Goal: Task Accomplishment & Management: Use online tool/utility

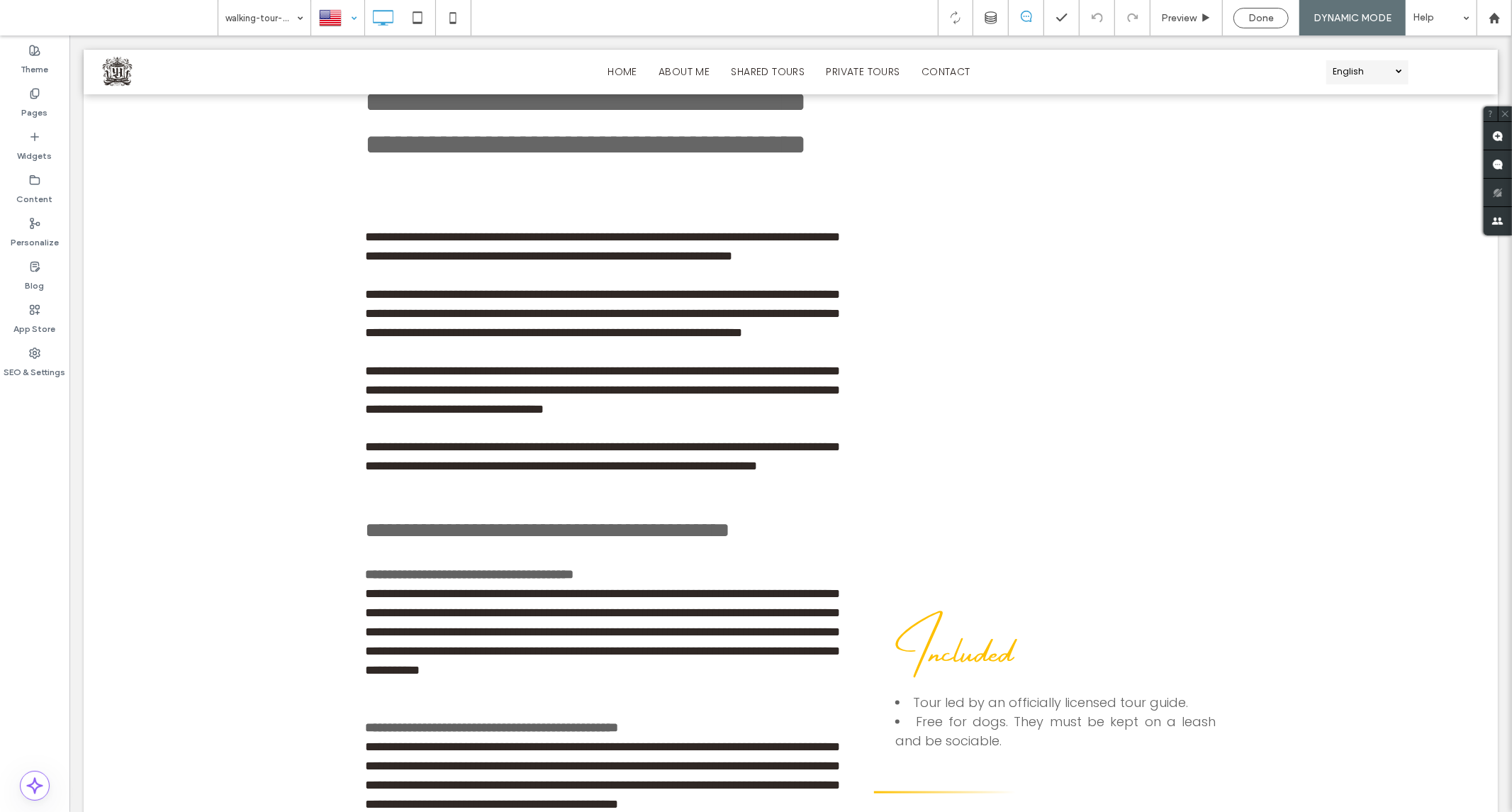
click at [345, 24] on div at bounding box center [338, 18] width 52 height 34
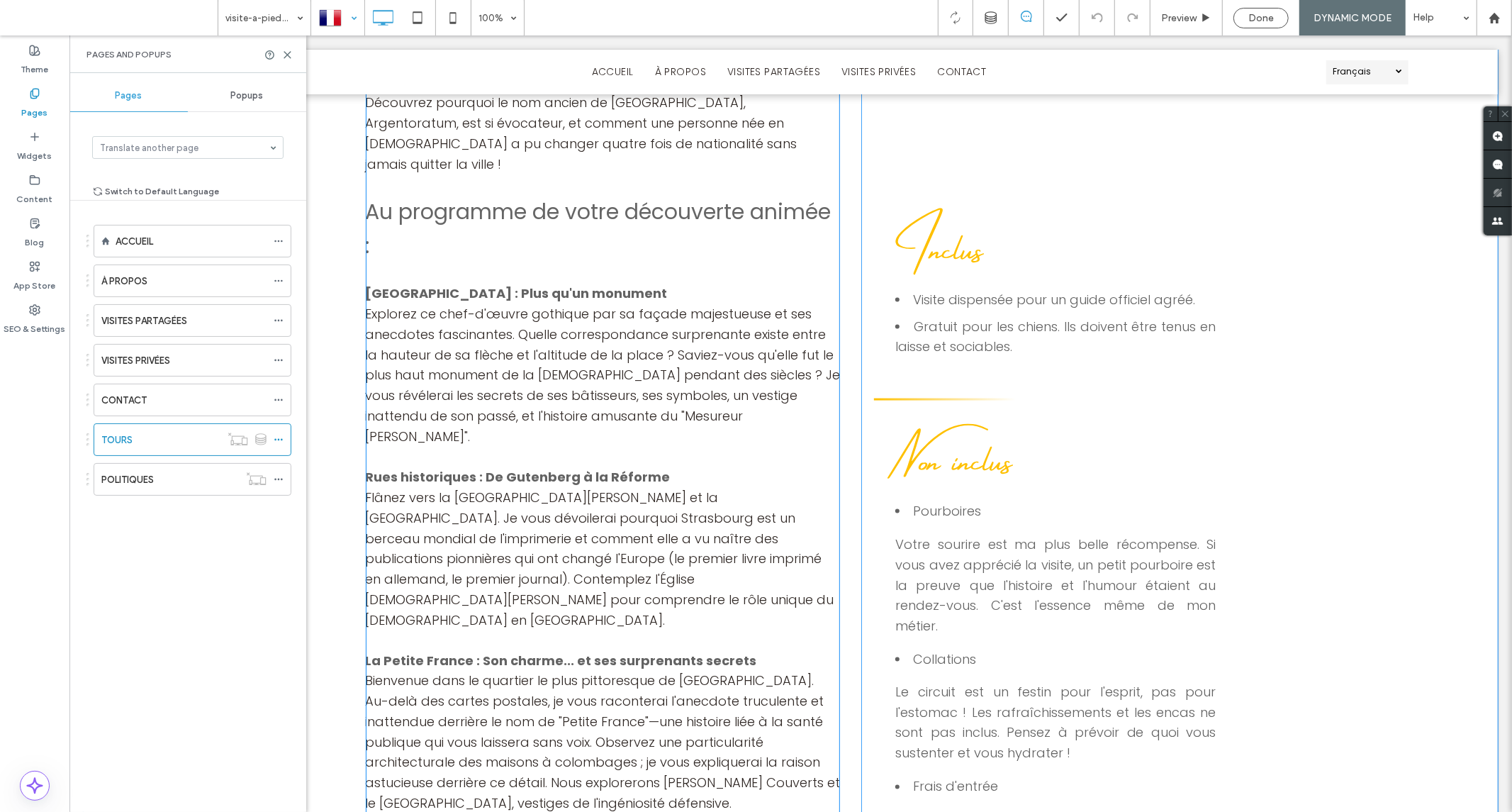
scroll to position [1891, 0]
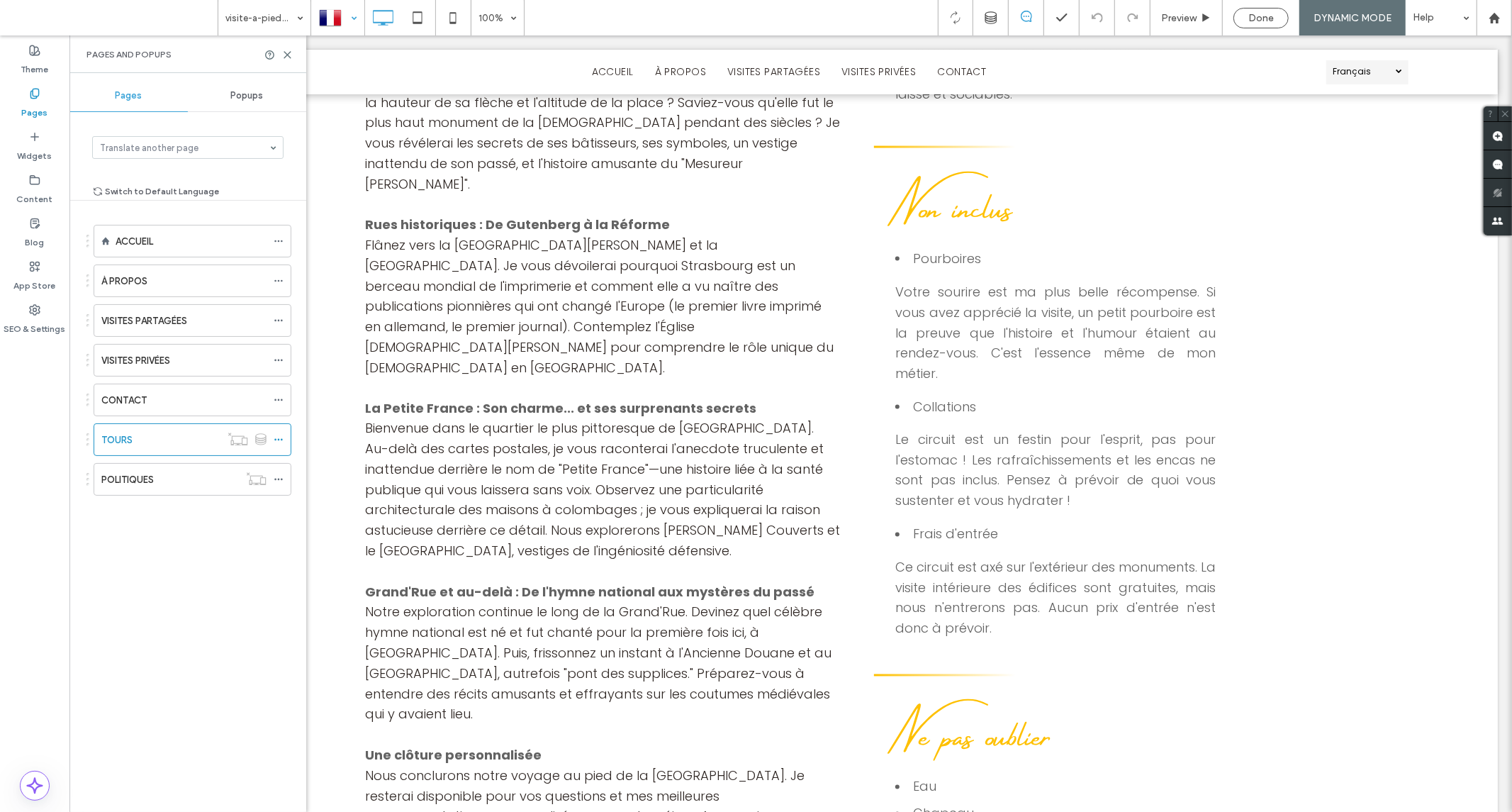
click at [351, 23] on div at bounding box center [338, 18] width 52 height 34
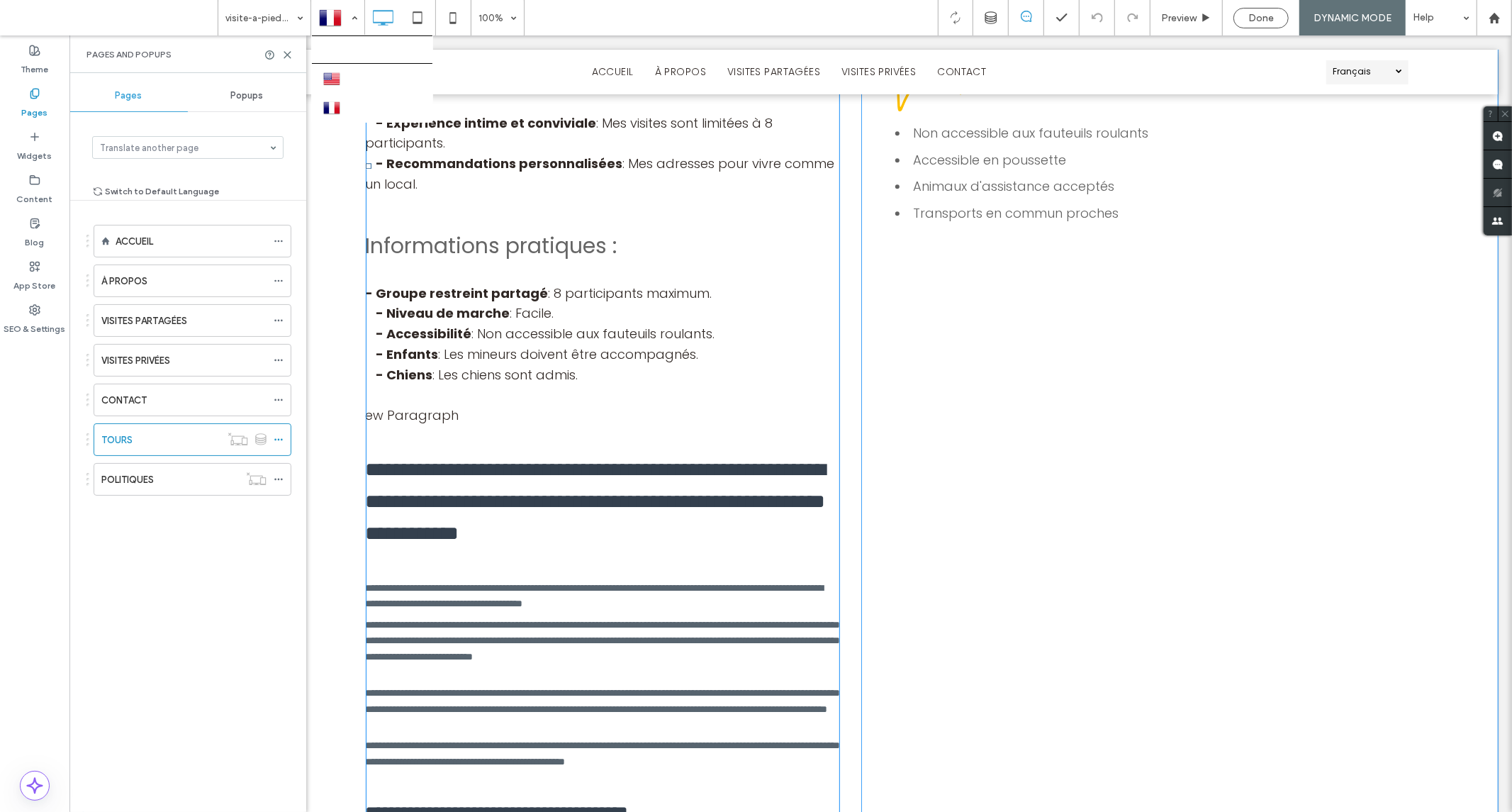
scroll to position [2757, 0]
click at [514, 453] on h3 "**********" at bounding box center [602, 500] width 475 height 95
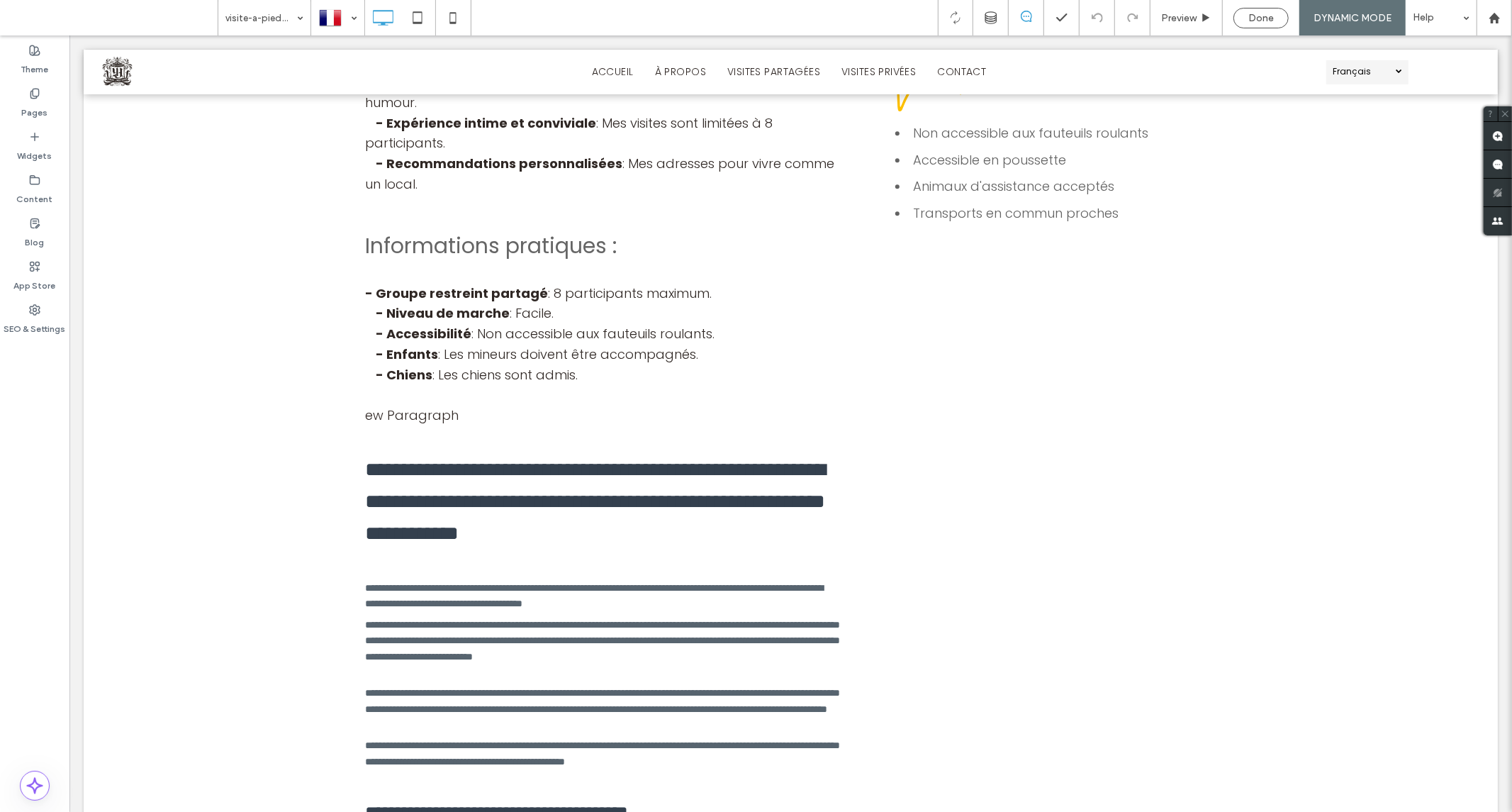
scroll to position [845, 0]
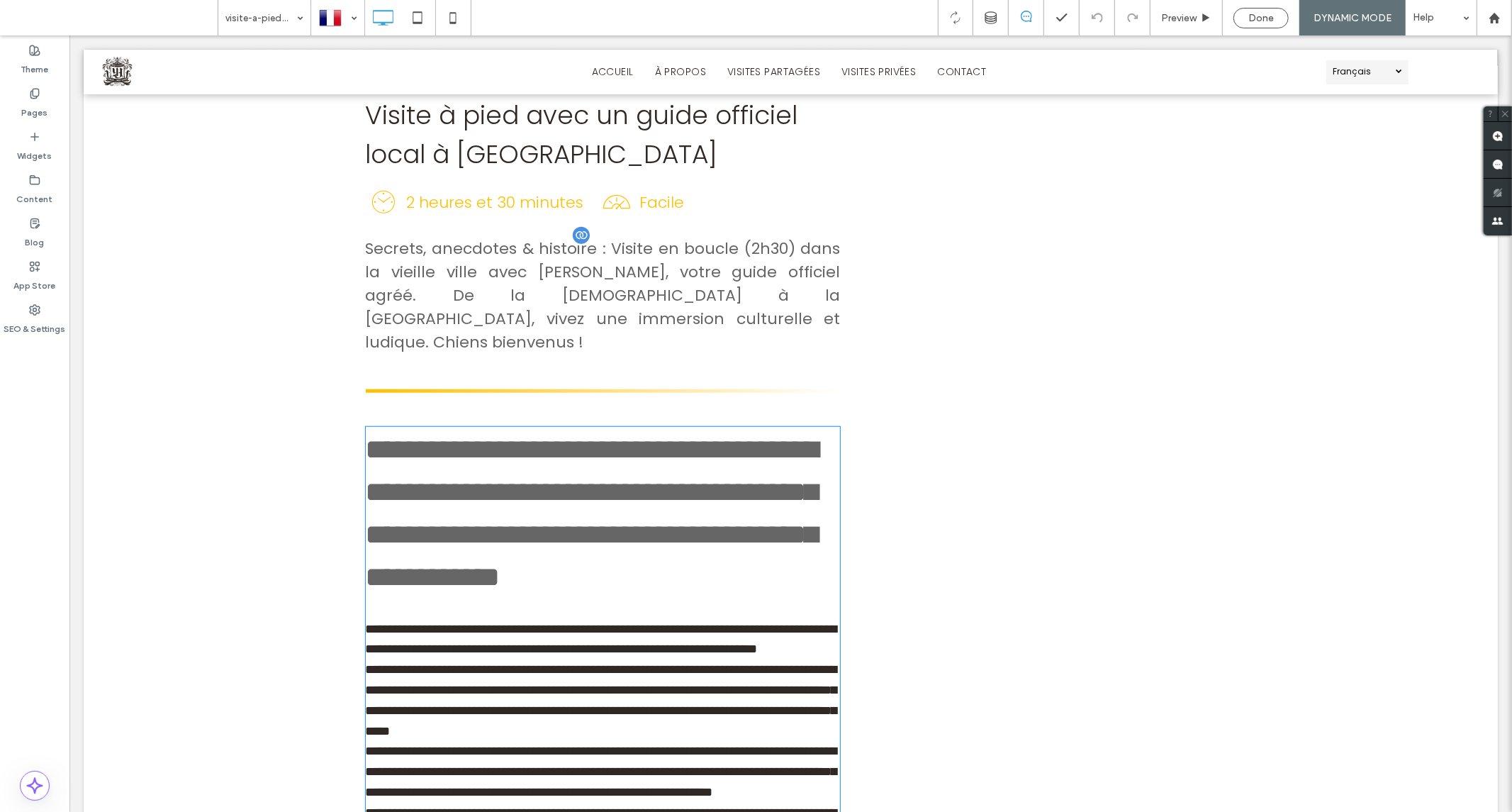
type input "*******"
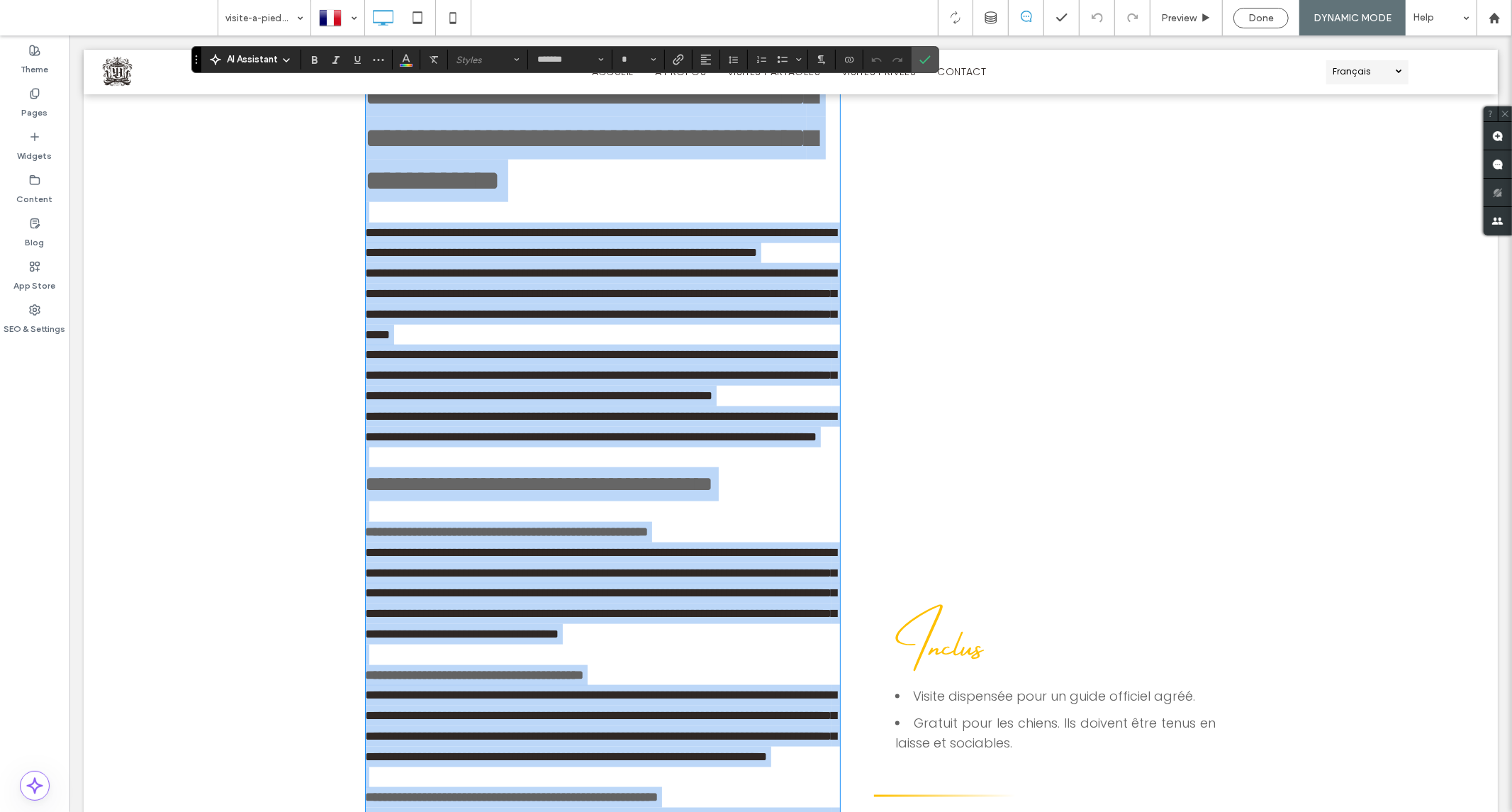
scroll to position [1239, 0]
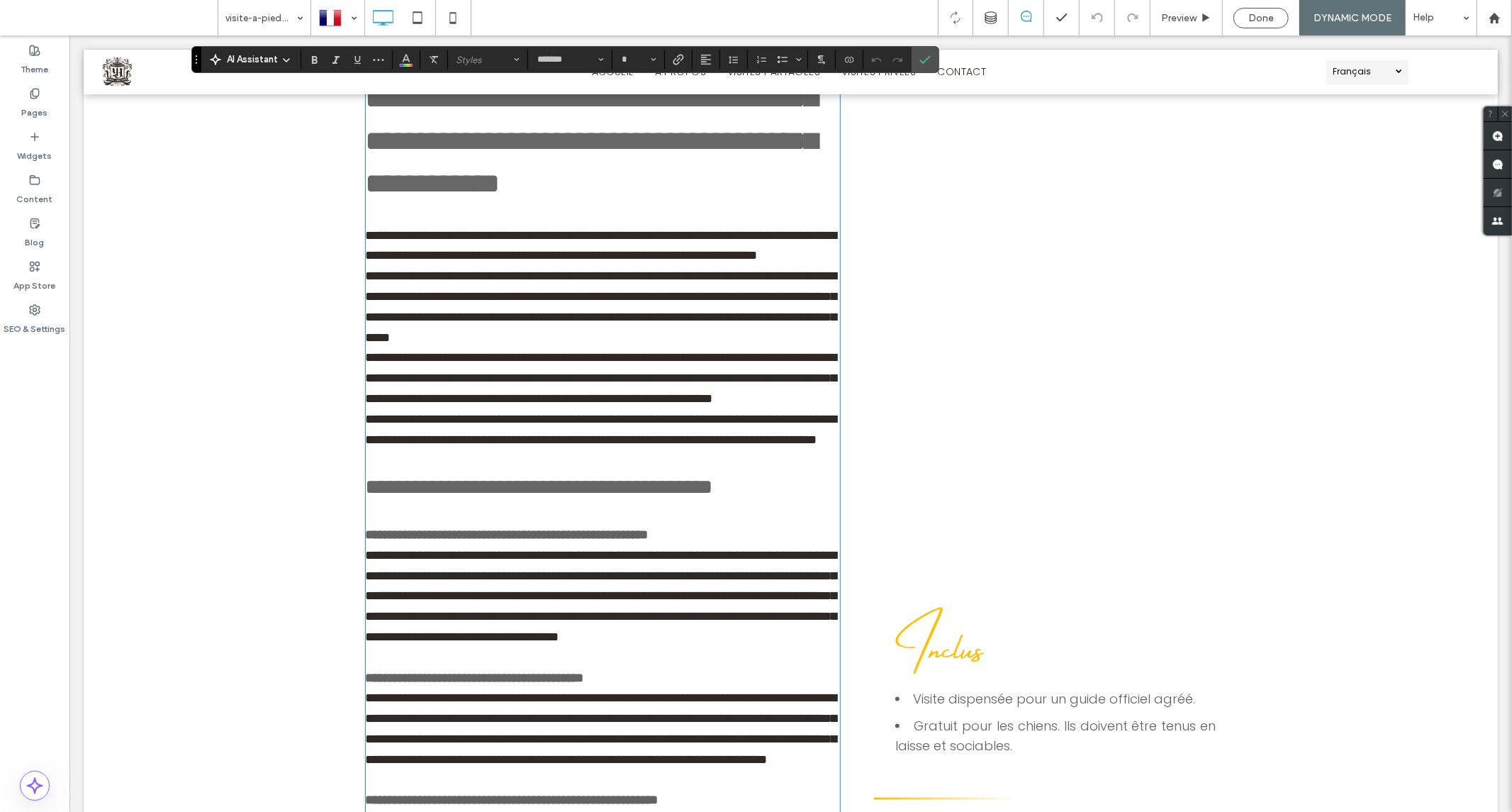
click at [303, 272] on div "**********" at bounding box center [790, 760] width 1414 height 2176
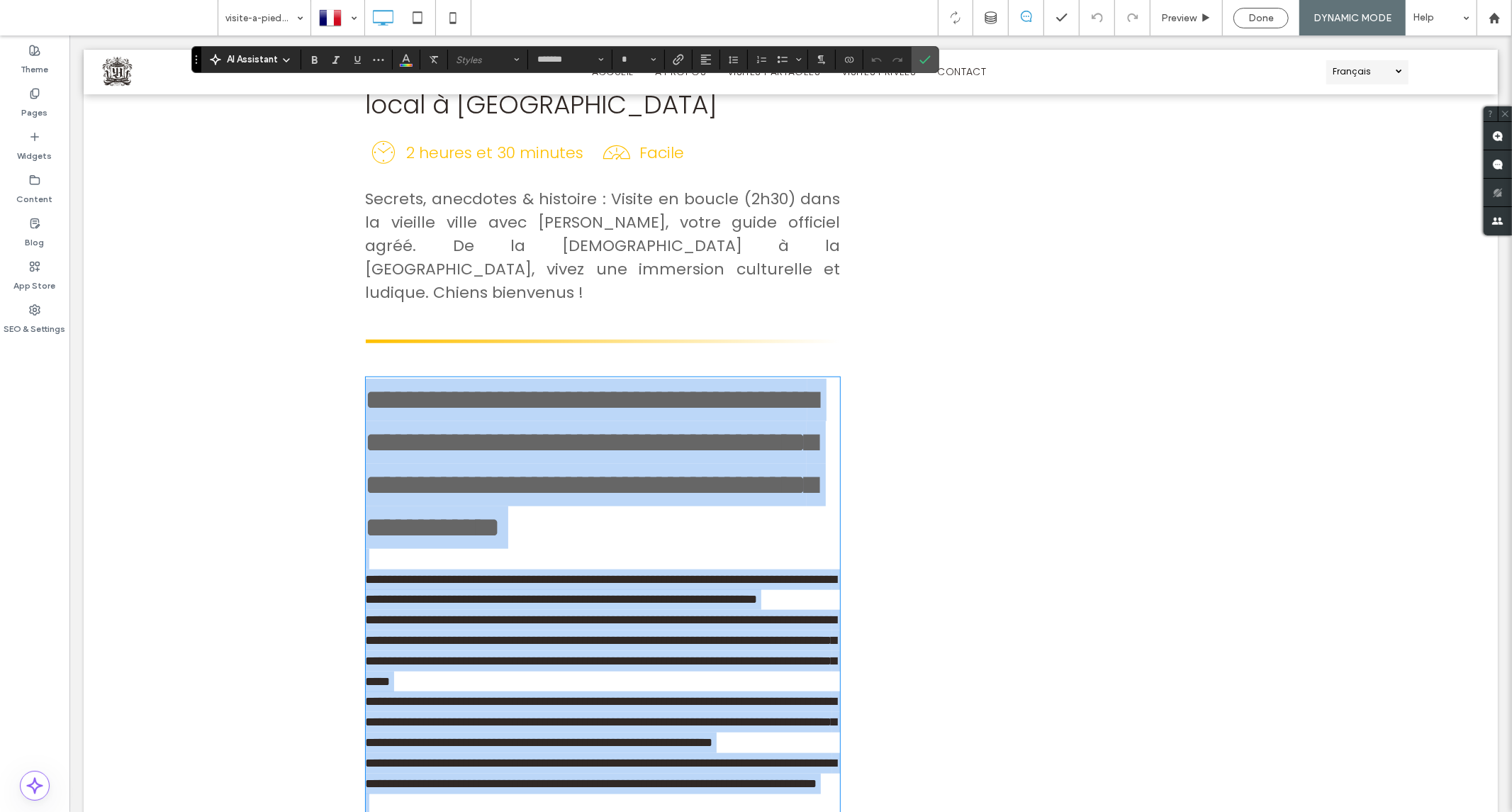
scroll to position [1058, 0]
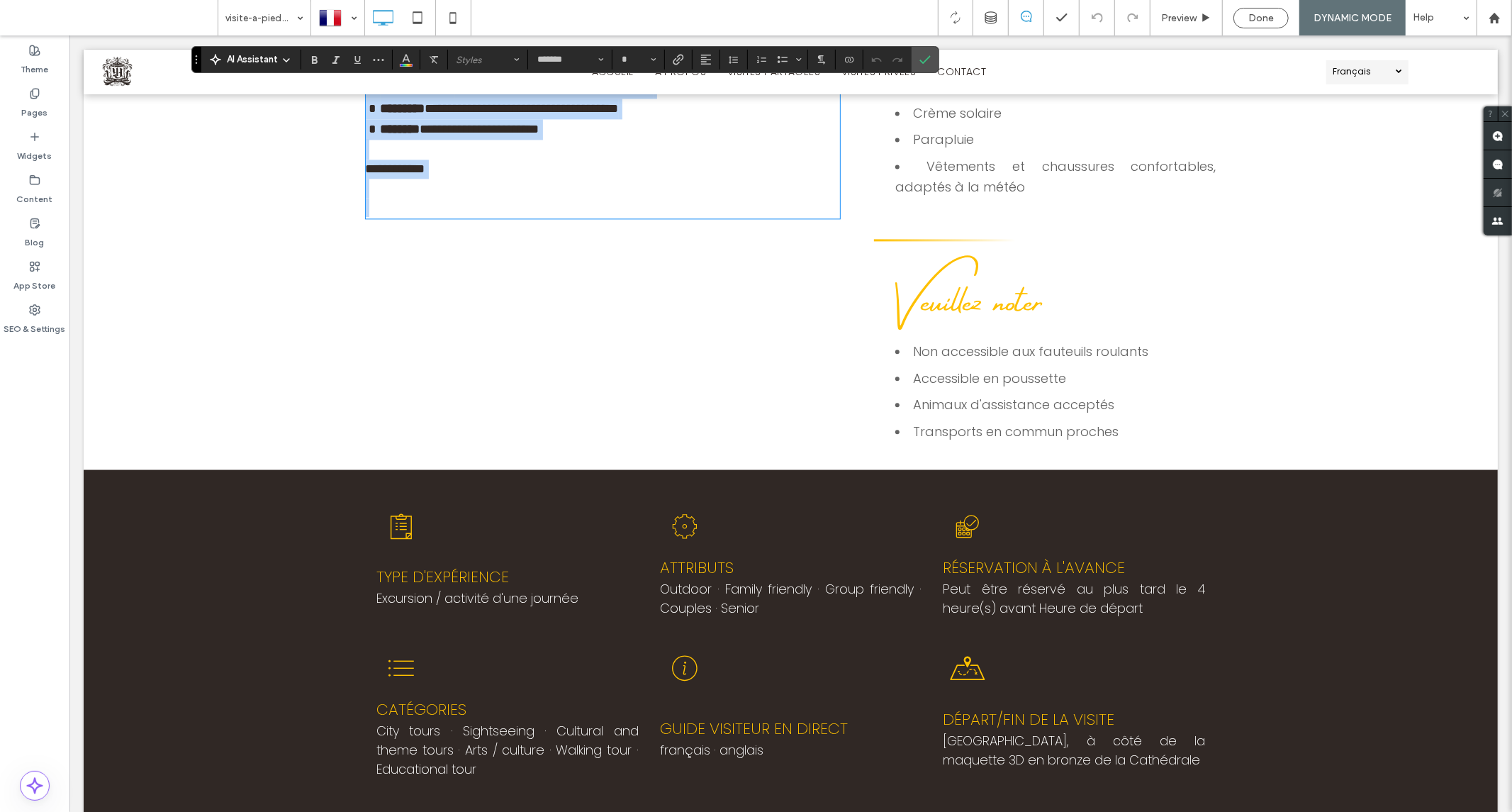
scroll to position [2711, 0]
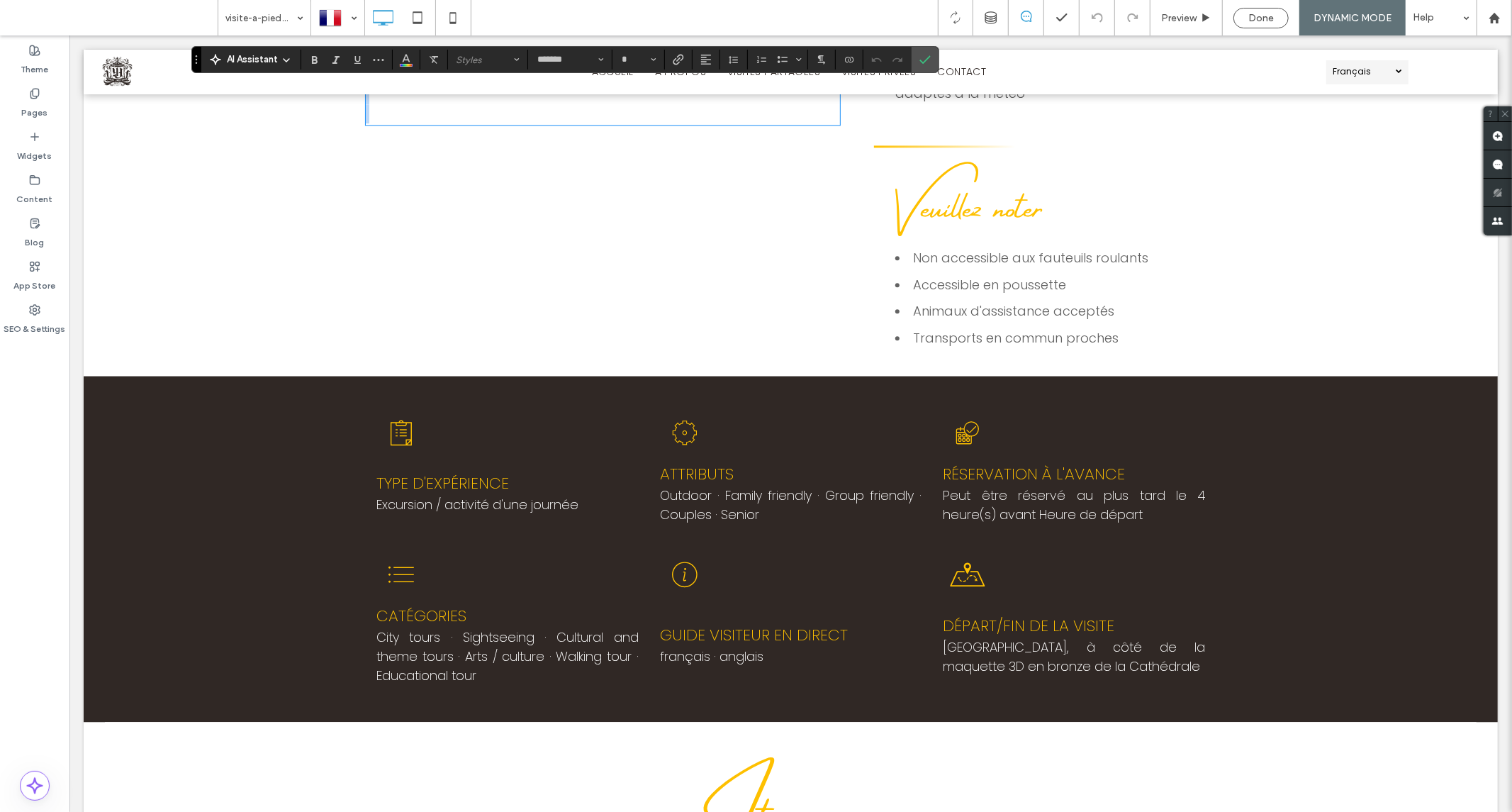
click at [484, 103] on p at bounding box center [602, 94] width 475 height 19
click at [379, 103] on p at bounding box center [602, 94] width 475 height 19
type input "**"
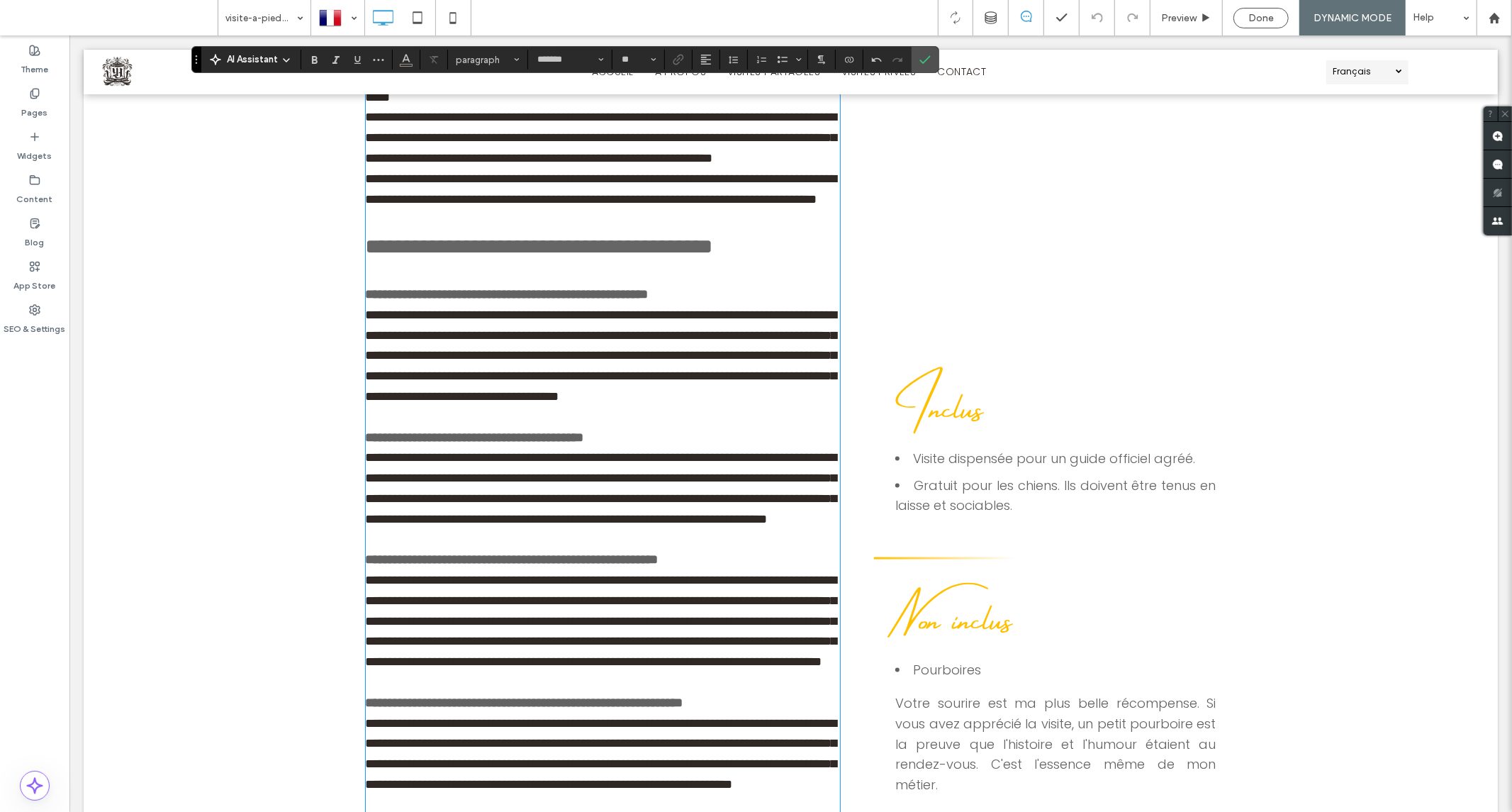
scroll to position [1476, 0]
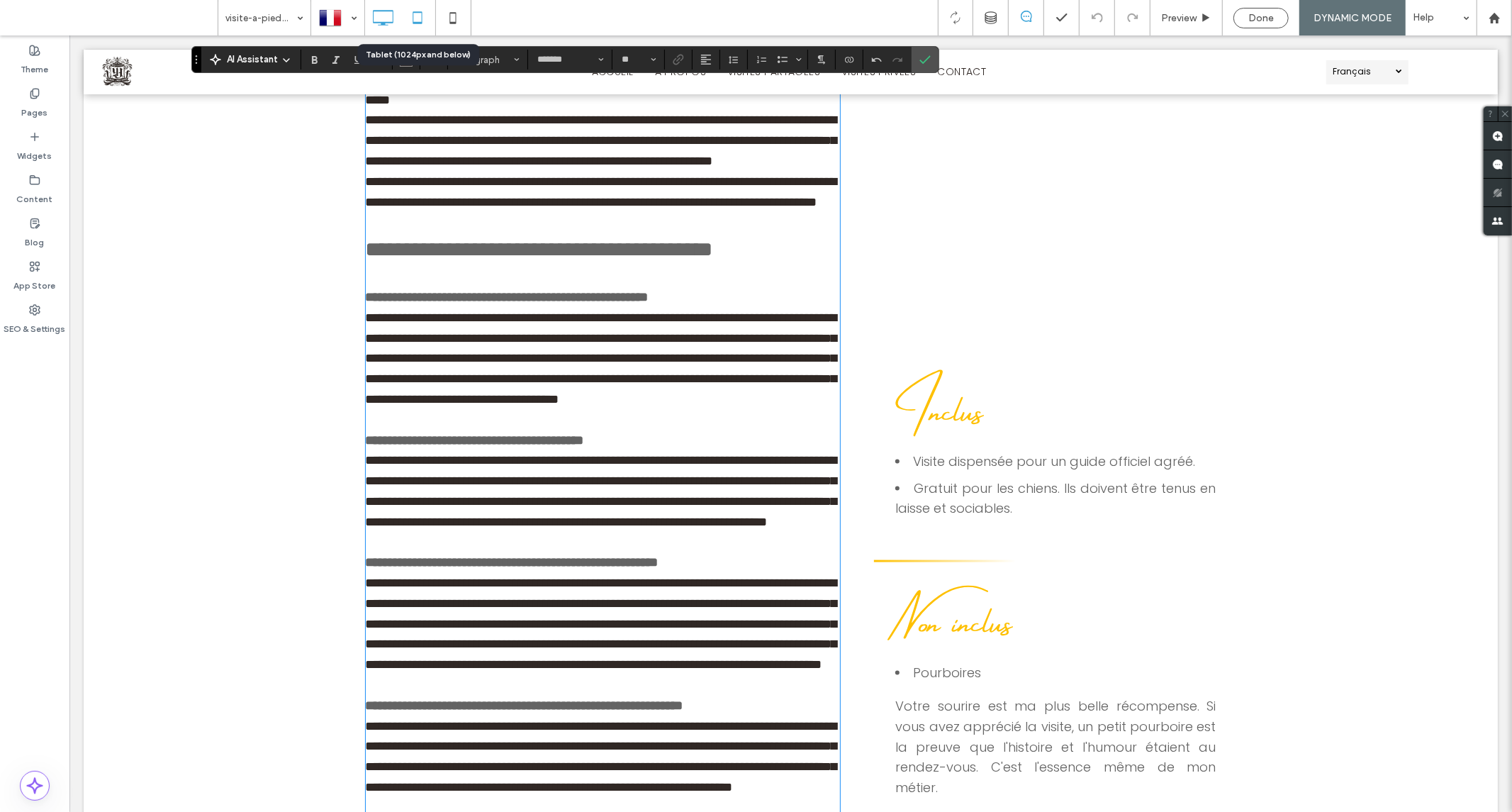
click at [416, 17] on icon at bounding box center [418, 18] width 28 height 28
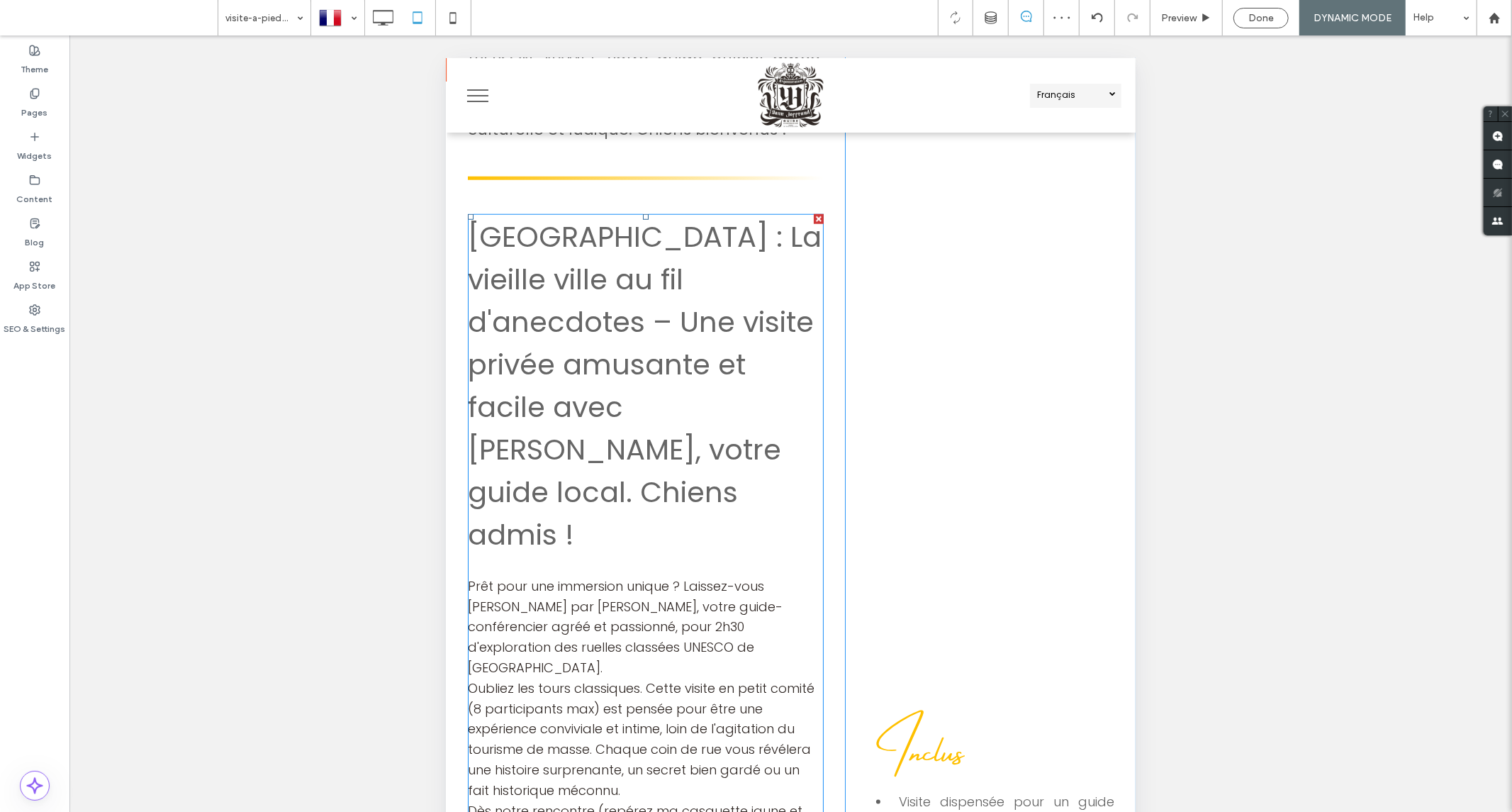
scroll to position [1082, 0]
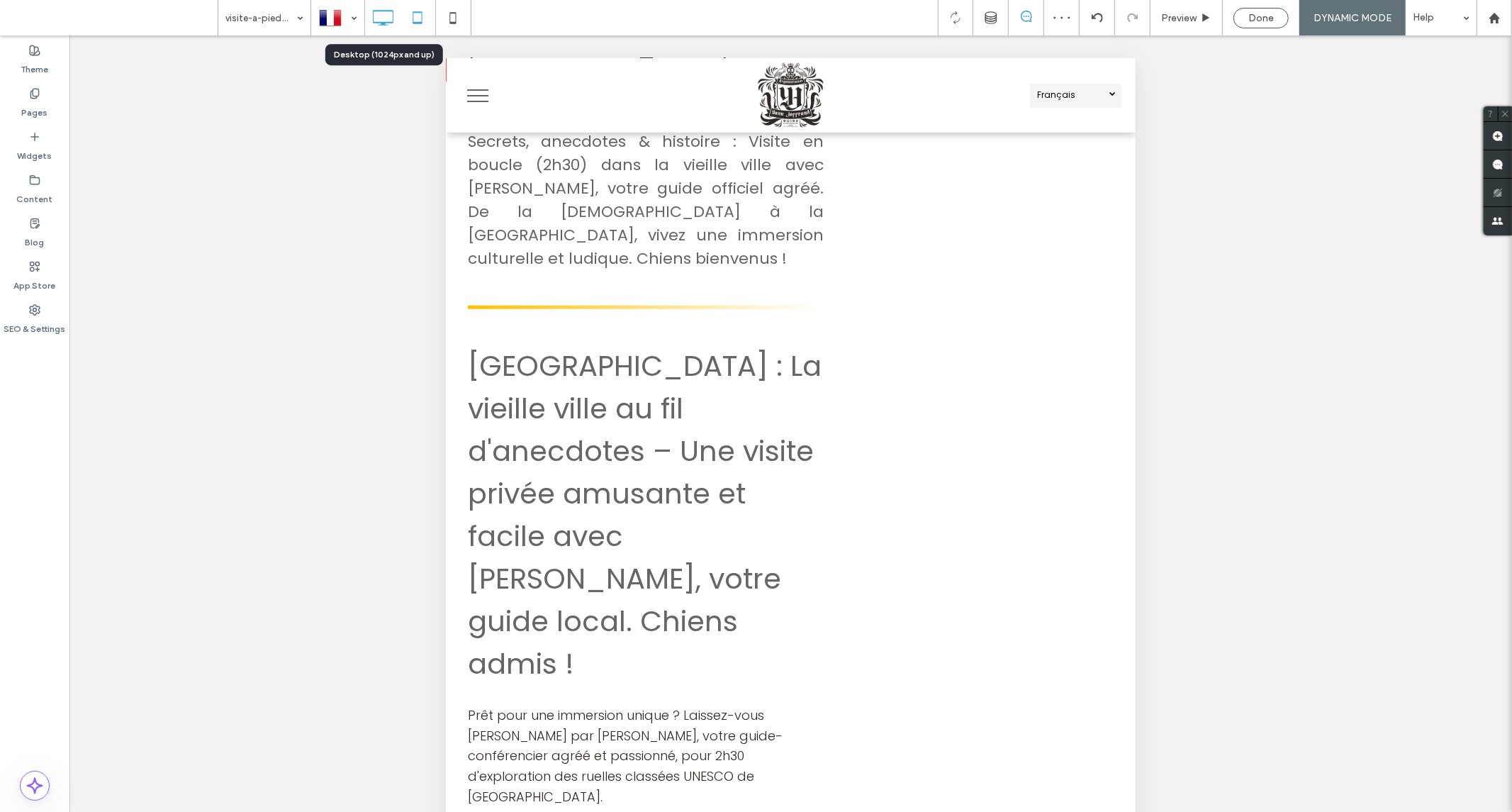
click at [374, 21] on icon at bounding box center [382, 18] width 28 height 28
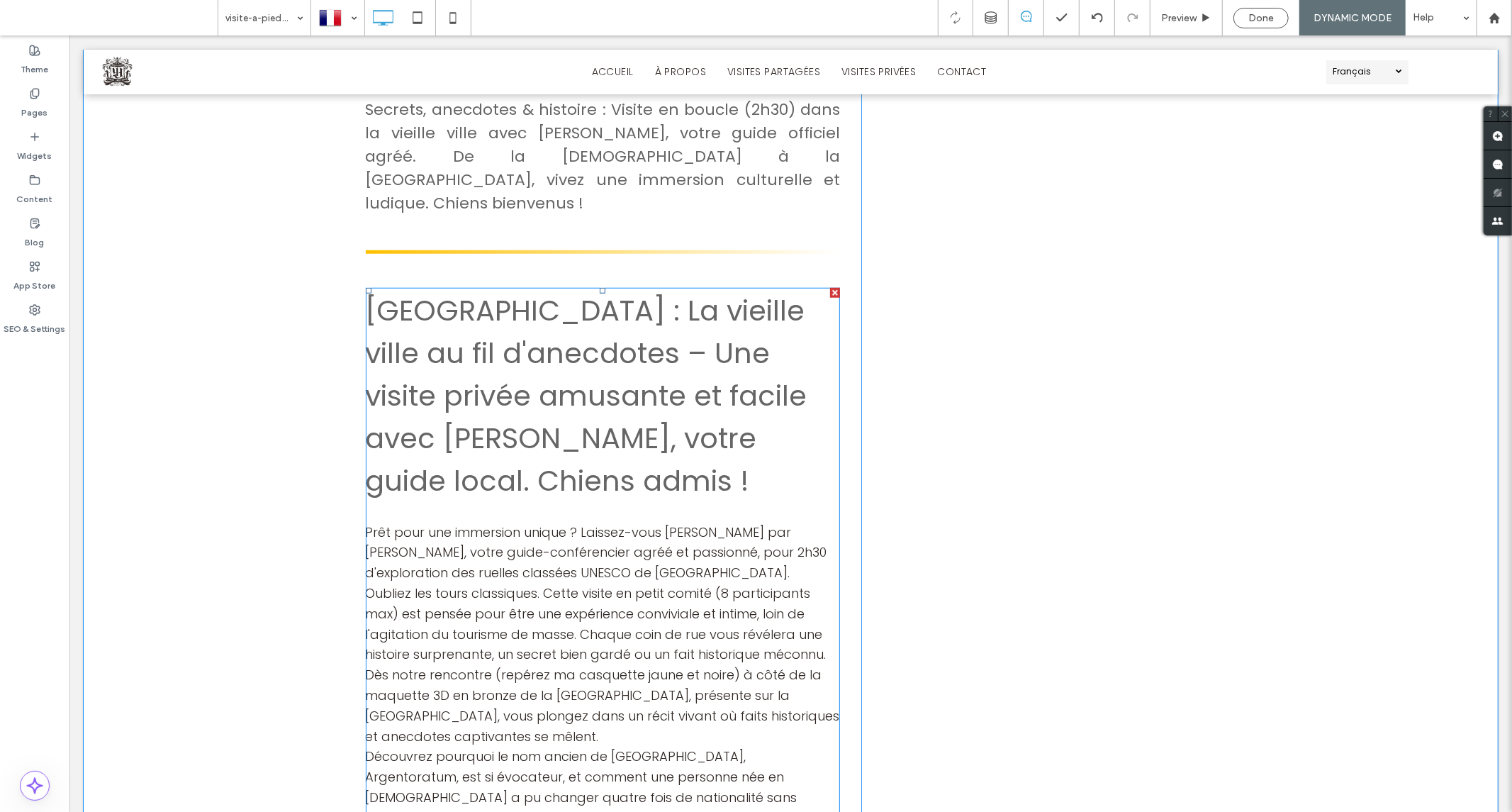
scroll to position [1004, 0]
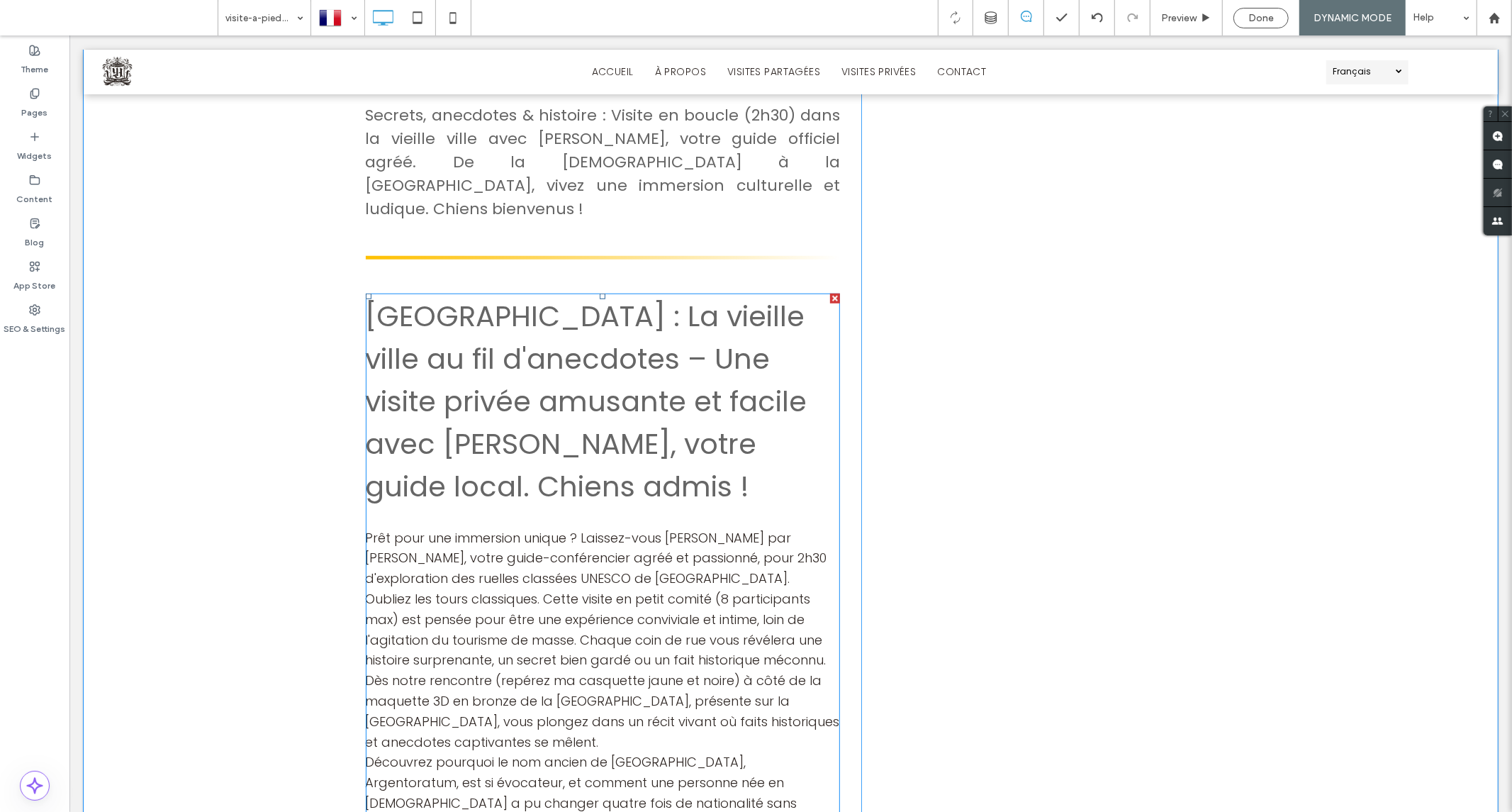
click at [641, 390] on span "Strasbourg : La vieille ville au fil d'anecdotes – Une visite privée amusante e…" at bounding box center [586, 401] width 442 height 210
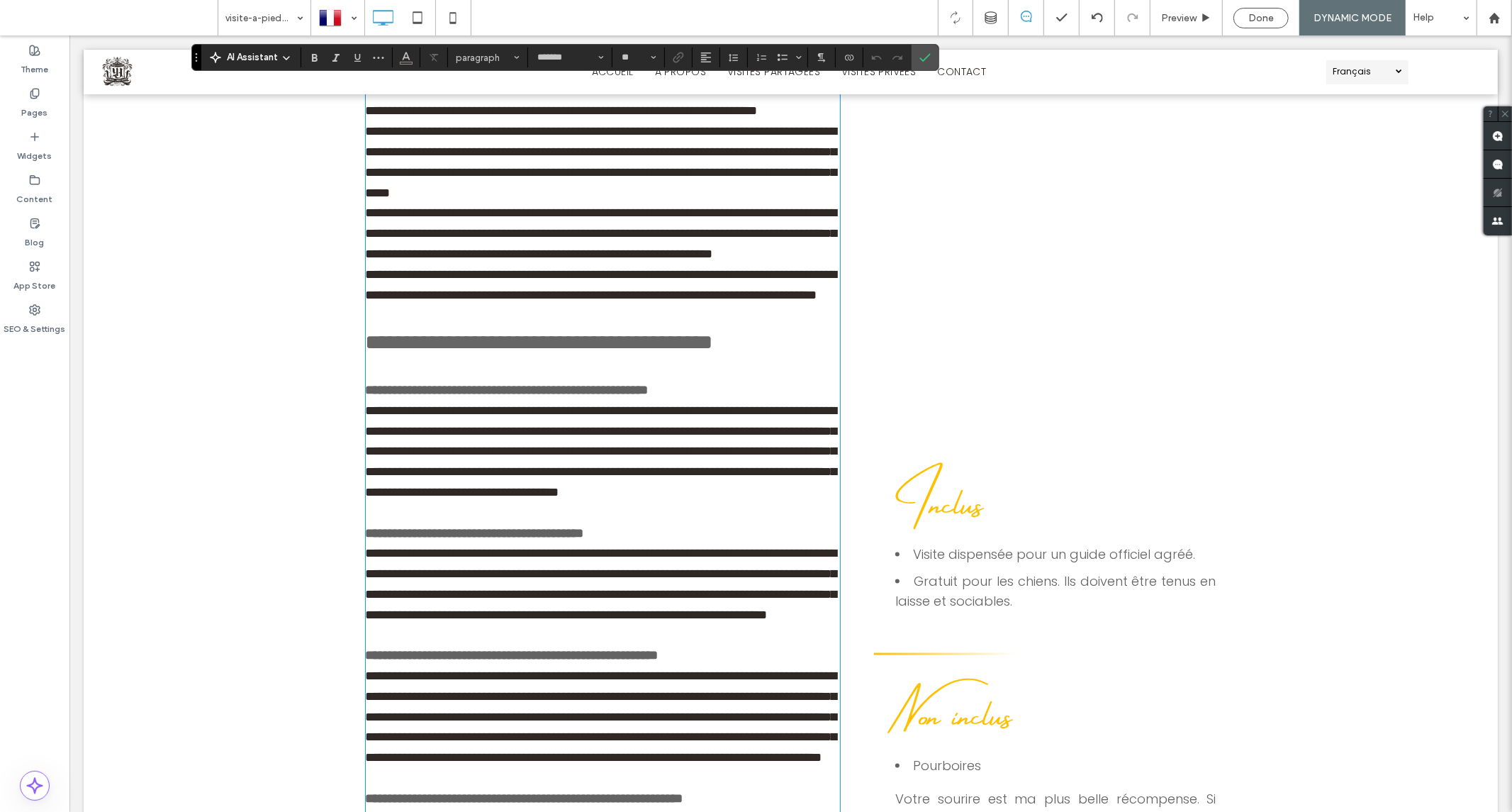
scroll to position [1398, 0]
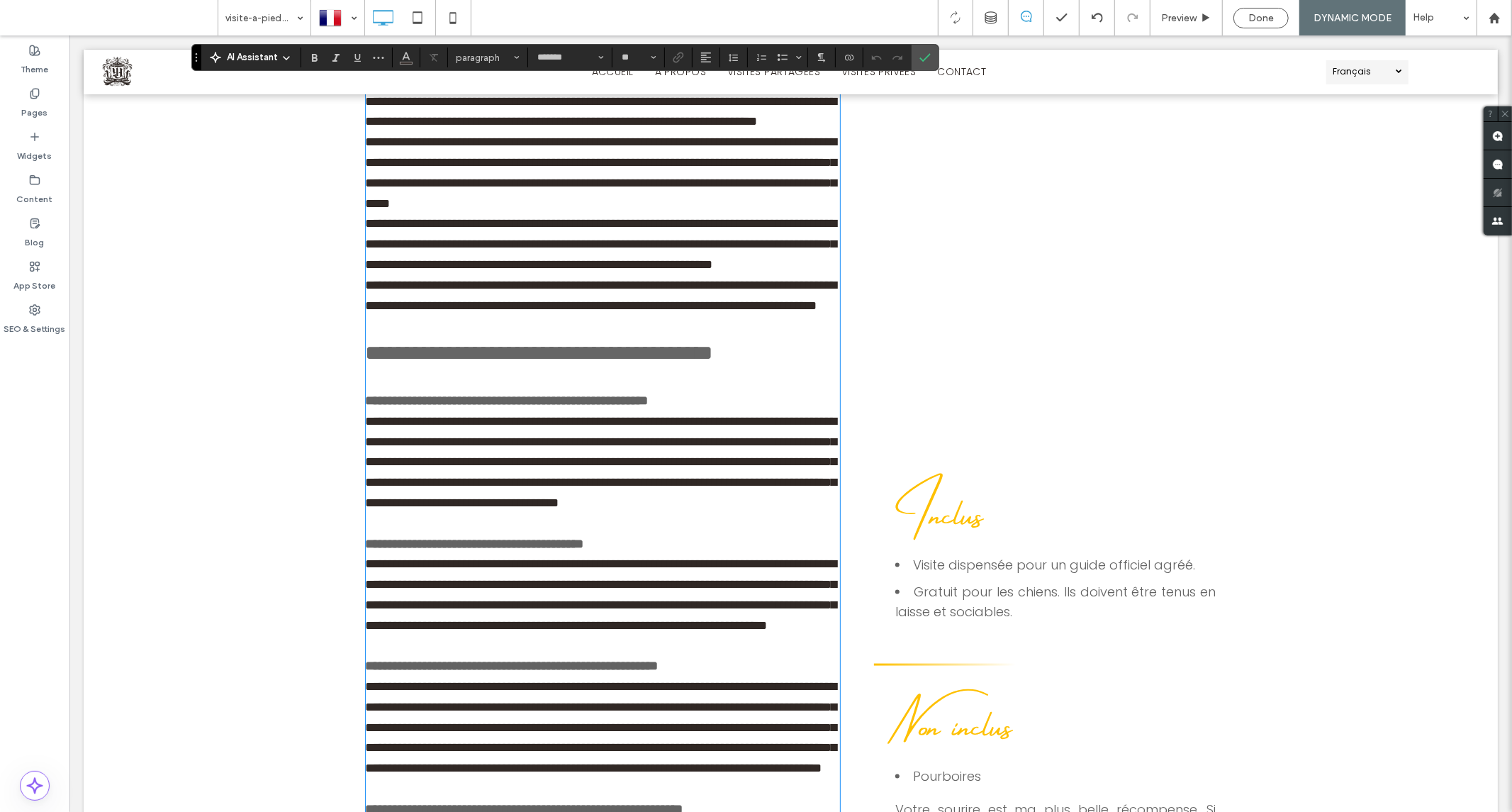
type input "**"
click at [597, 369] on h4 "**********" at bounding box center [602, 353] width 475 height 34
click at [1391, 409] on div "**********" at bounding box center [790, 626] width 1414 height 2176
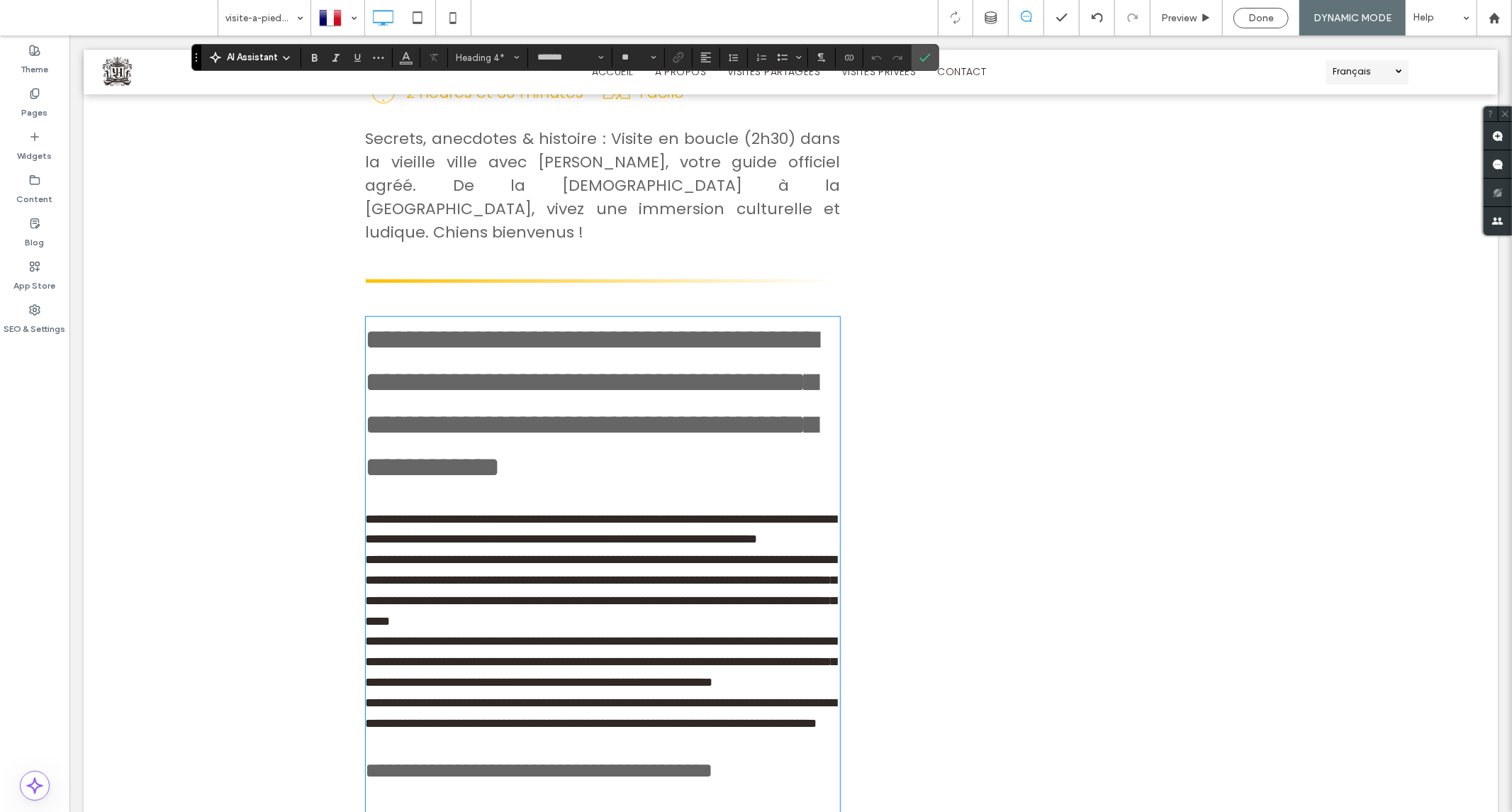
scroll to position [791, 0]
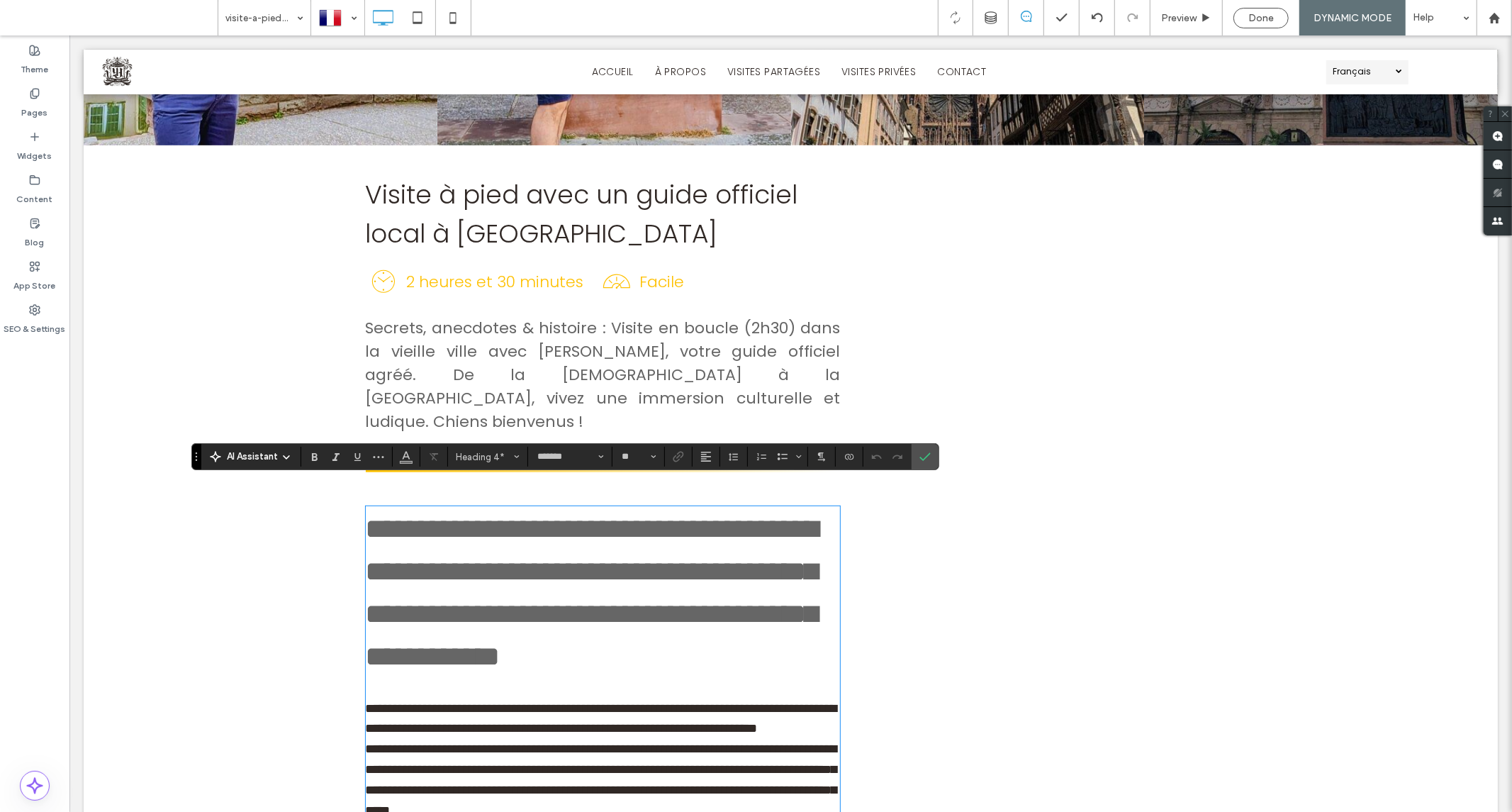
click at [1189, 21] on span "Preview" at bounding box center [1179, 17] width 35 height 12
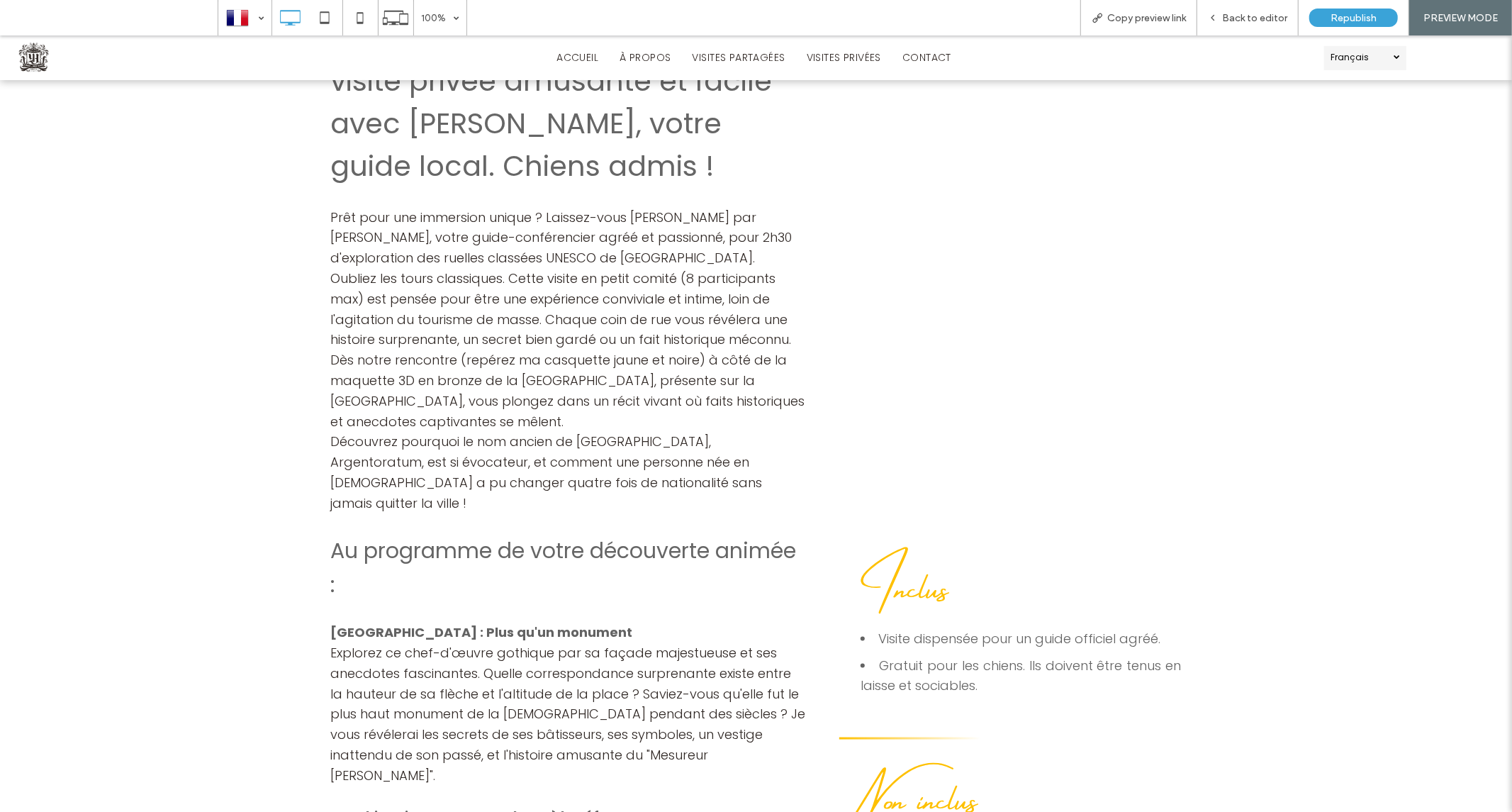
scroll to position [1213, 0]
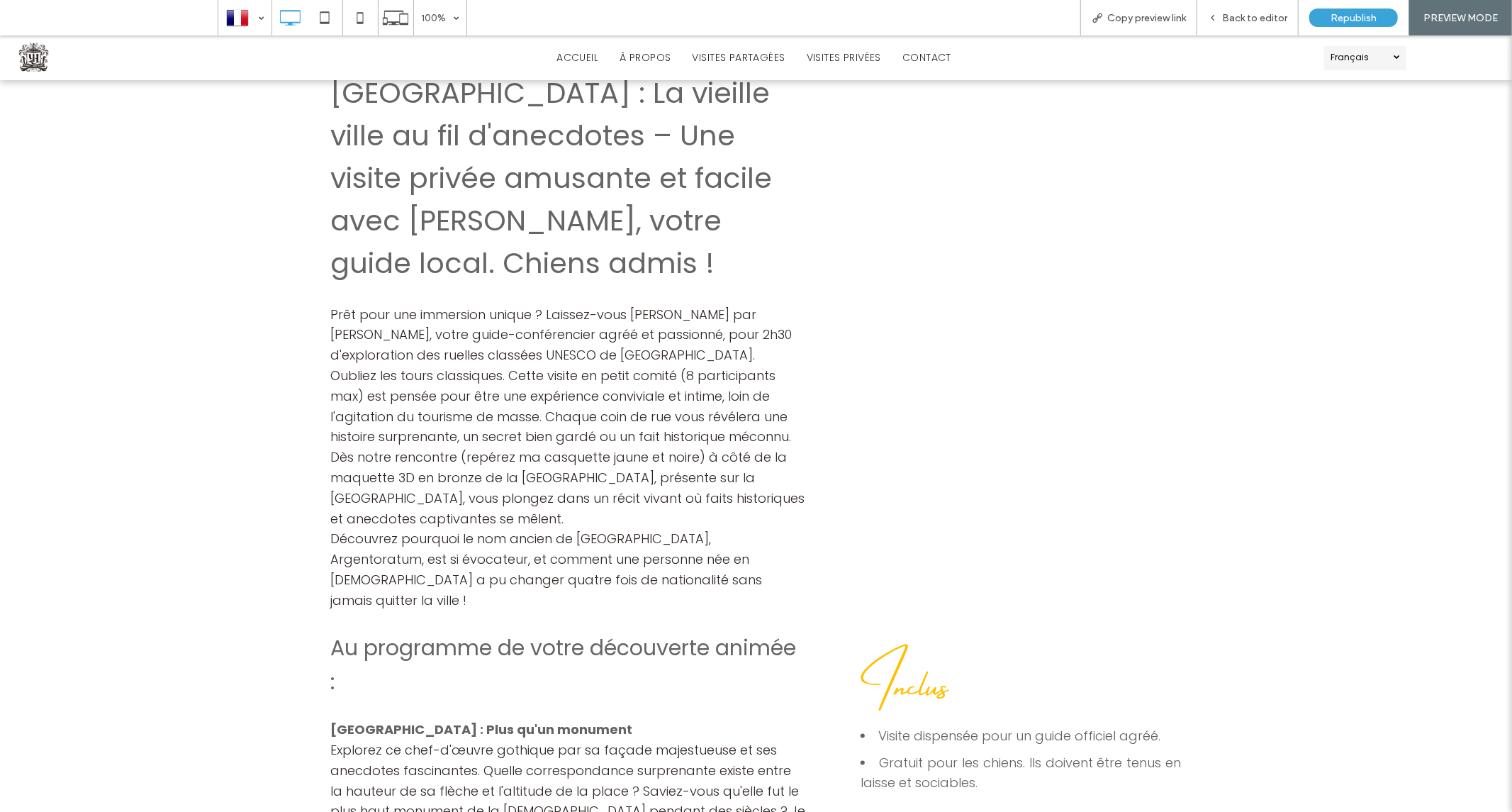
click at [490, 632] on span "Au programme de votre découverte animée :" at bounding box center [564, 664] width 466 height 64
click at [509, 447] on span "Dès notre rencontre (repérez ma casquette jaune et noire) à côté de la maquette…" at bounding box center [568, 487] width 474 height 79
click at [1241, 19] on span "Back to editor" at bounding box center [1255, 17] width 65 height 12
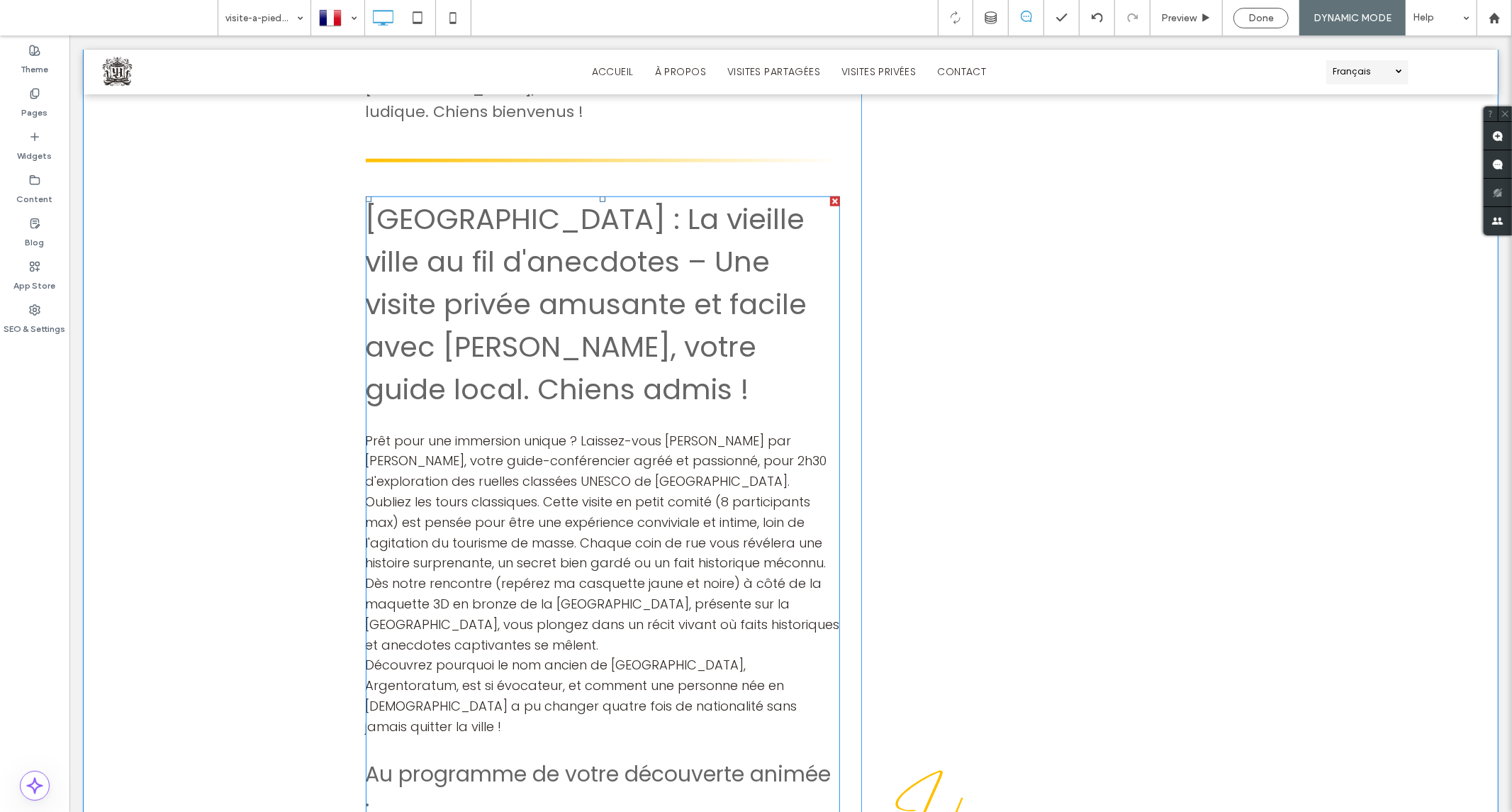
scroll to position [1106, 0]
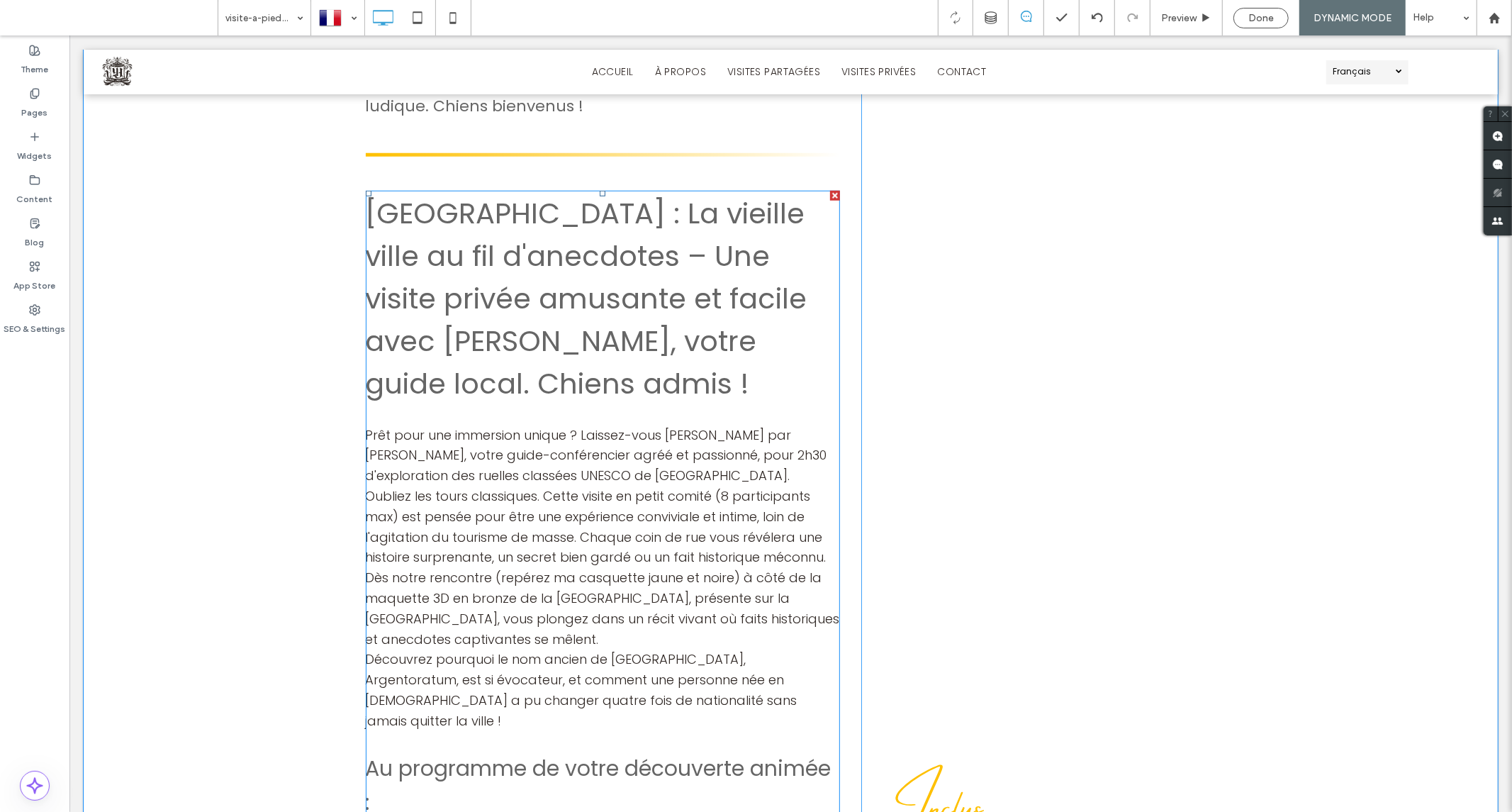
click at [803, 307] on span "Strasbourg : La vieille ville au fil d'anecdotes – Une visite privée amusante e…" at bounding box center [586, 298] width 442 height 210
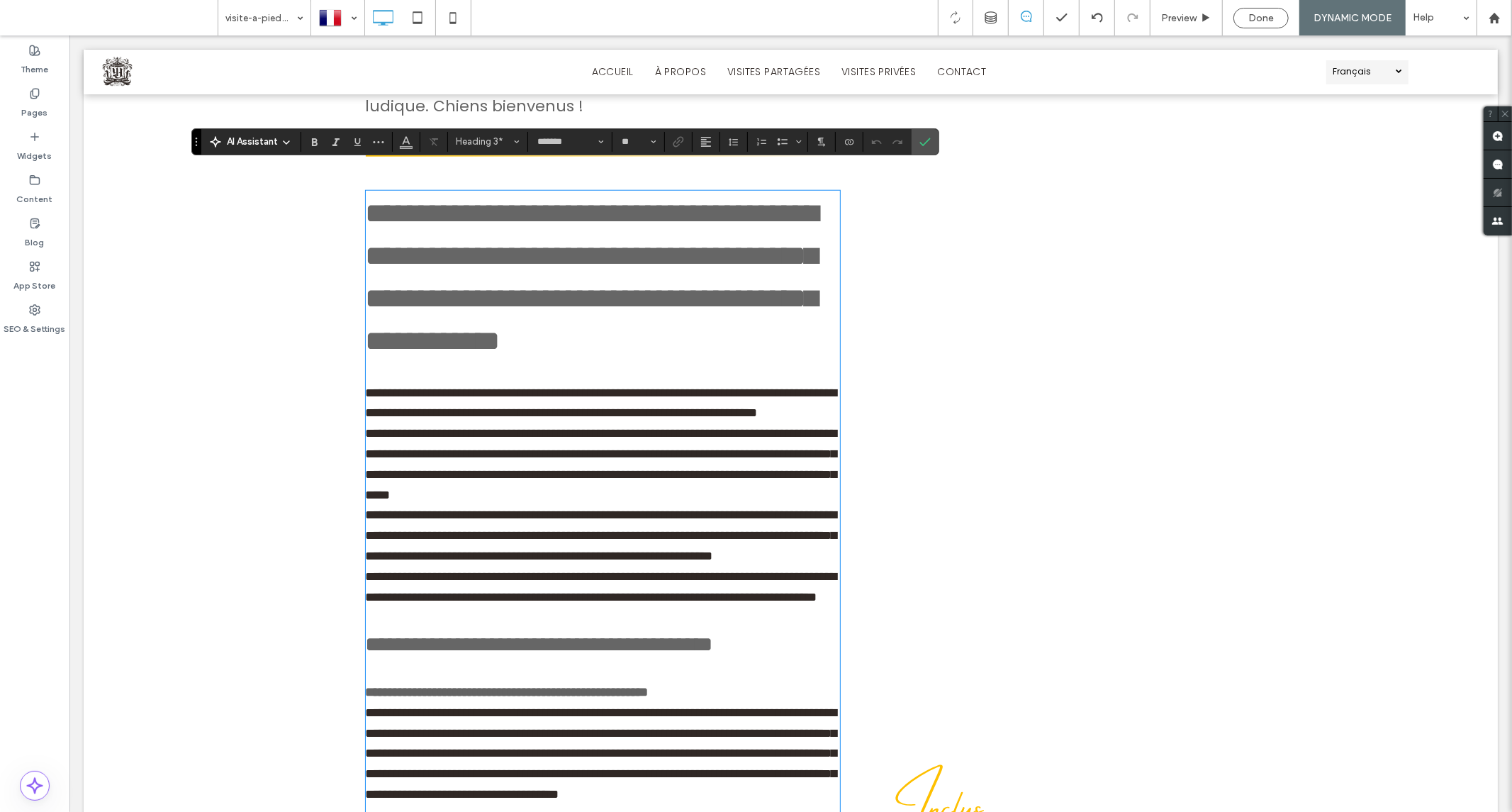
click at [810, 319] on span "**********" at bounding box center [591, 276] width 453 height 156
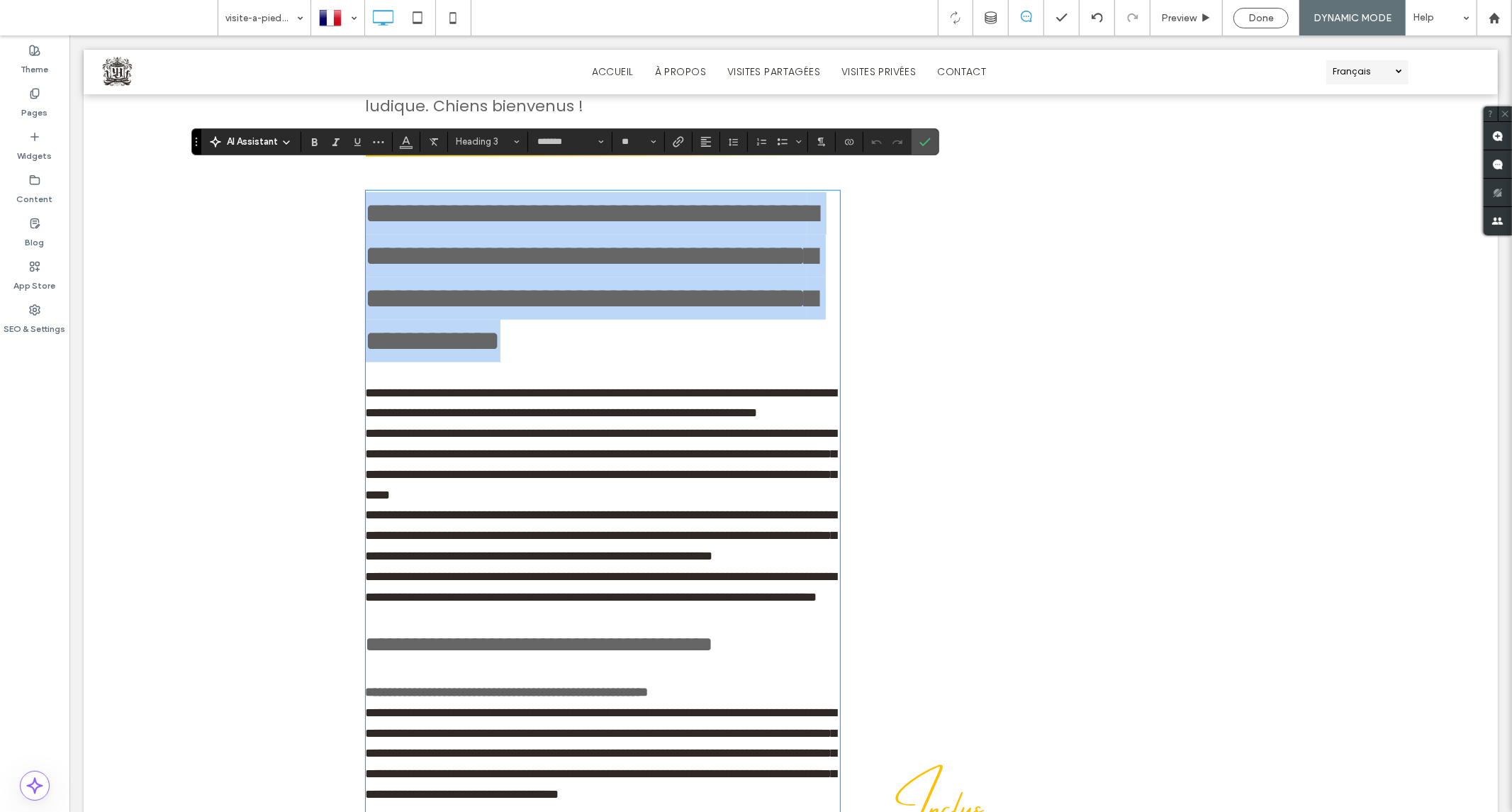
drag, startPoint x: 364, startPoint y: 185, endPoint x: 817, endPoint y: 320, distance: 472.7
click at [817, 320] on span "**********" at bounding box center [591, 276] width 453 height 156
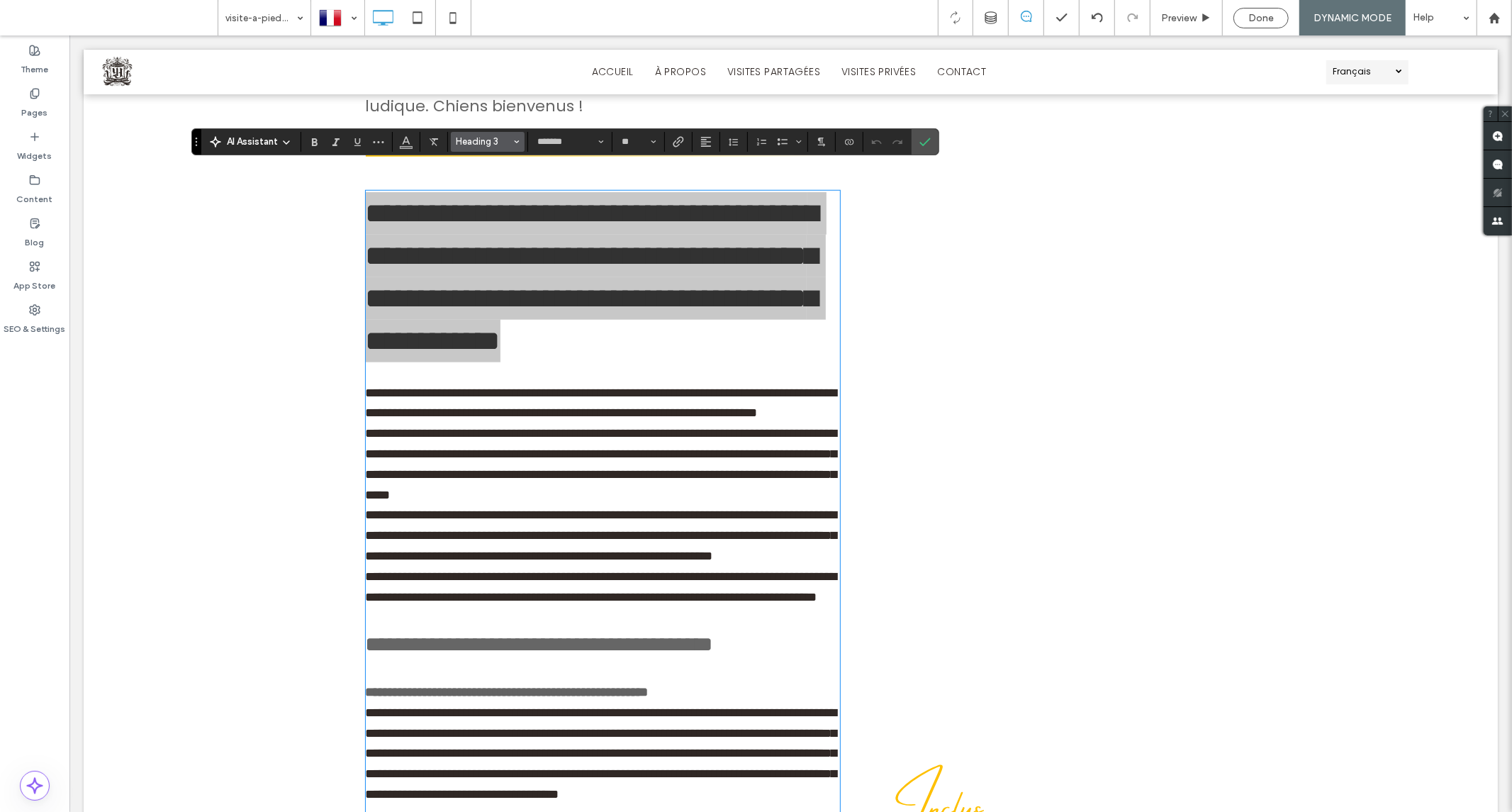
click at [488, 136] on span "Heading 3" at bounding box center [483, 142] width 56 height 11
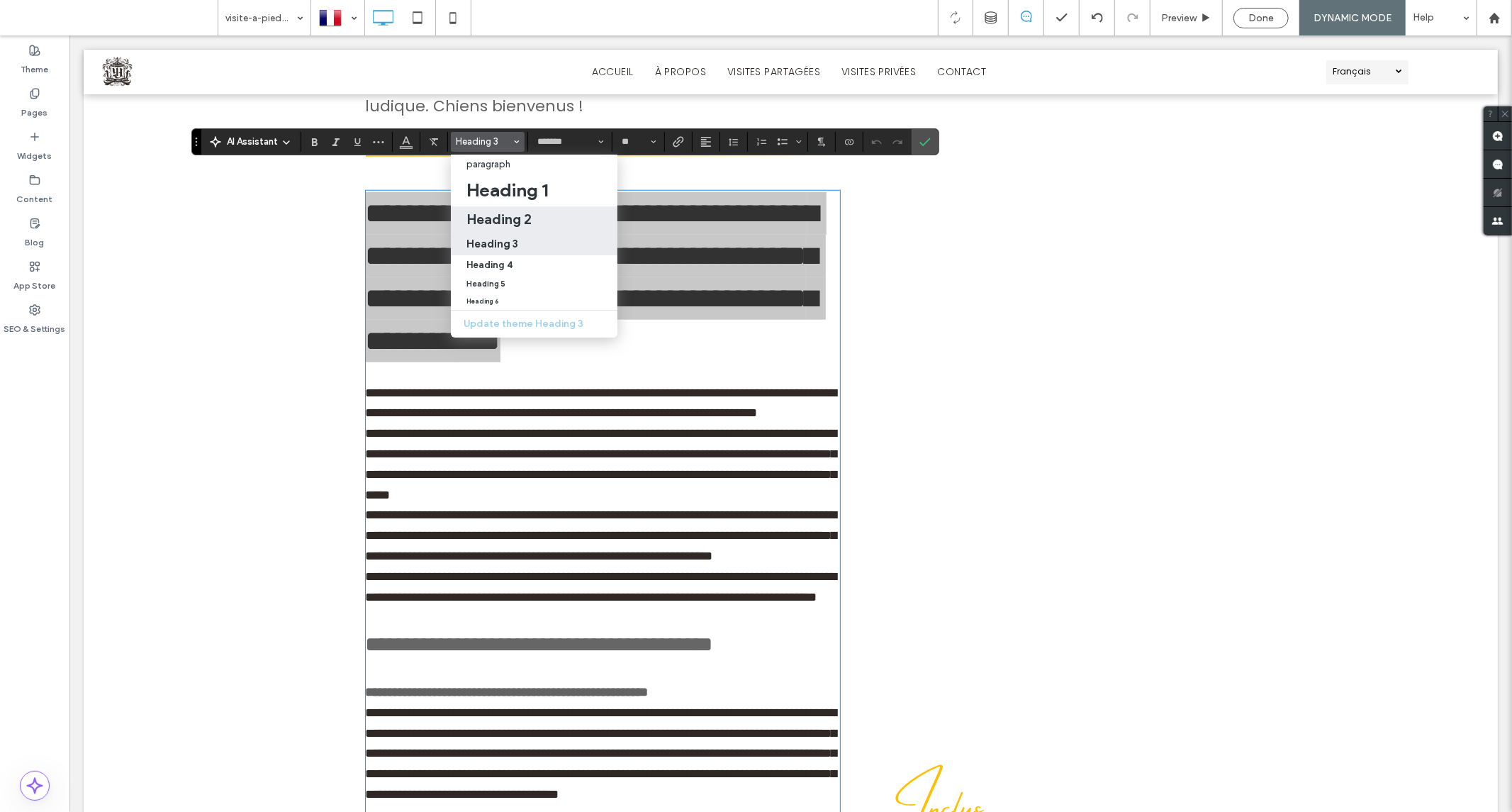
click at [519, 224] on h2 "Heading 2" at bounding box center [498, 219] width 65 height 17
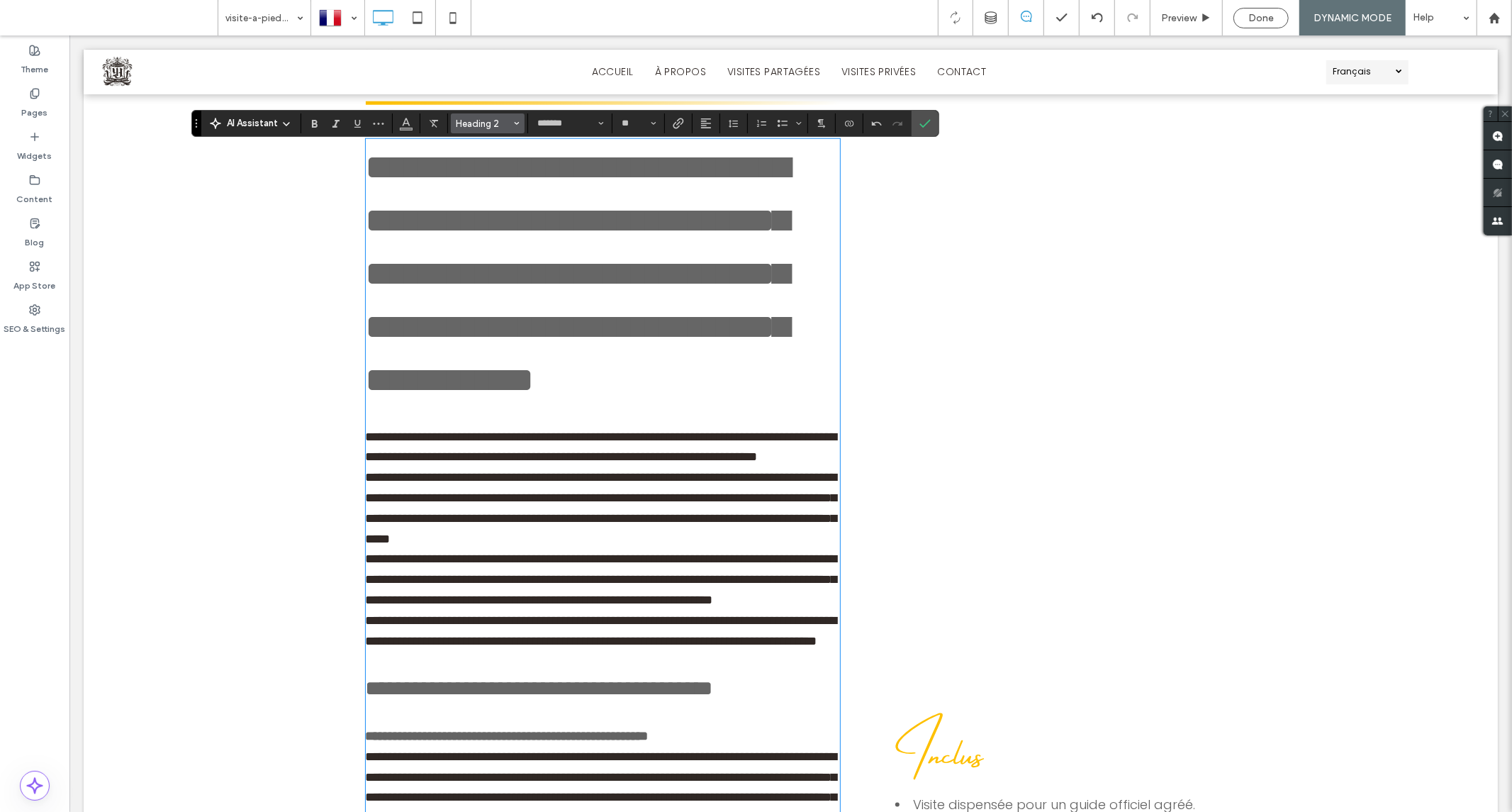
scroll to position [1019, 0]
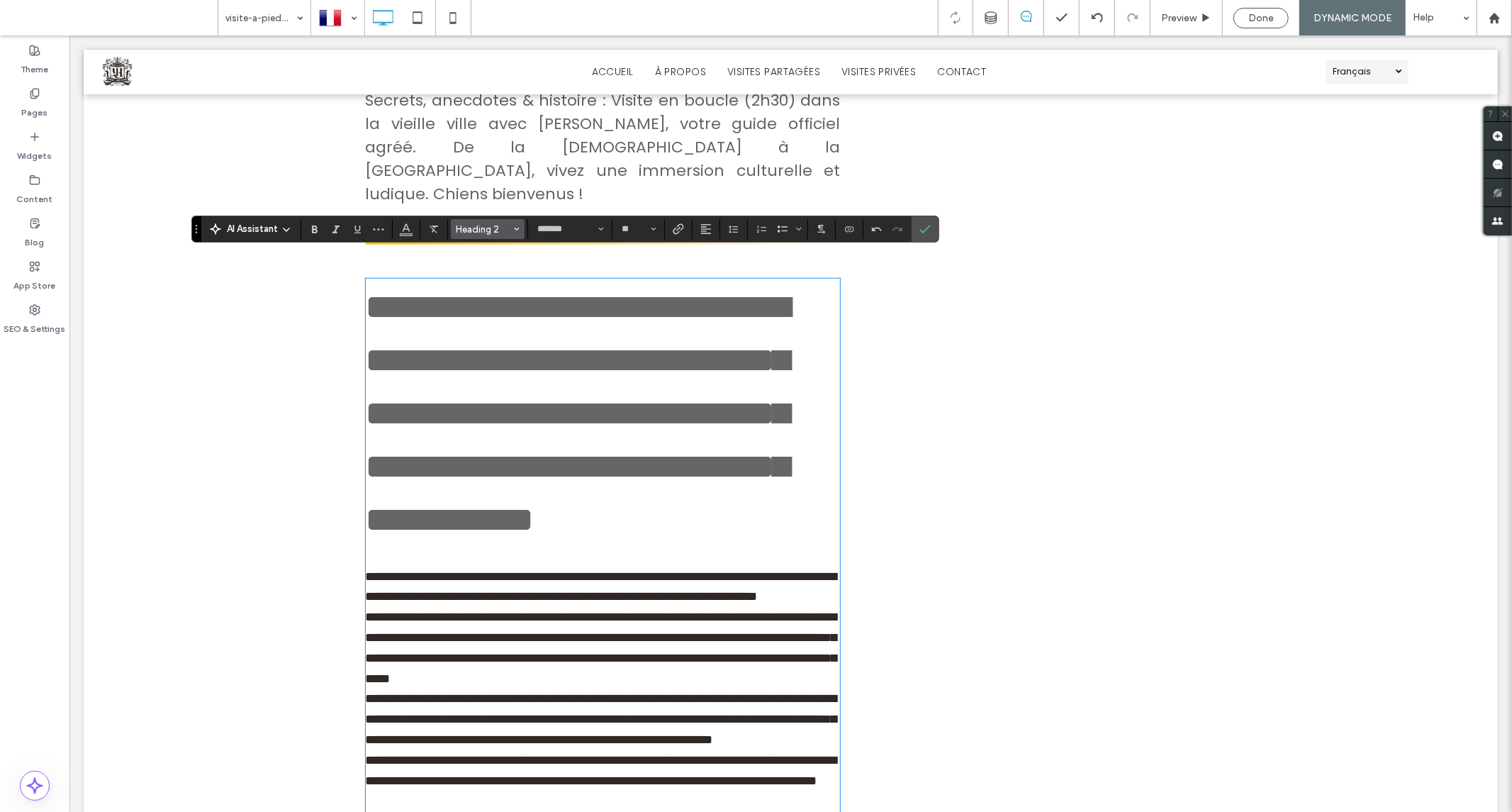
click at [508, 230] on span "Heading 2" at bounding box center [483, 229] width 56 height 11
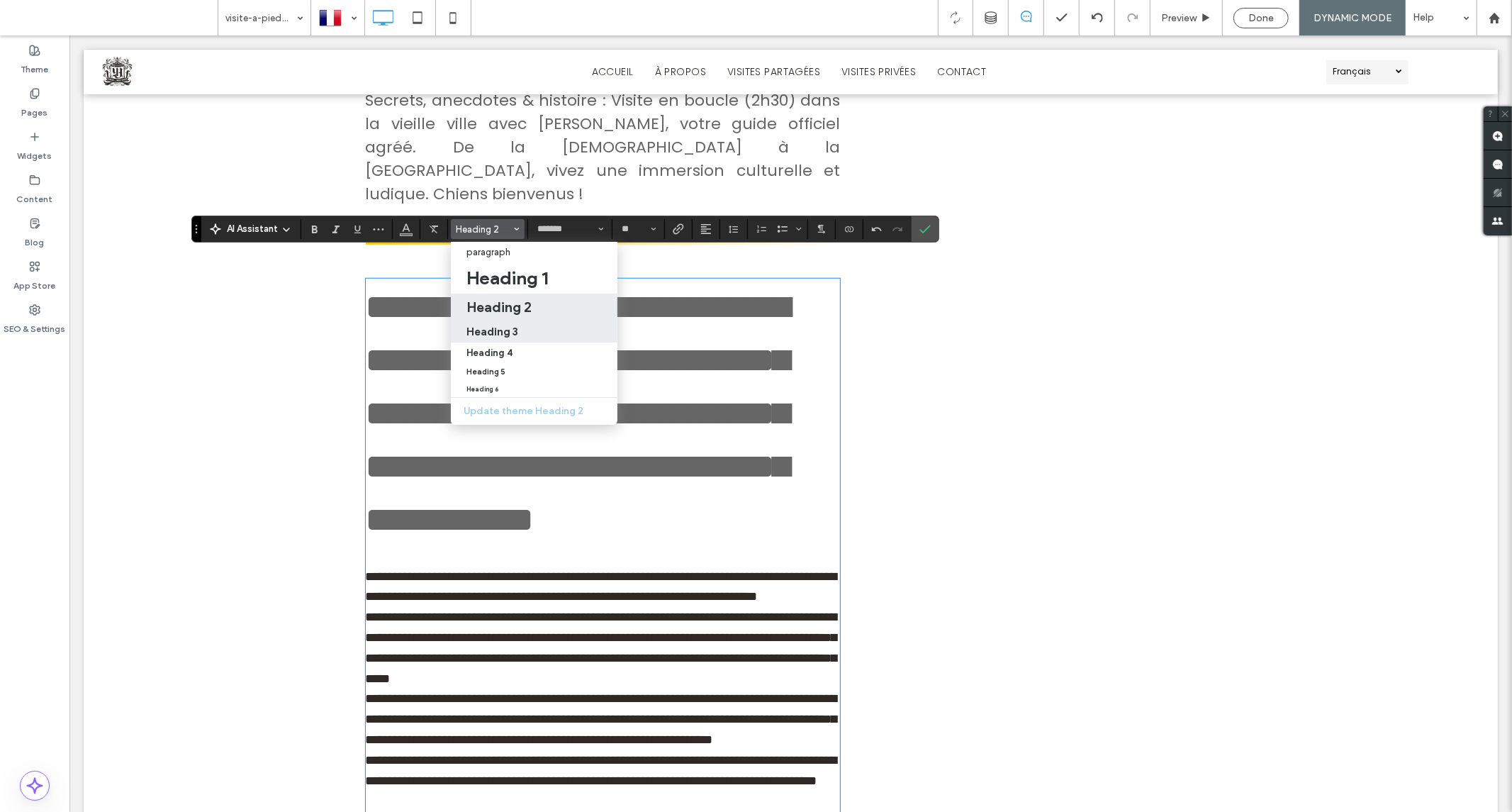
click at [512, 327] on h3 "Heading 3" at bounding box center [492, 331] width 52 height 13
type input "**"
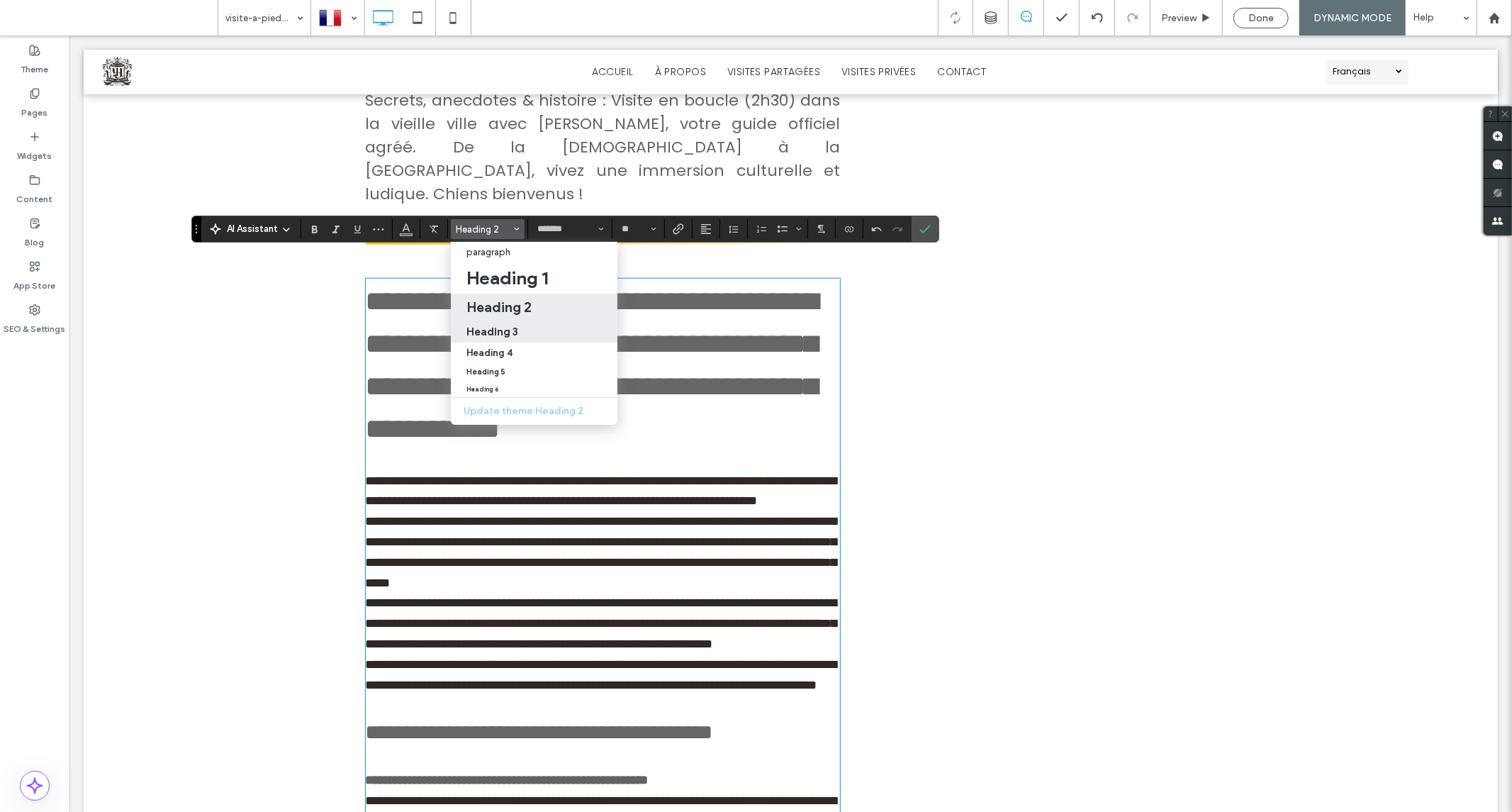
scroll to position [869, 0]
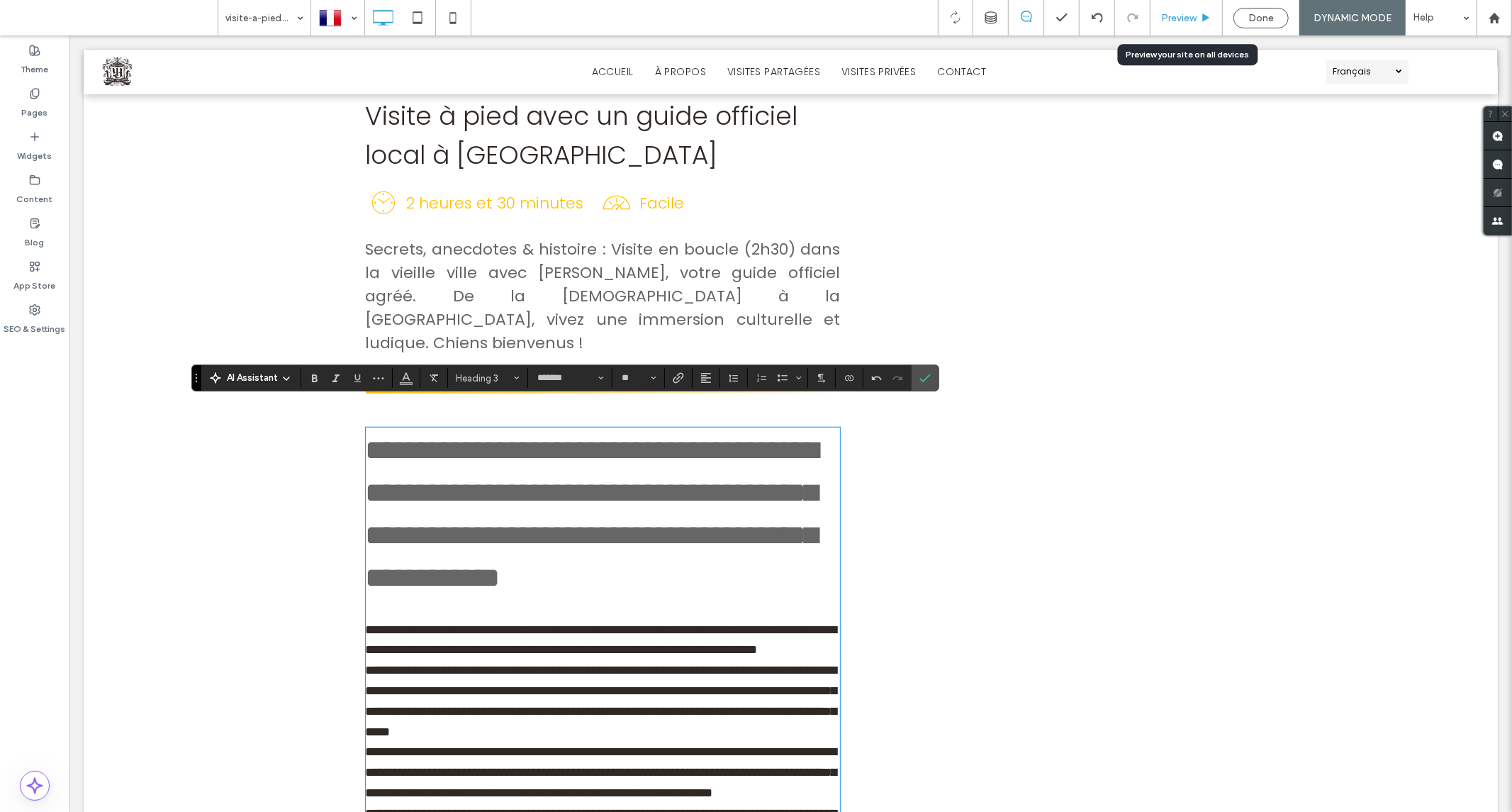
click at [1183, 16] on span "Preview" at bounding box center [1179, 17] width 35 height 12
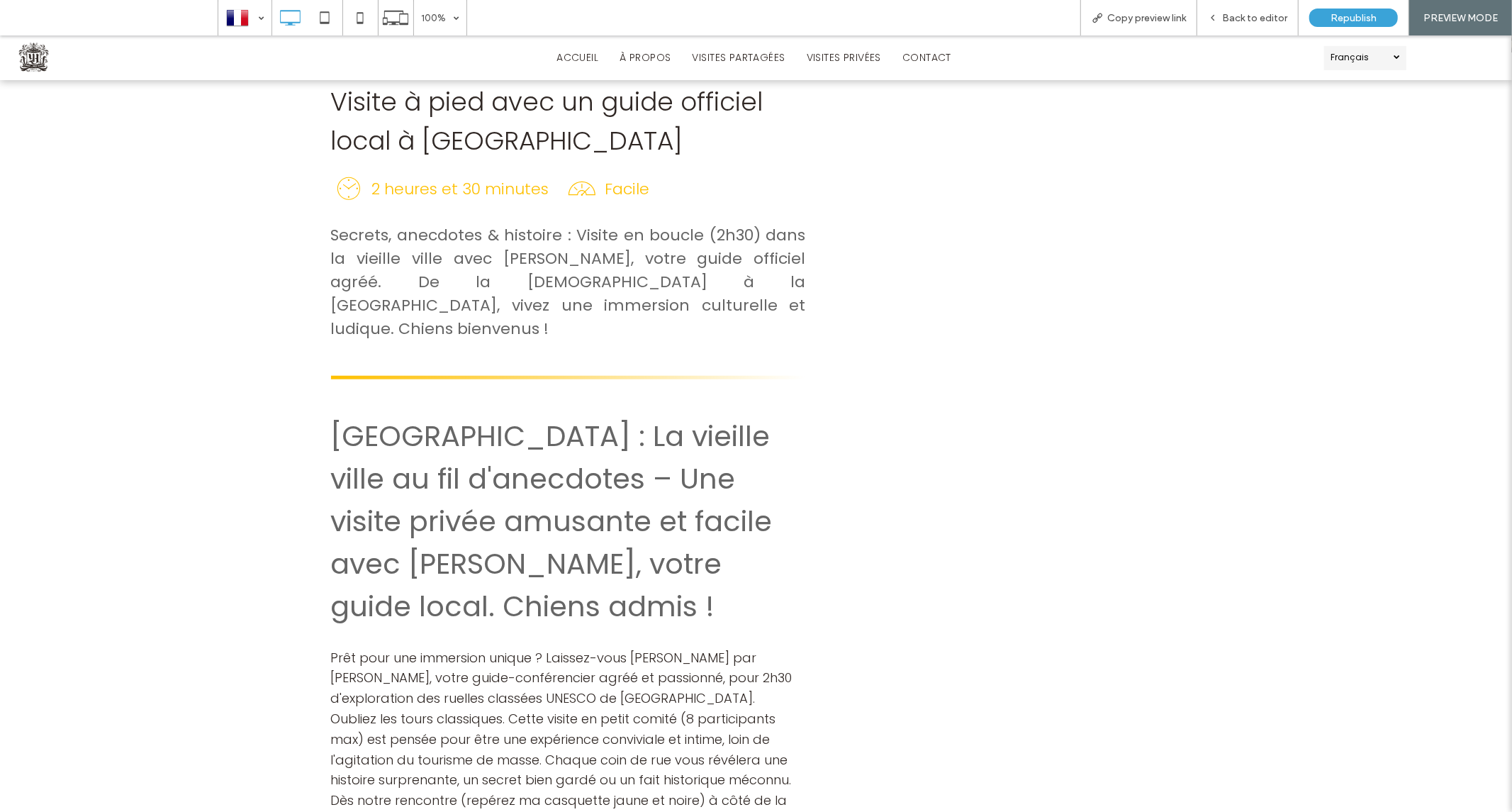
scroll to position [818, 0]
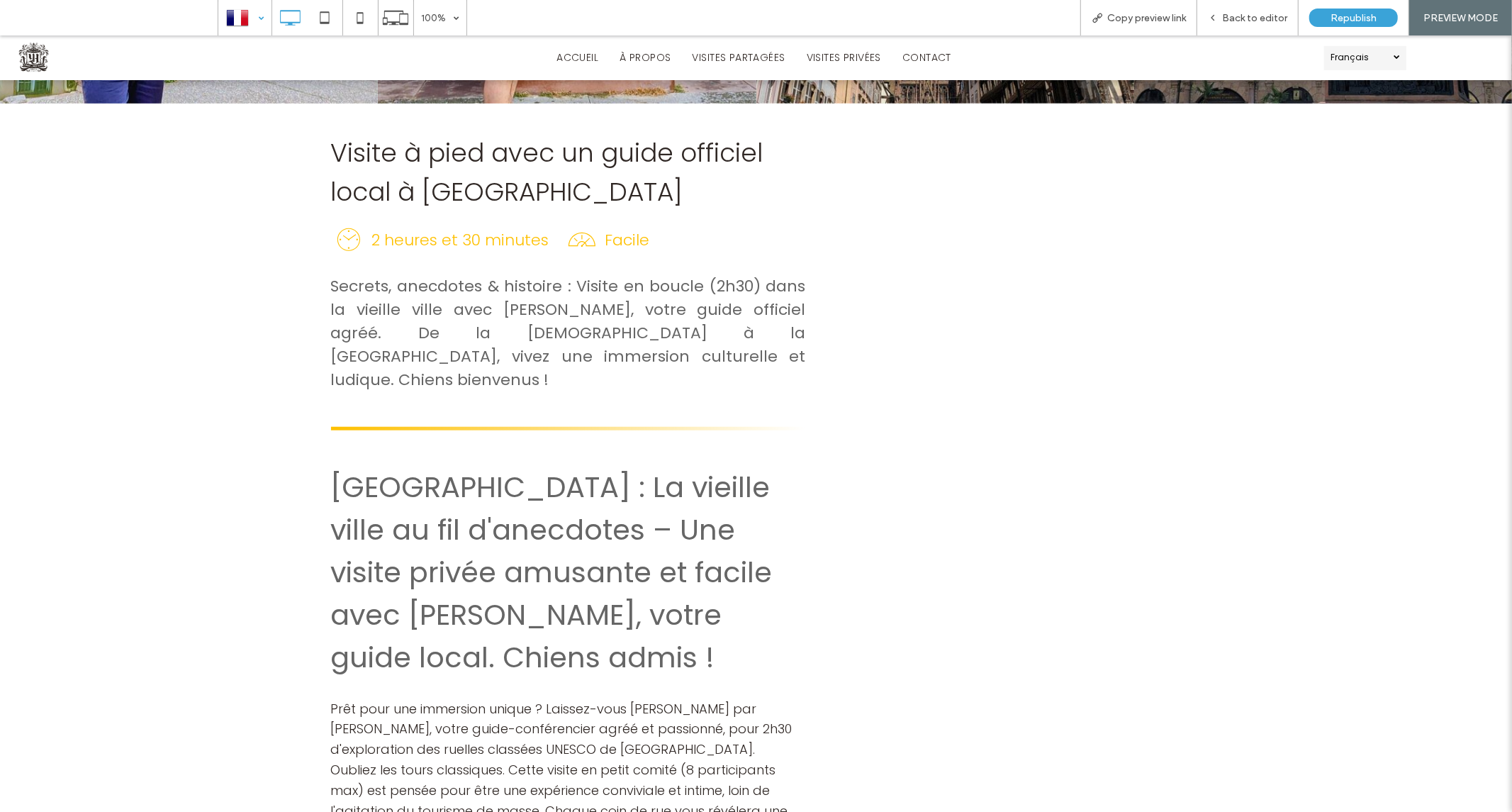
click at [248, 16] on div at bounding box center [245, 18] width 52 height 34
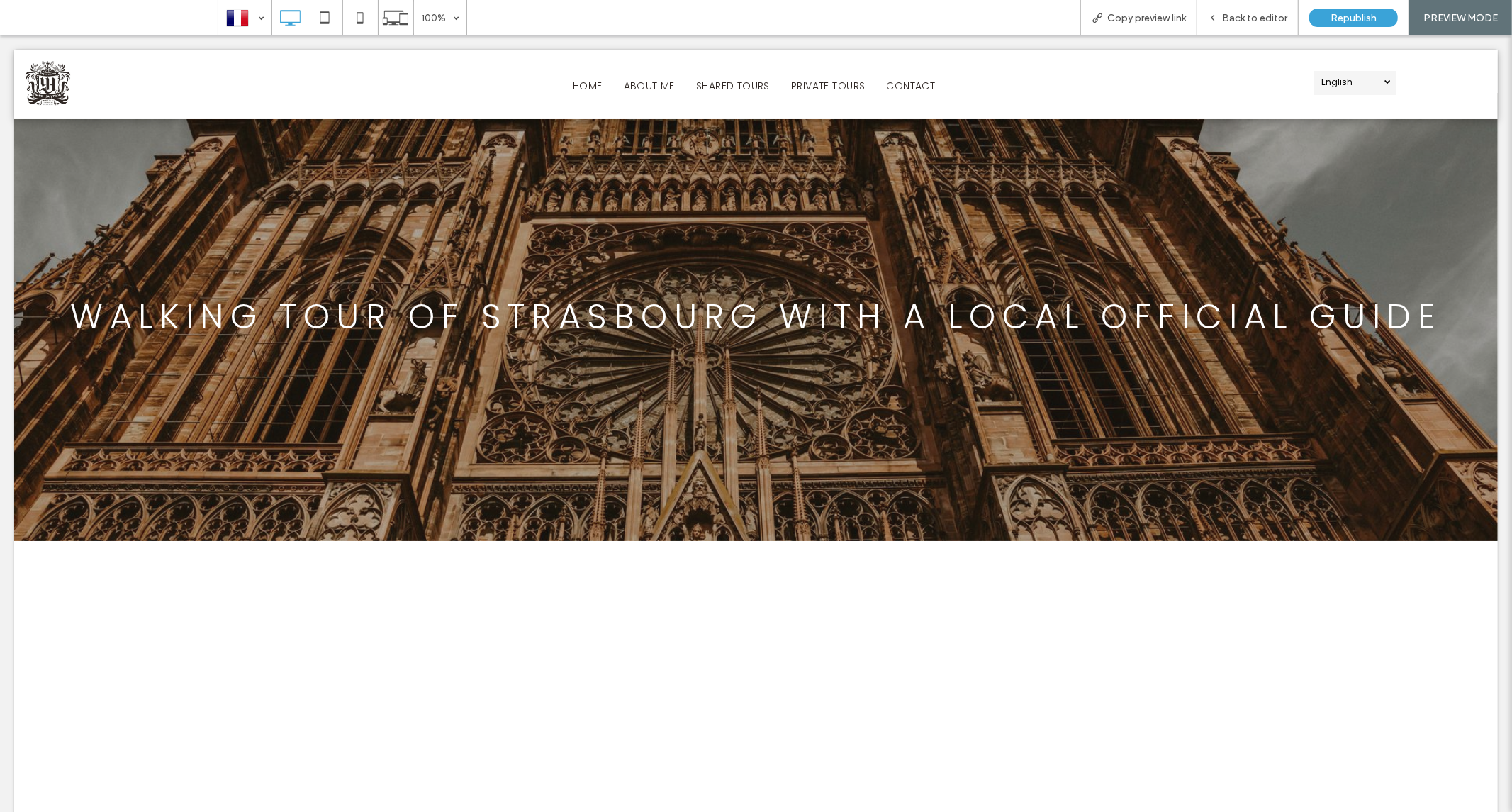
scroll to position [0, 0]
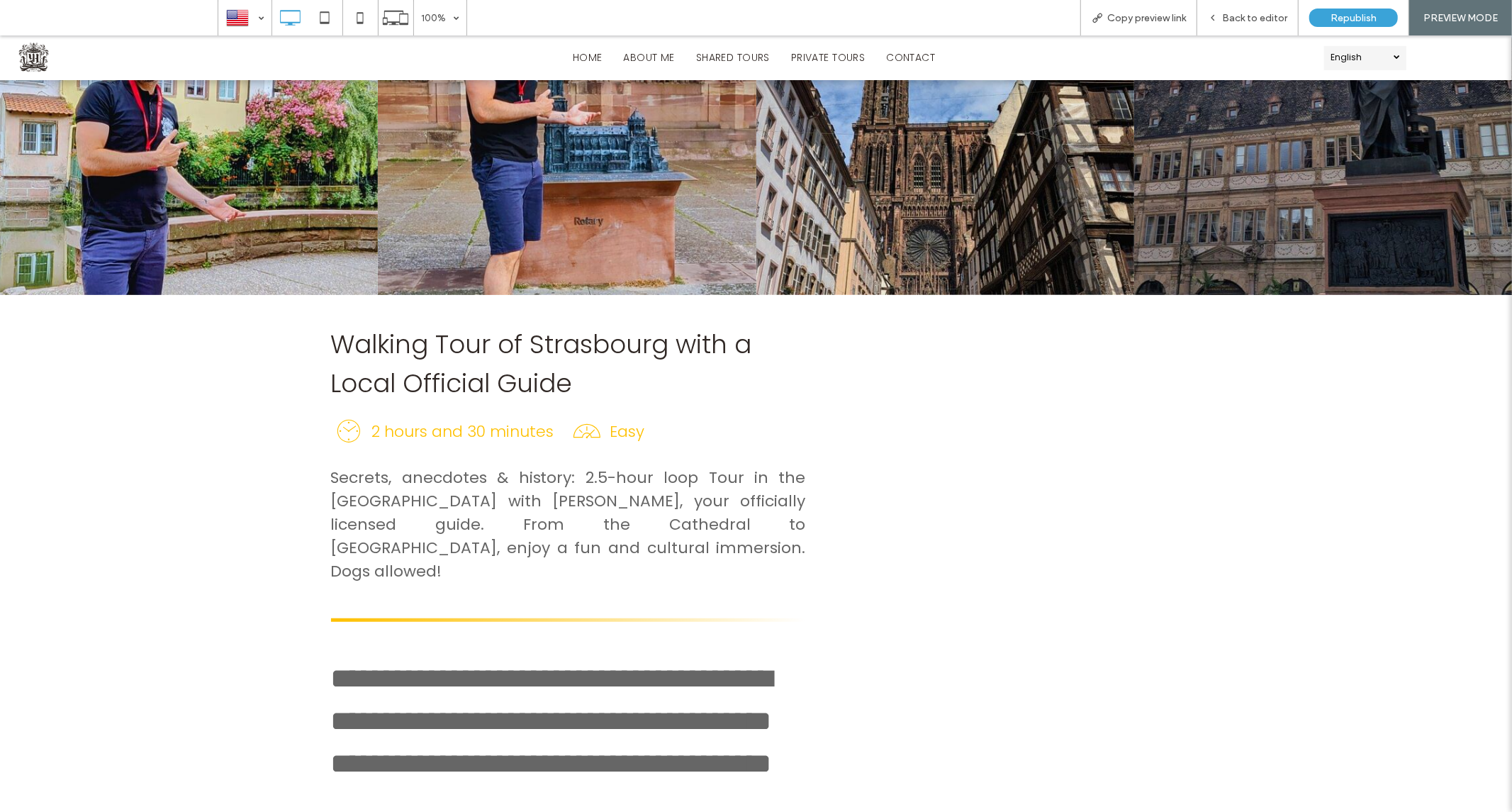
scroll to position [236, 0]
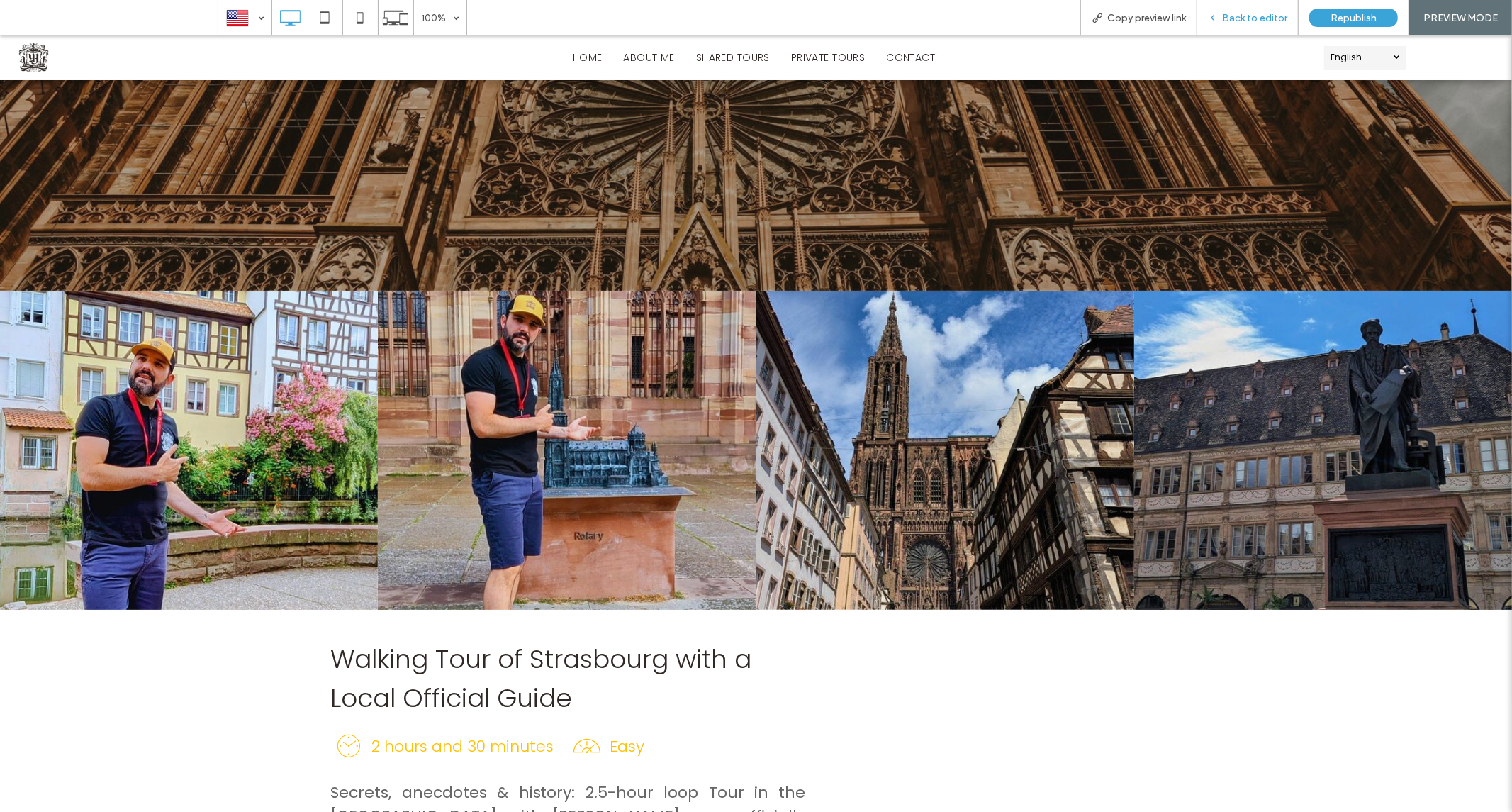
click at [1272, 22] on span "Back to editor" at bounding box center [1255, 17] width 65 height 12
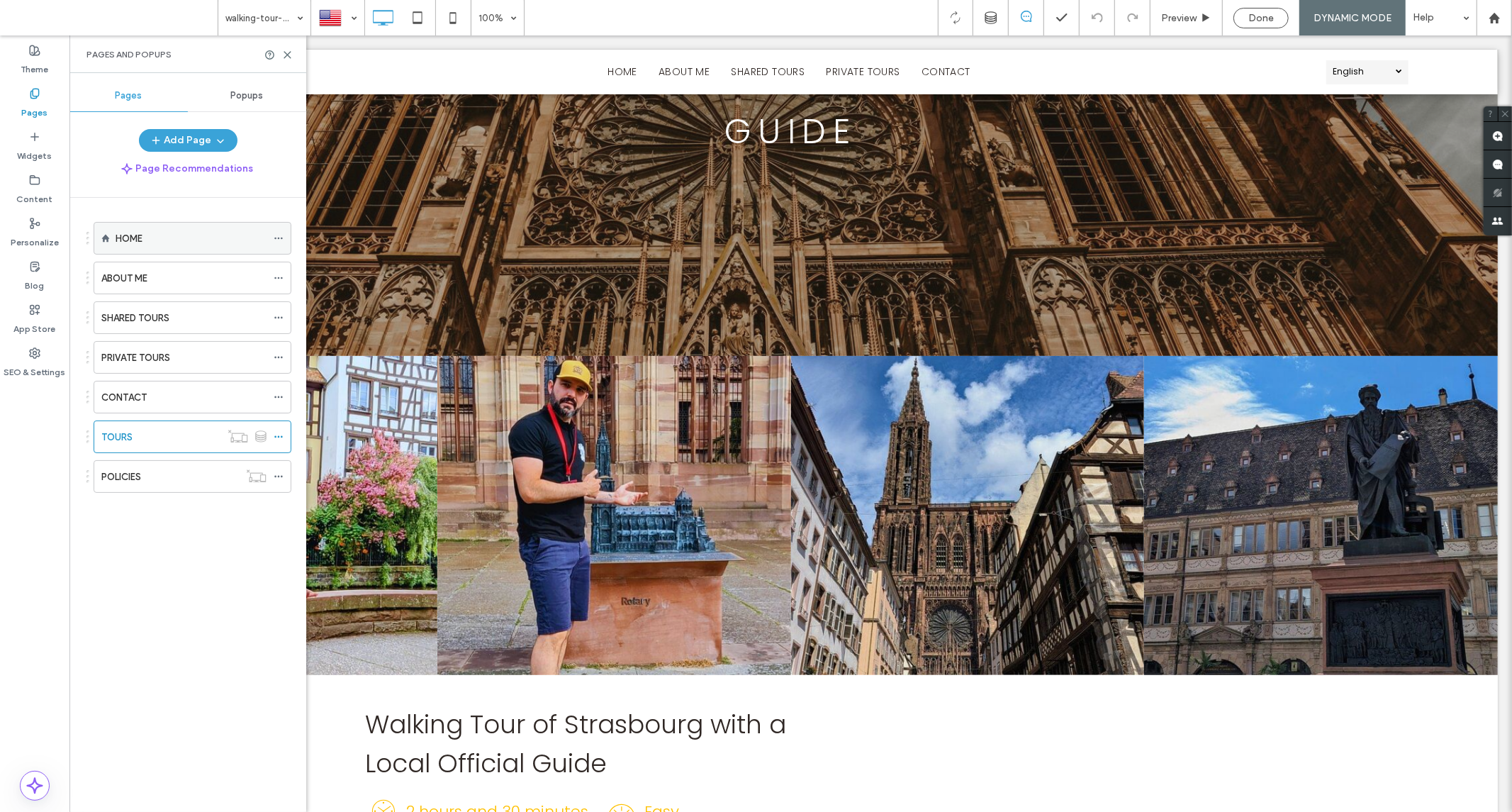
click at [157, 230] on div "HOME" at bounding box center [191, 239] width 151 height 31
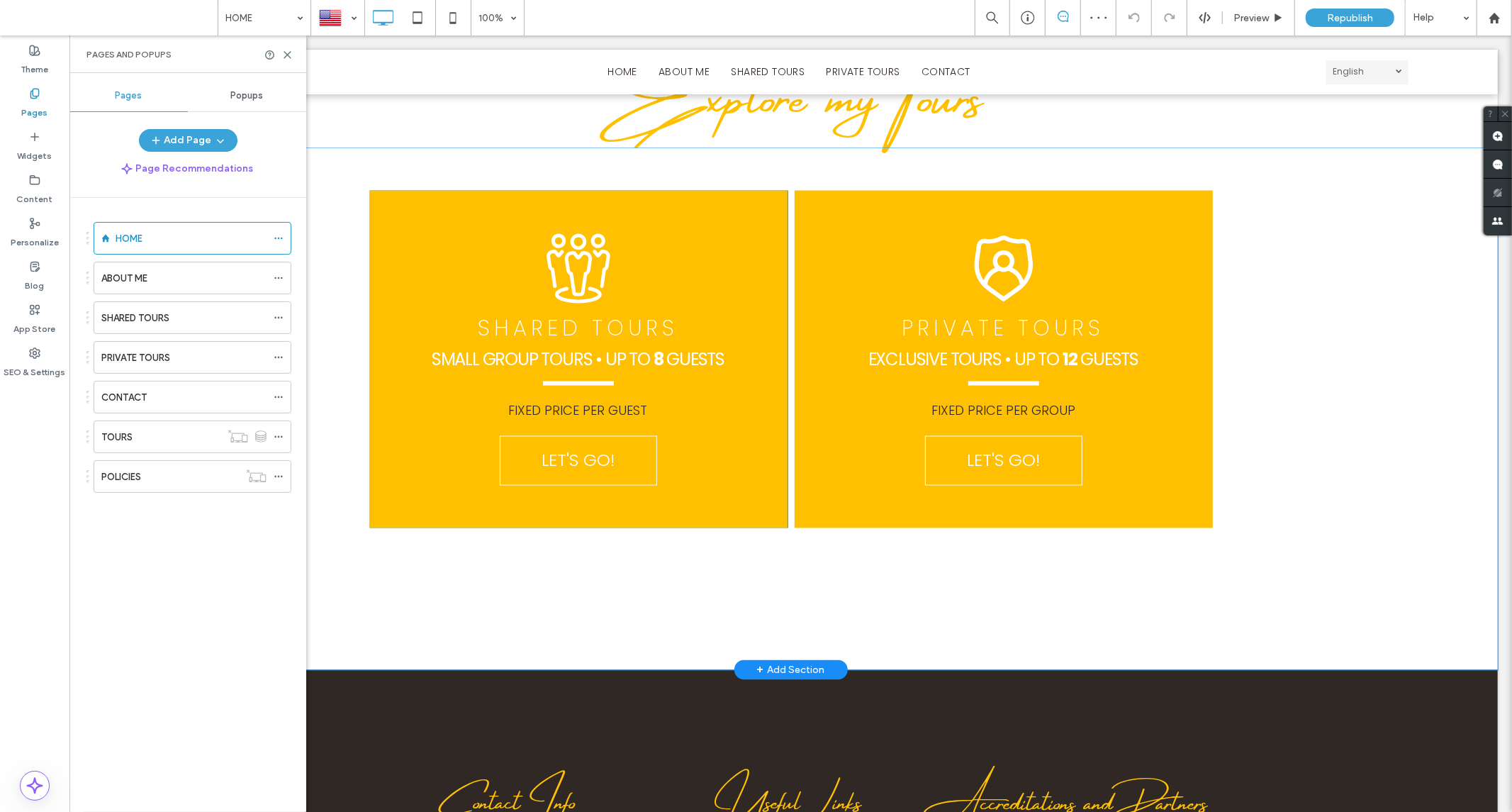
scroll to position [2285, 0]
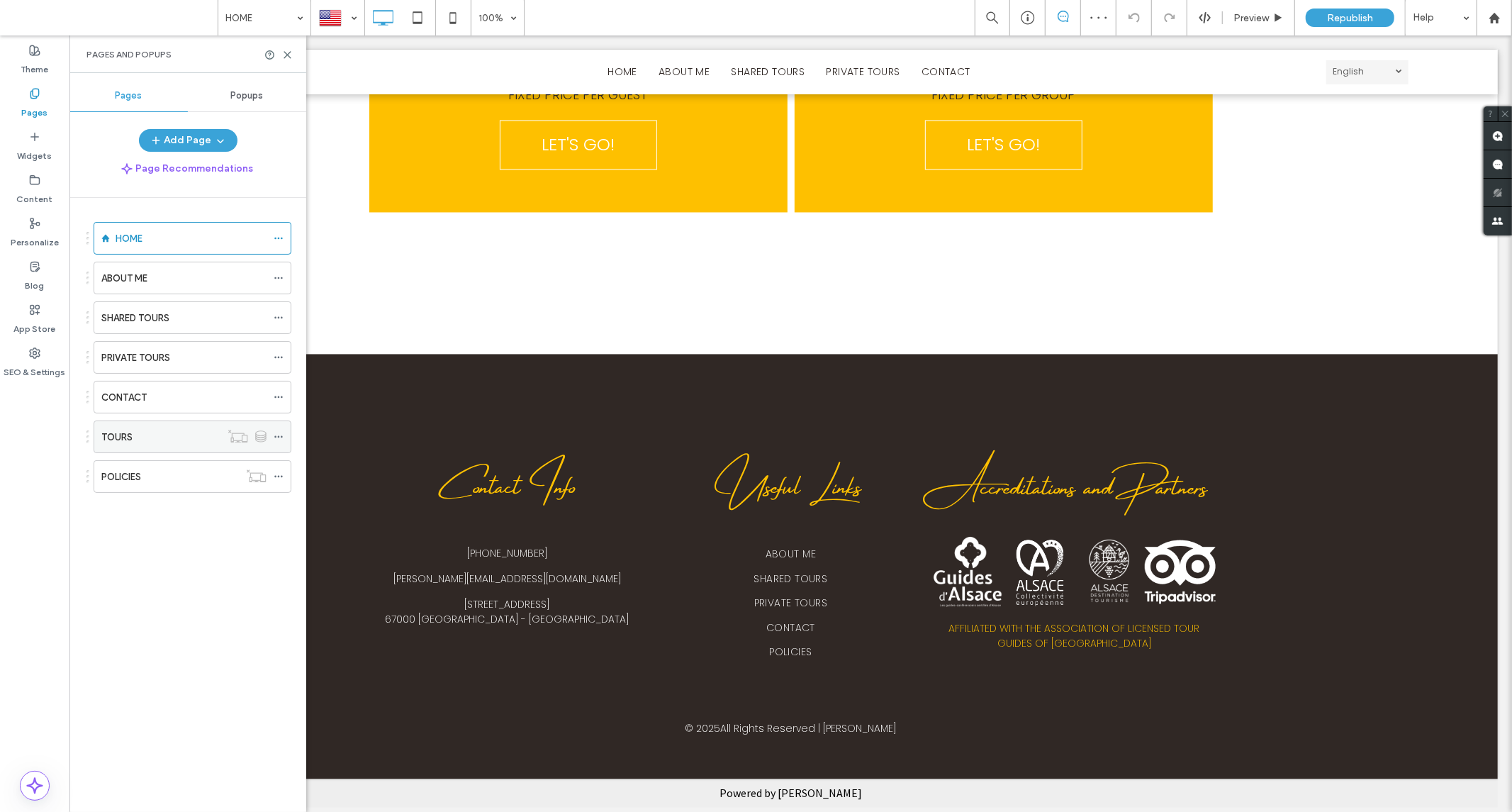
click at [150, 435] on div "TOURS" at bounding box center [161, 437] width 119 height 15
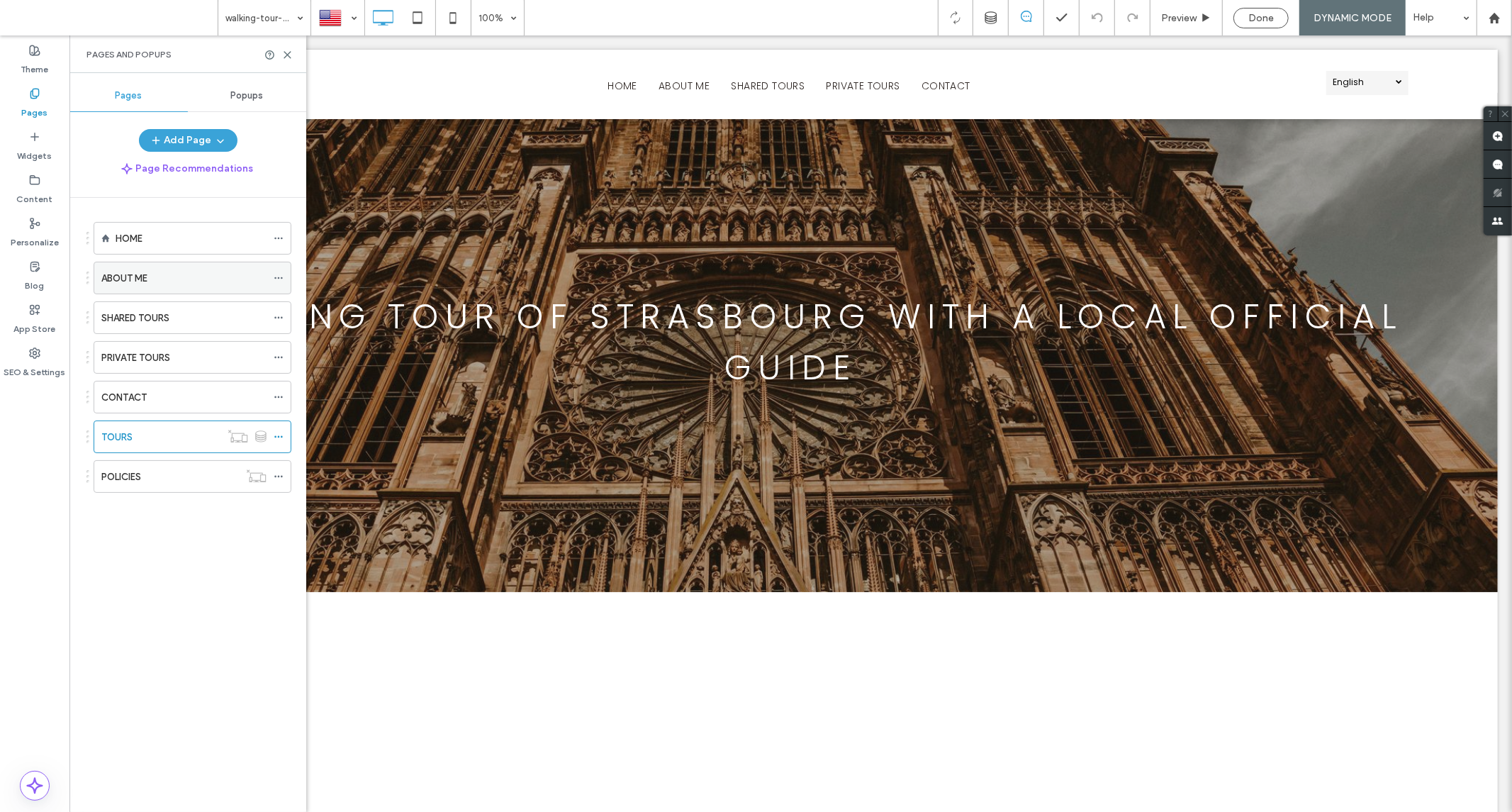
scroll to position [0, 0]
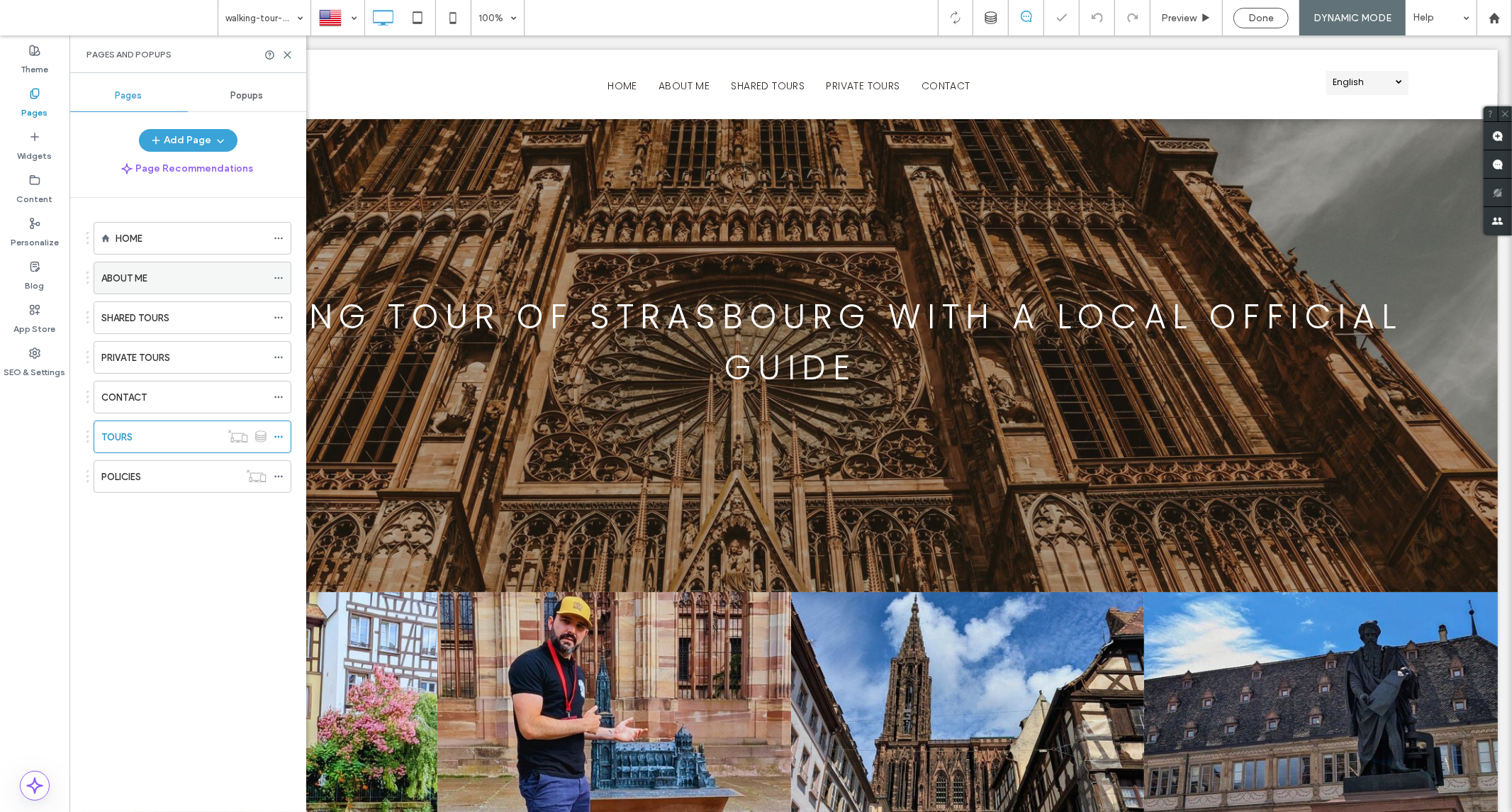
click at [168, 281] on div "ABOUT ME" at bounding box center [184, 278] width 165 height 15
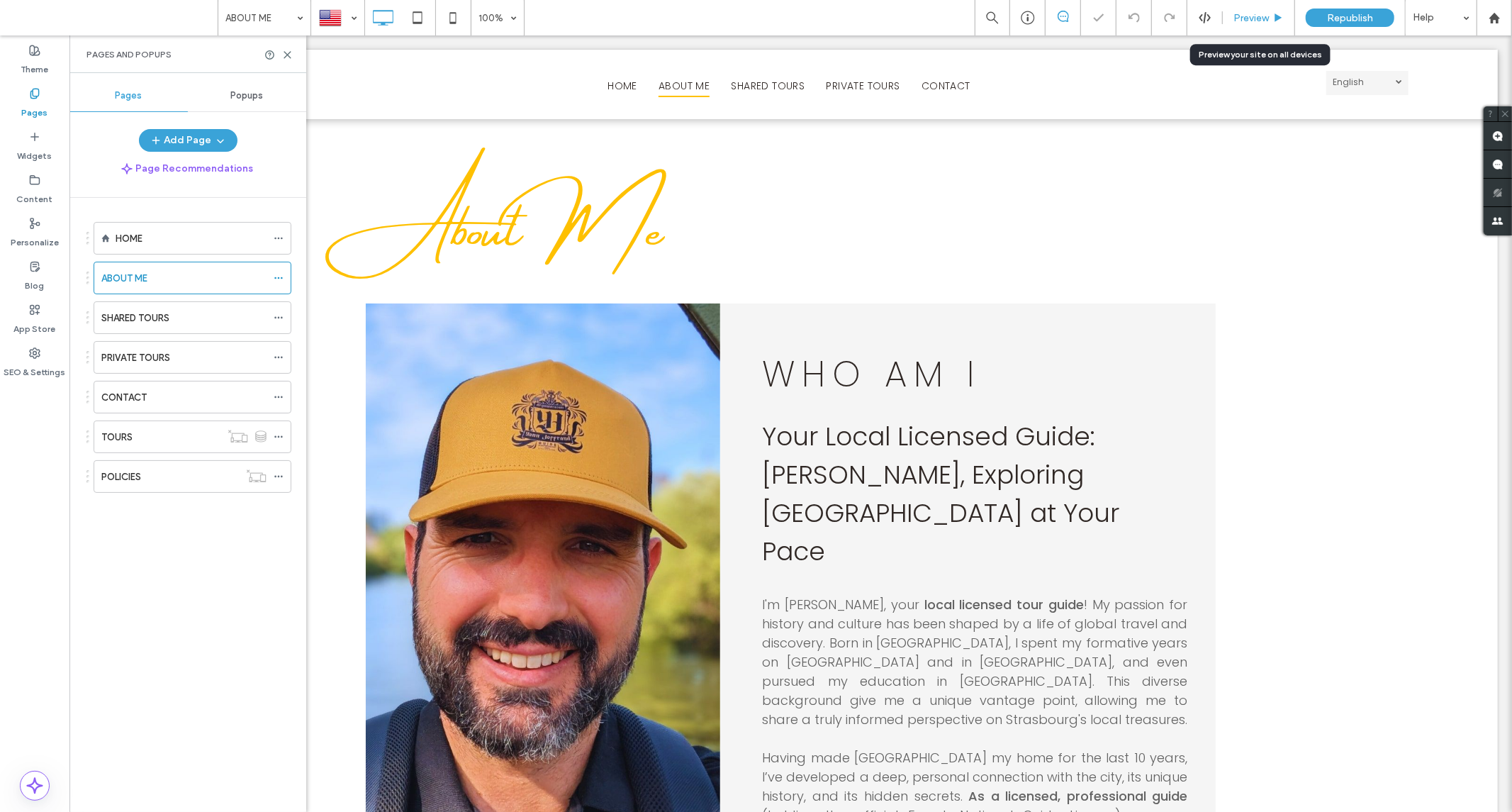
click at [1247, 15] on span "Preview" at bounding box center [1251, 17] width 35 height 12
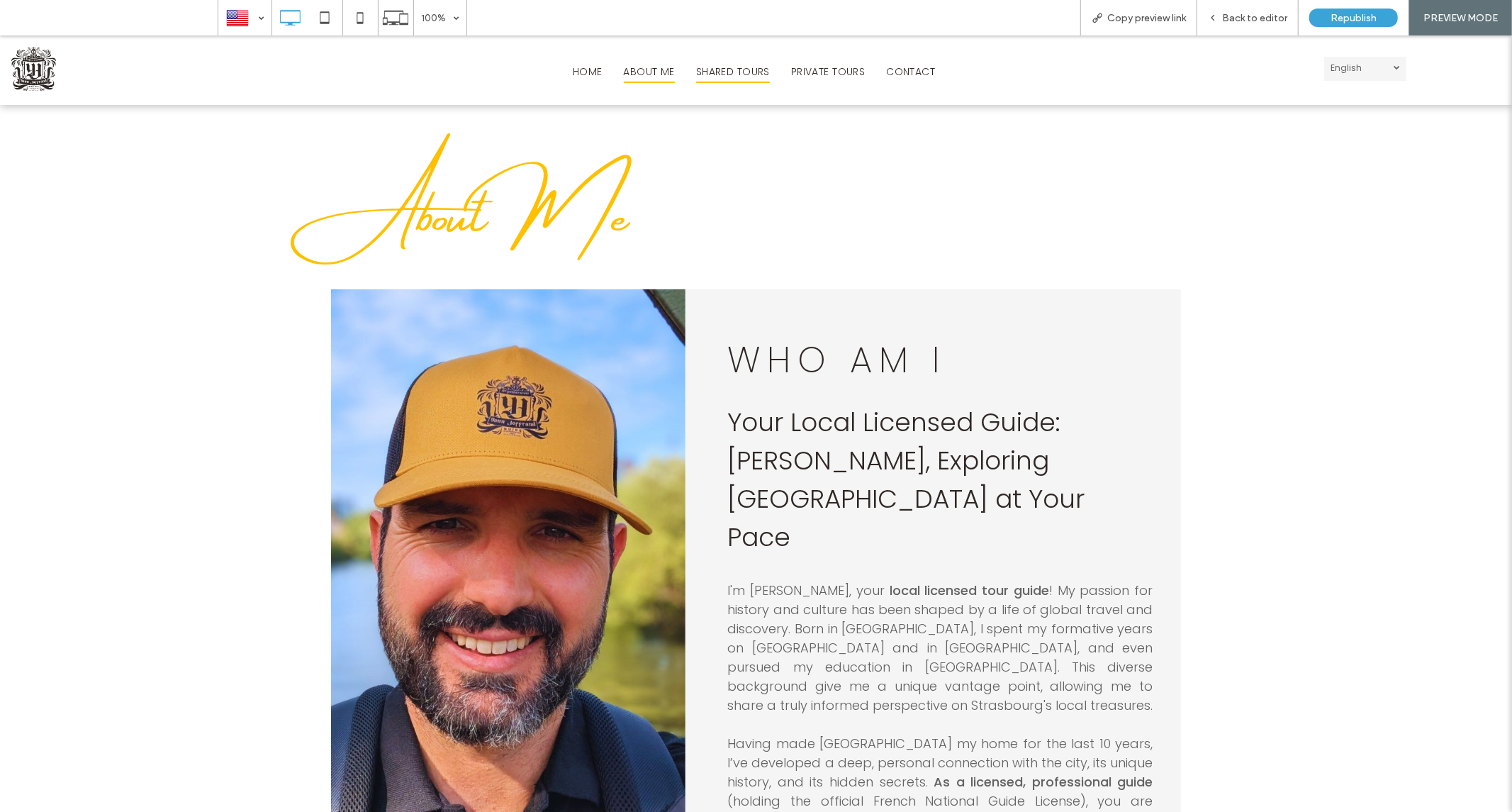
click at [731, 74] on span "SHARED TOURS" at bounding box center [733, 71] width 74 height 22
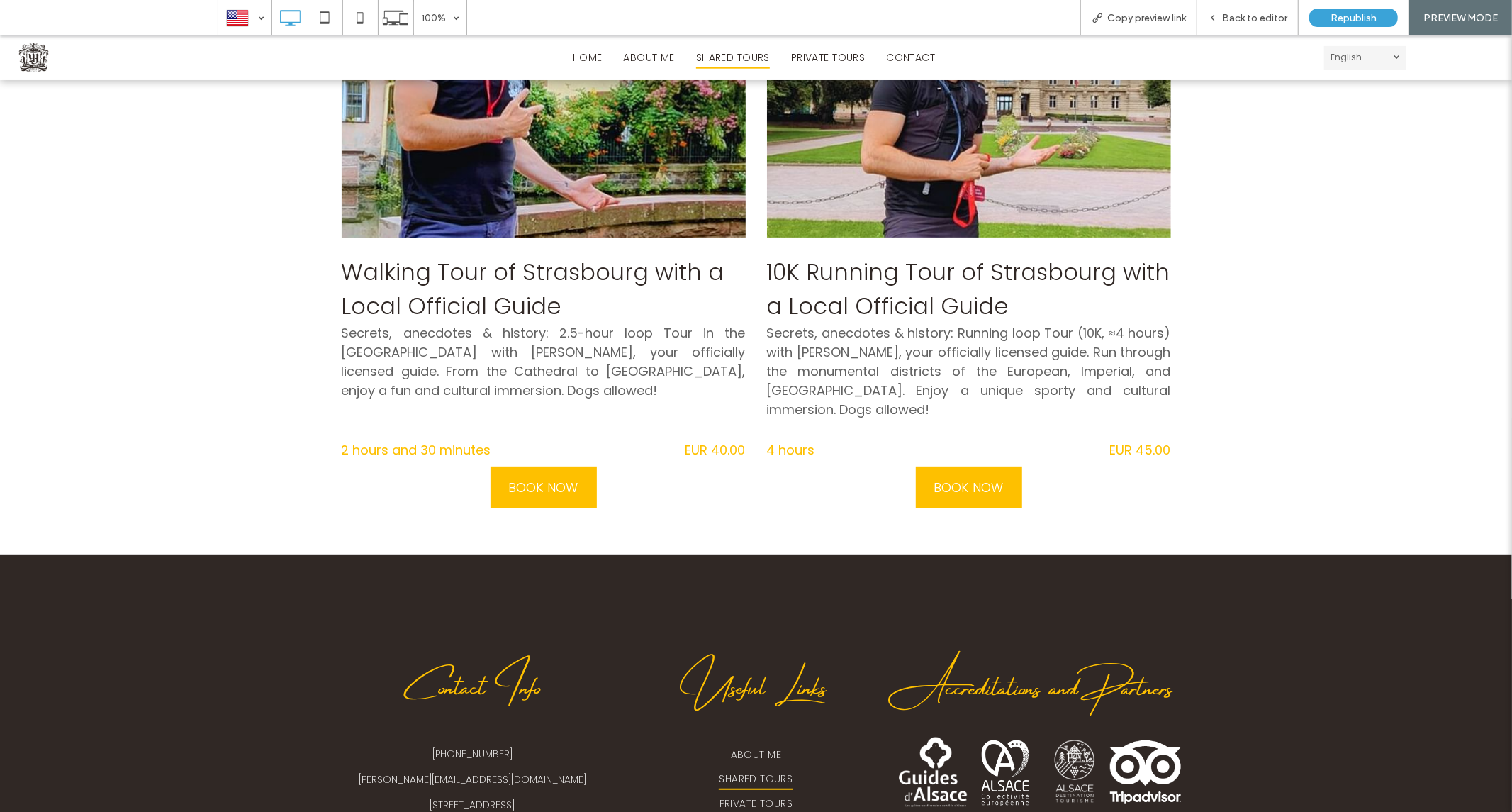
scroll to position [271, 0]
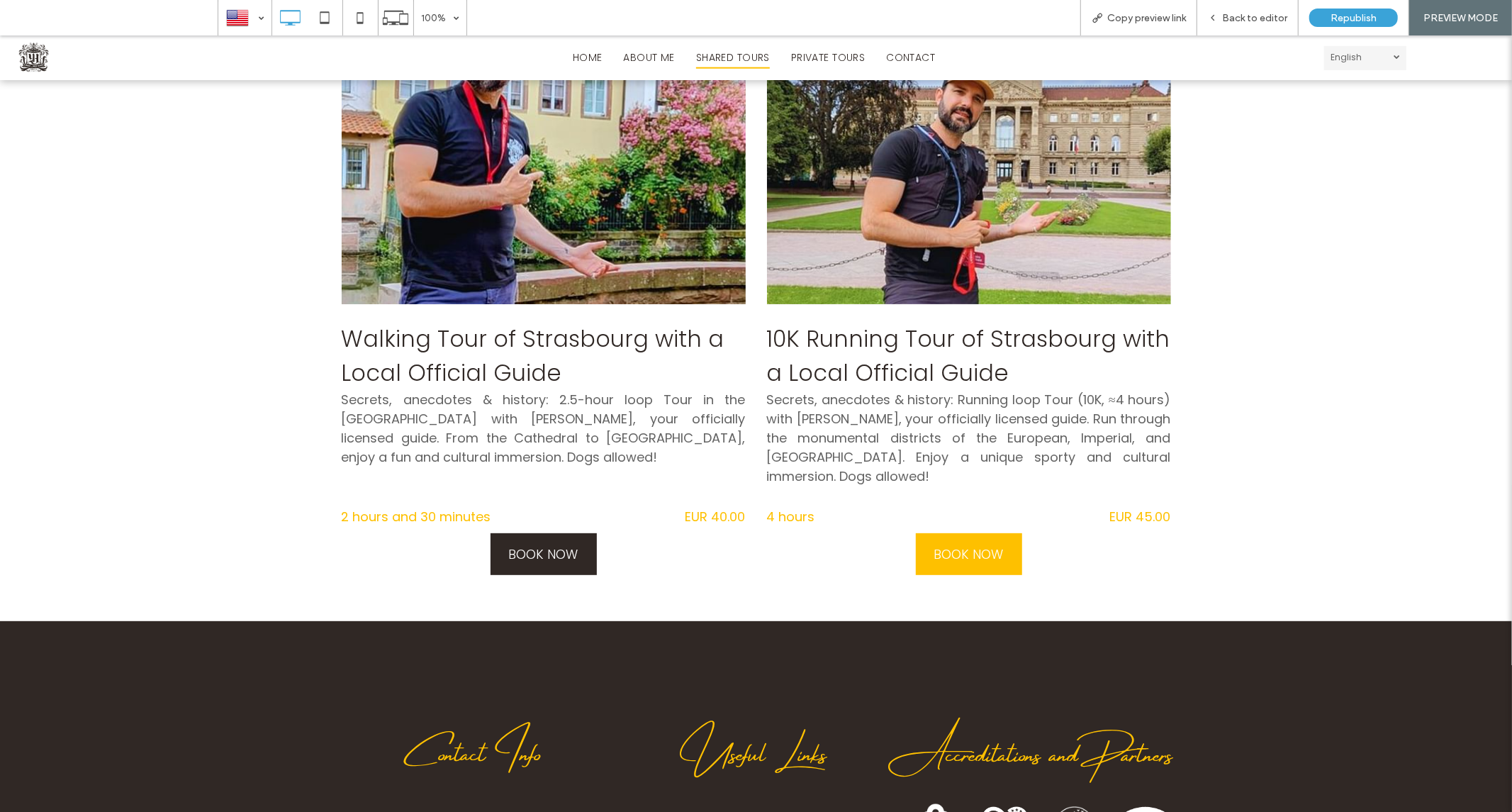
click at [530, 533] on span "BOOK NOW" at bounding box center [543, 553] width 70 height 41
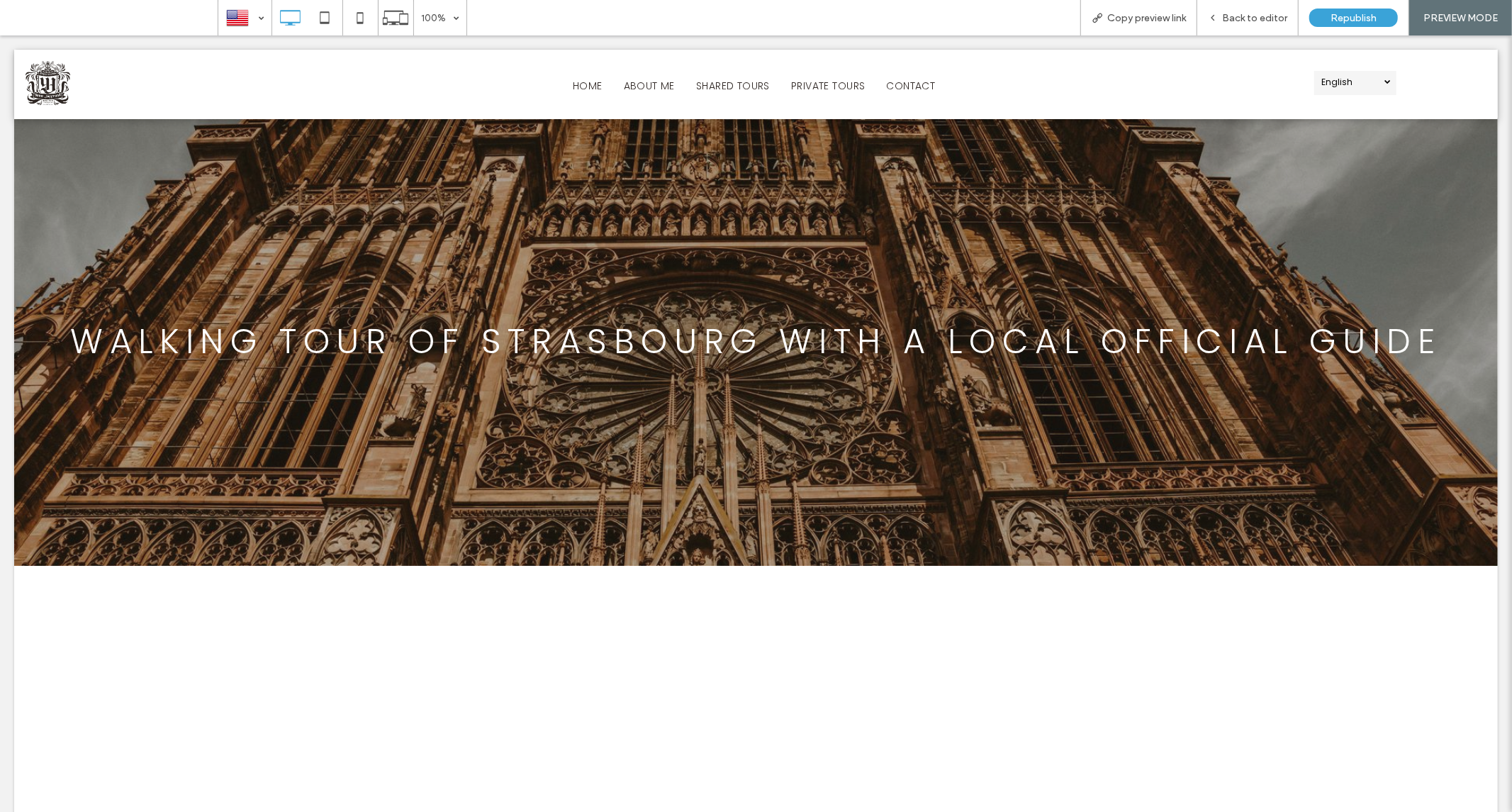
scroll to position [0, 0]
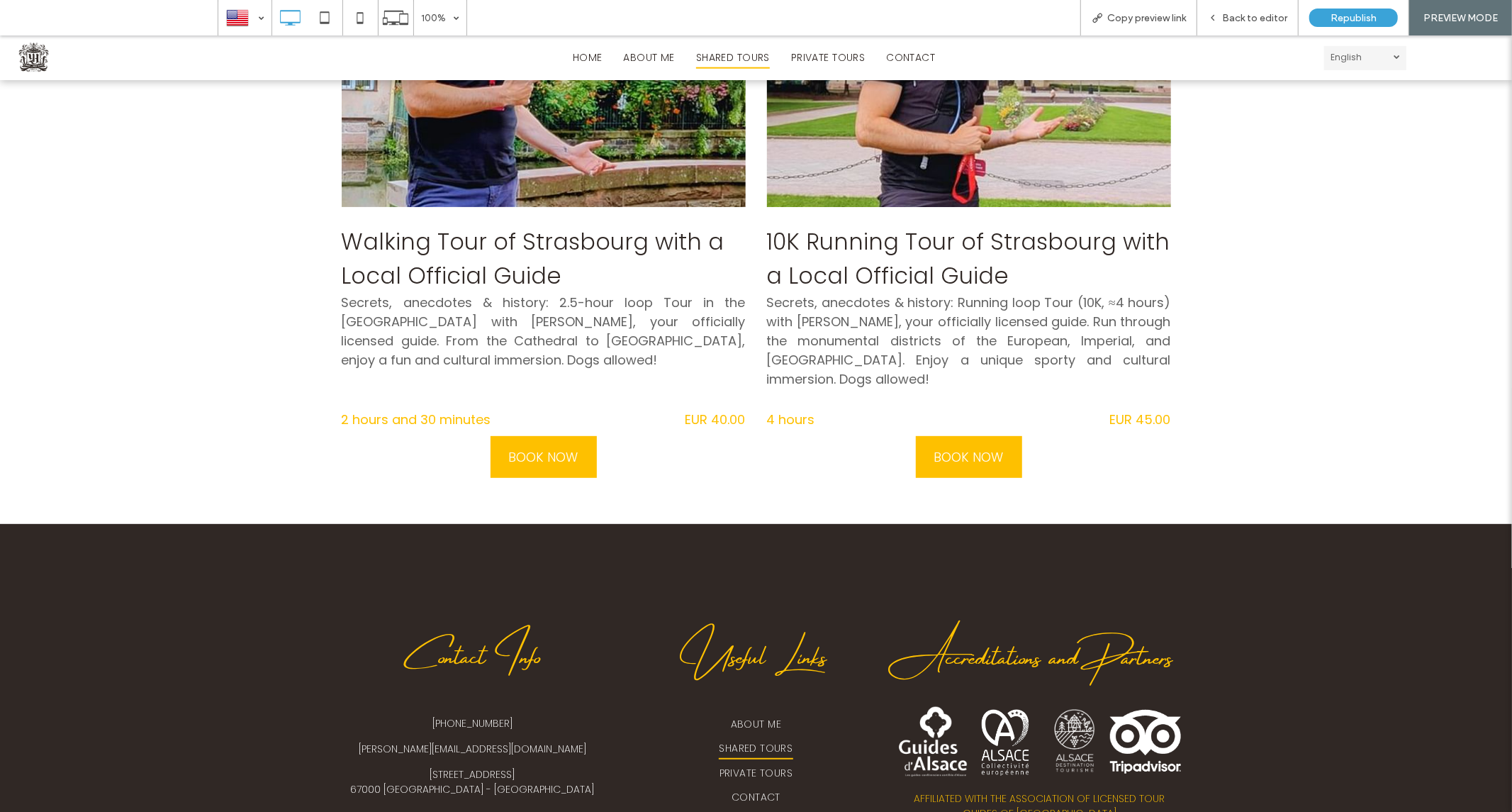
scroll to position [185, 0]
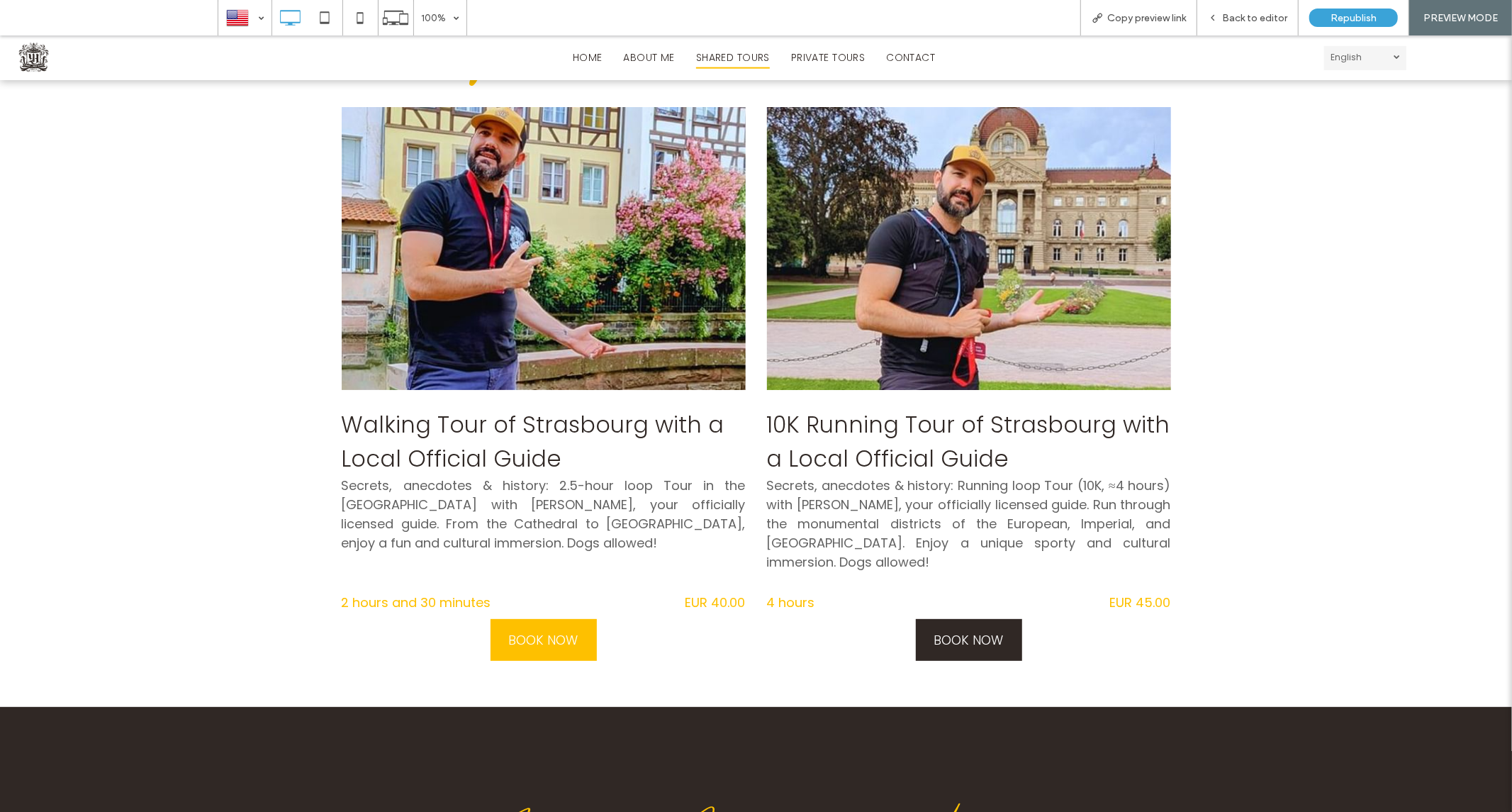
click at [986, 633] on span "BOOK NOW" at bounding box center [968, 638] width 70 height 41
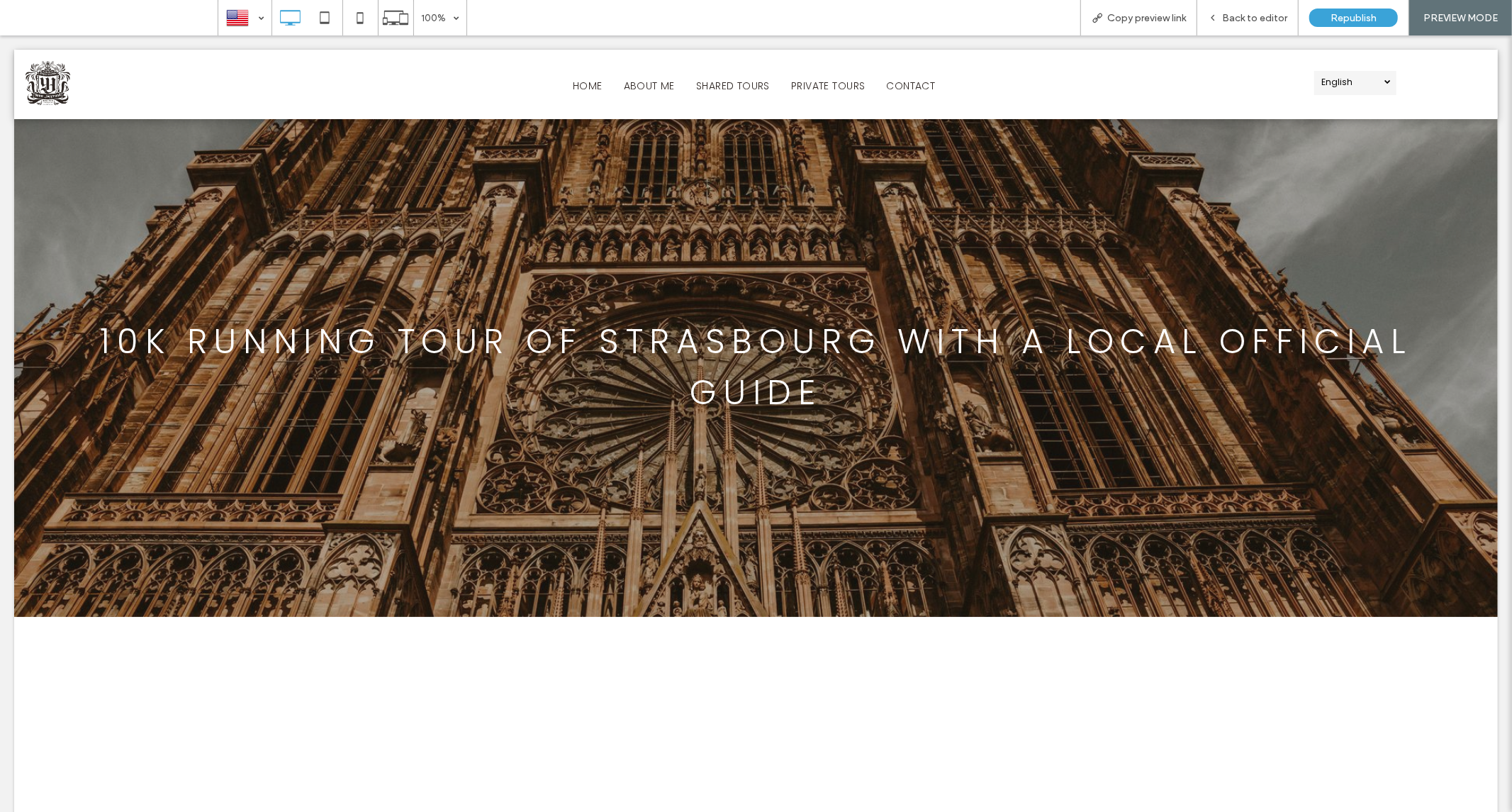
scroll to position [0, 0]
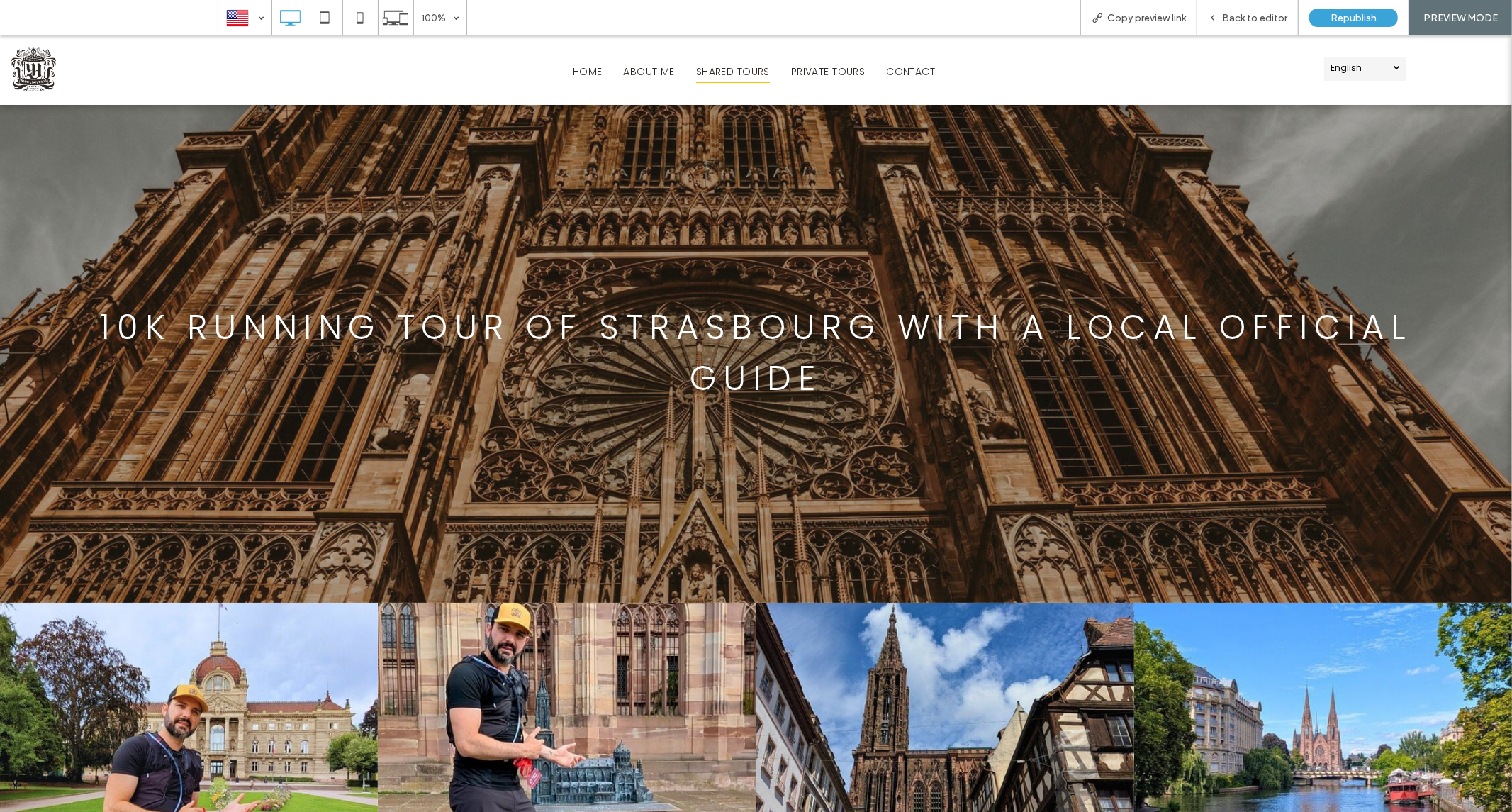
click at [713, 69] on span "SHARED TOURS" at bounding box center [733, 71] width 74 height 22
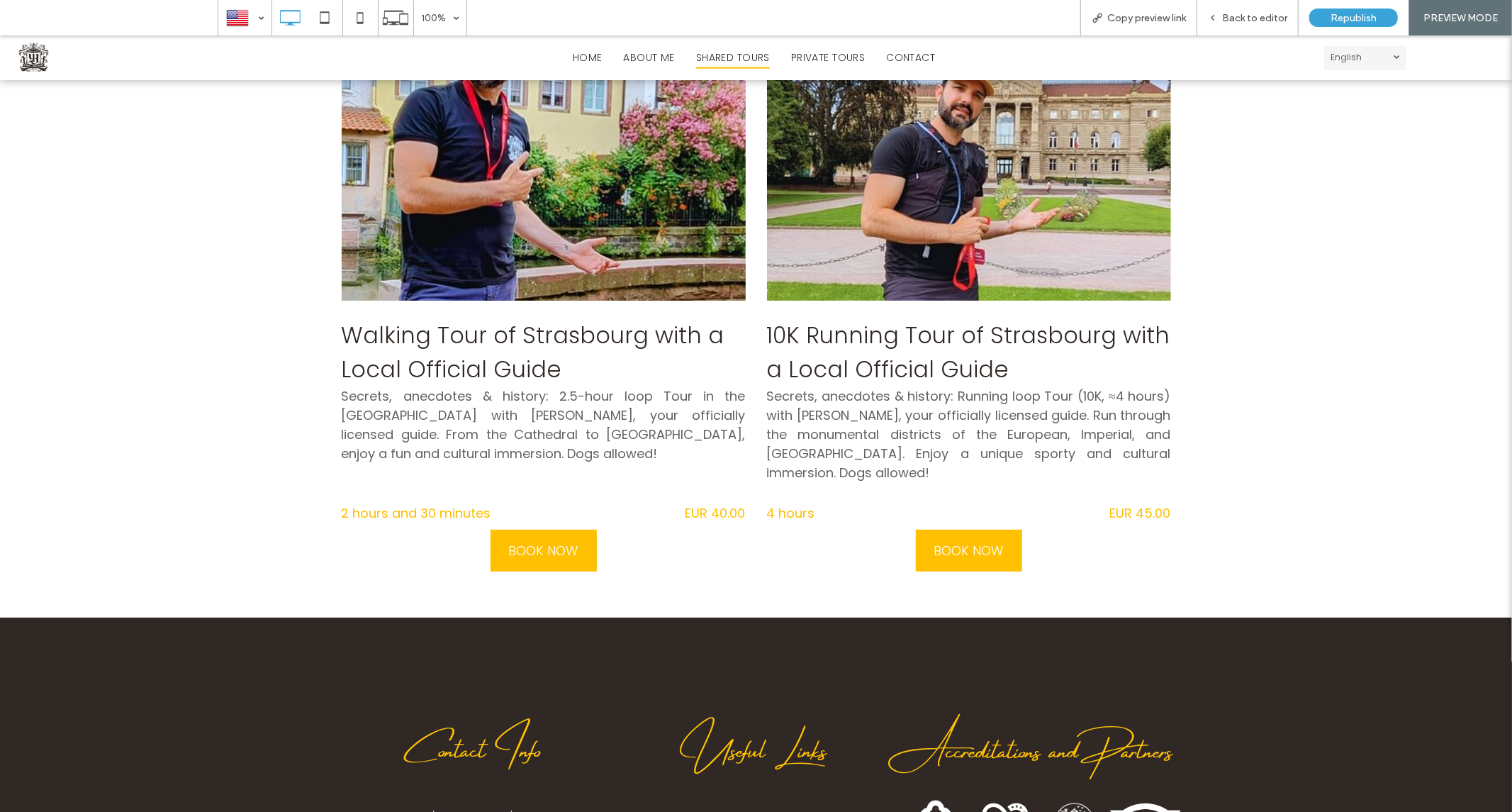
scroll to position [236, 0]
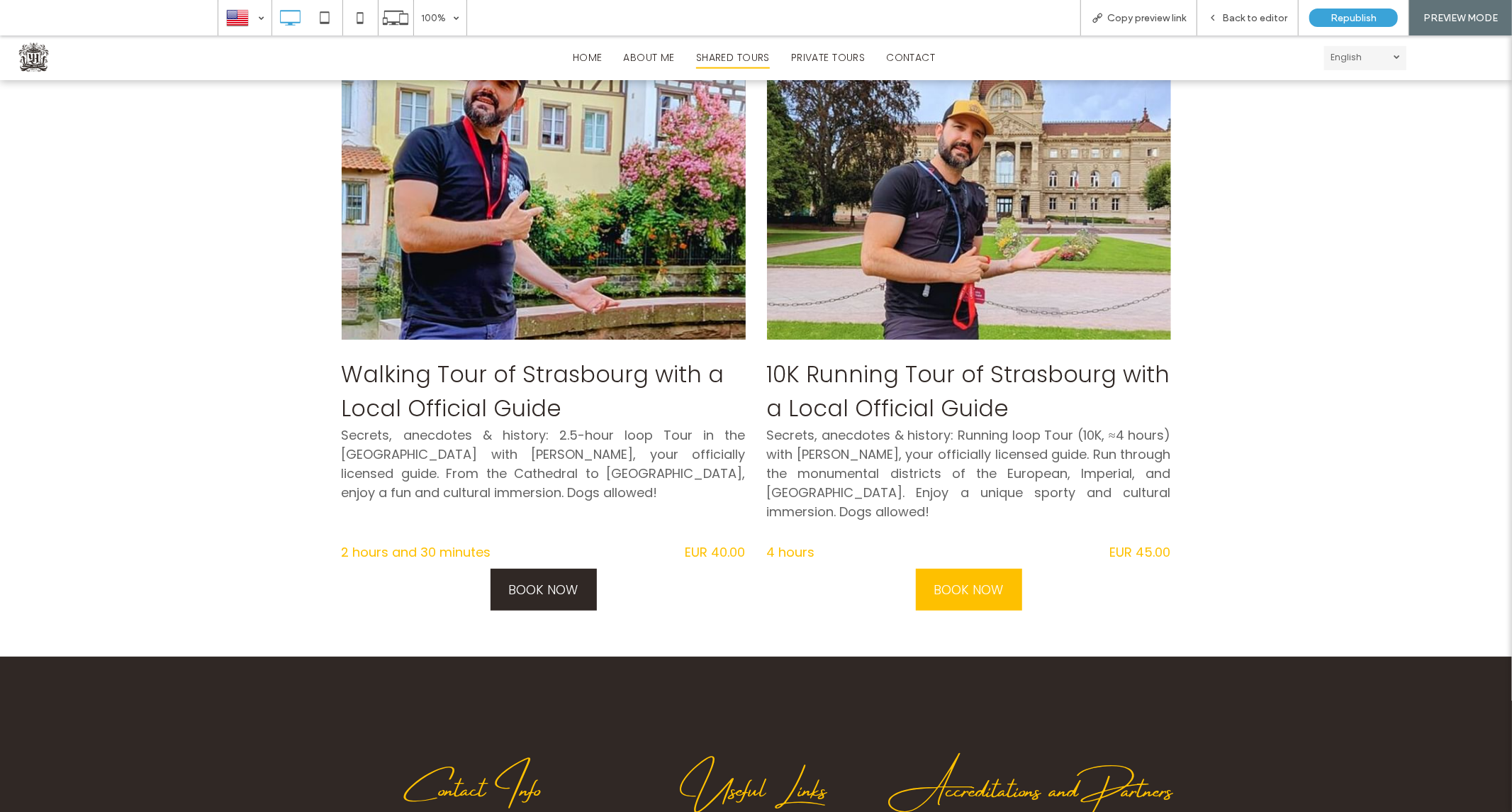
click at [562, 586] on span "BOOK NOW" at bounding box center [543, 588] width 70 height 41
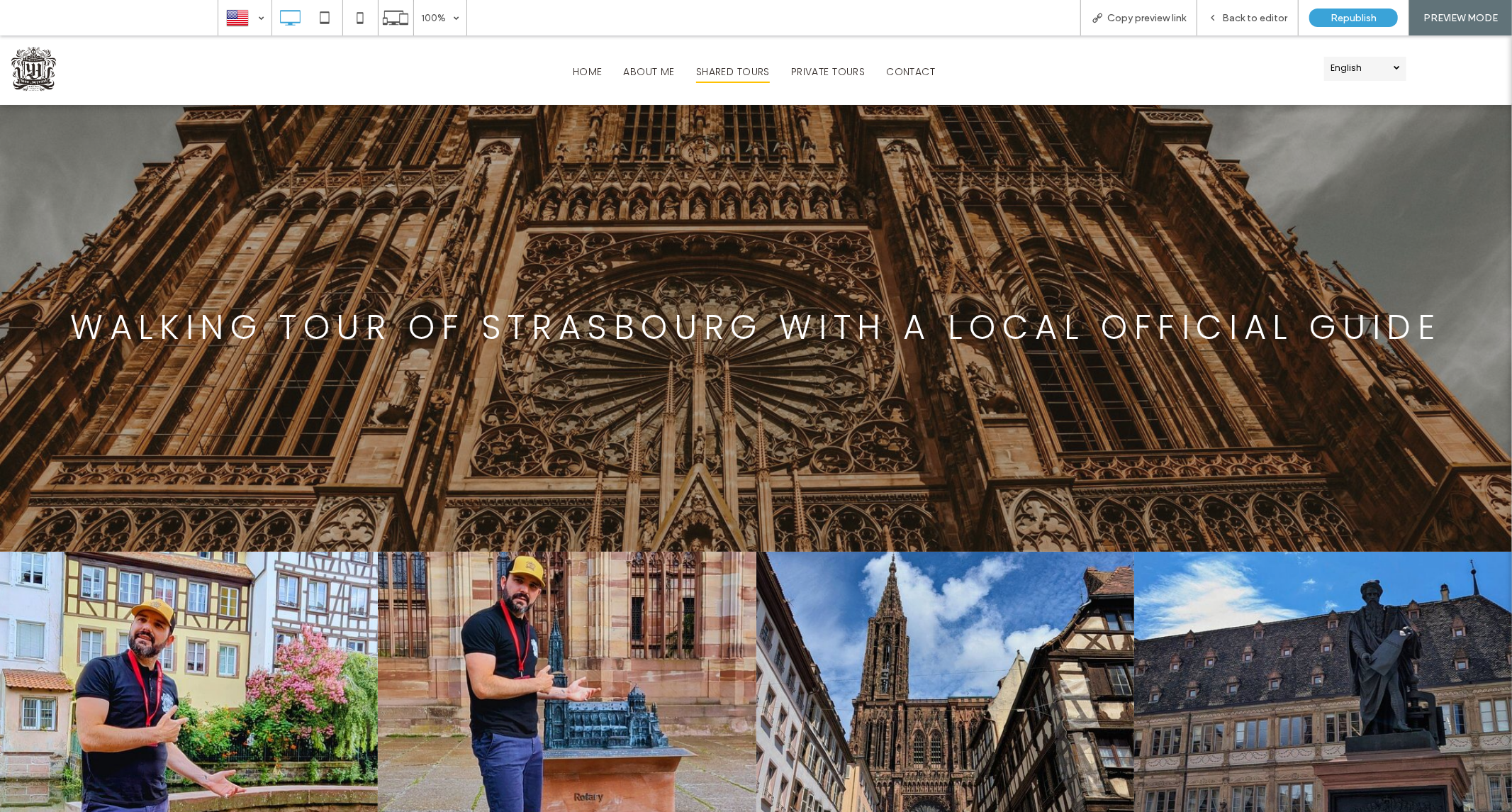
click at [696, 63] on span "SHARED TOURS" at bounding box center [733, 71] width 74 height 22
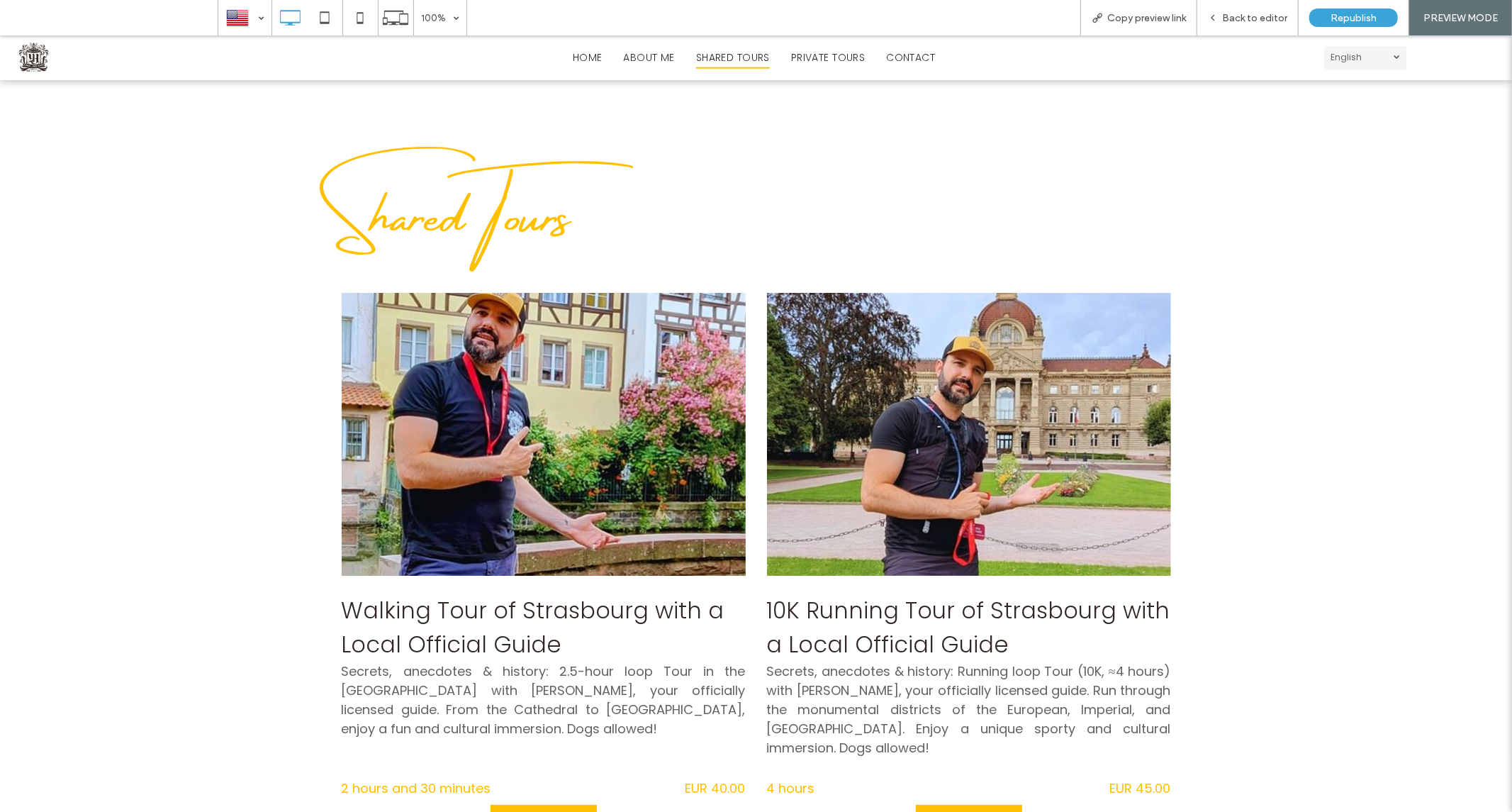
scroll to position [472, 0]
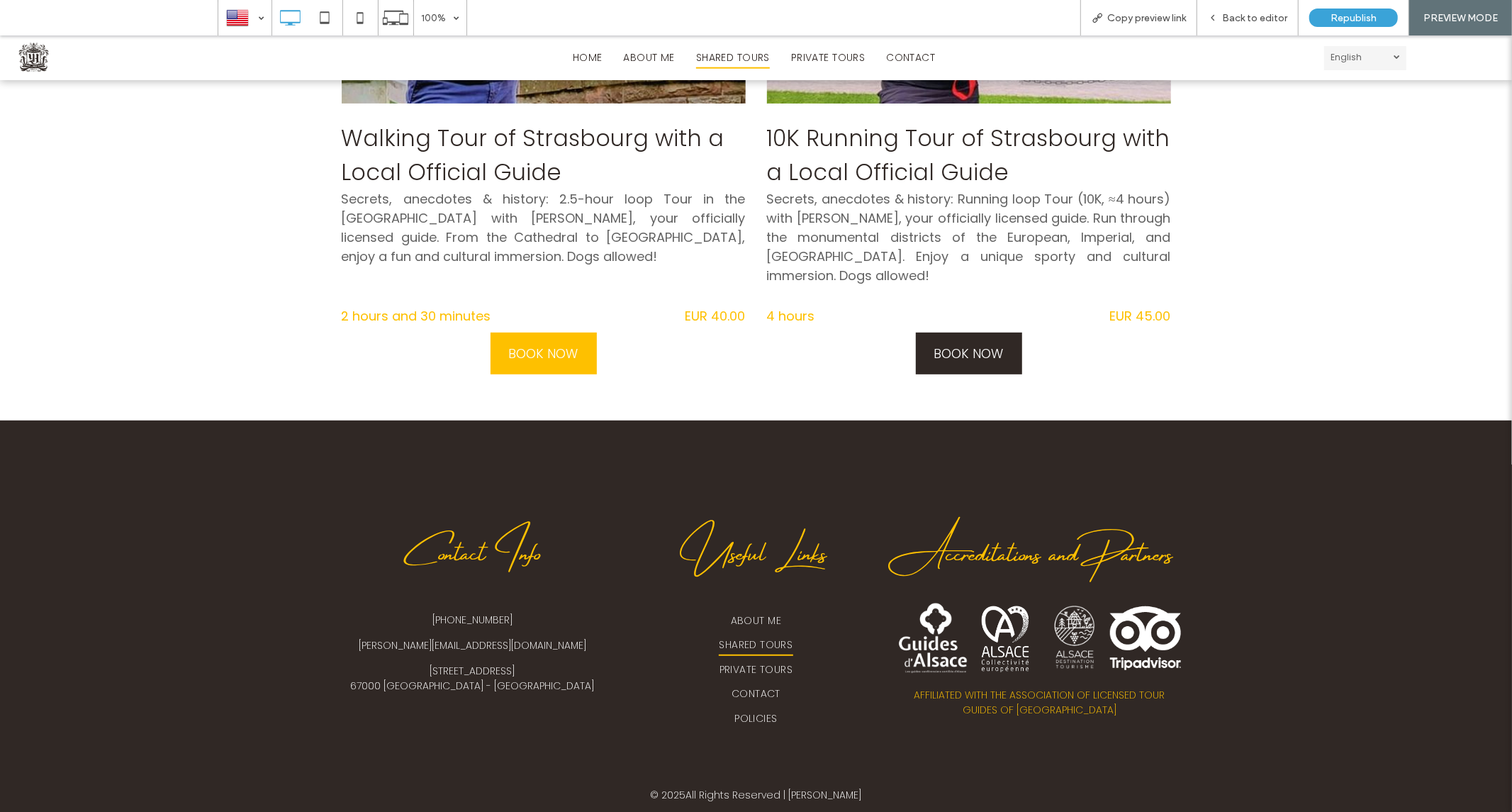
click at [940, 332] on span "BOOK NOW" at bounding box center [968, 352] width 70 height 41
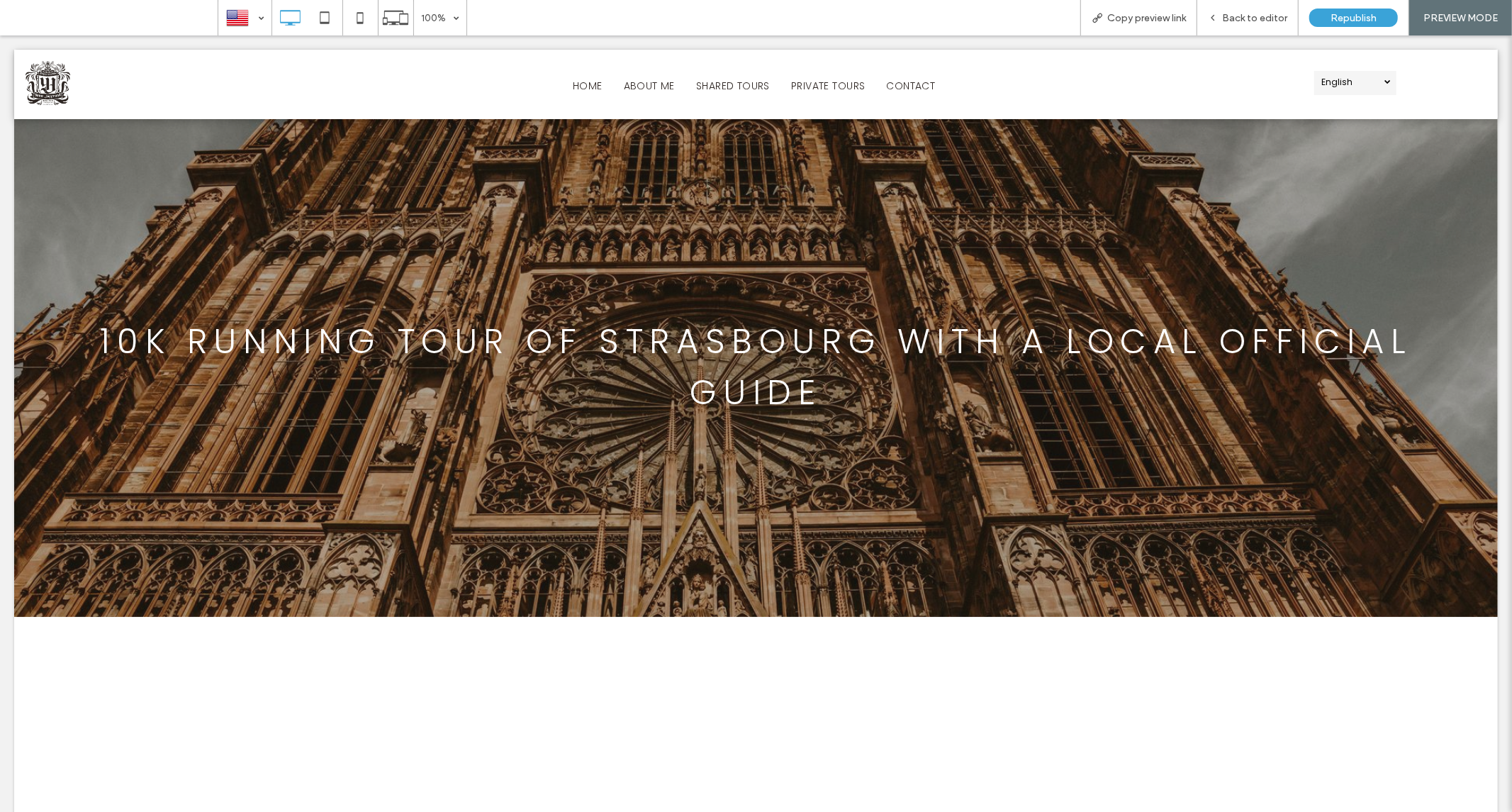
scroll to position [0, 0]
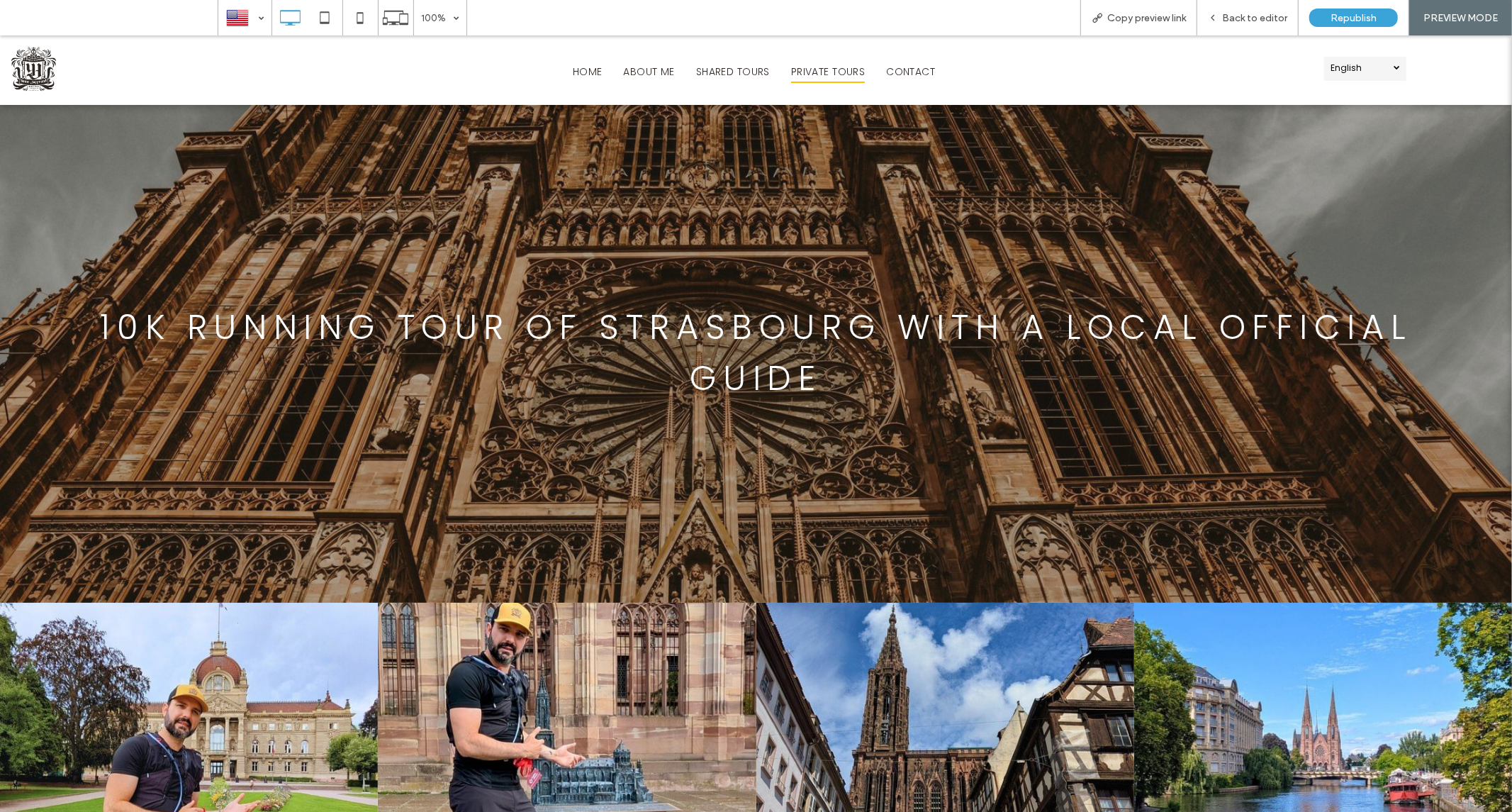
click at [799, 69] on span "PRIVATE TOURS" at bounding box center [828, 71] width 74 height 22
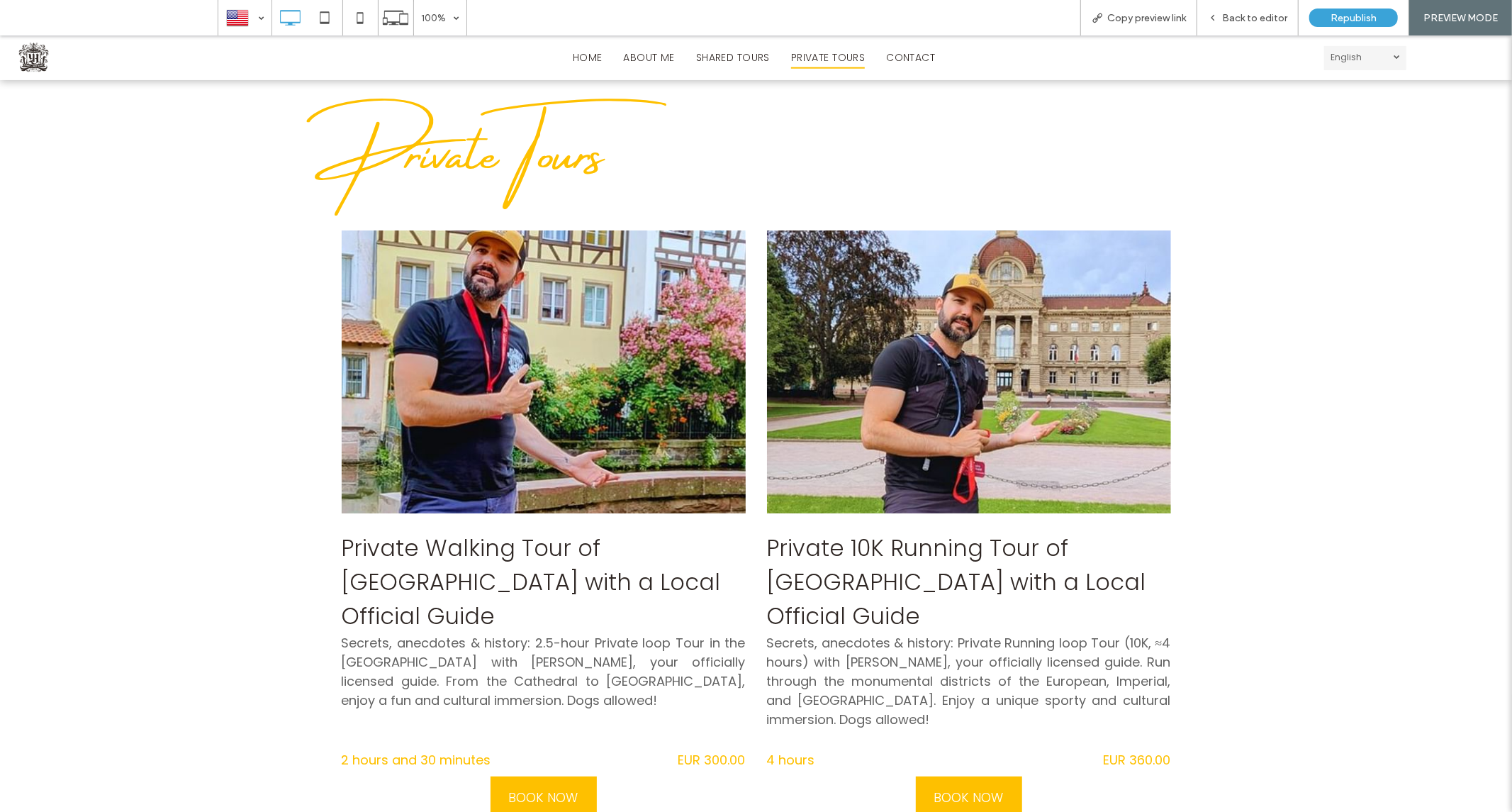
scroll to position [157, 0]
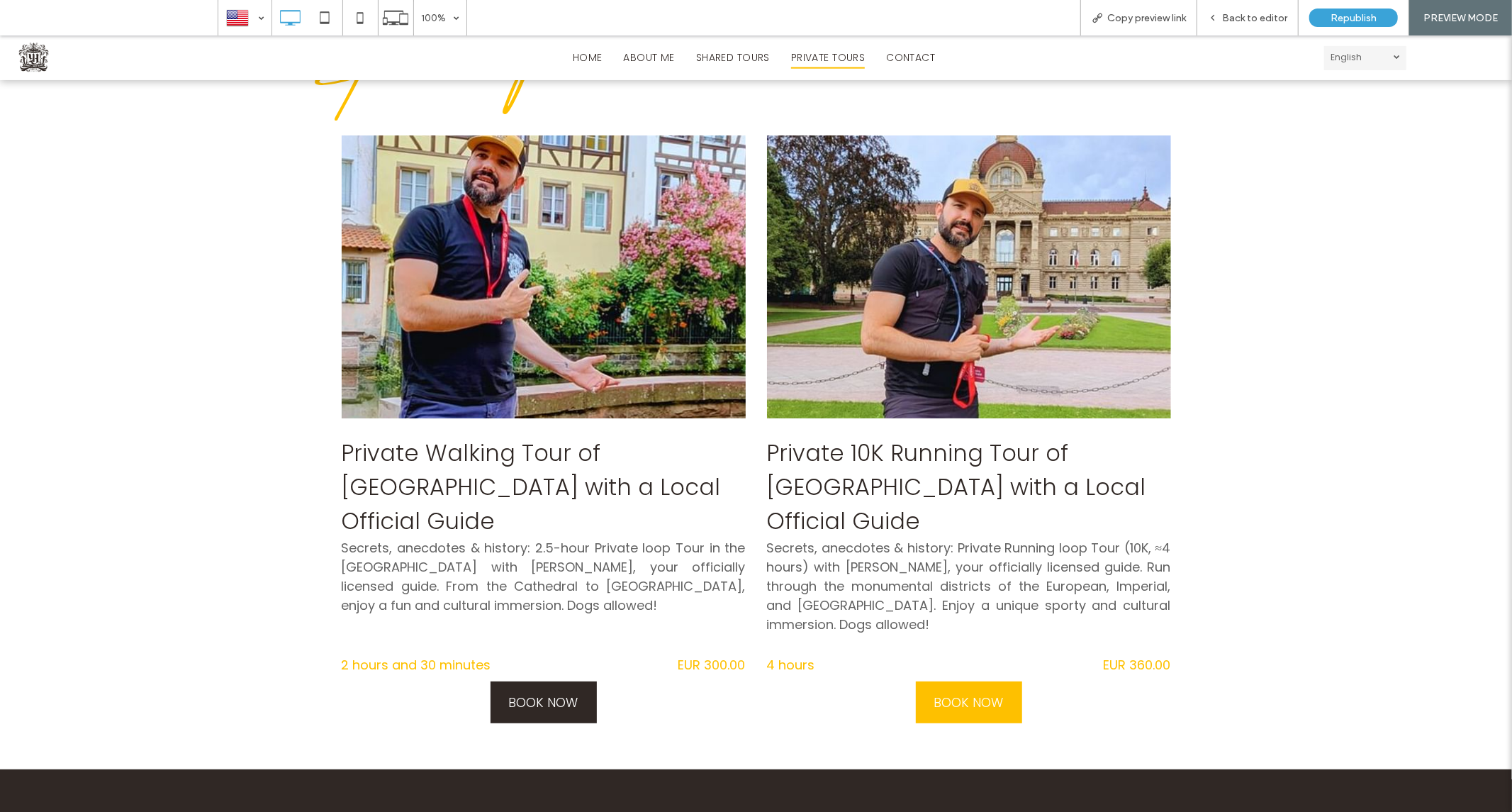
click at [533, 693] on span "BOOK NOW" at bounding box center [543, 701] width 70 height 41
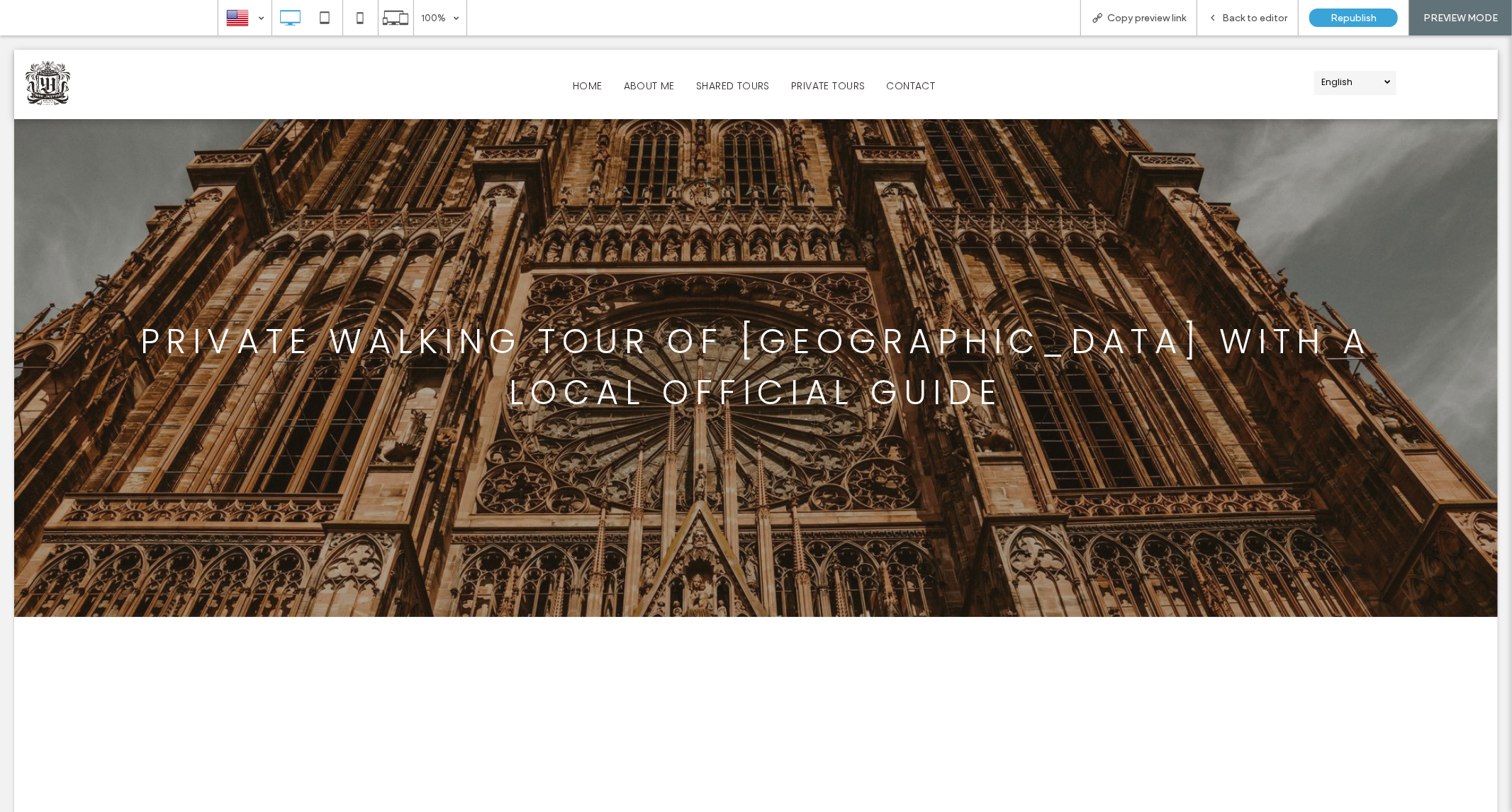
scroll to position [0, 0]
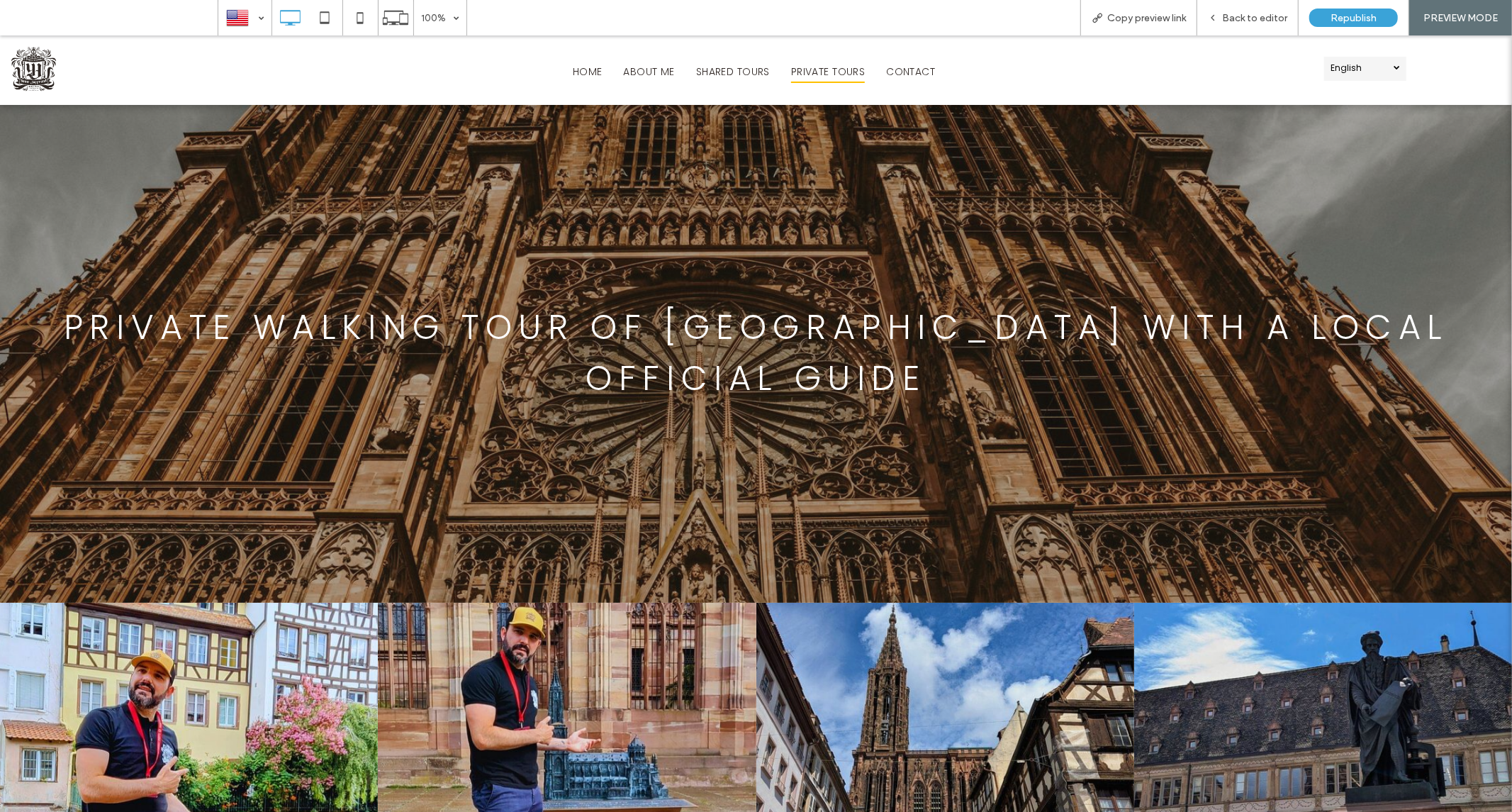
drag, startPoint x: 832, startPoint y: 67, endPoint x: 832, endPoint y: 107, distance: 40.0
click at [832, 67] on span "PRIVATE TOURS" at bounding box center [828, 71] width 74 height 22
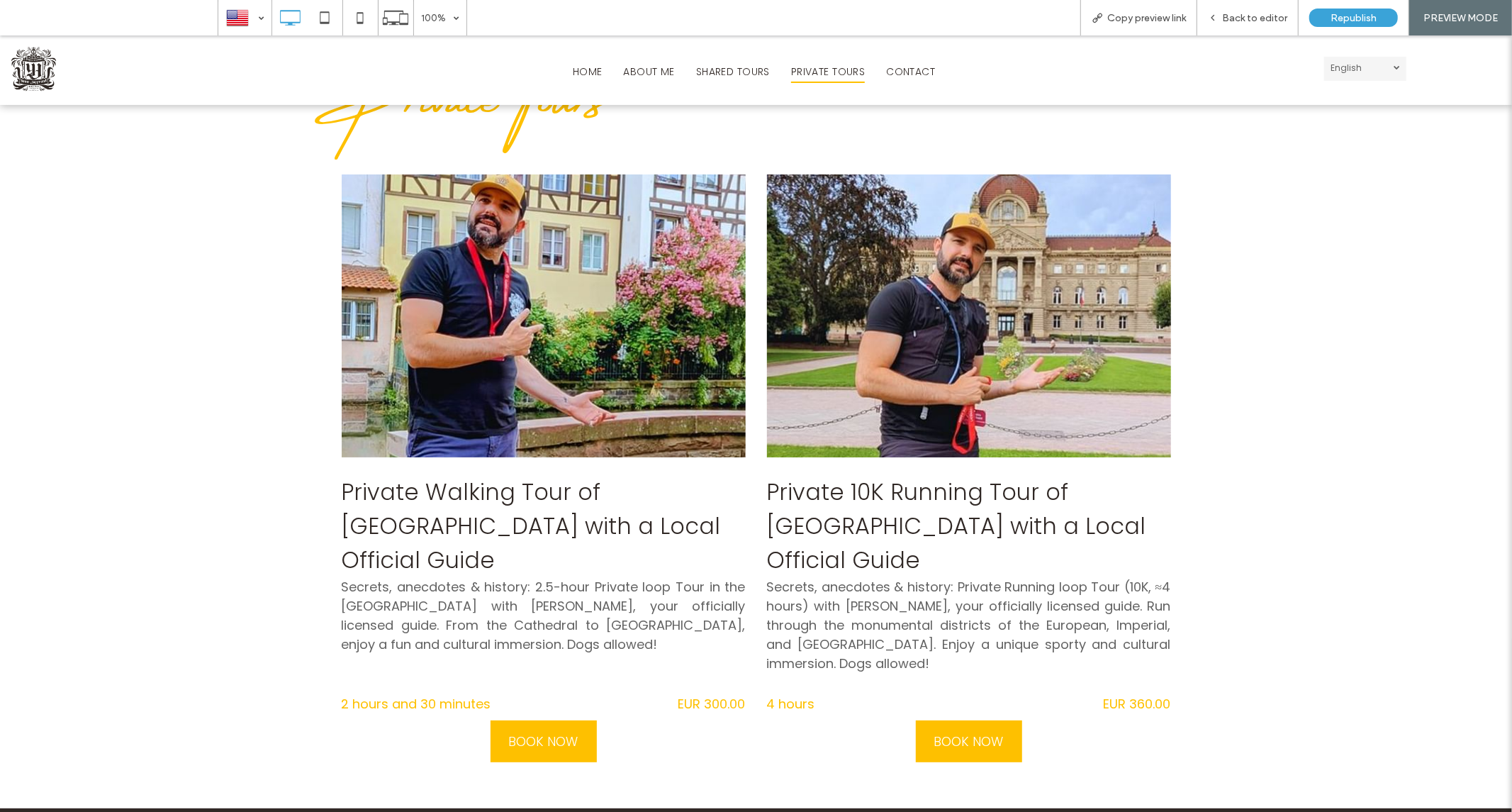
scroll to position [343, 0]
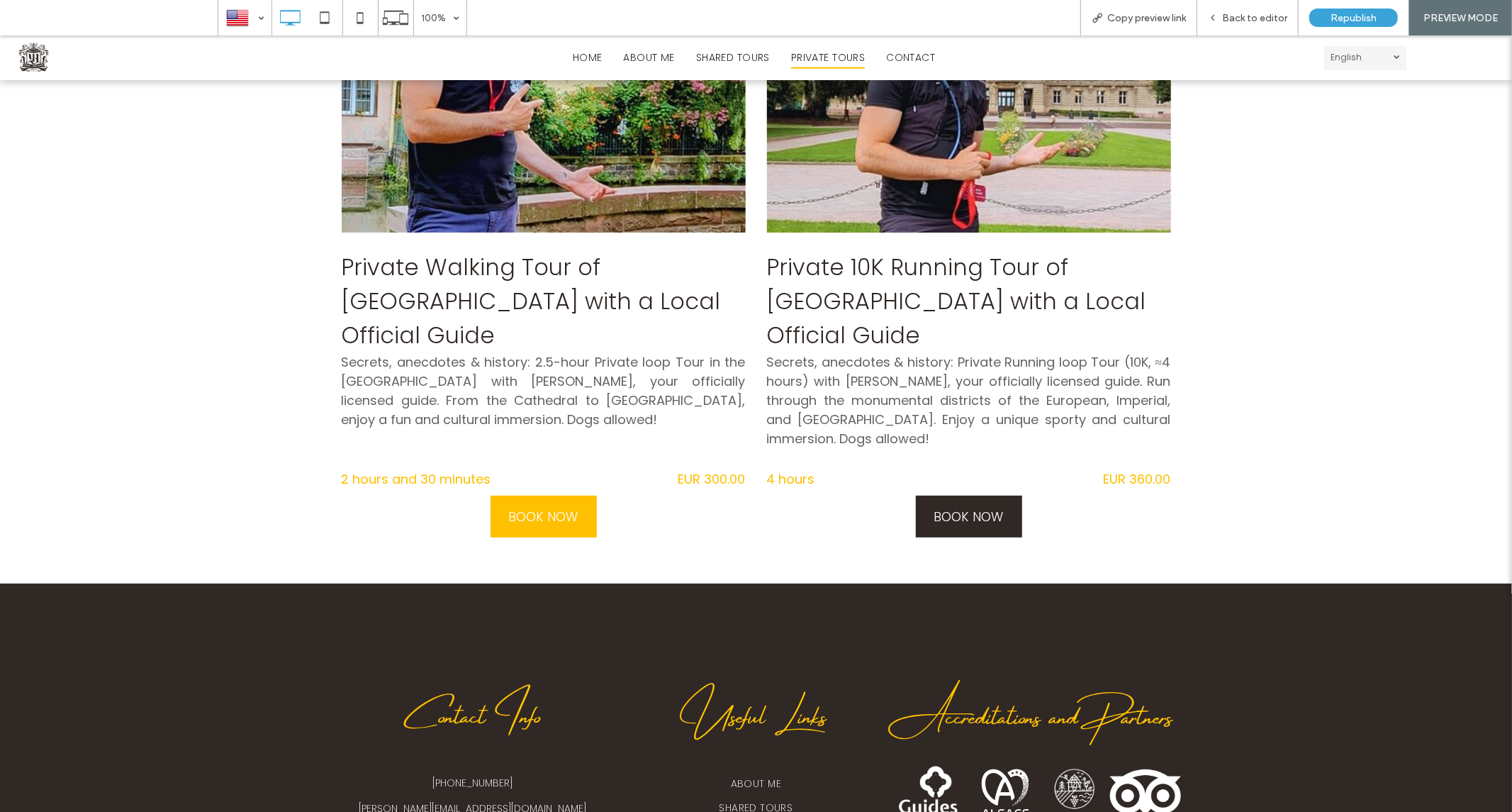
drag, startPoint x: 986, startPoint y: 476, endPoint x: 986, endPoint y: 512, distance: 36.0
click at [986, 495] on span "BOOK NOW" at bounding box center [968, 516] width 70 height 41
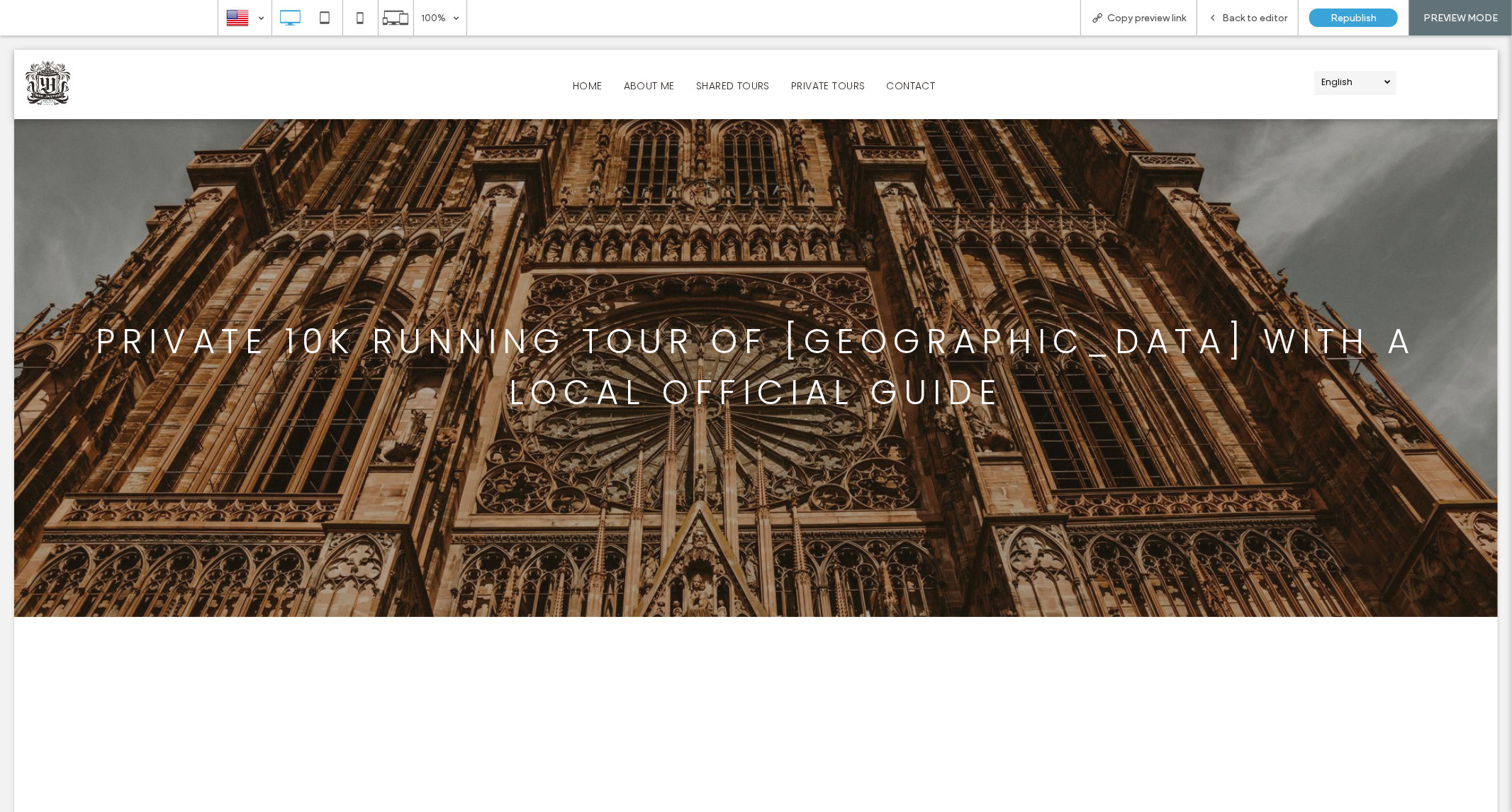
scroll to position [0, 0]
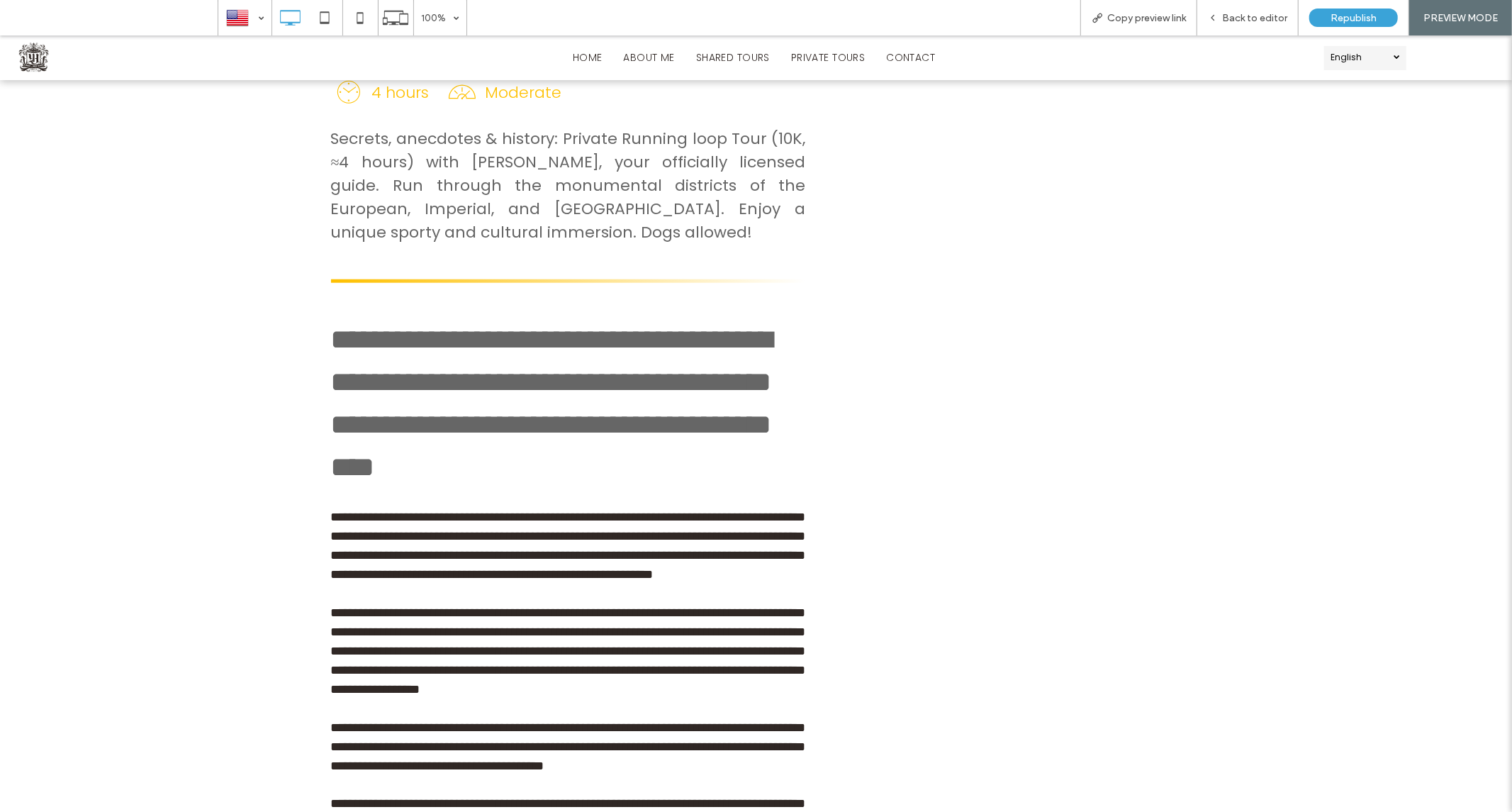
scroll to position [1024, 0]
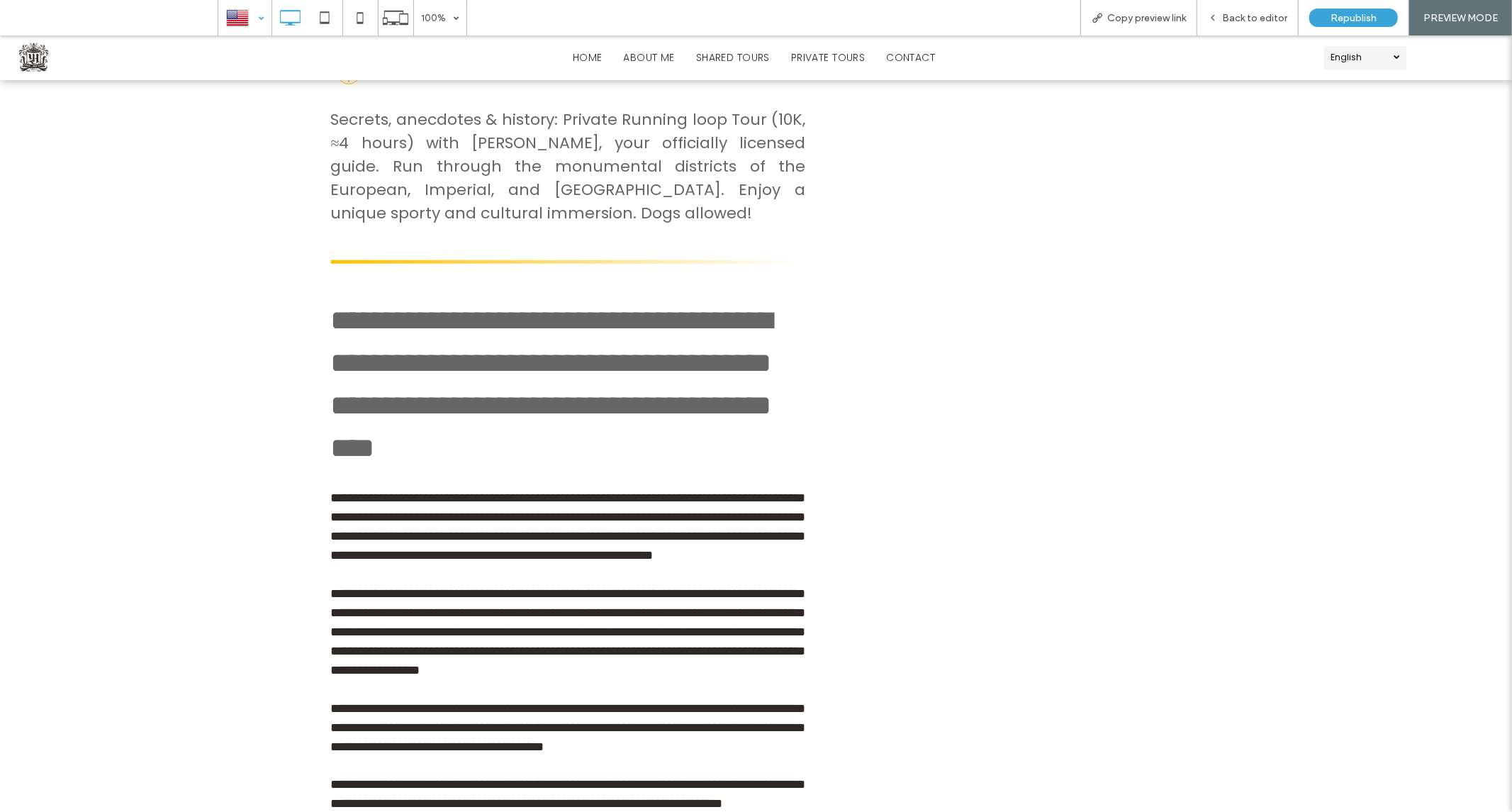
click at [250, 21] on div at bounding box center [245, 18] width 52 height 34
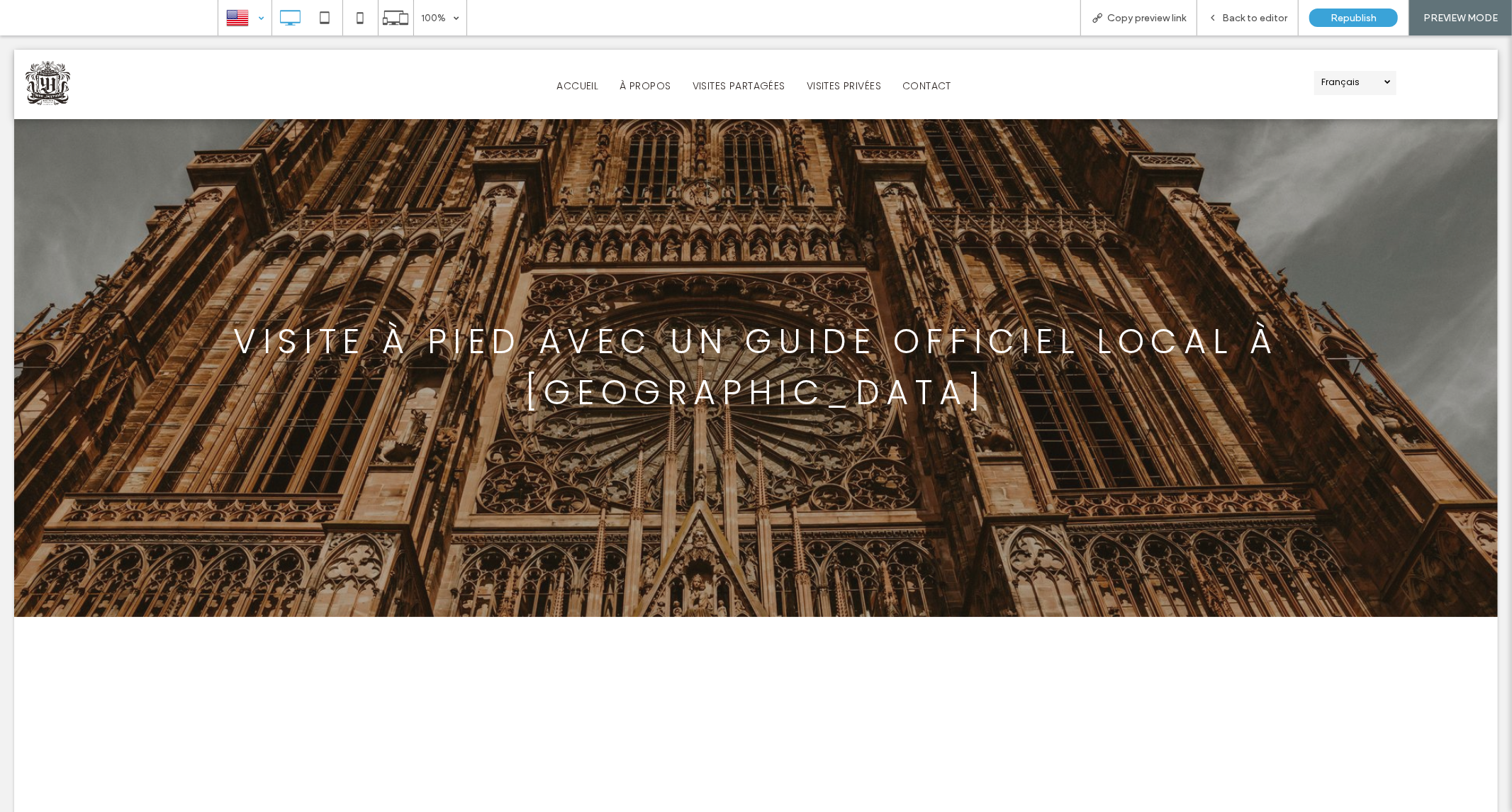
scroll to position [0, 0]
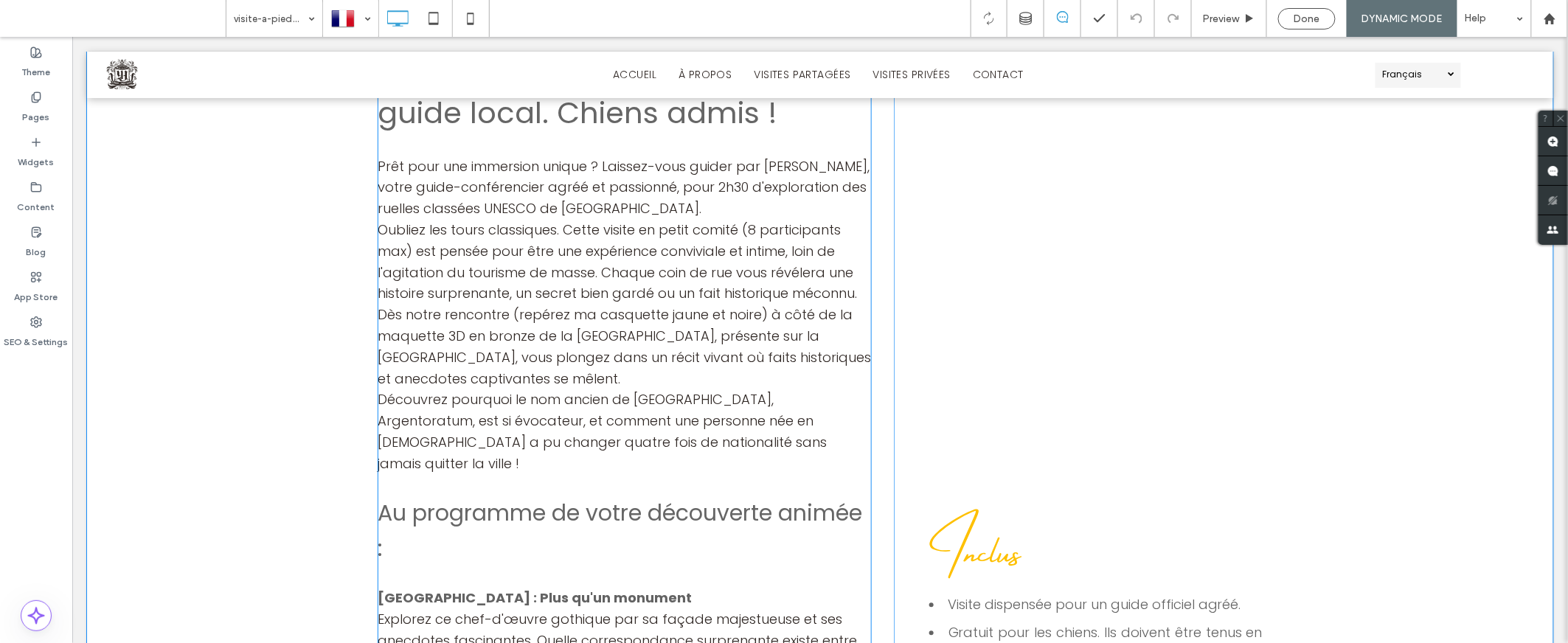
scroll to position [1476, 0]
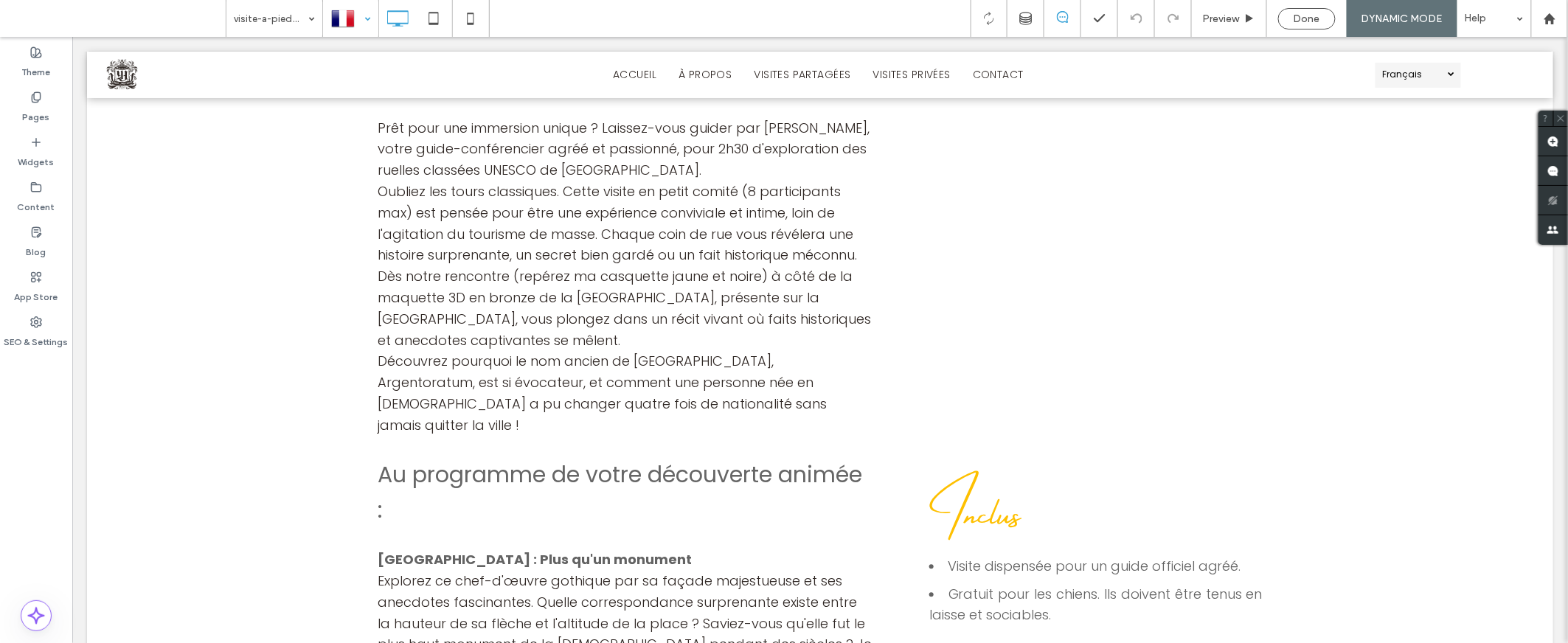
click at [352, 7] on div at bounding box center [351, 19] width 54 height 36
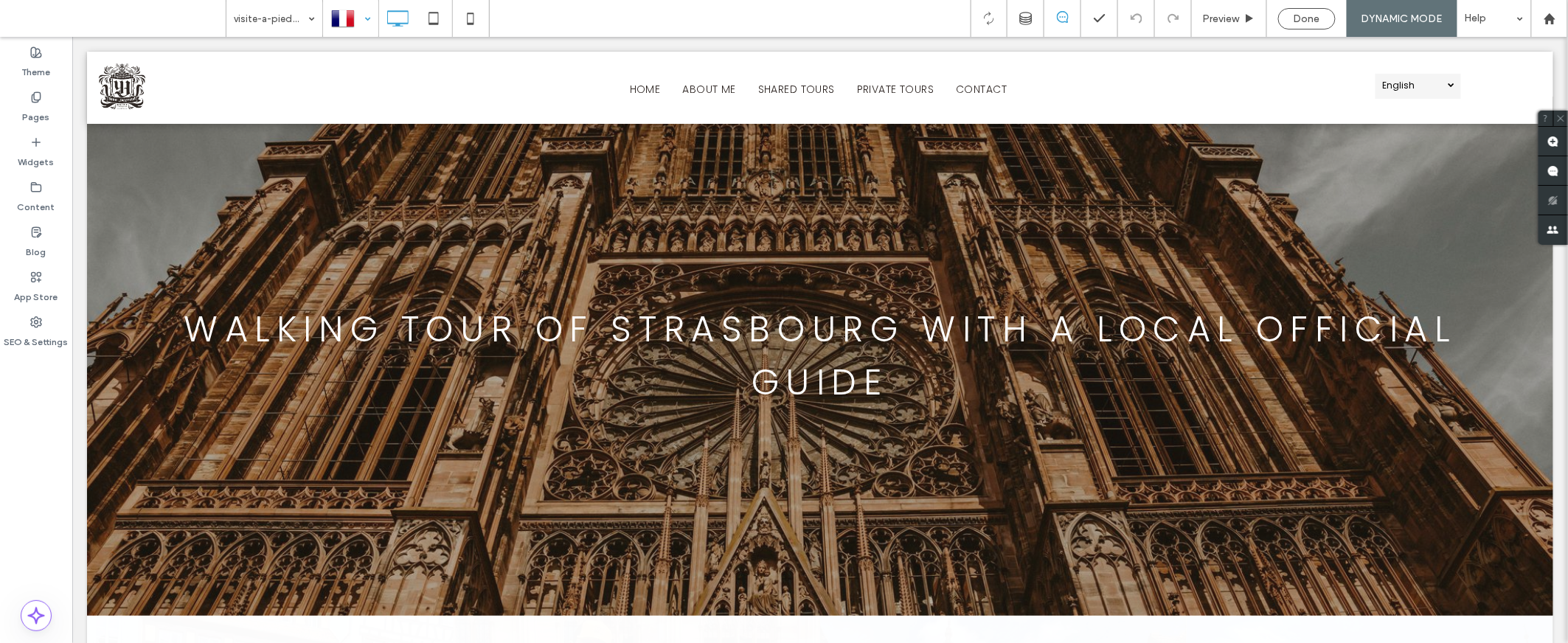
scroll to position [0, 0]
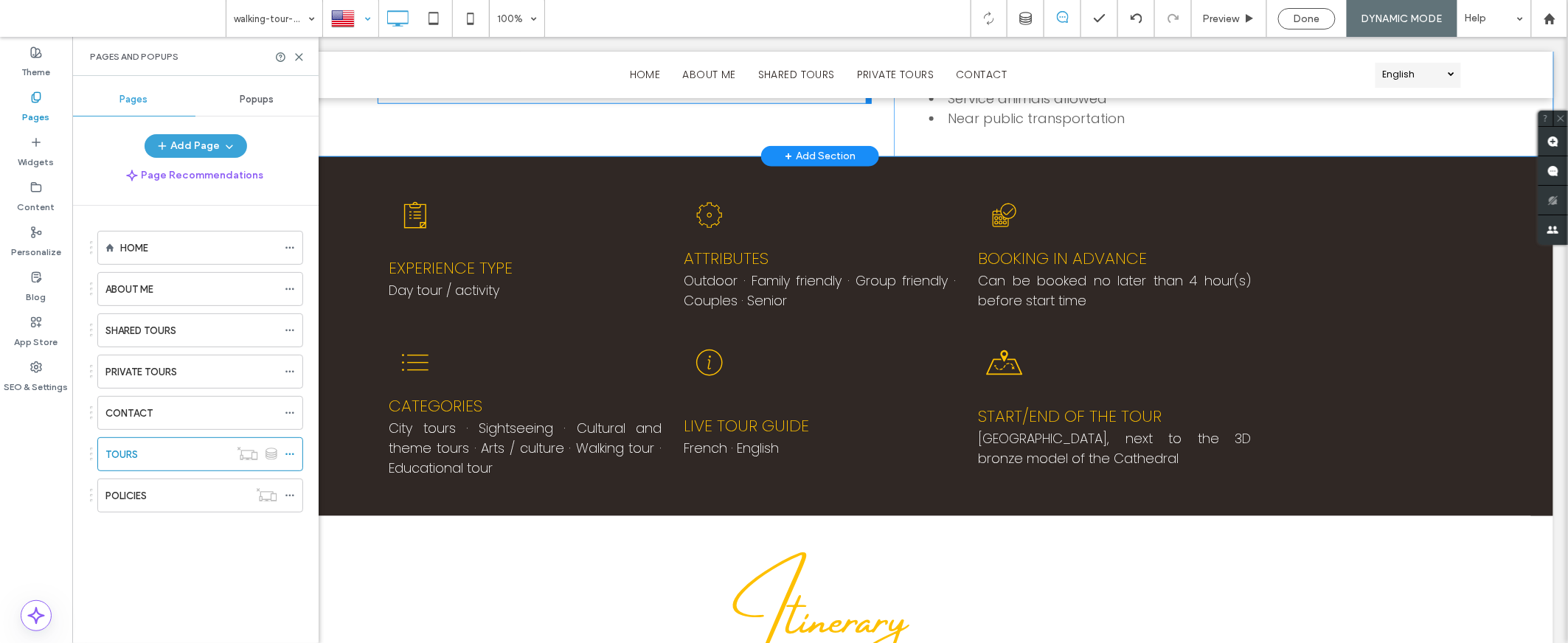
scroll to position [2459, 0]
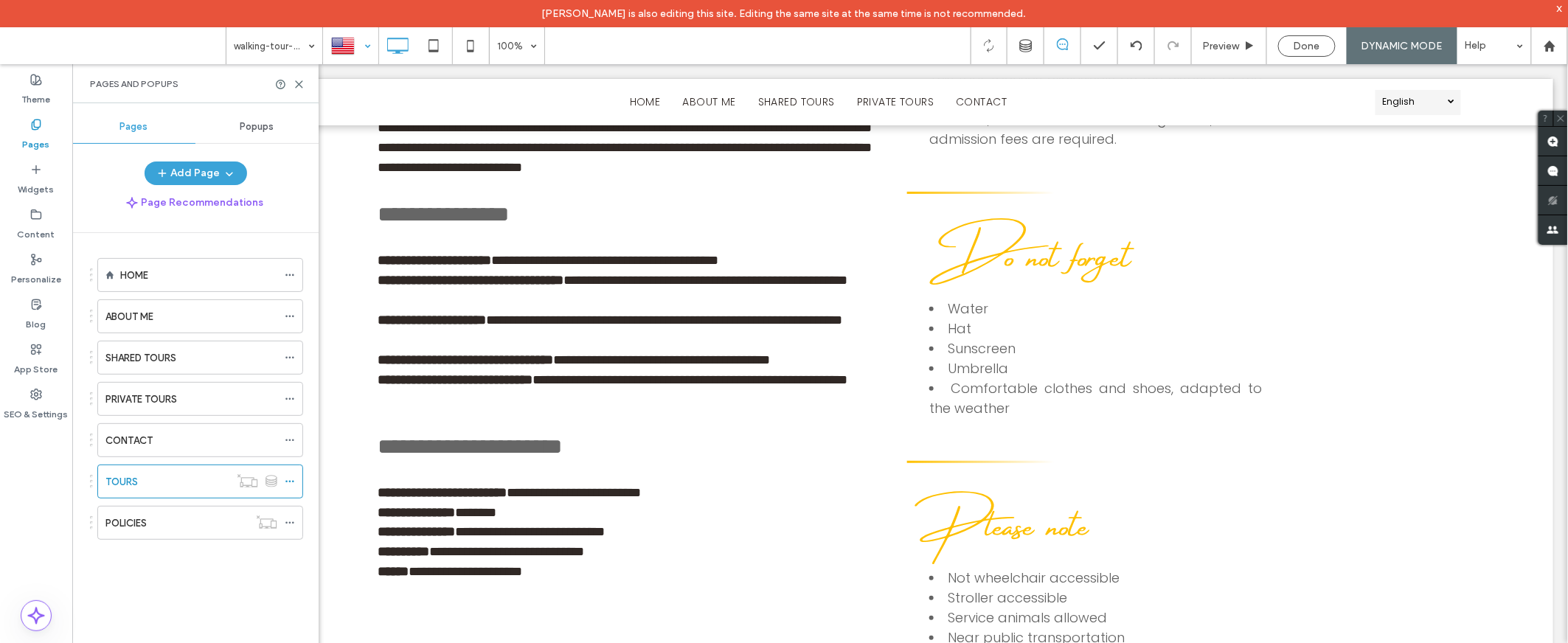
click at [9, 46] on div "walking-tour-of-strasbourg-with-a-local-official-guide 100% Preview Done DYNAMI…" at bounding box center [784, 46] width 1568 height 37
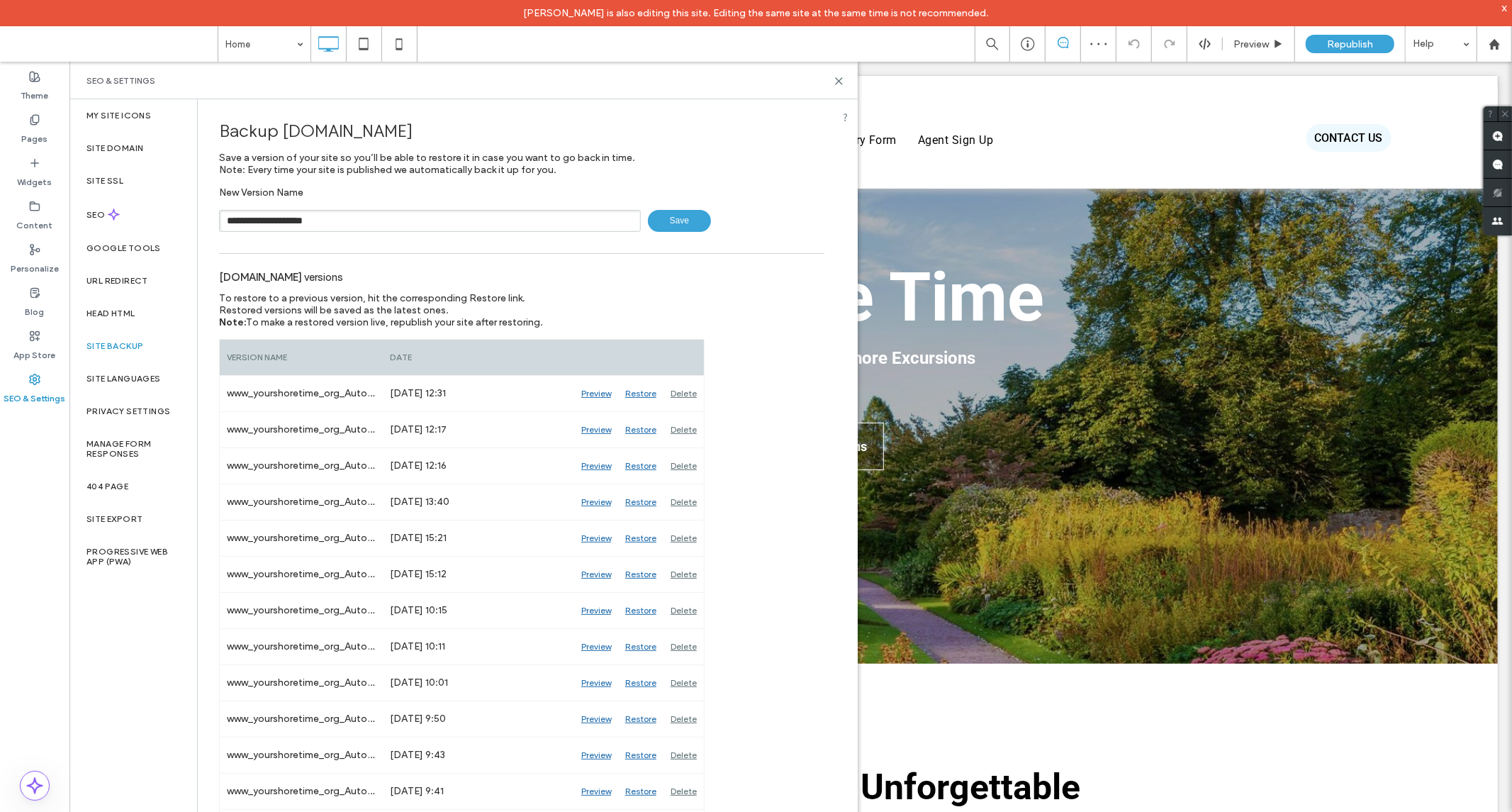
click at [701, 217] on span "Save" at bounding box center [679, 221] width 63 height 22
click at [395, 217] on input "**********" at bounding box center [429, 221] width 422 height 22
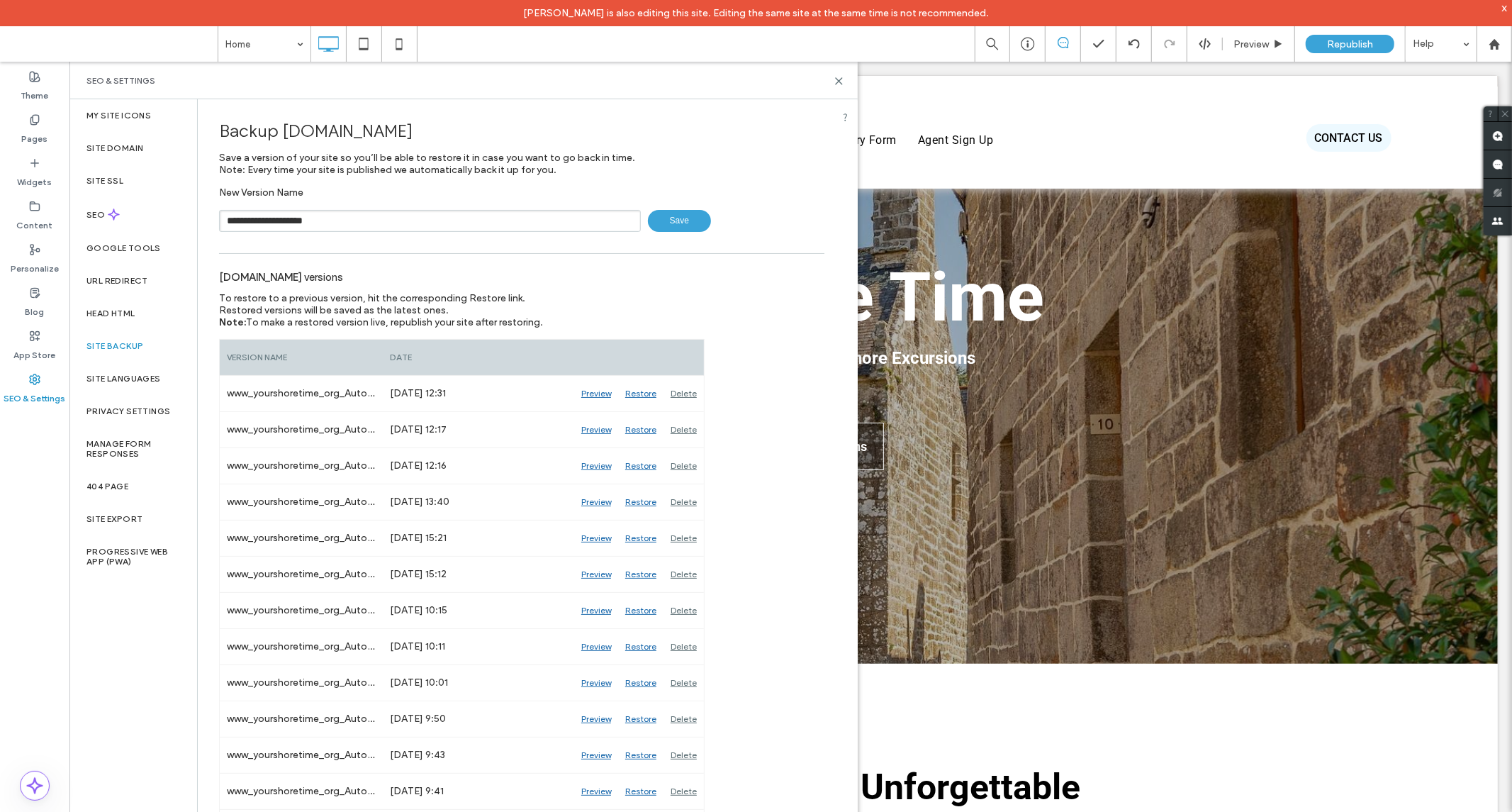
click at [664, 214] on span "Save" at bounding box center [679, 221] width 63 height 22
click at [562, 210] on input "**********" at bounding box center [429, 221] width 422 height 22
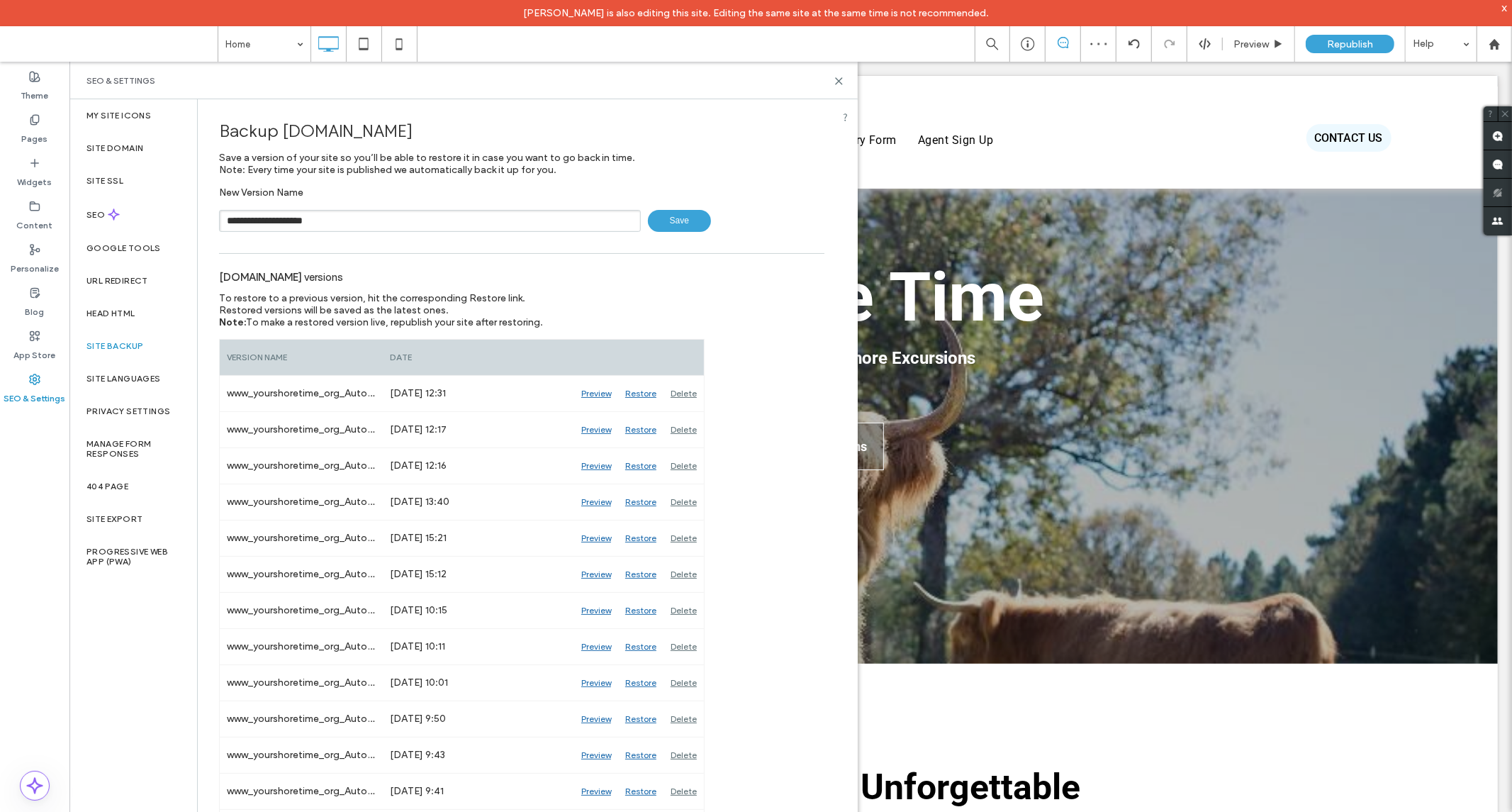
type input "**********"
click at [842, 81] on icon at bounding box center [839, 81] width 11 height 11
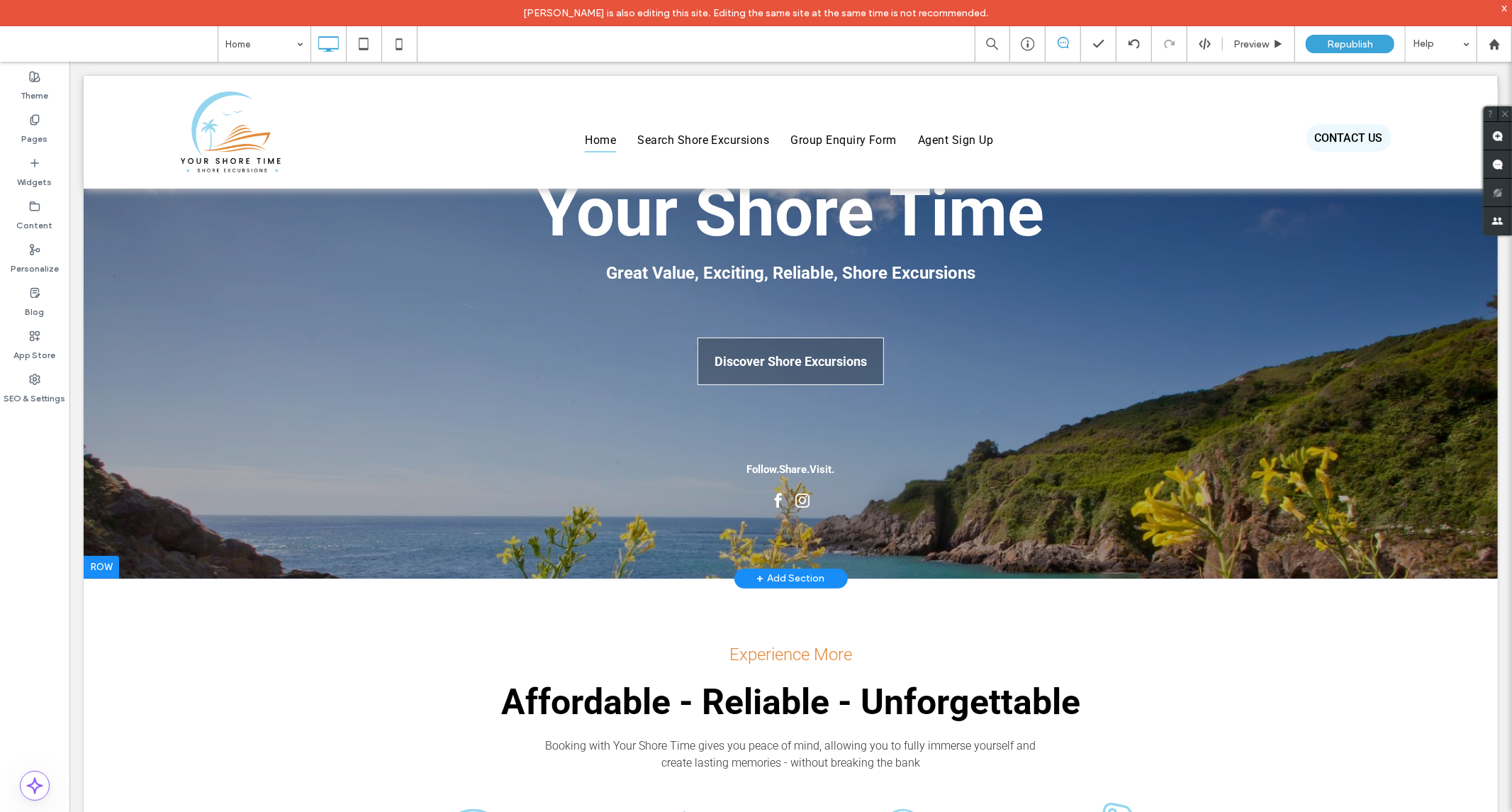
scroll to position [393, 0]
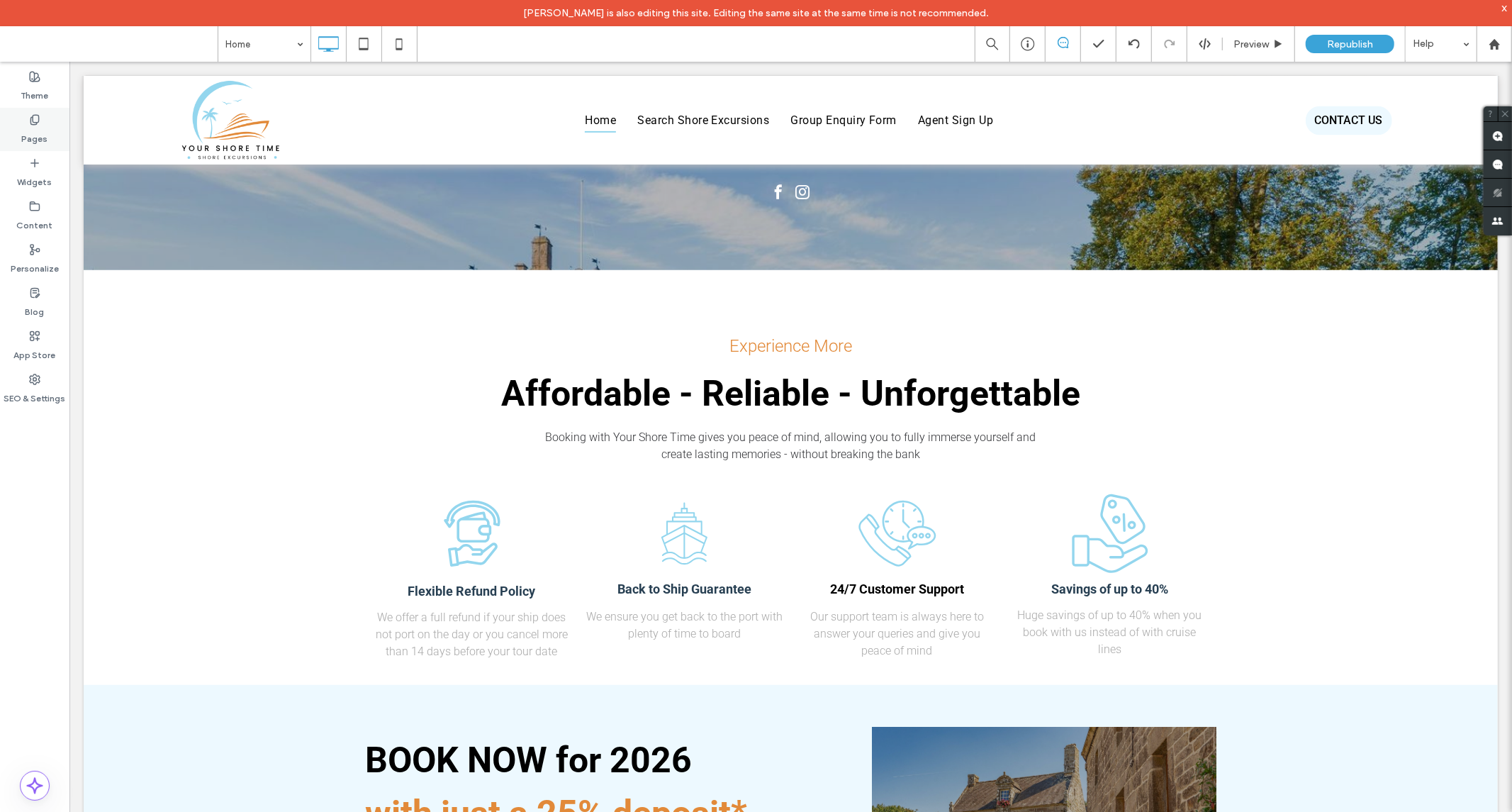
click at [27, 130] on label "Pages" at bounding box center [35, 135] width 27 height 20
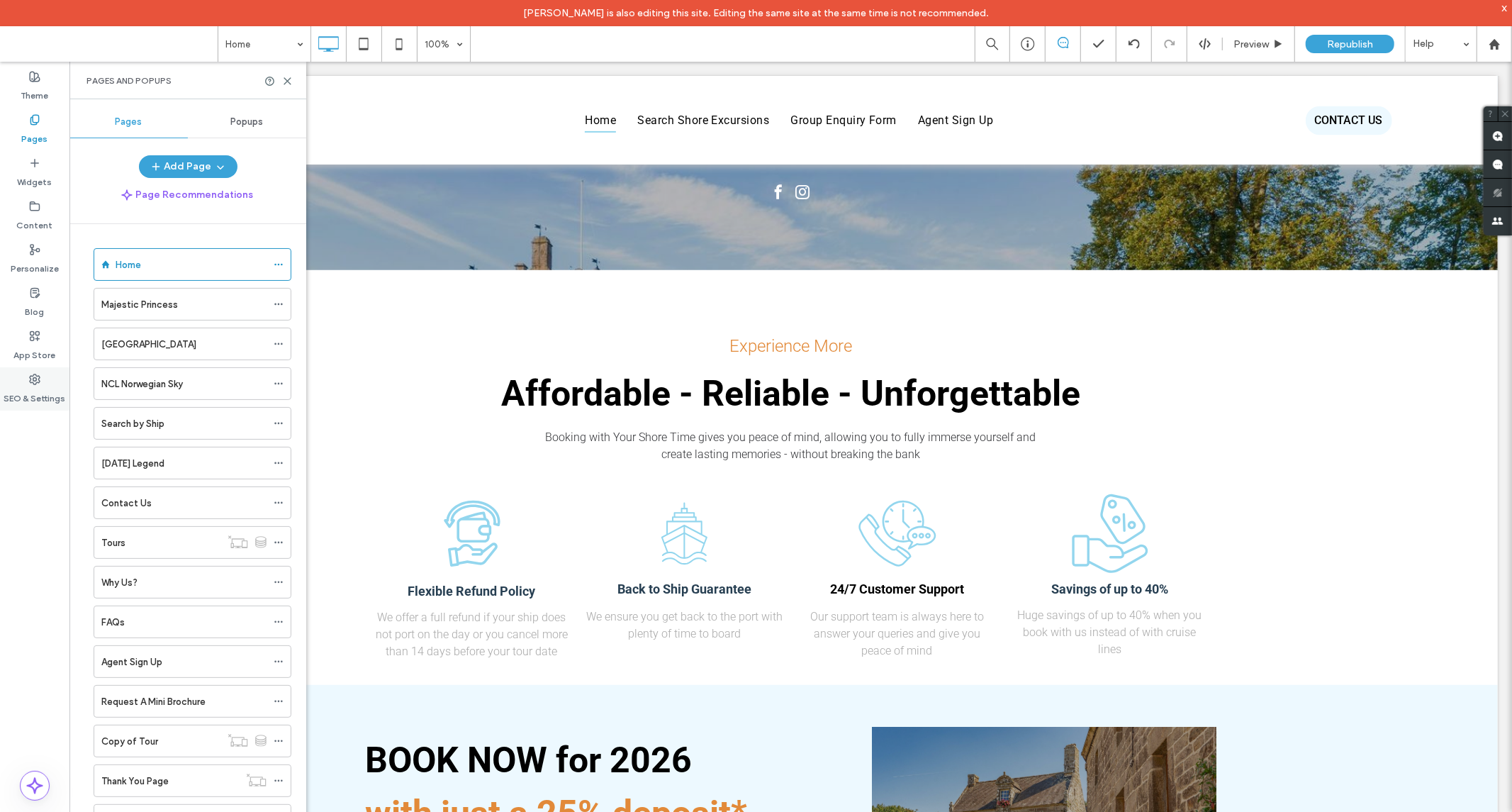
click at [18, 381] on div "SEO & Settings" at bounding box center [34, 389] width 70 height 43
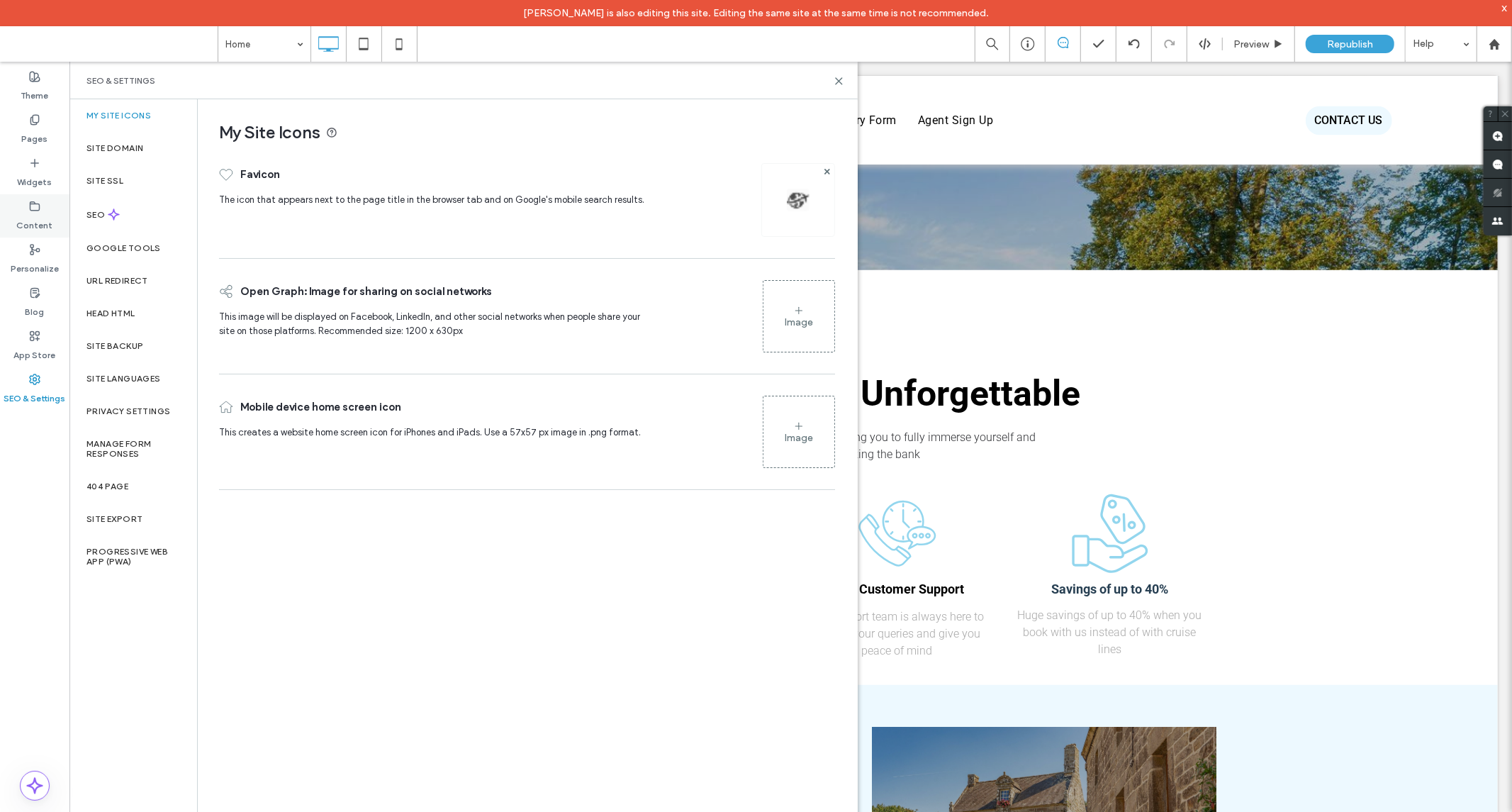
click at [36, 227] on label "Content" at bounding box center [35, 221] width 36 height 20
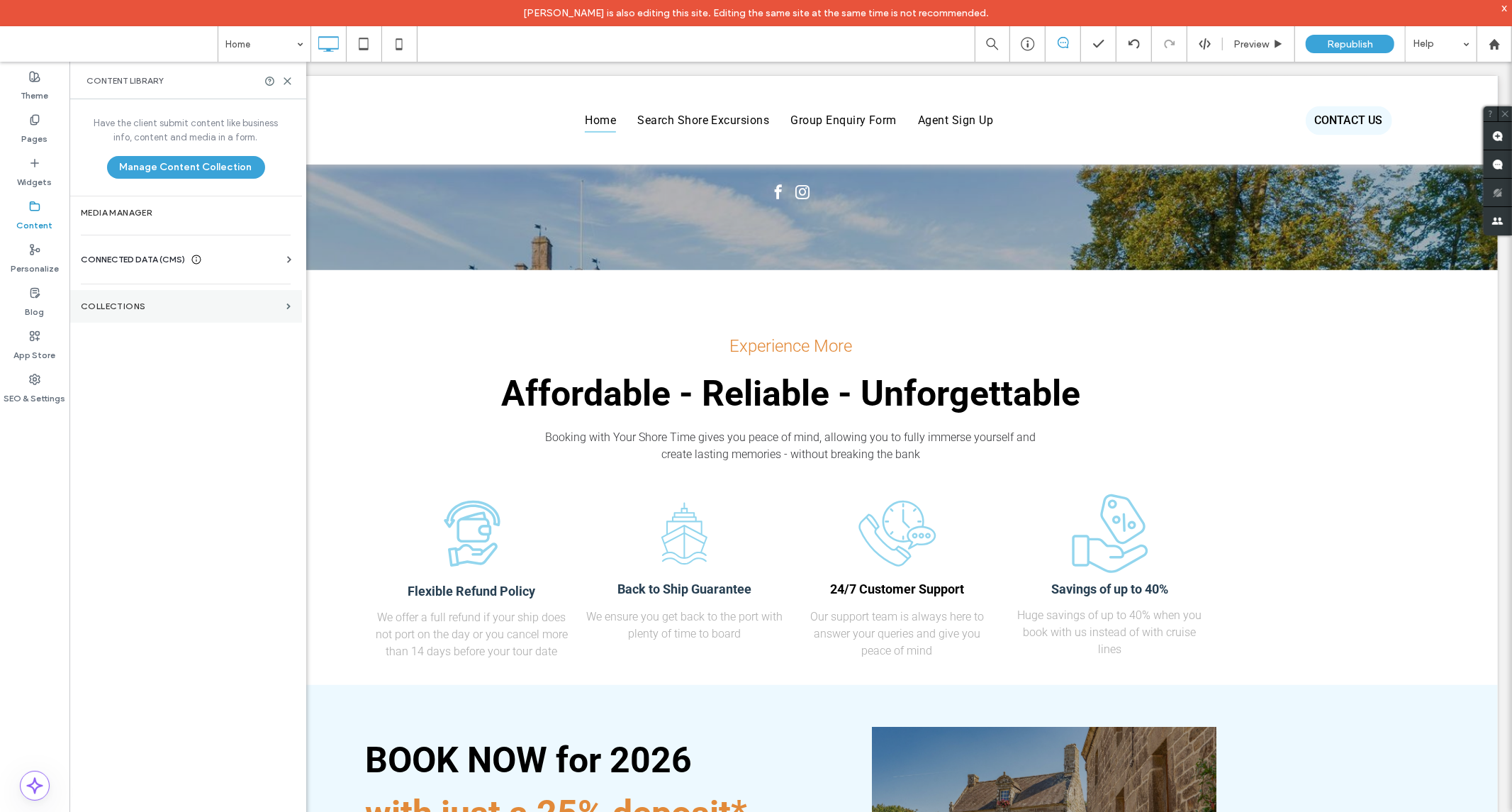
click at [133, 313] on section "Collections" at bounding box center [185, 307] width 232 height 33
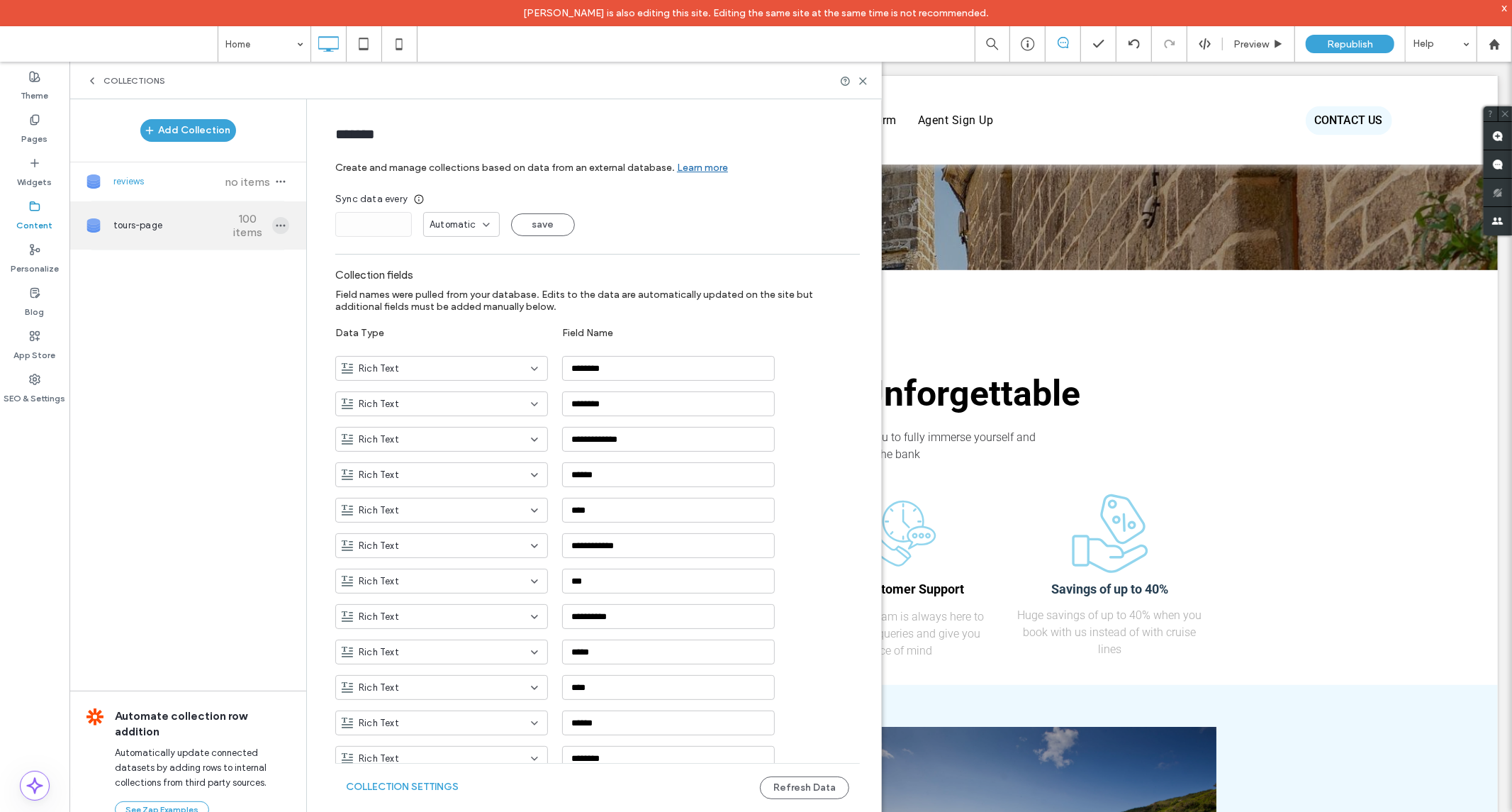
click at [275, 231] on icon "button" at bounding box center [281, 225] width 12 height 12
type input "**********"
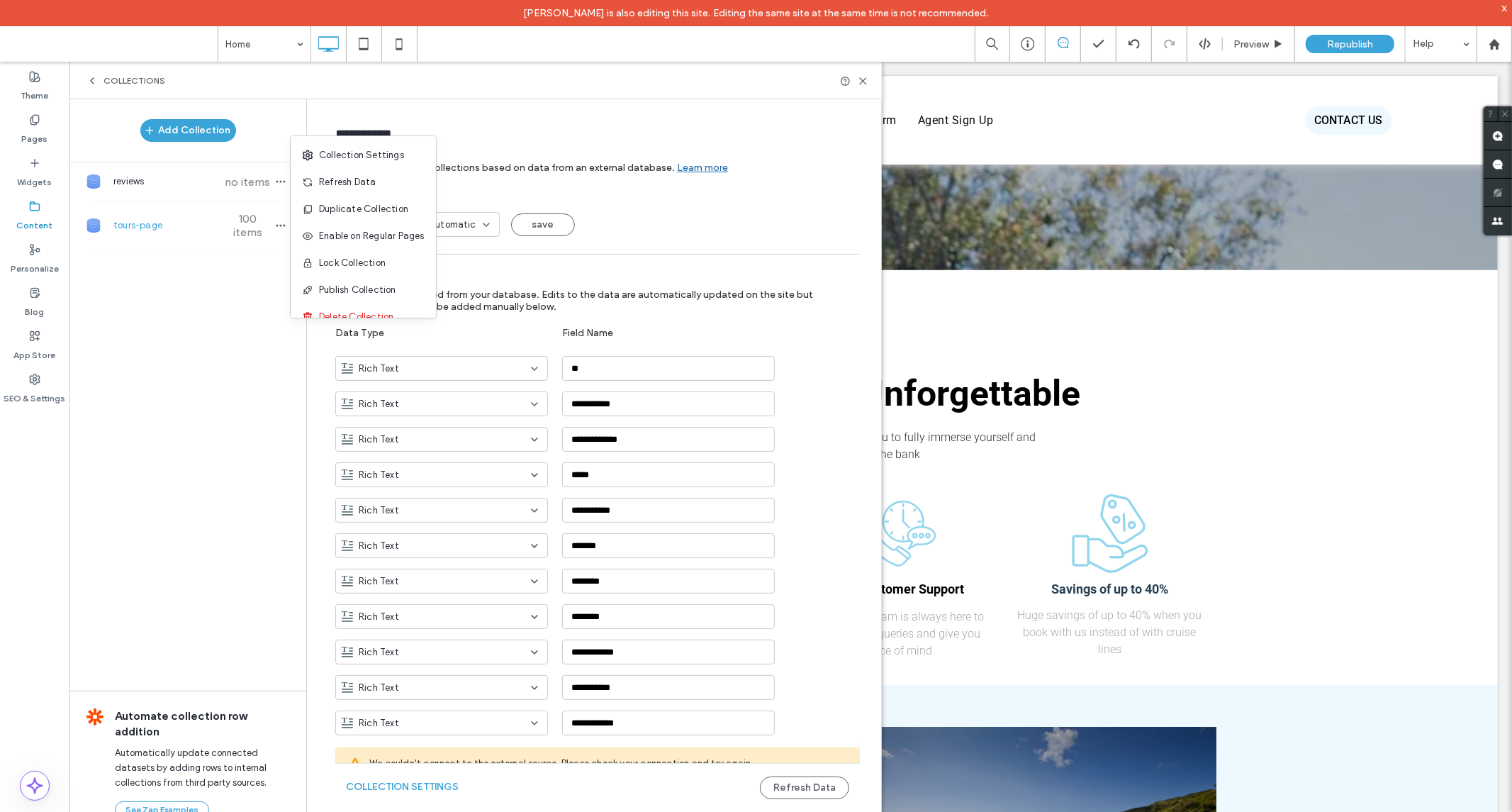
click at [214, 344] on div "Add Collection reviews no items tours-page 100 items Automate collection row ad…" at bounding box center [188, 467] width 237 height 736
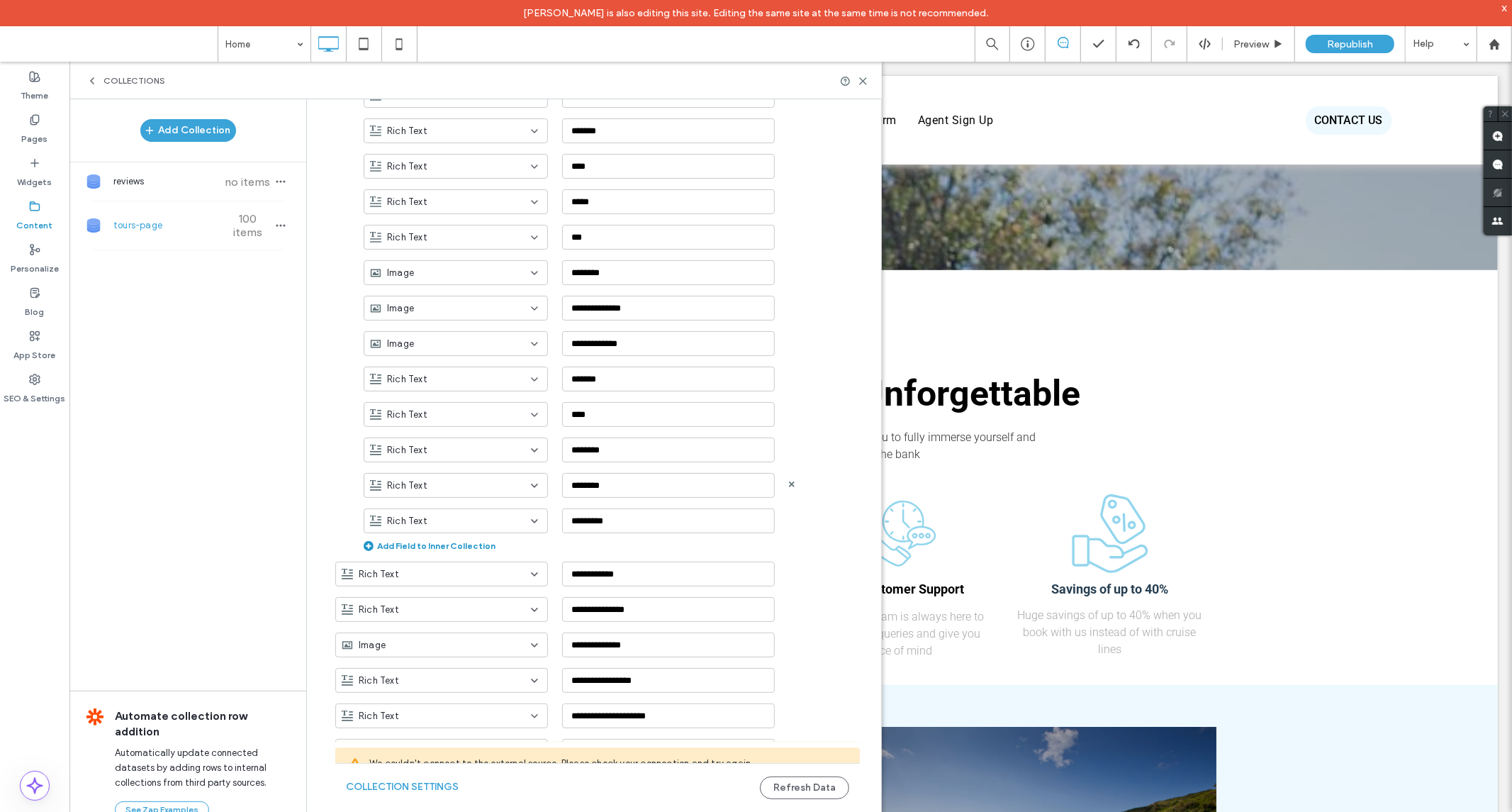
scroll to position [2567, 0]
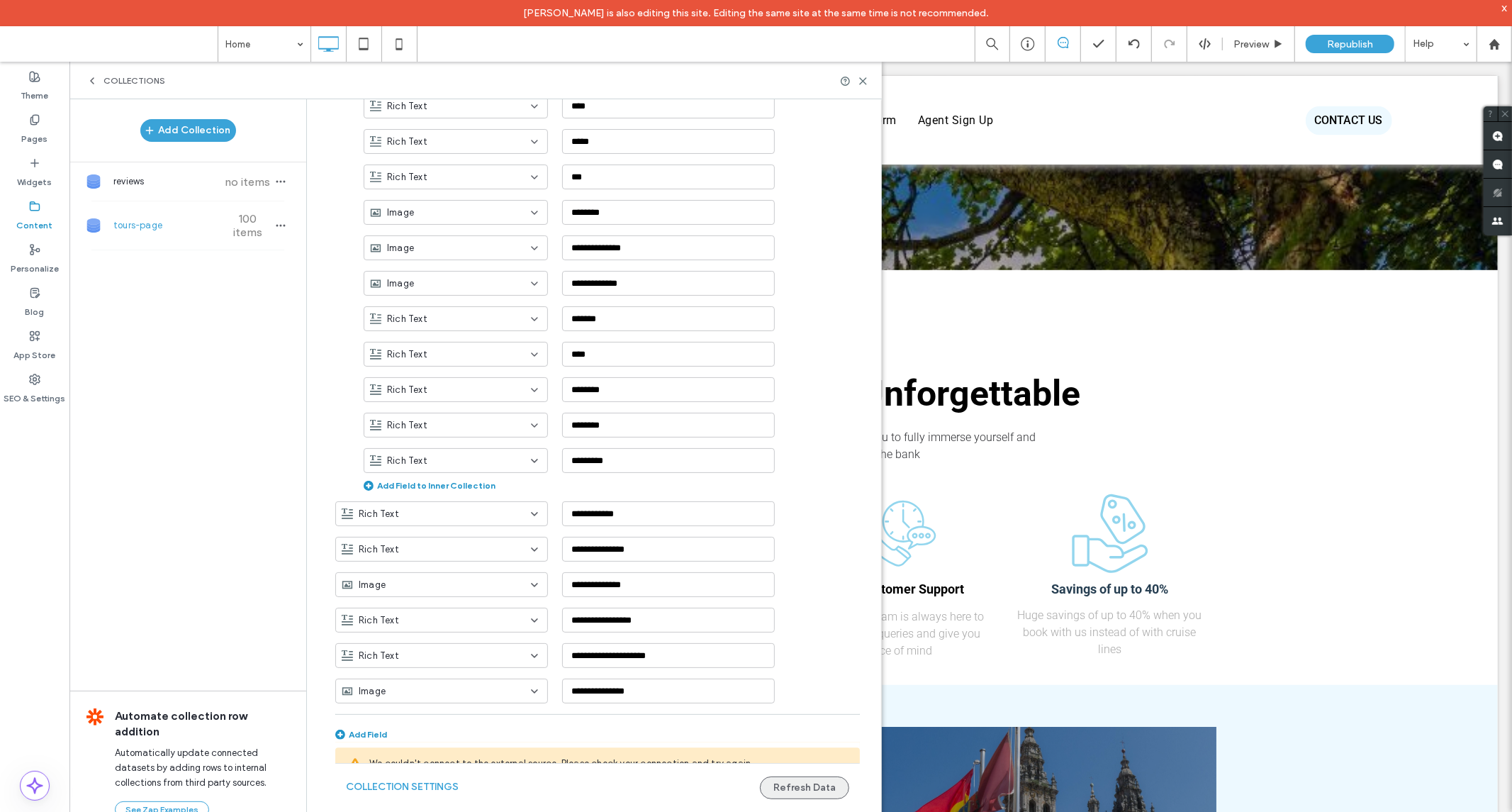
click at [775, 789] on button "Refresh Data" at bounding box center [805, 788] width 89 height 23
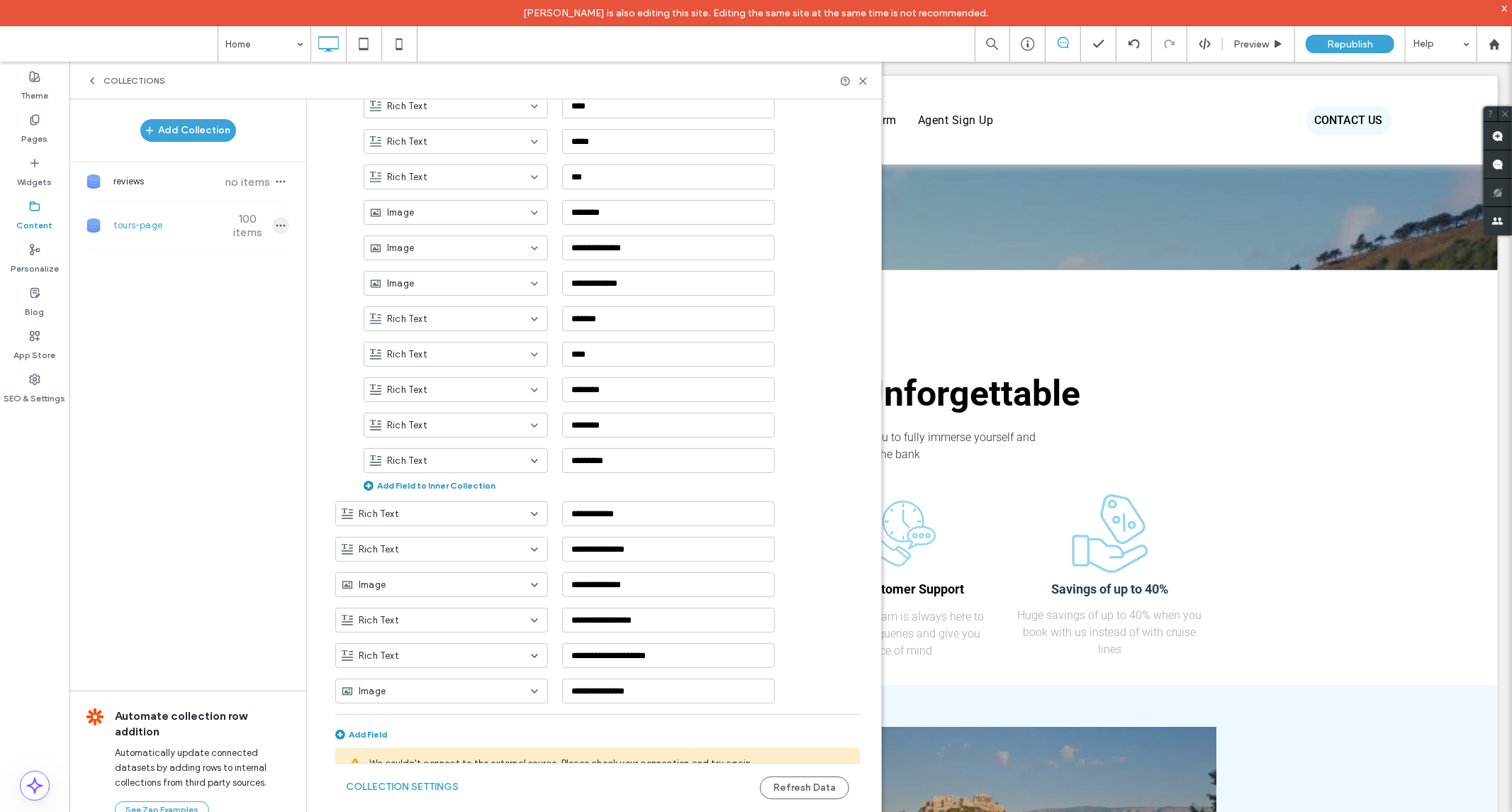
click at [282, 231] on span "button" at bounding box center [281, 225] width 17 height 17
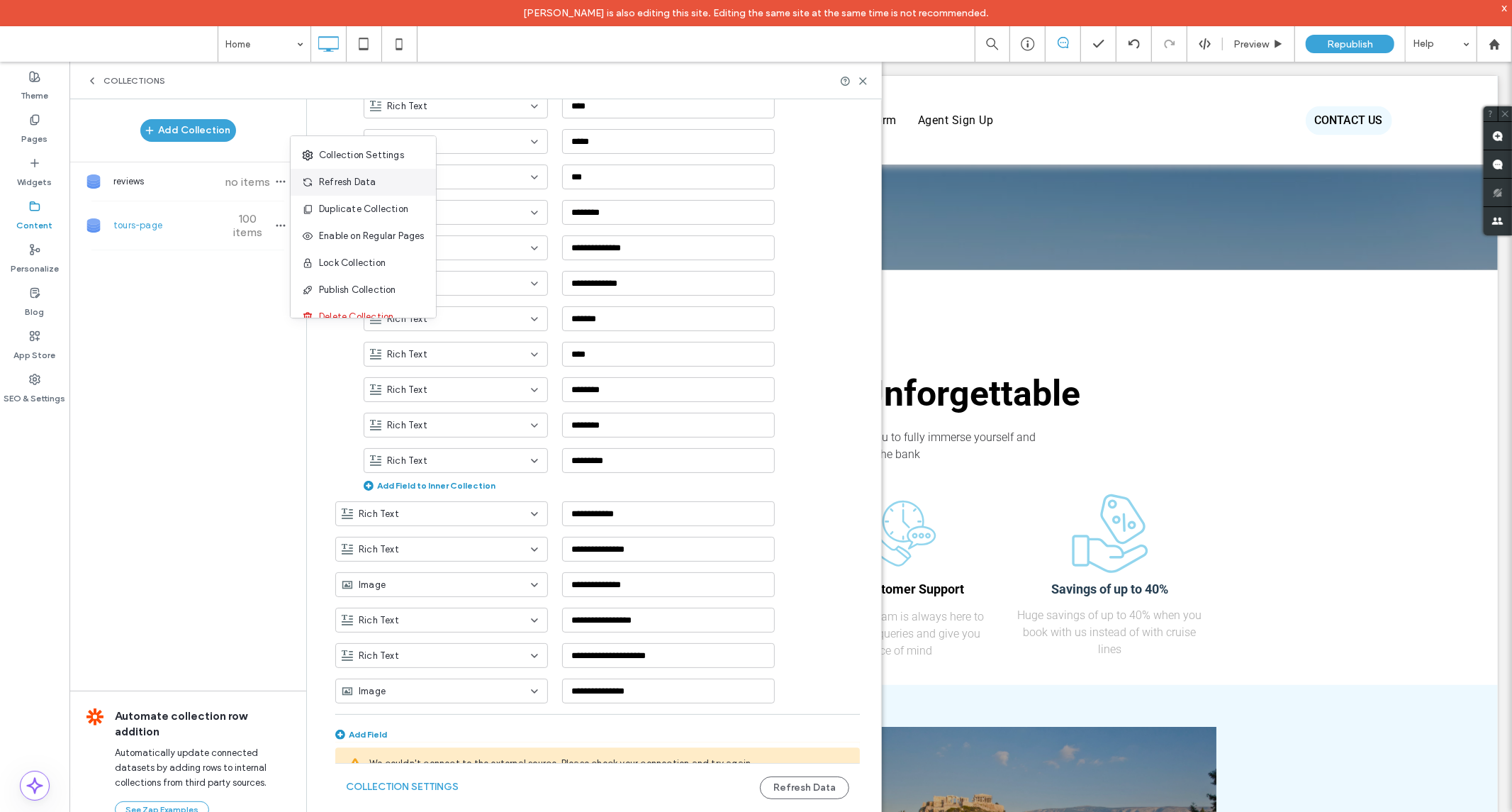
click at [334, 178] on span "Refresh Data" at bounding box center [347, 182] width 57 height 14
click at [423, 787] on button "Collection Settings" at bounding box center [402, 787] width 113 height 23
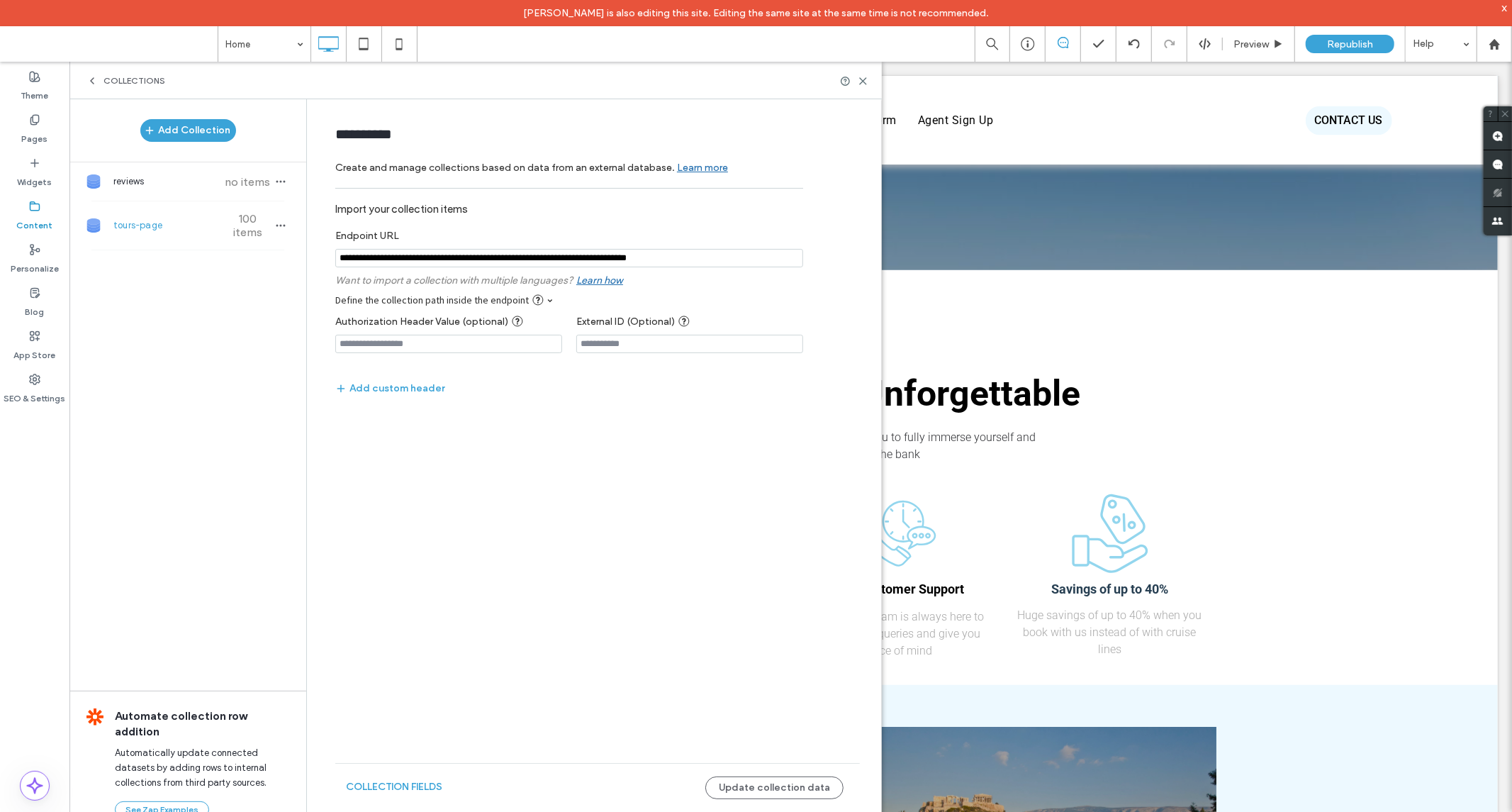
scroll to position [0, 0]
click at [780, 785] on button "Update collection data" at bounding box center [774, 788] width 138 height 23
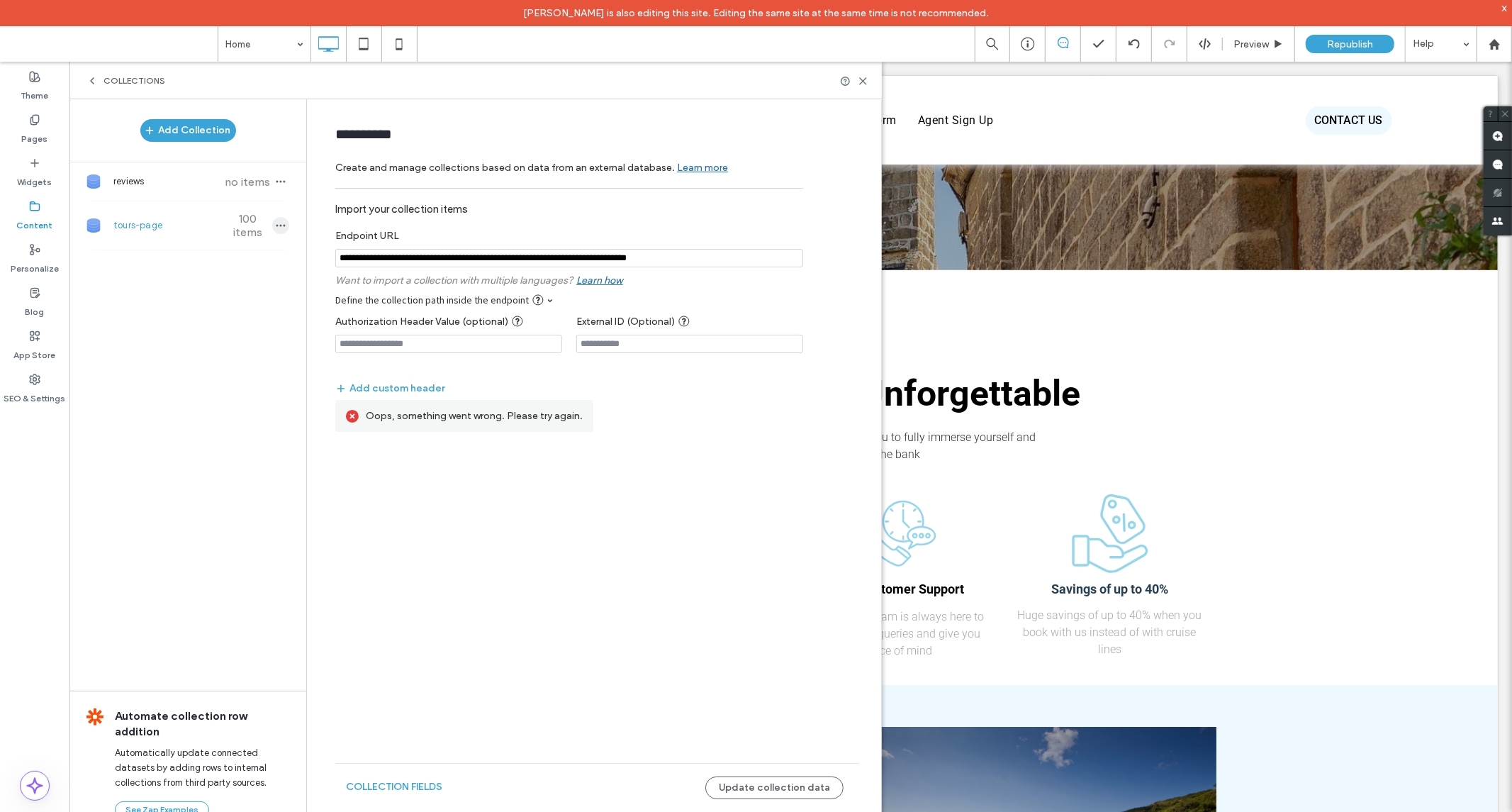
click at [272, 227] on span "button" at bounding box center [281, 225] width 17 height 17
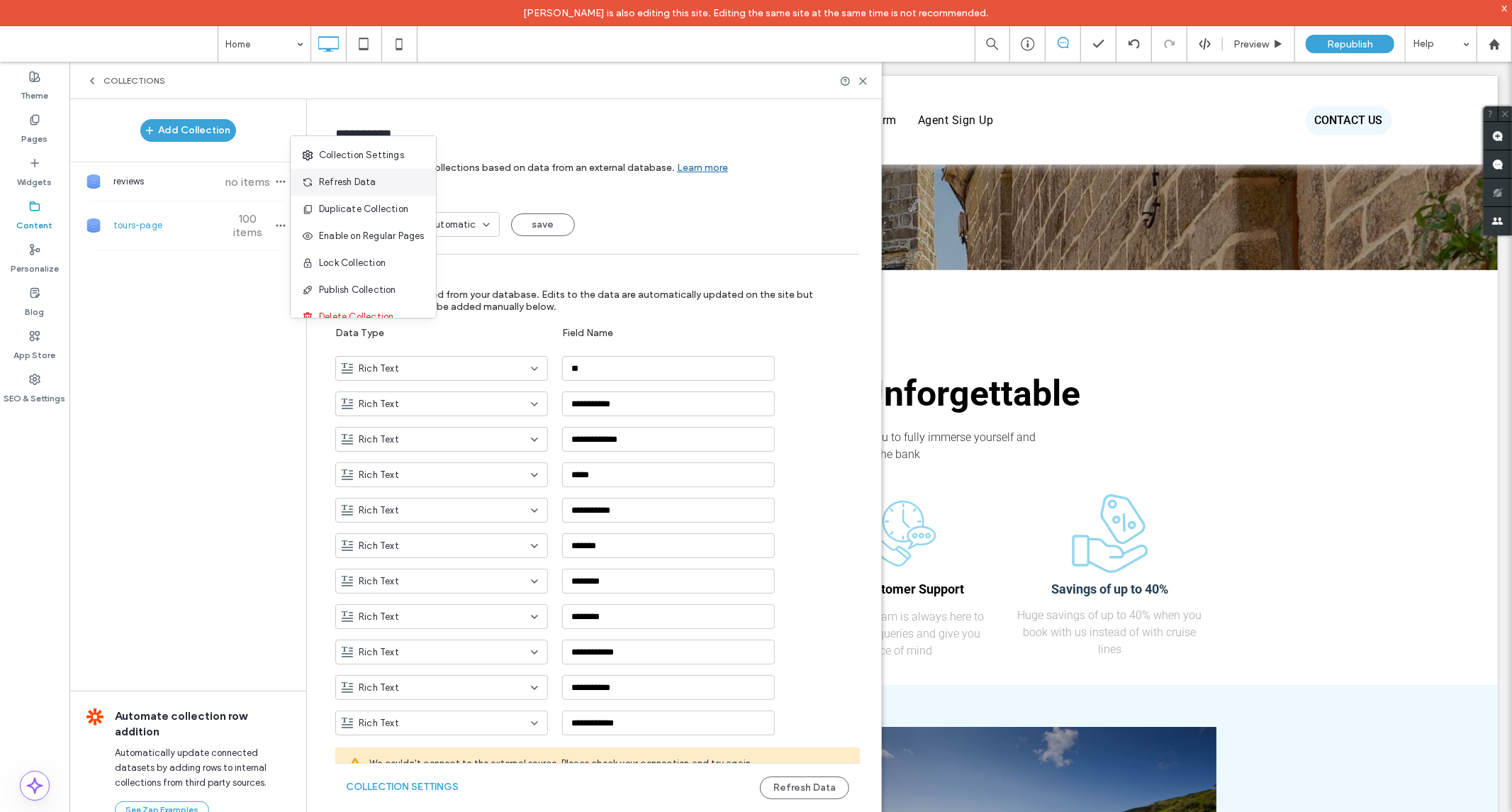
click at [315, 179] on span at bounding box center [311, 182] width 17 height 16
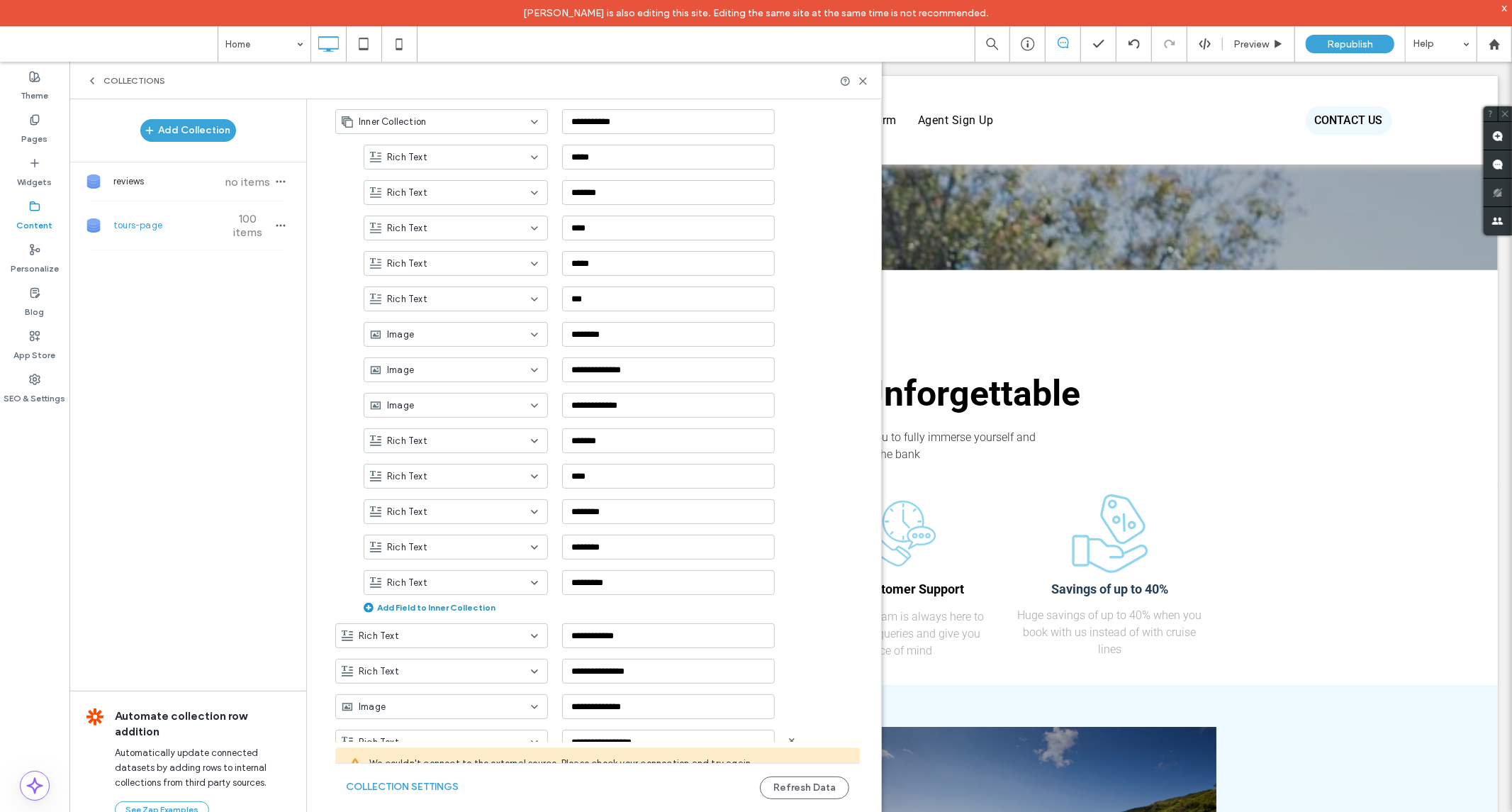
scroll to position [2567, 0]
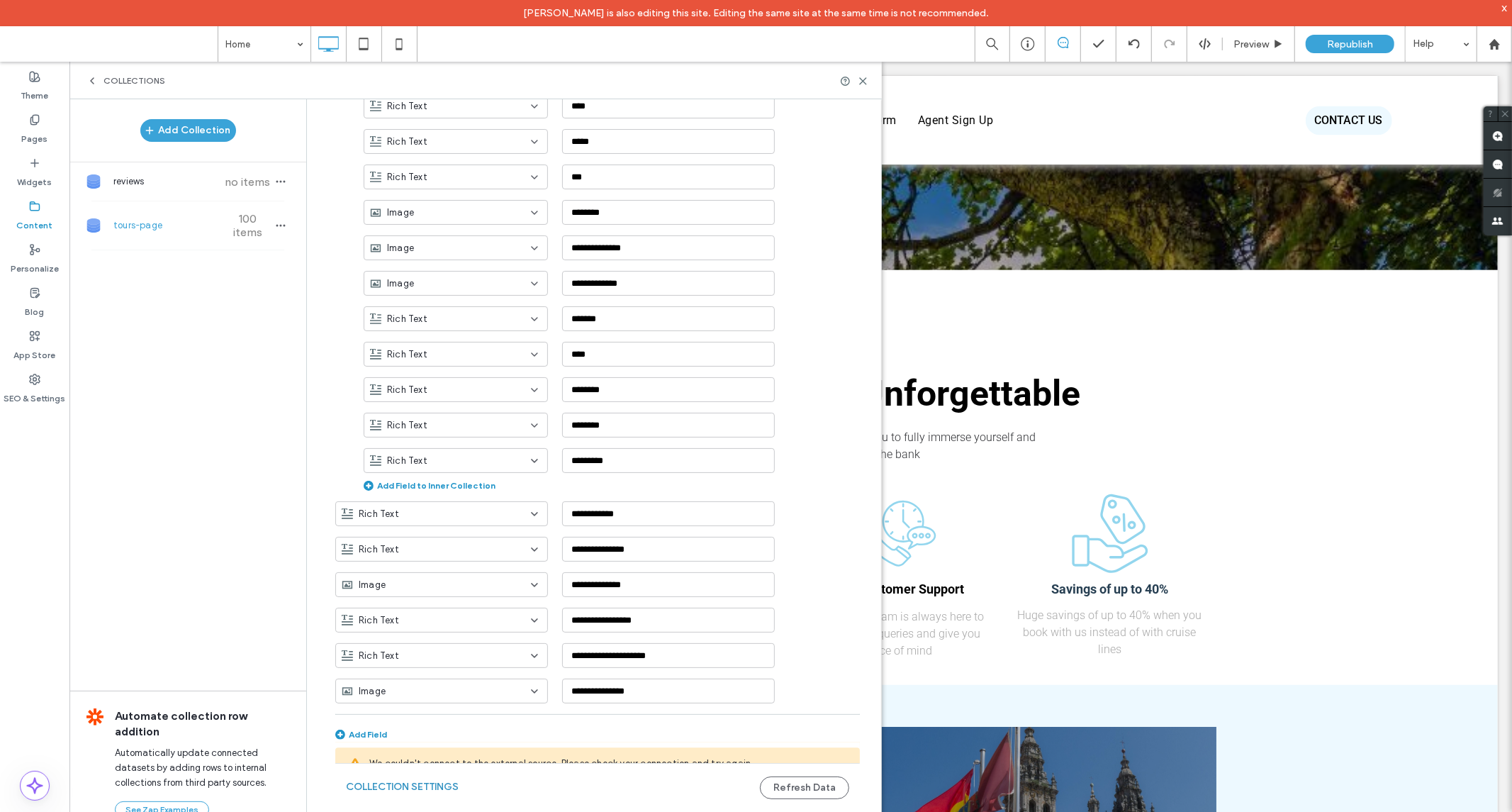
click at [372, 784] on button "Collection Settings" at bounding box center [402, 787] width 113 height 23
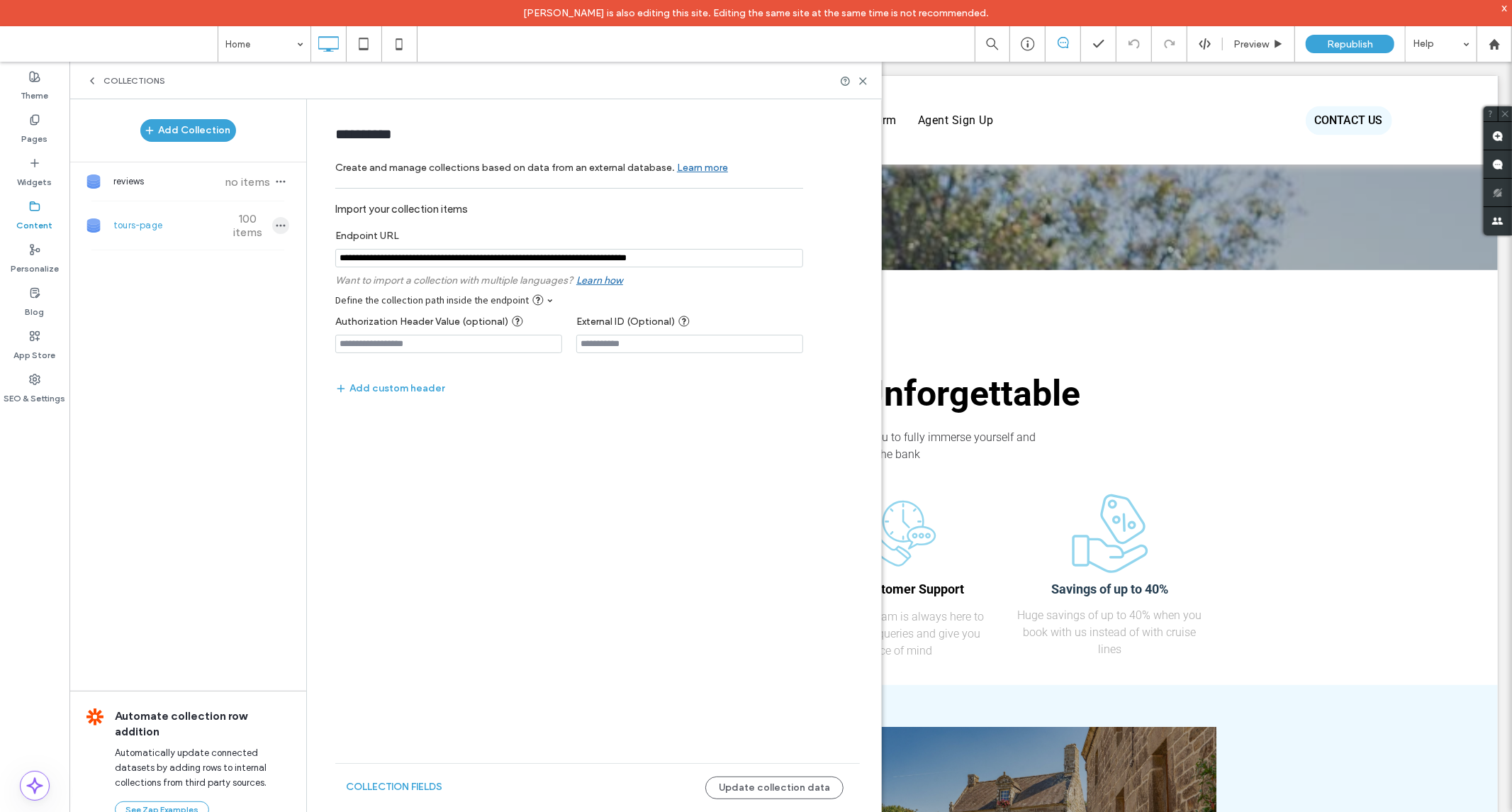
click at [286, 228] on icon "button" at bounding box center [281, 225] width 12 height 12
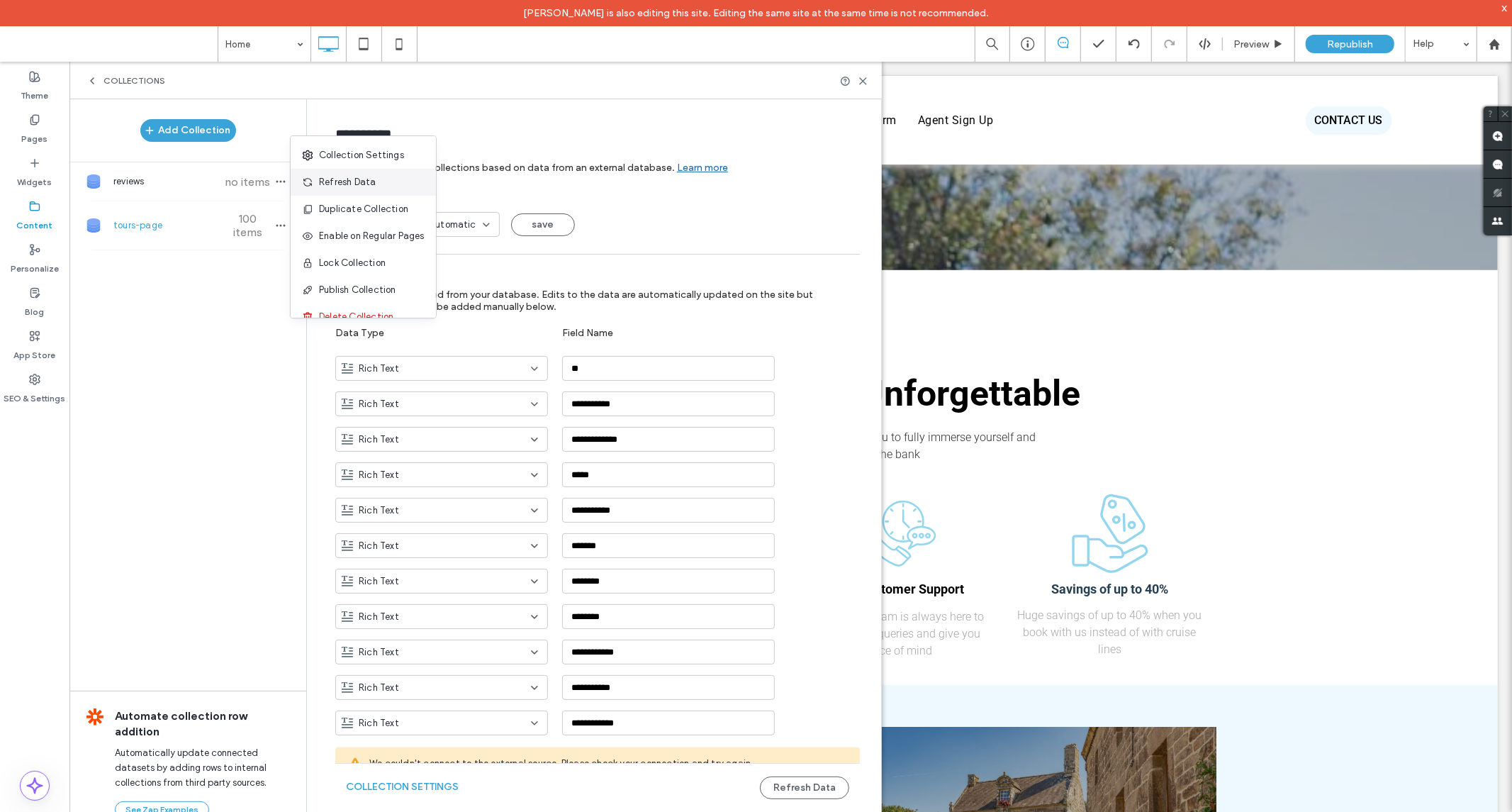
click at [341, 183] on span "Refresh Data" at bounding box center [347, 182] width 57 height 14
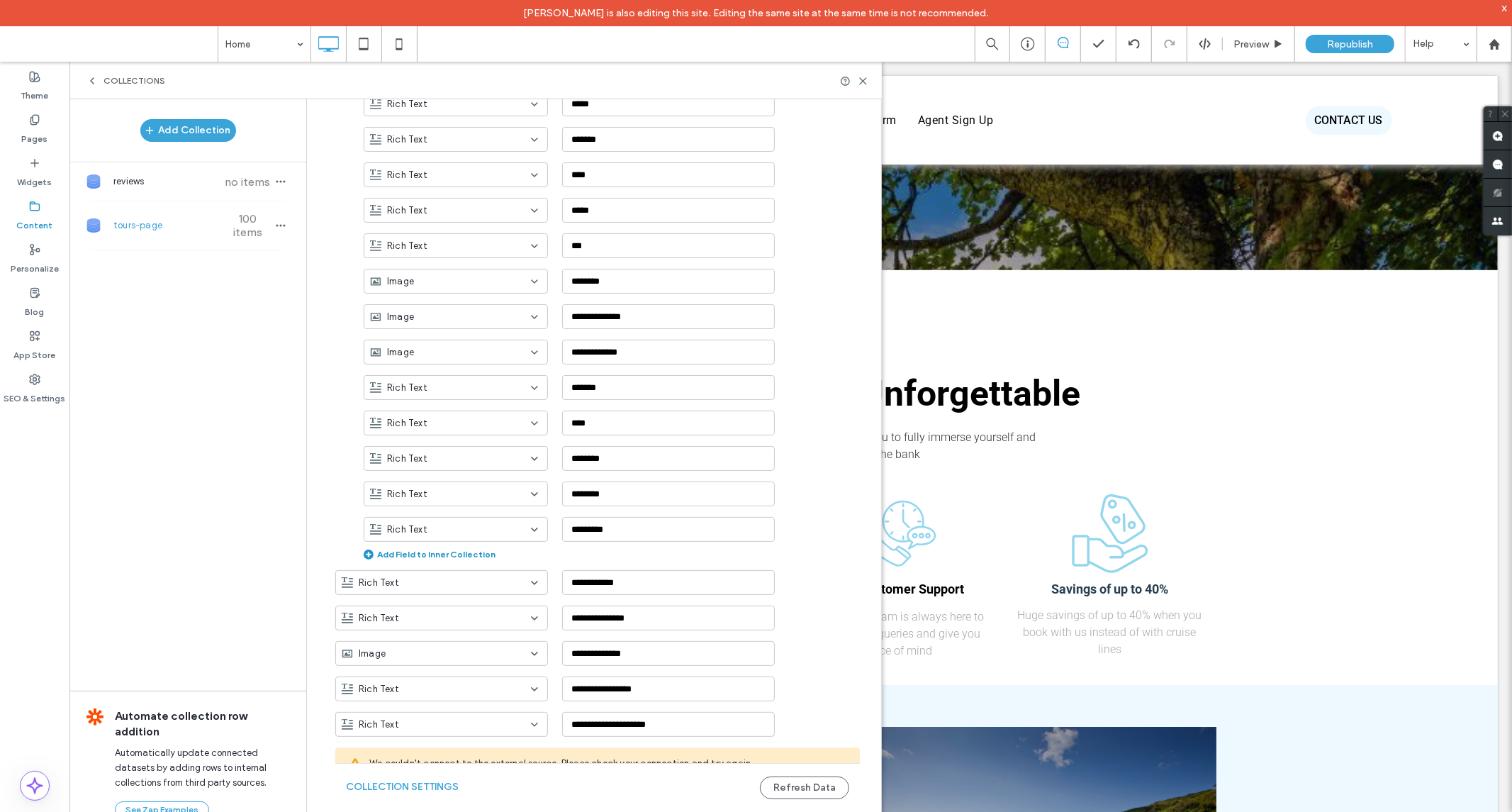
scroll to position [2567, 0]
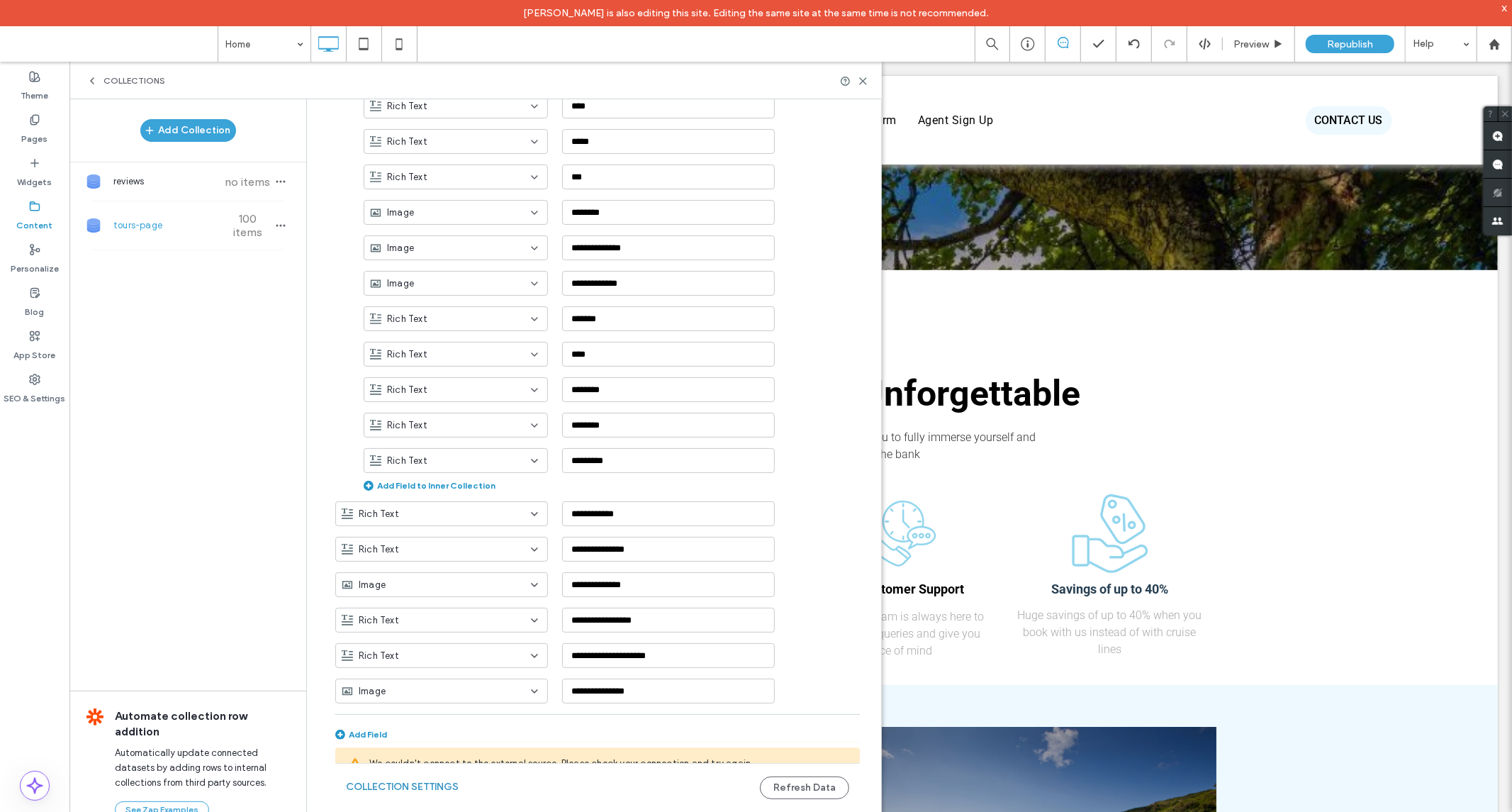
click at [444, 785] on button "Collection Settings" at bounding box center [402, 787] width 113 height 23
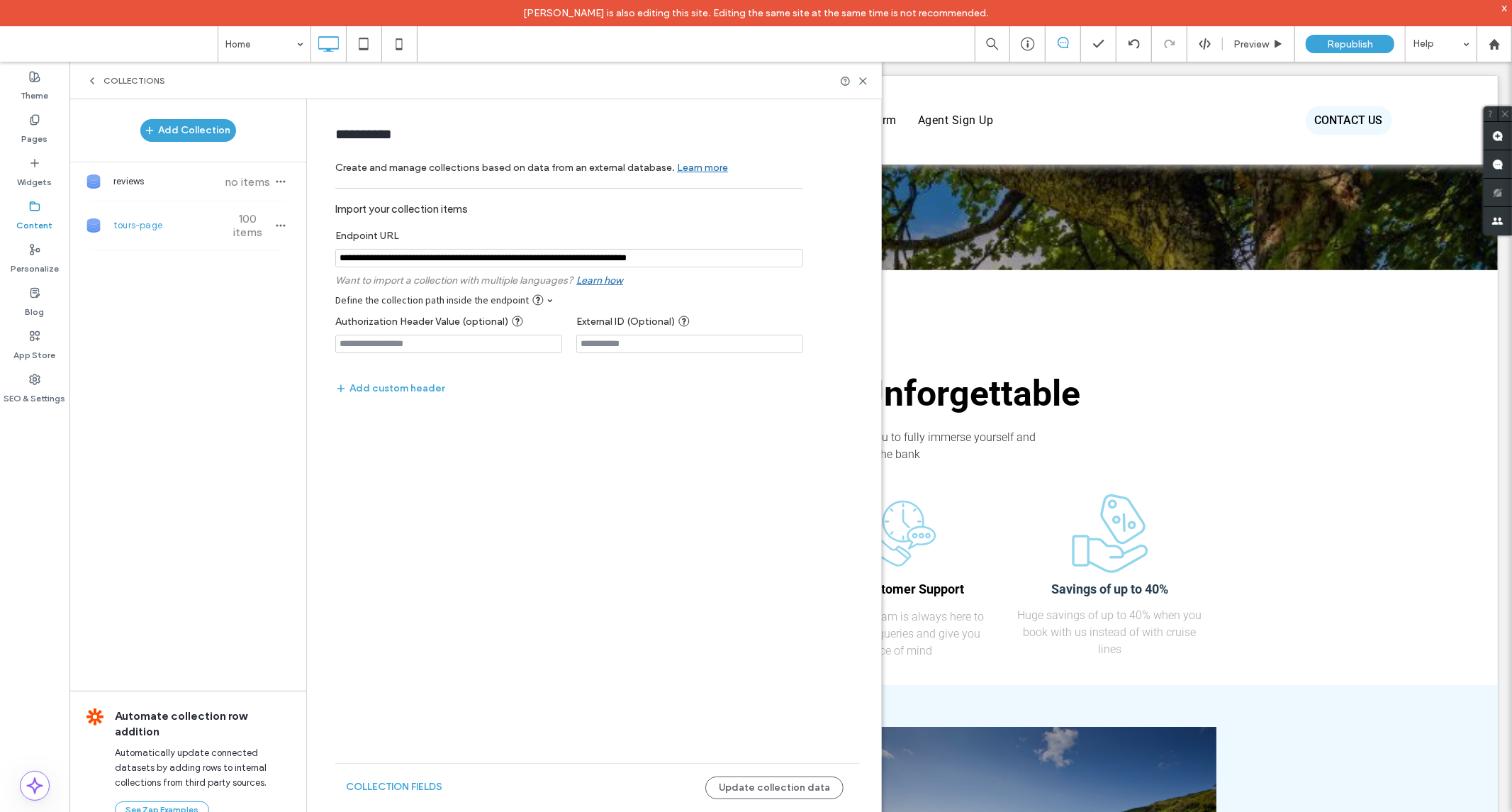
scroll to position [0, 0]
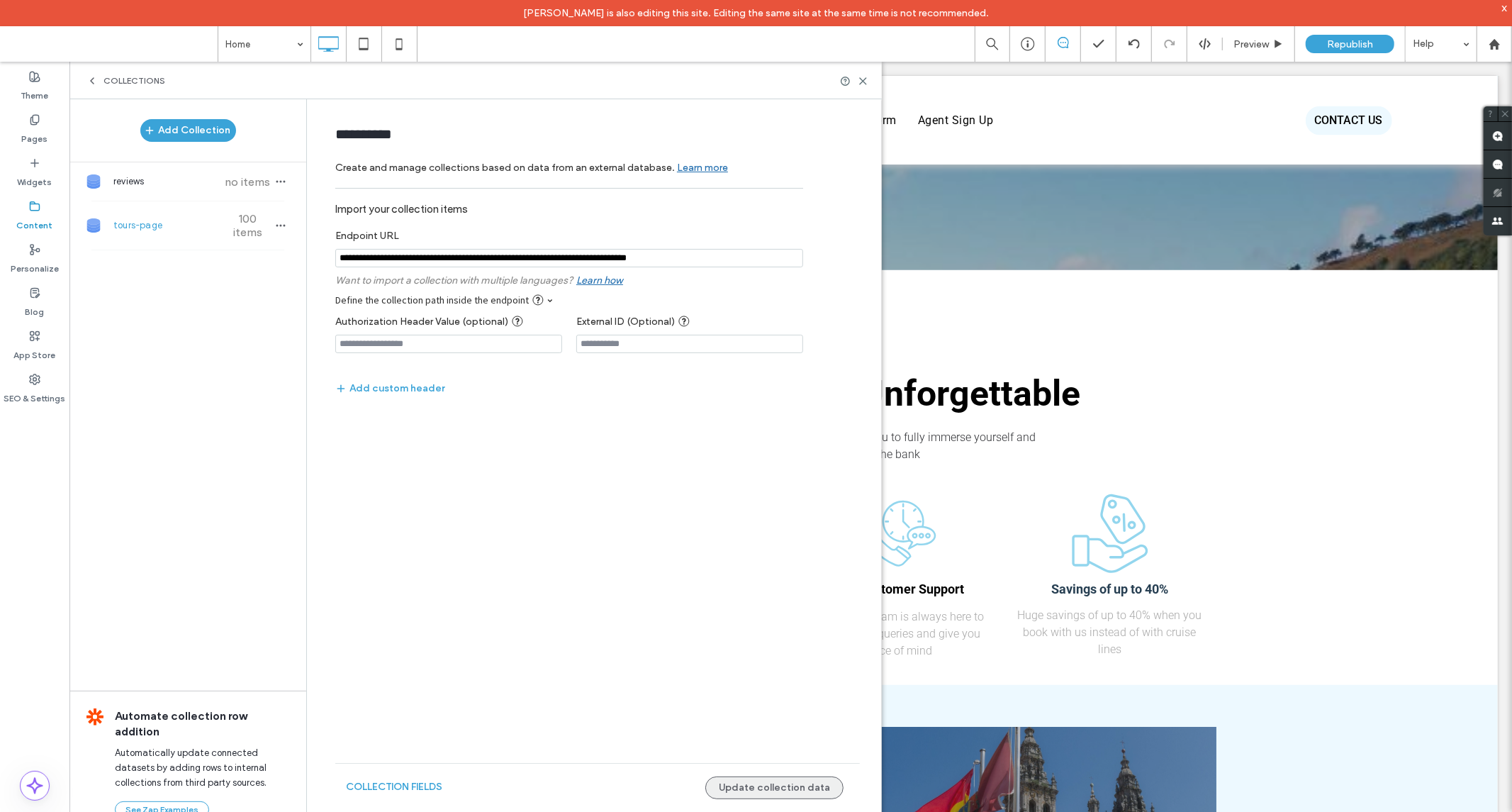
click at [768, 780] on button "Update collection data" at bounding box center [774, 788] width 138 height 23
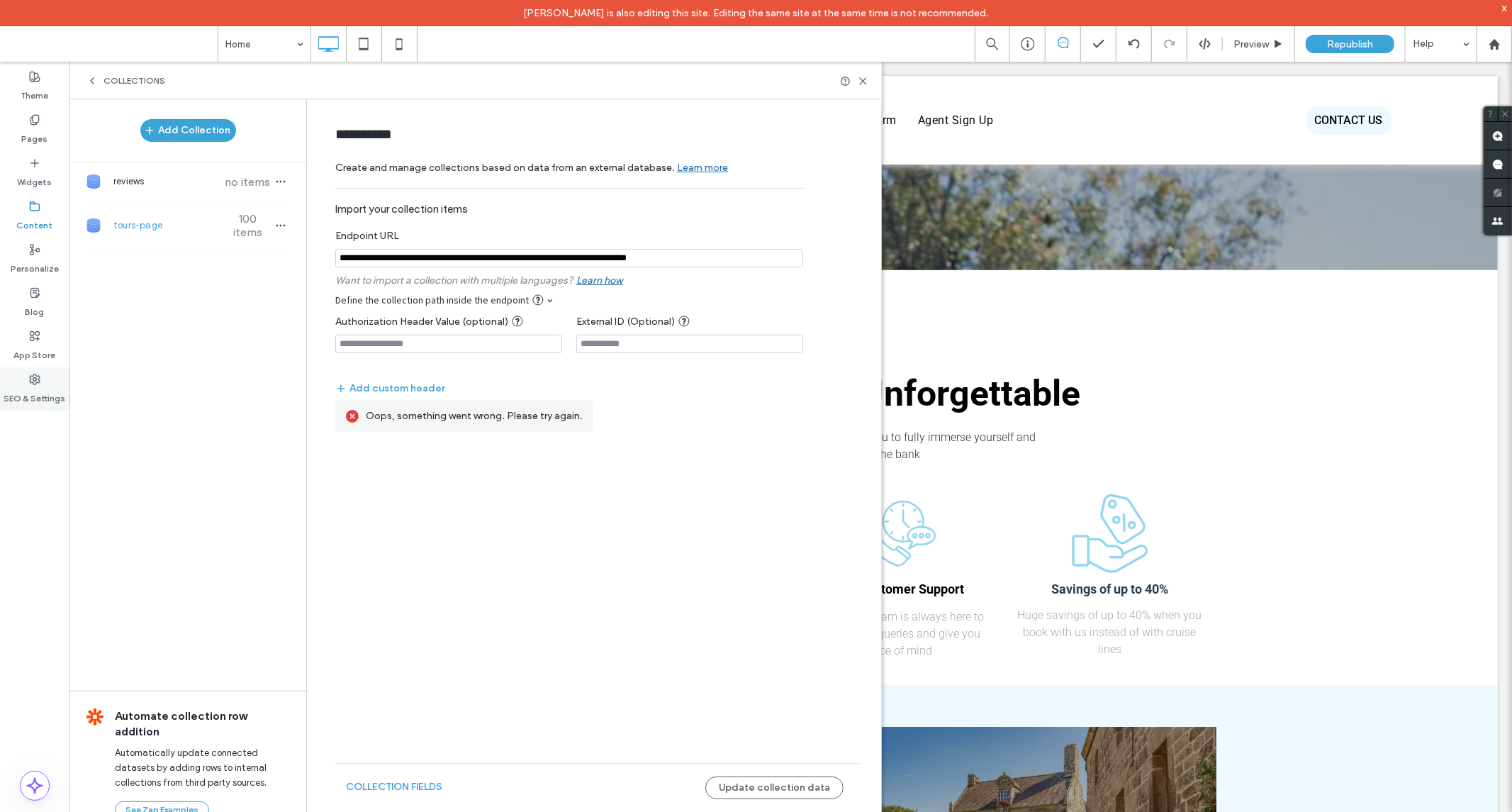
click at [31, 387] on label "SEO & Settings" at bounding box center [34, 394] width 62 height 20
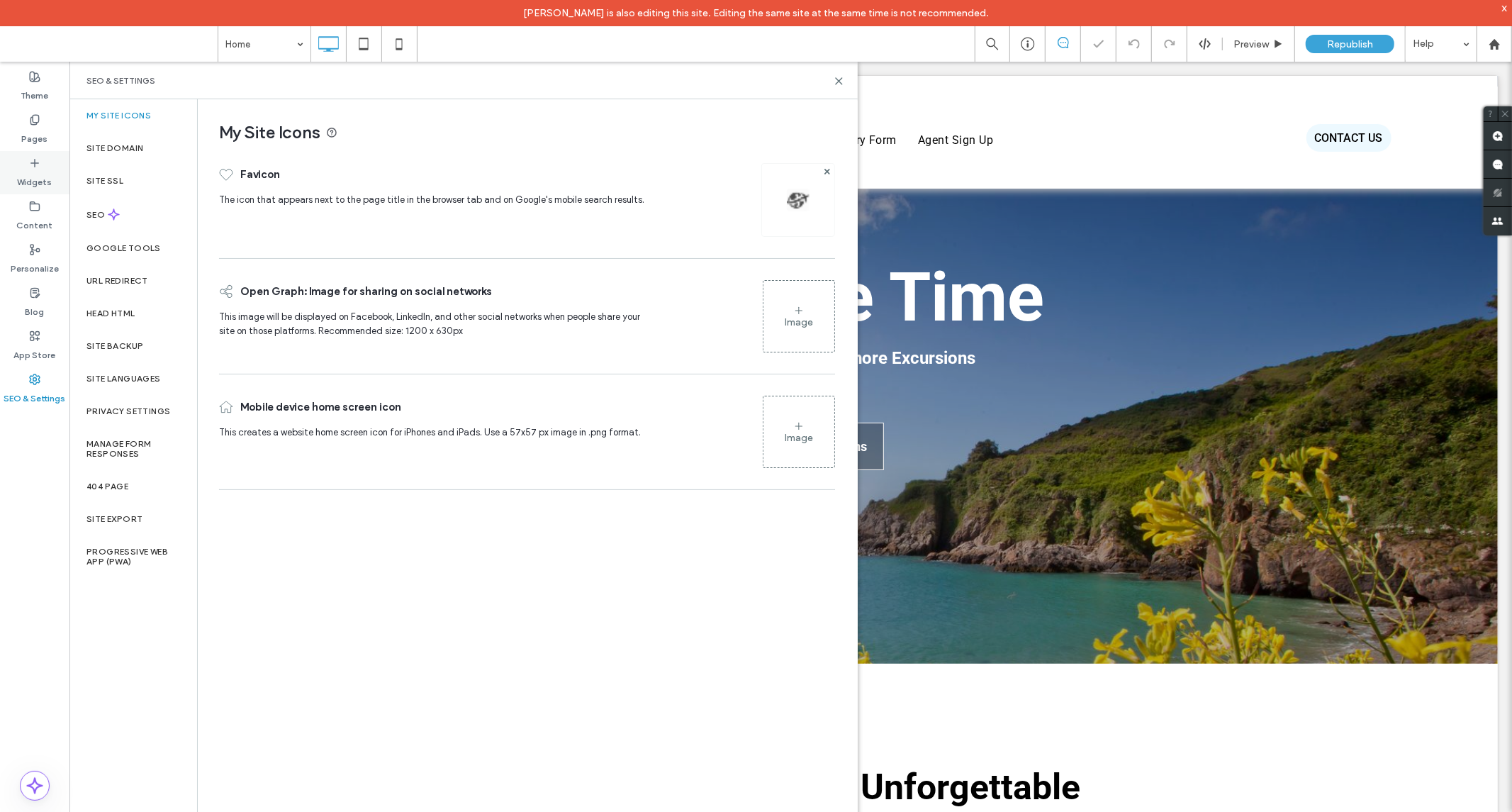
click at [38, 175] on label "Widgets" at bounding box center [35, 178] width 34 height 20
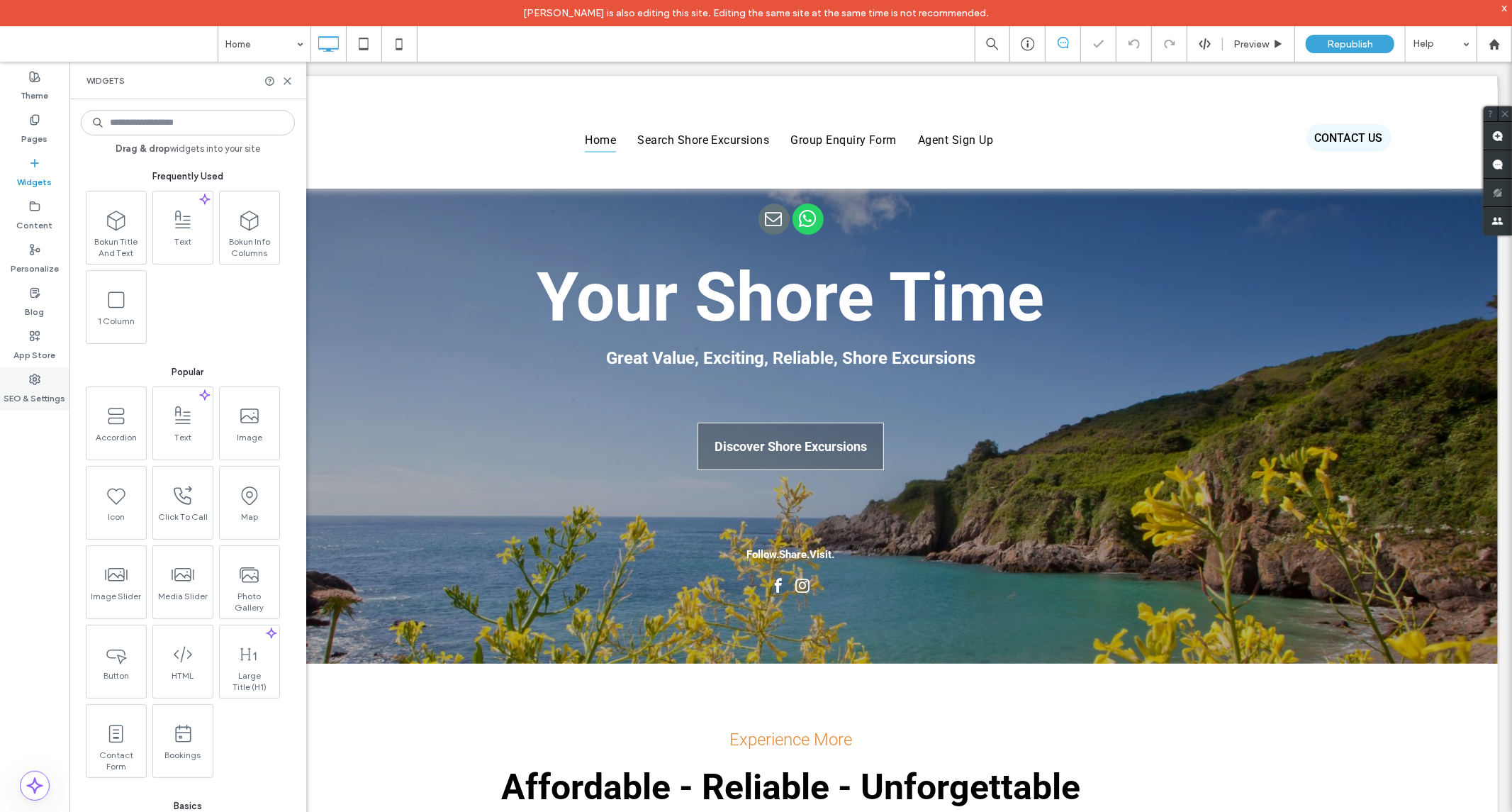
click at [24, 390] on label "SEO & Settings" at bounding box center [34, 394] width 62 height 20
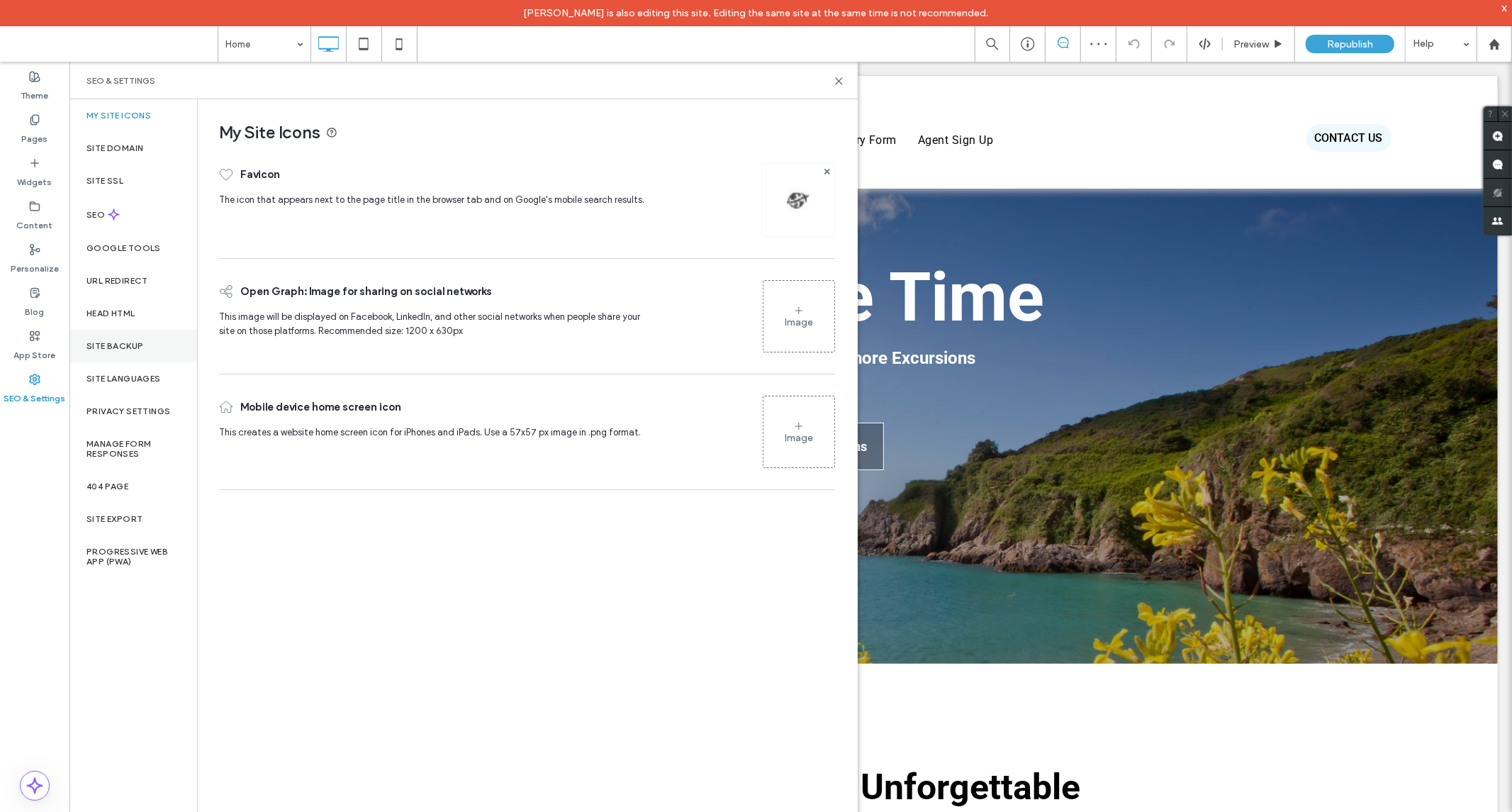
click at [119, 352] on div "Site Backup" at bounding box center [133, 346] width 127 height 33
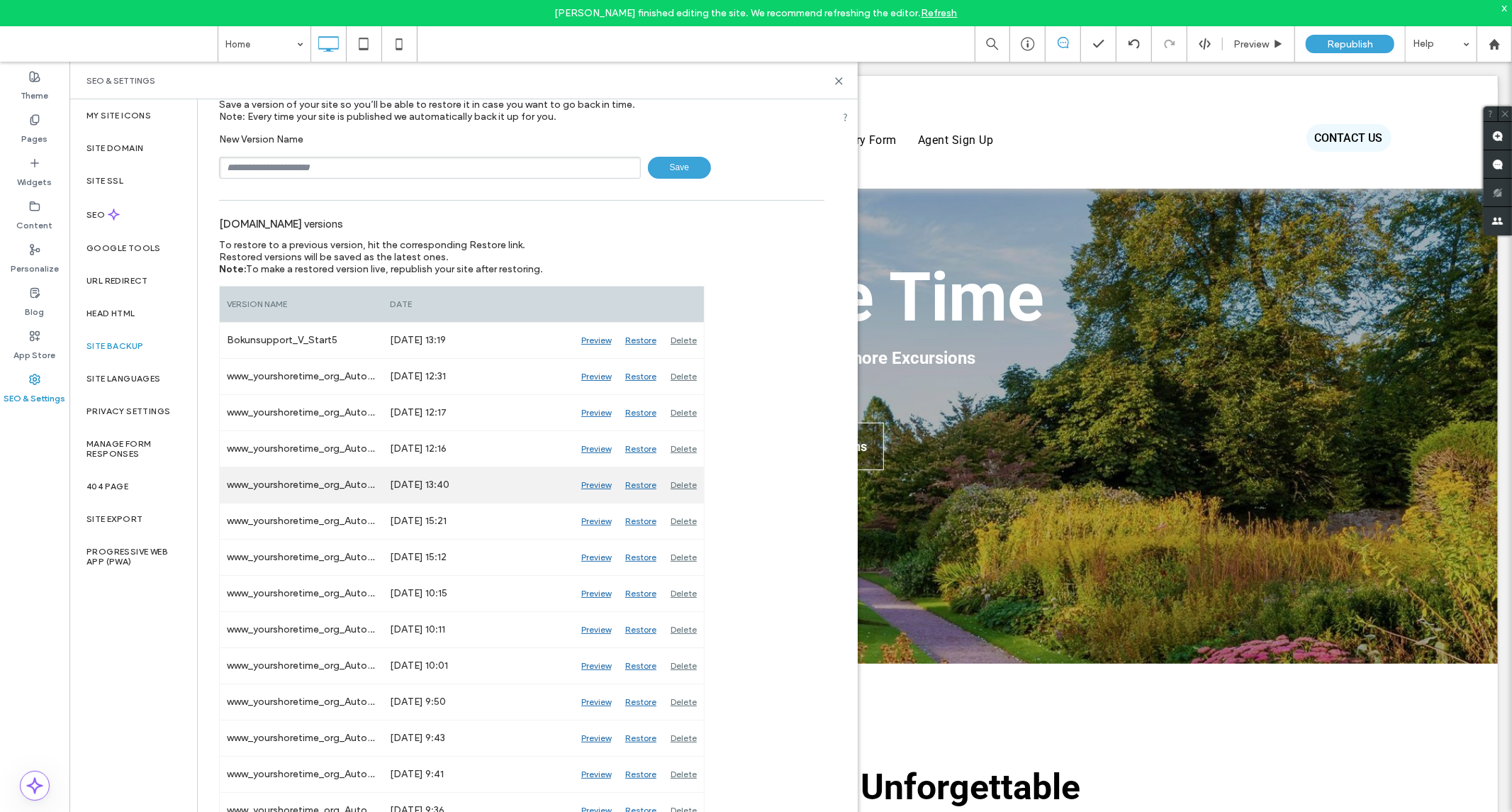
scroll to position [79, 0]
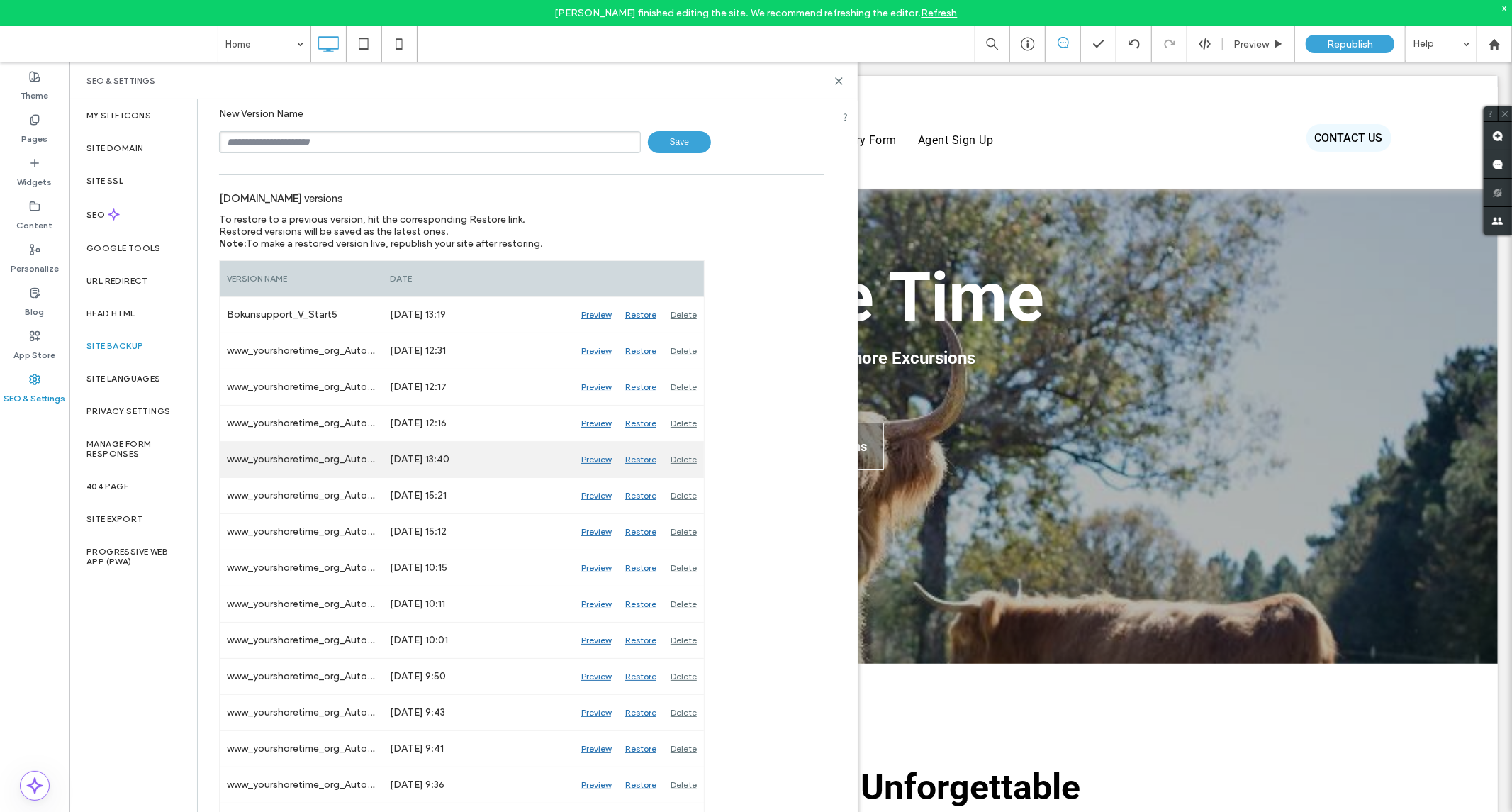
click at [635, 455] on div "Restore" at bounding box center [641, 459] width 45 height 35
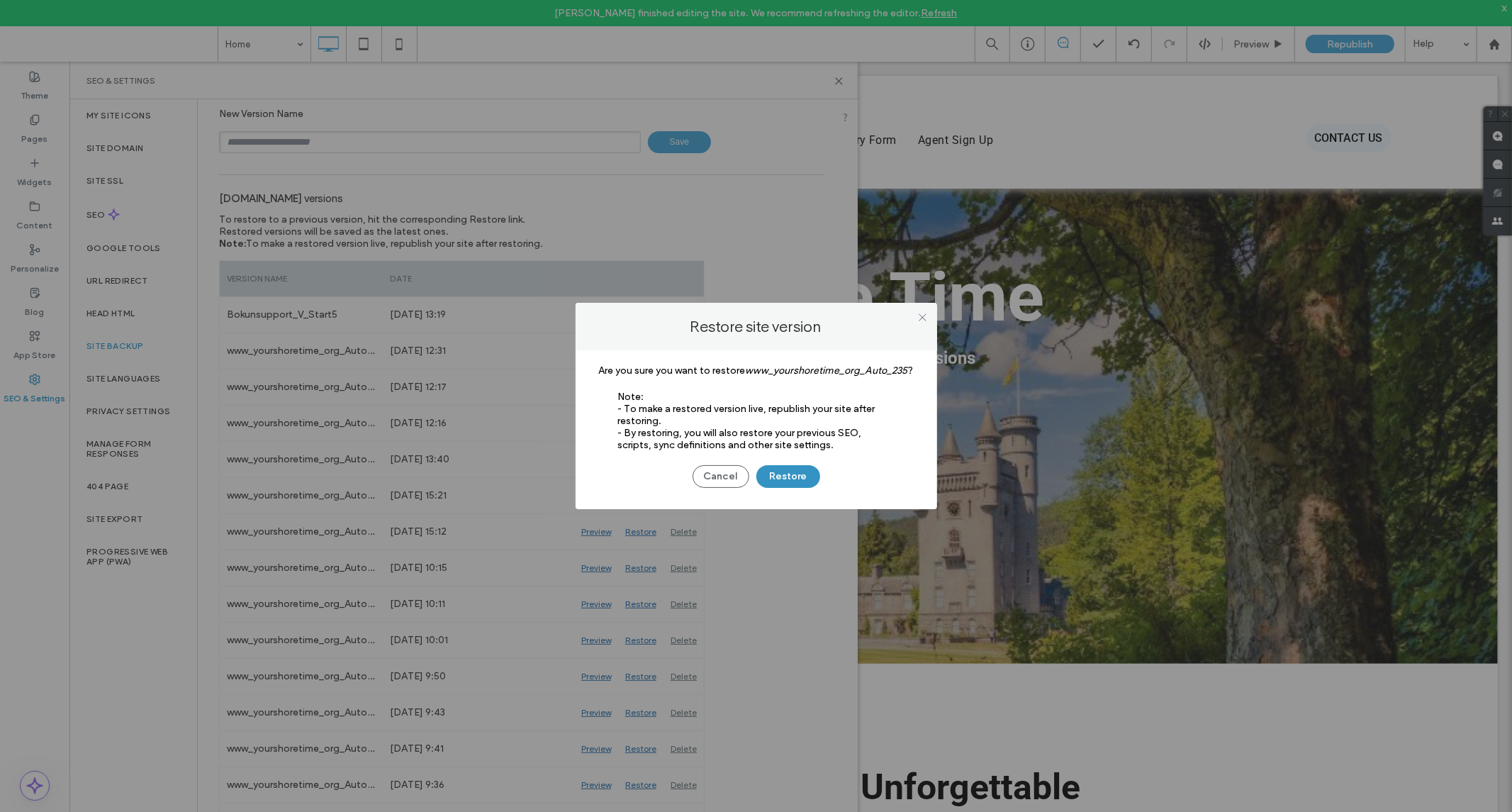
click at [785, 487] on button "Restore" at bounding box center [788, 476] width 64 height 23
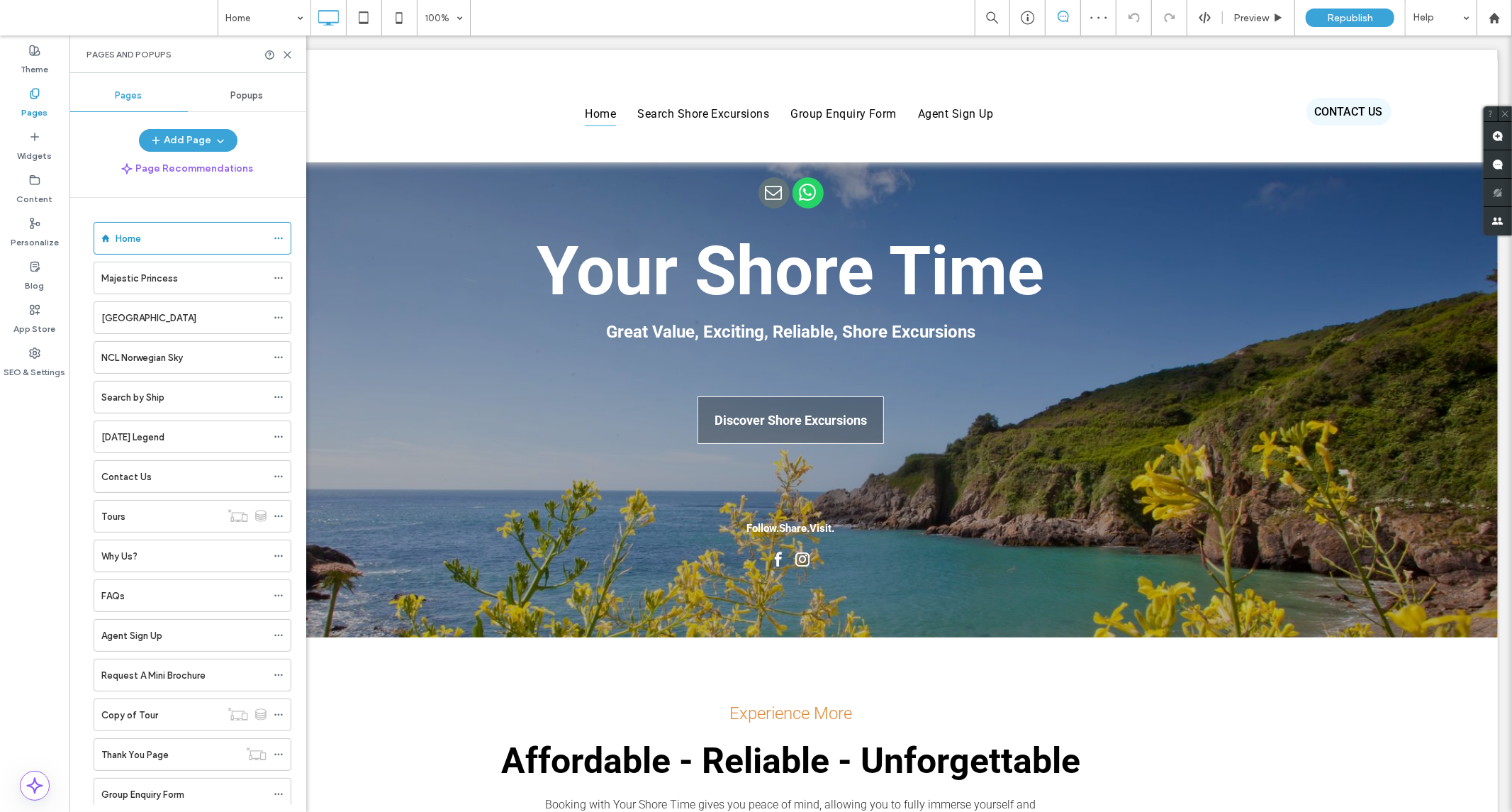
click at [41, 363] on label "SEO & Settings" at bounding box center [34, 368] width 62 height 20
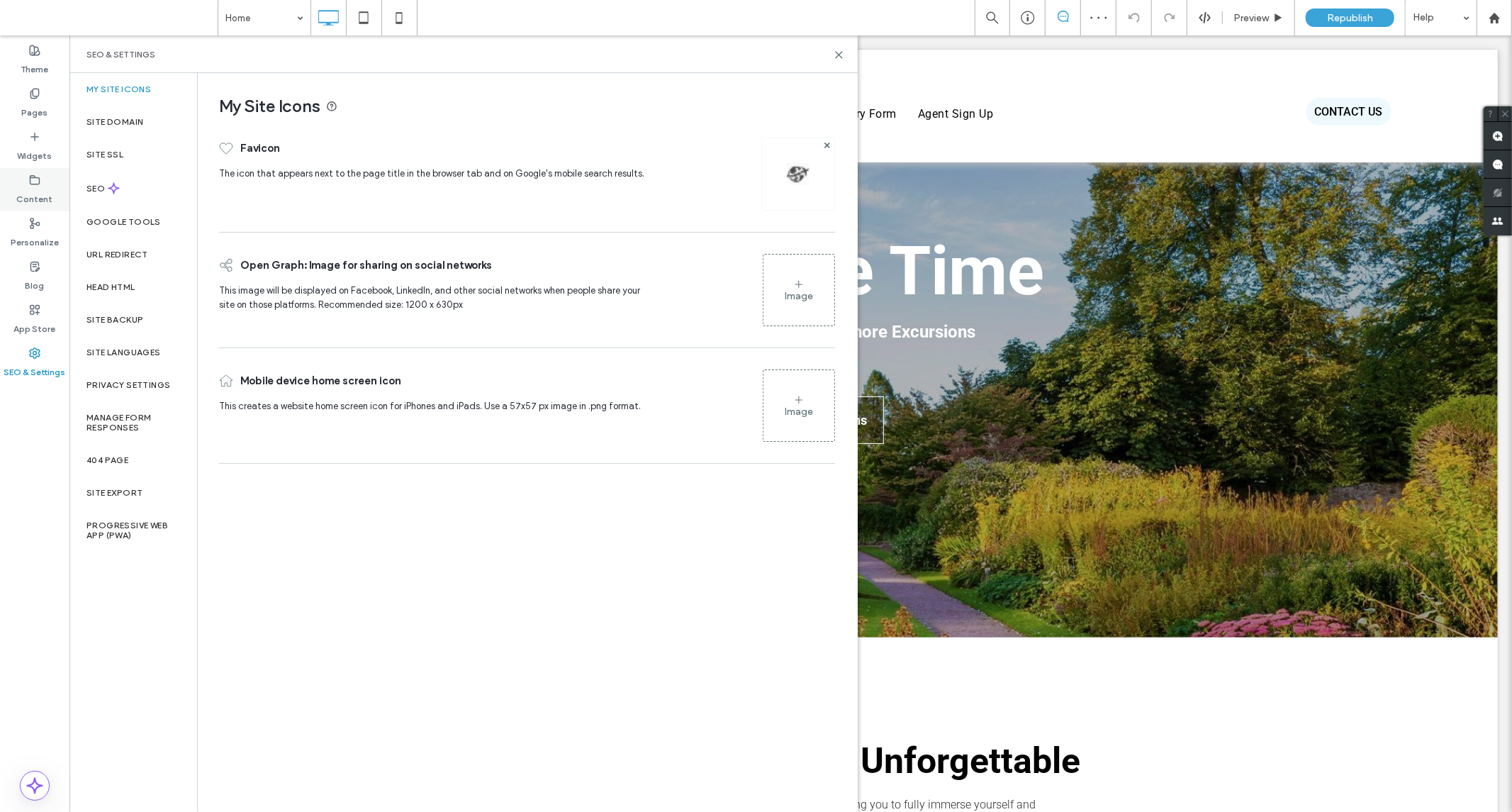
click at [27, 201] on label "Content" at bounding box center [35, 195] width 36 height 20
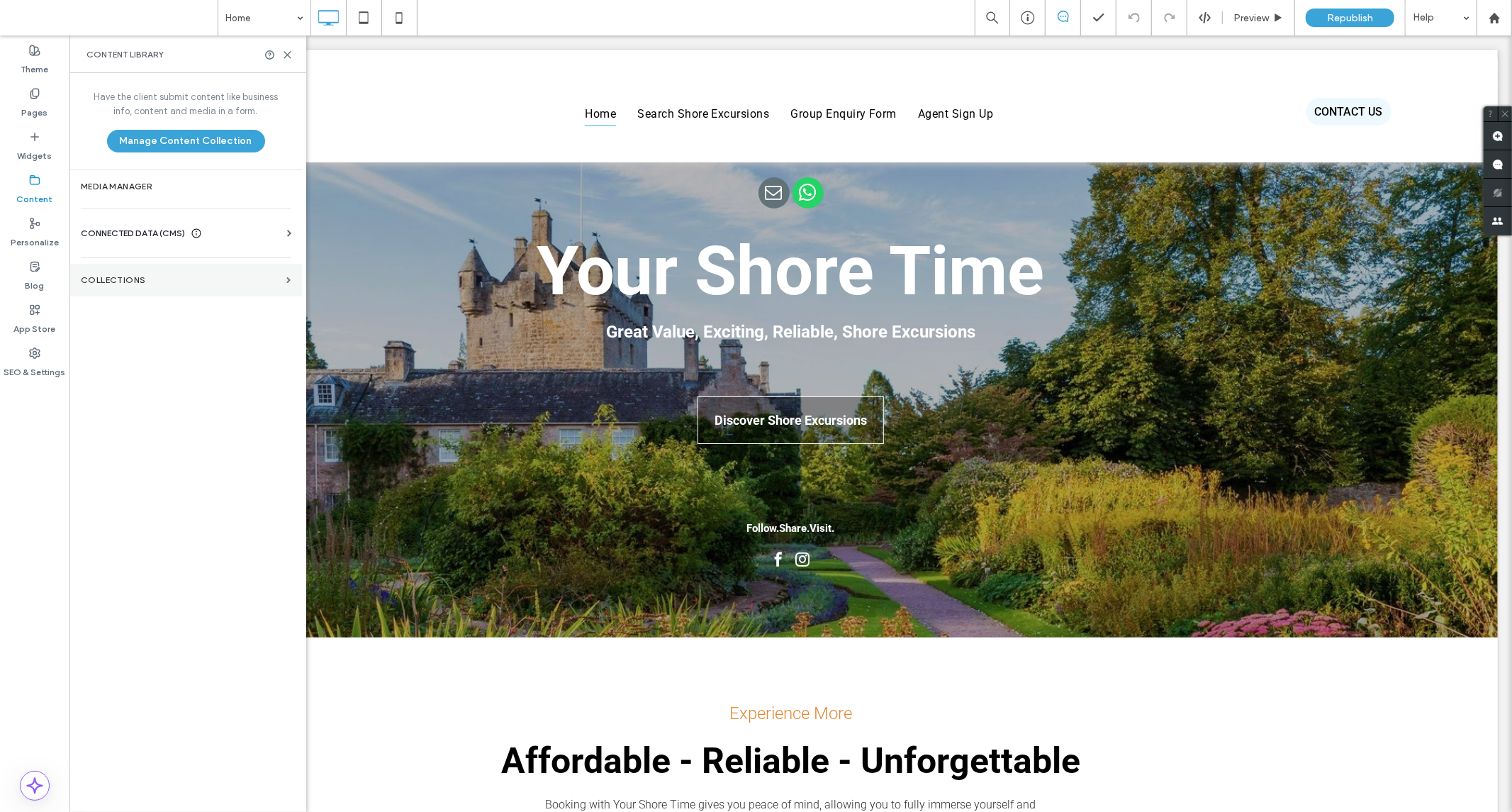
click at [124, 280] on label "Collections" at bounding box center [181, 280] width 200 height 10
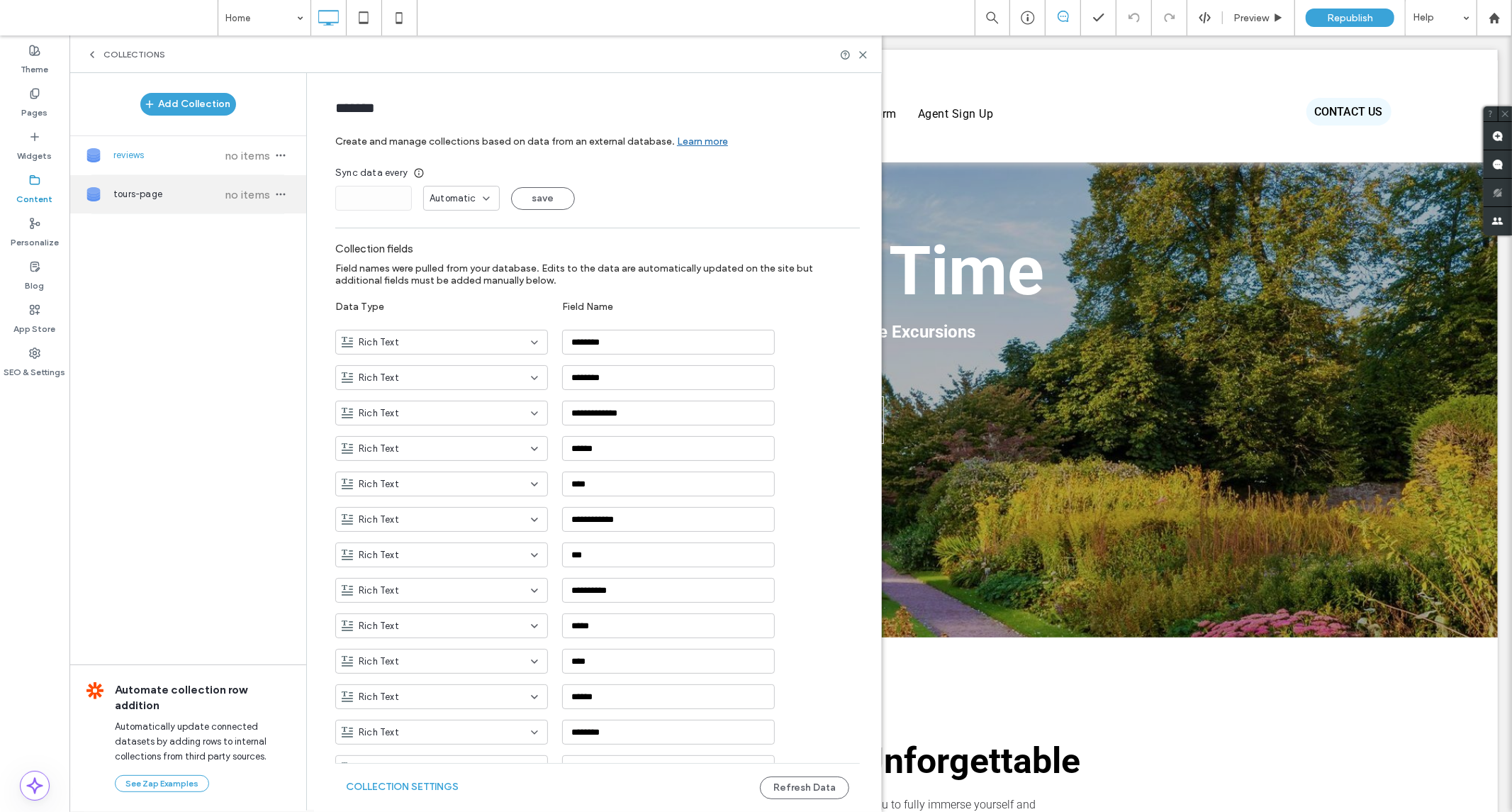
click at [239, 189] on span "no items" at bounding box center [247, 194] width 49 height 13
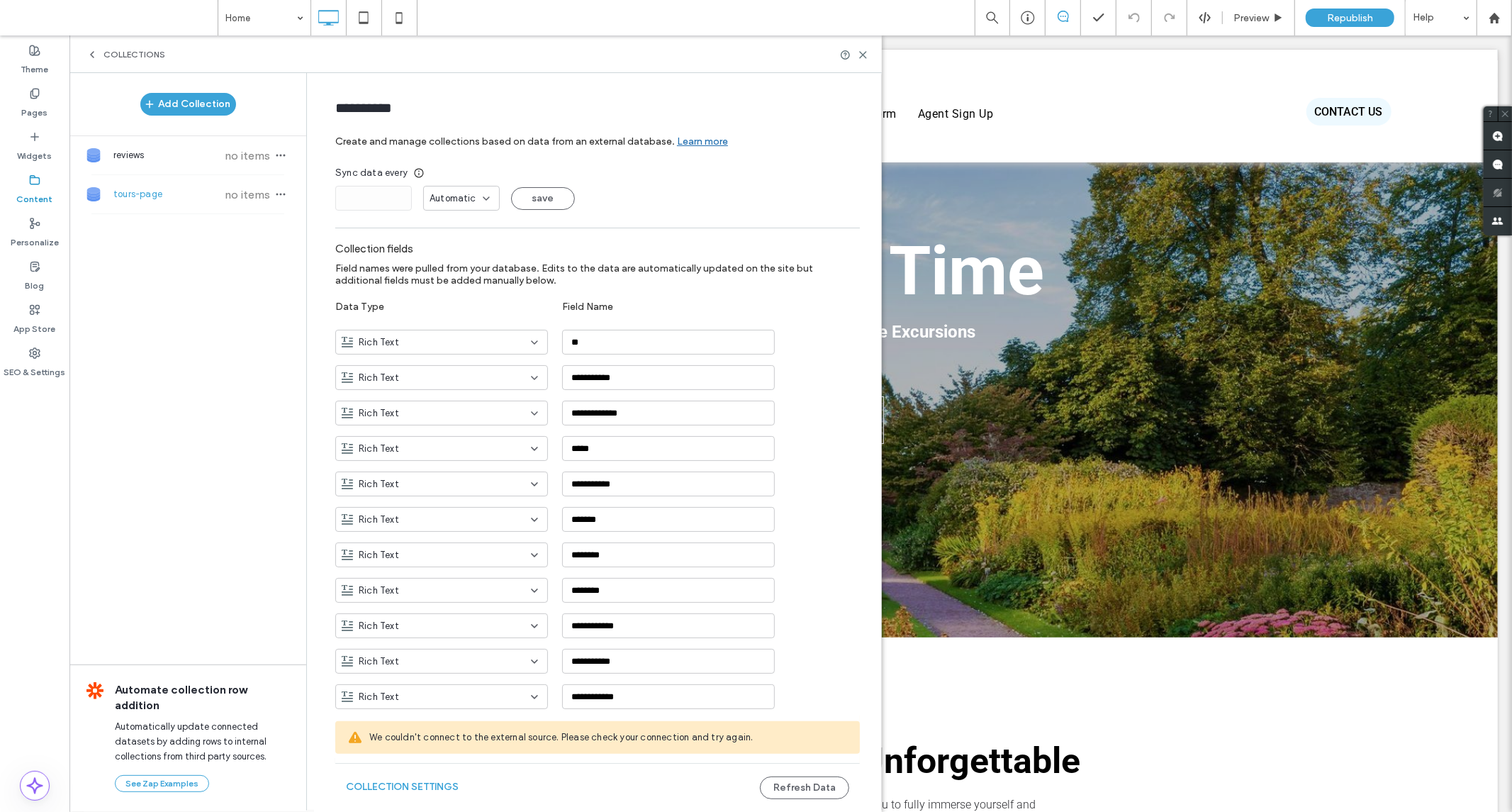
type input "**********"
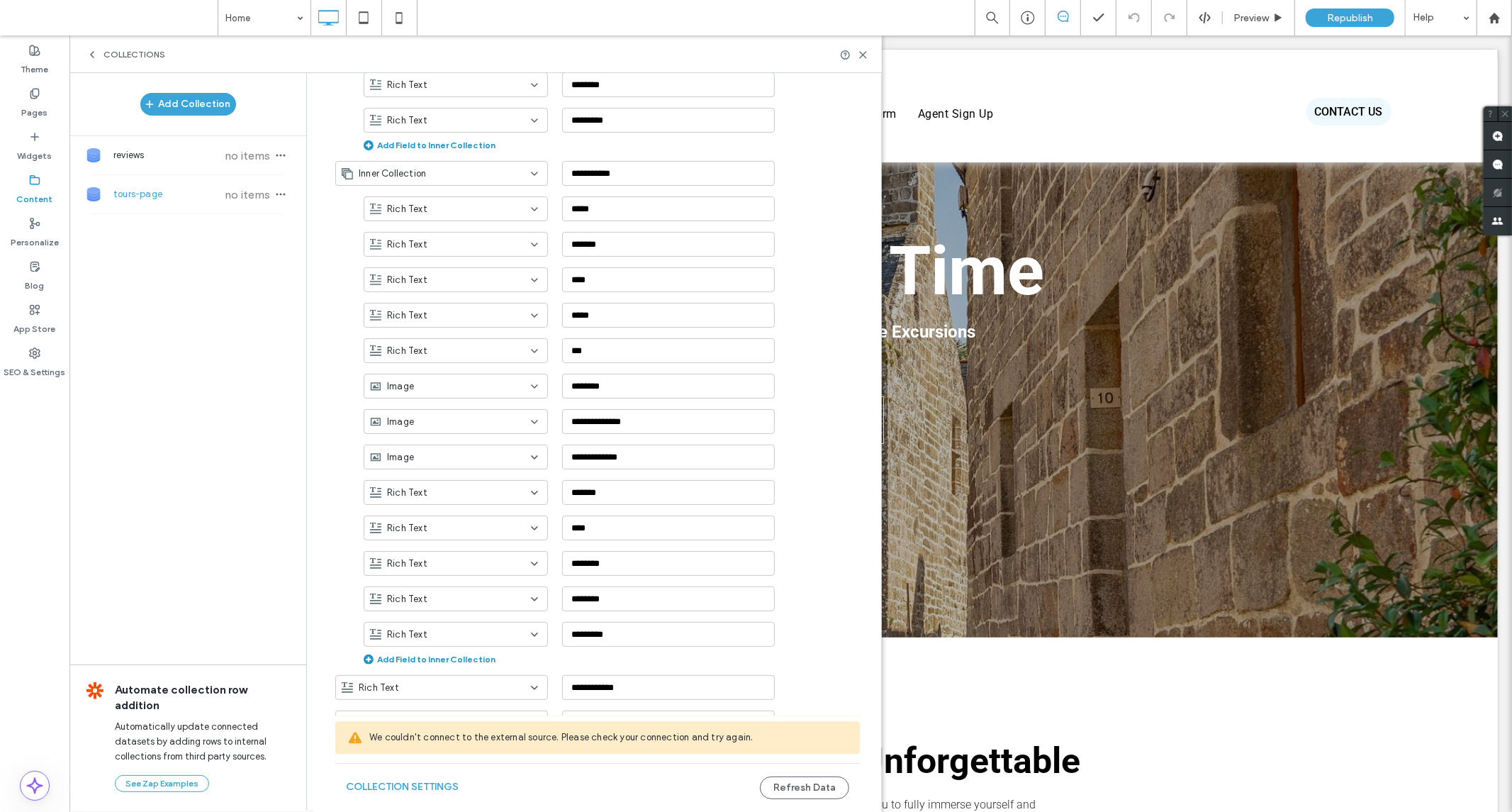
scroll to position [2567, 0]
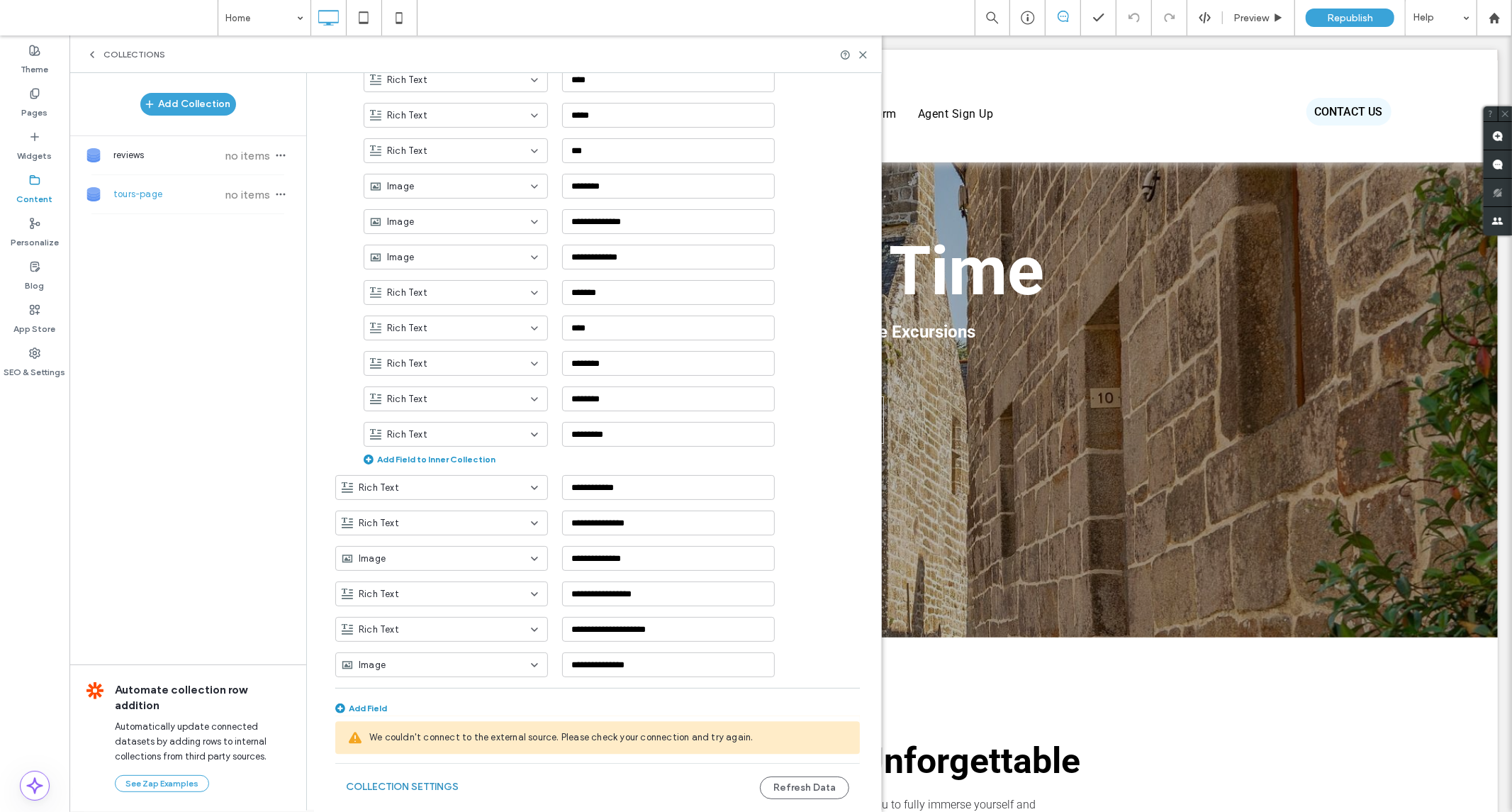
click at [406, 785] on button "Collection Settings" at bounding box center [402, 787] width 113 height 23
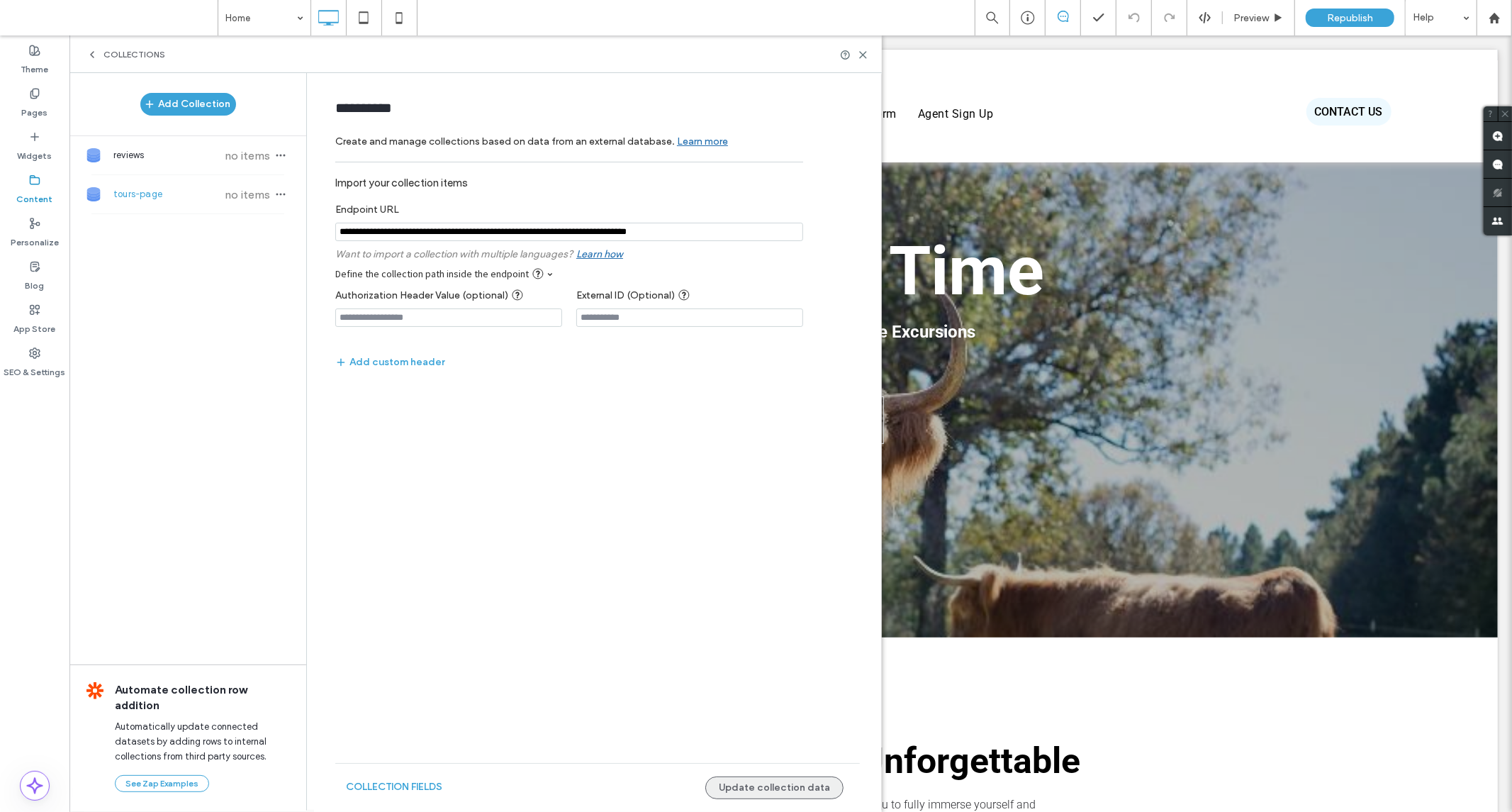
click at [752, 785] on button "Update collection data" at bounding box center [774, 788] width 138 height 23
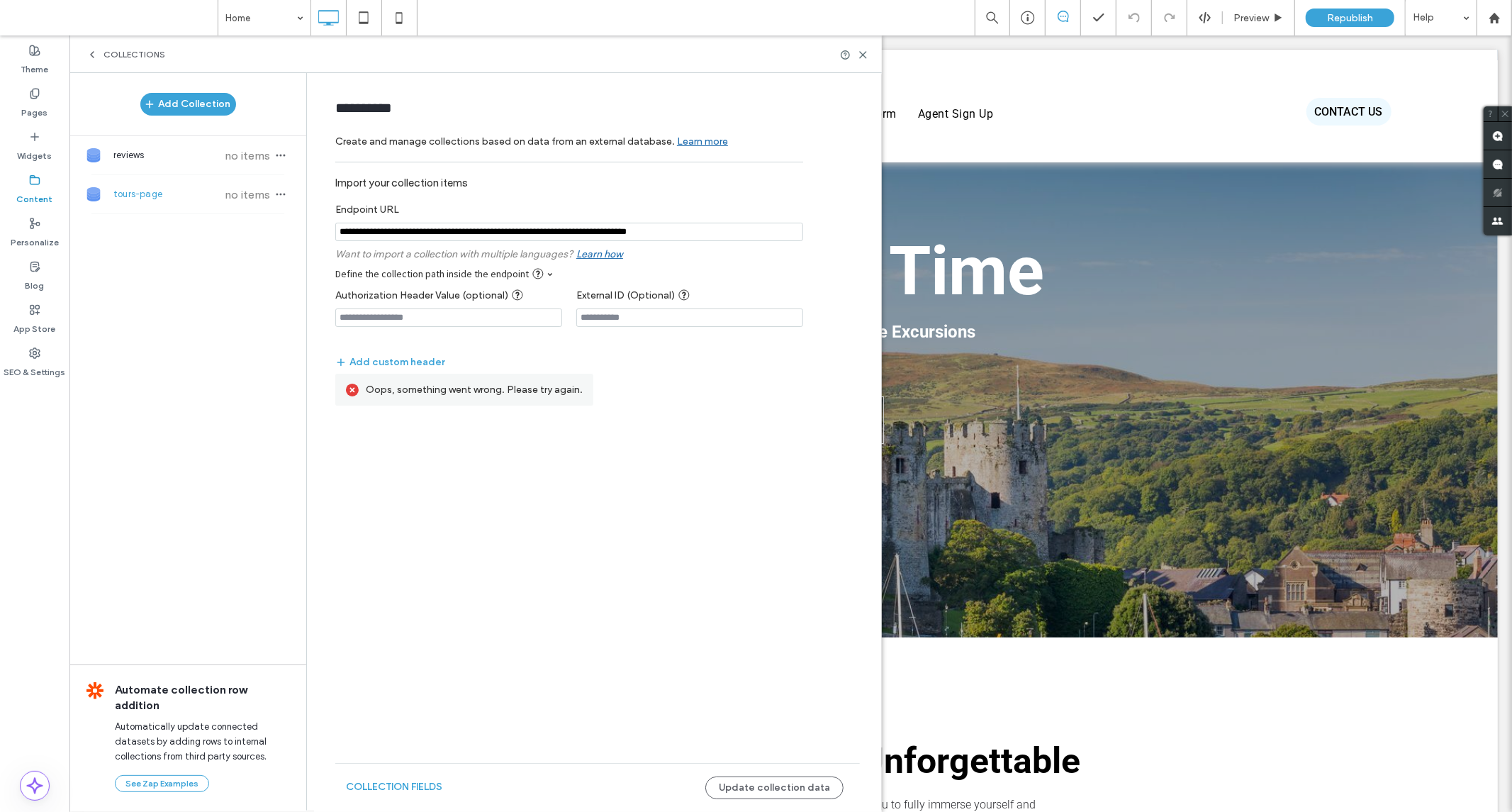
drag, startPoint x: 731, startPoint y: 225, endPoint x: 339, endPoint y: 231, distance: 392.0
click at [339, 231] on input "notEmpty" at bounding box center [569, 232] width 468 height 19
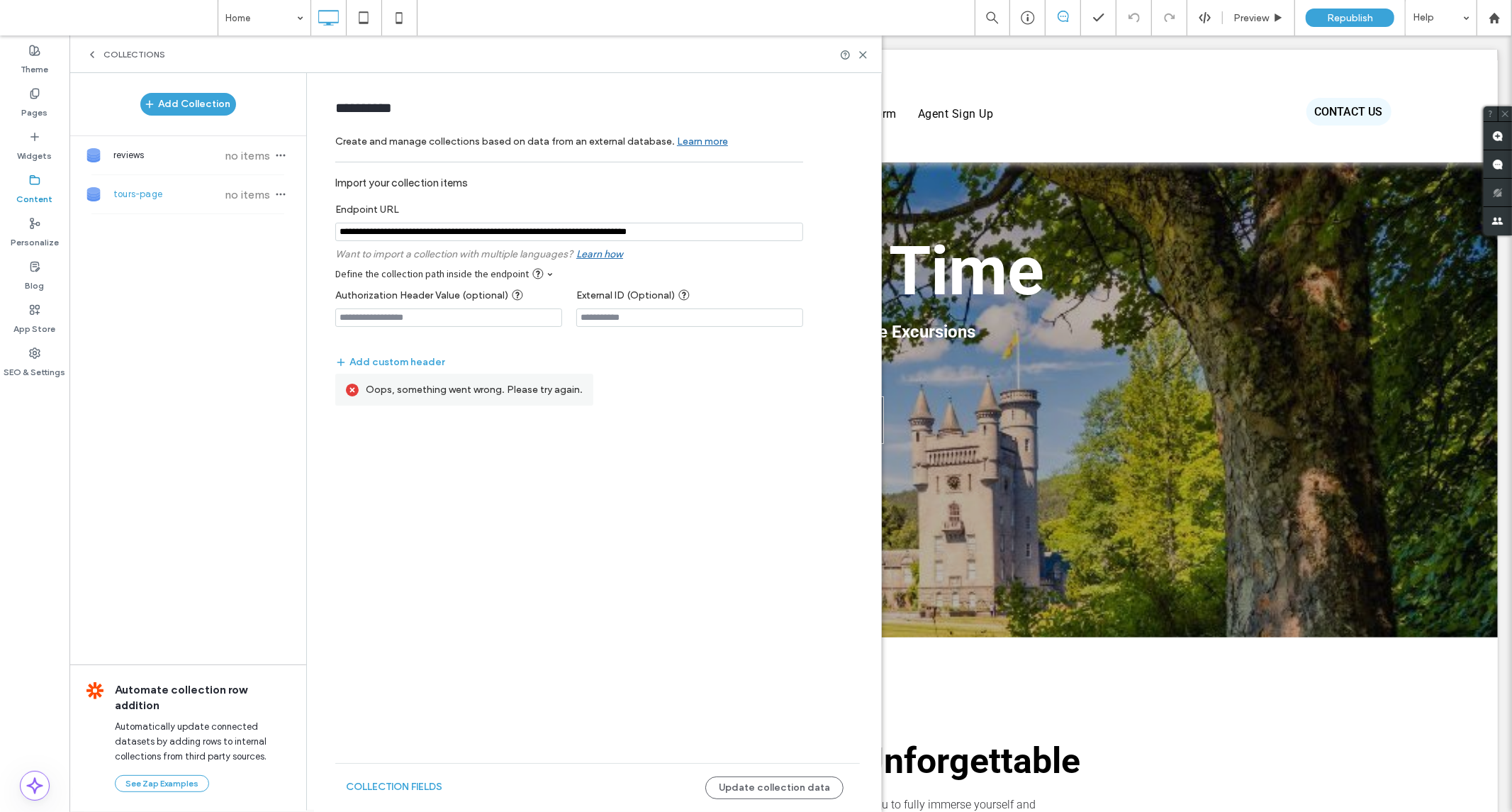
click at [604, 534] on div "**********" at bounding box center [598, 440] width 567 height 736
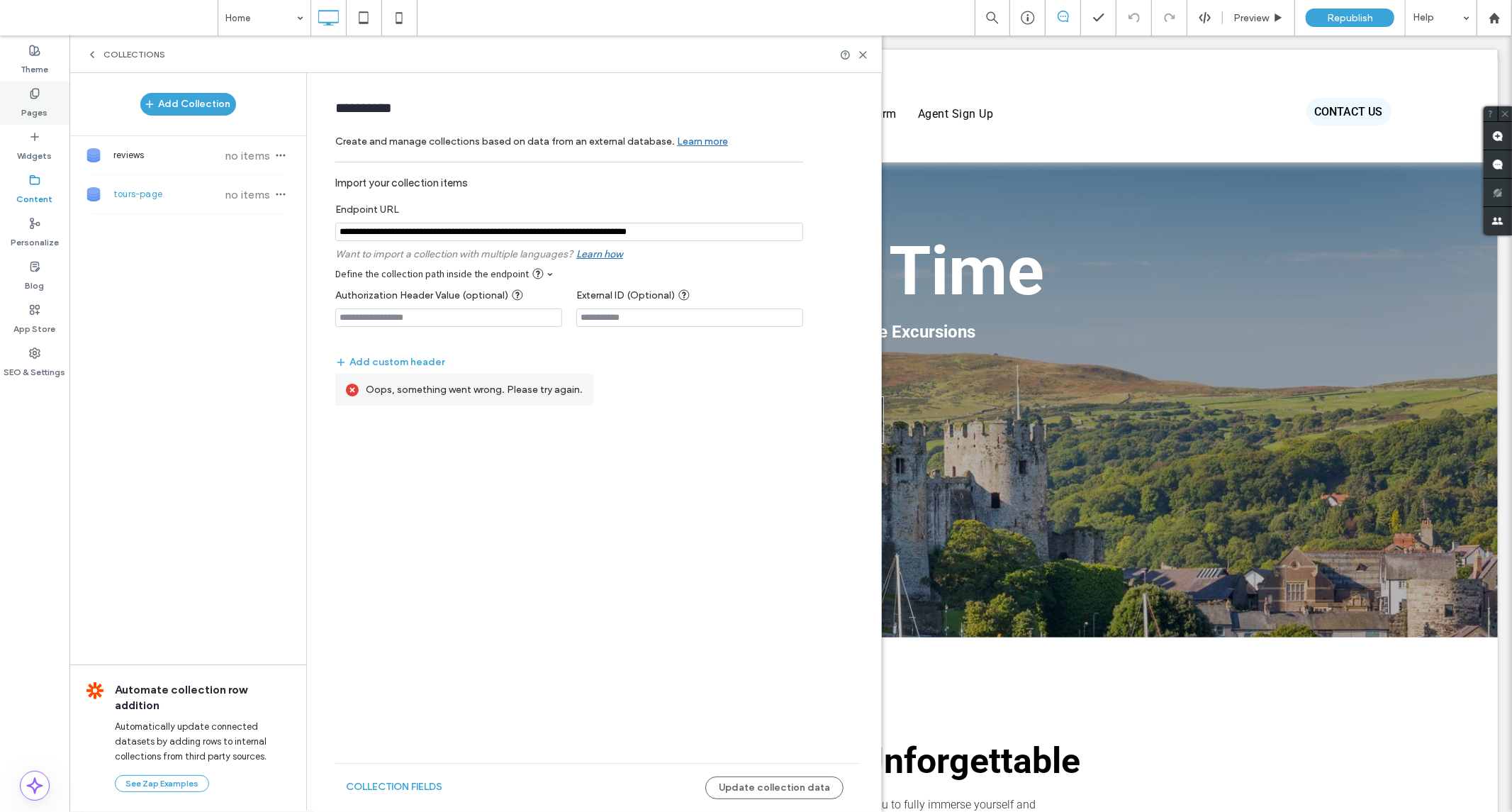
click at [46, 99] on label "Pages" at bounding box center [35, 109] width 27 height 20
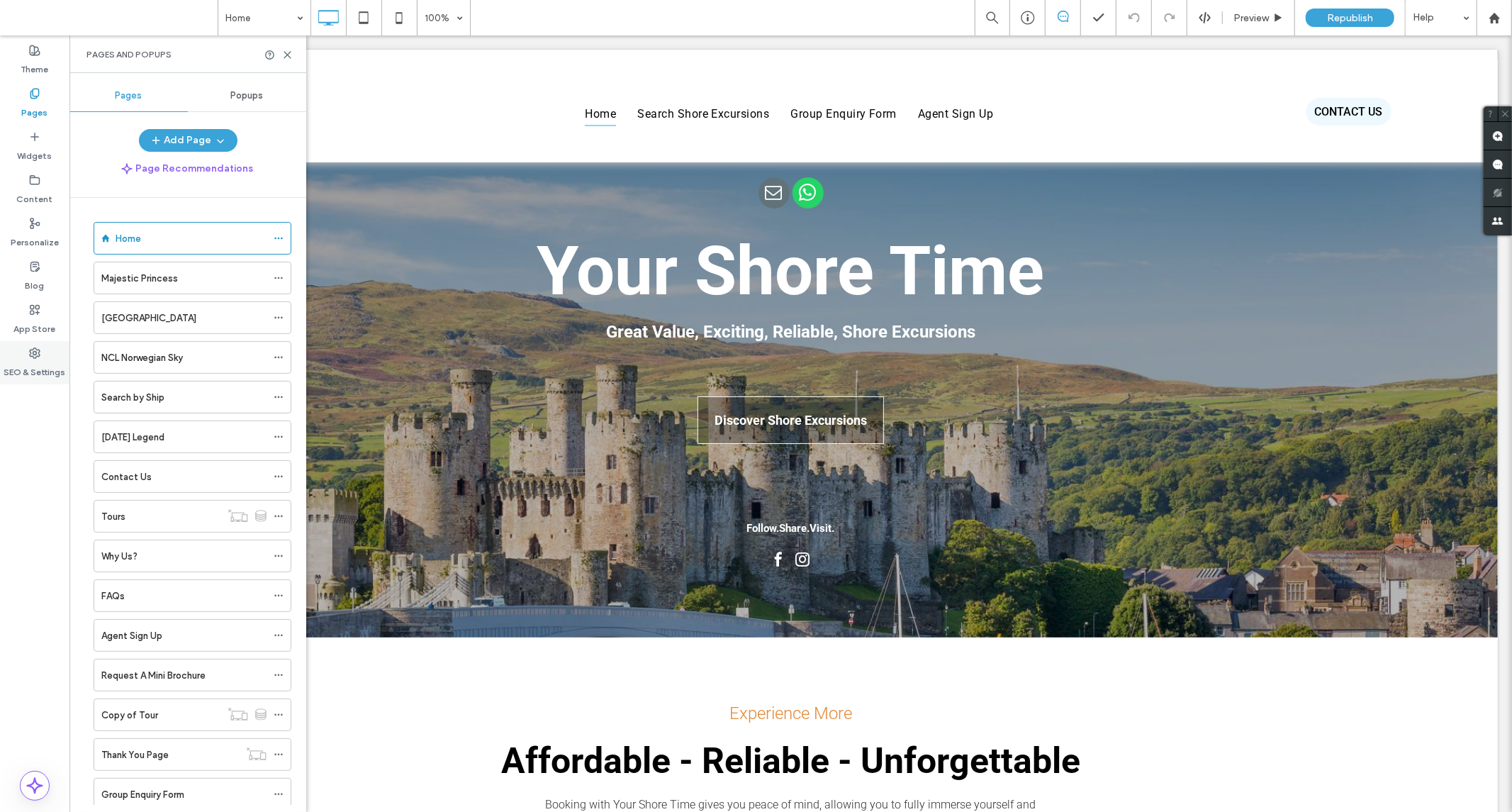
click at [34, 344] on div "SEO & Settings" at bounding box center [34, 362] width 70 height 43
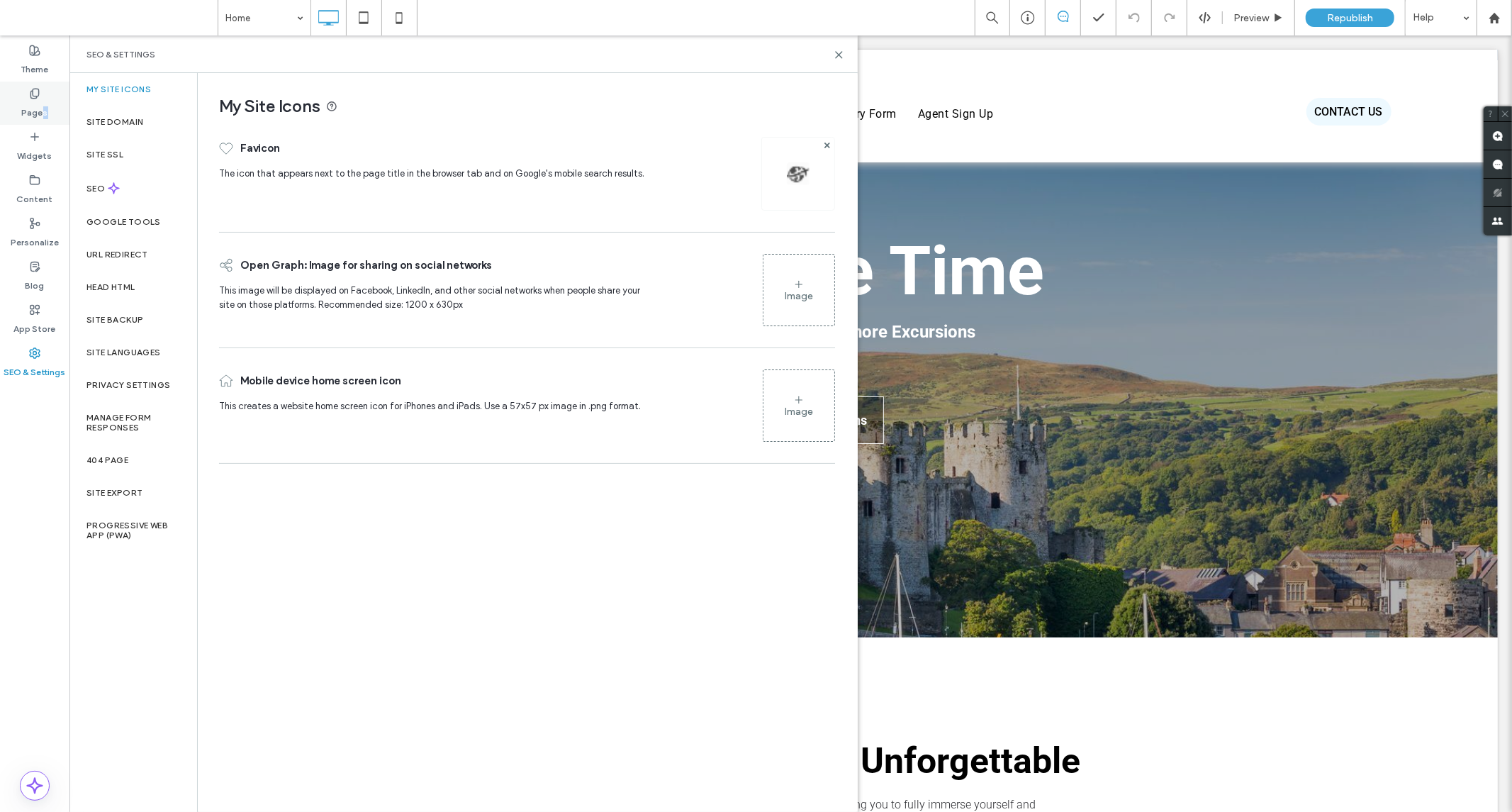
click at [45, 105] on label "Pages" at bounding box center [35, 109] width 27 height 20
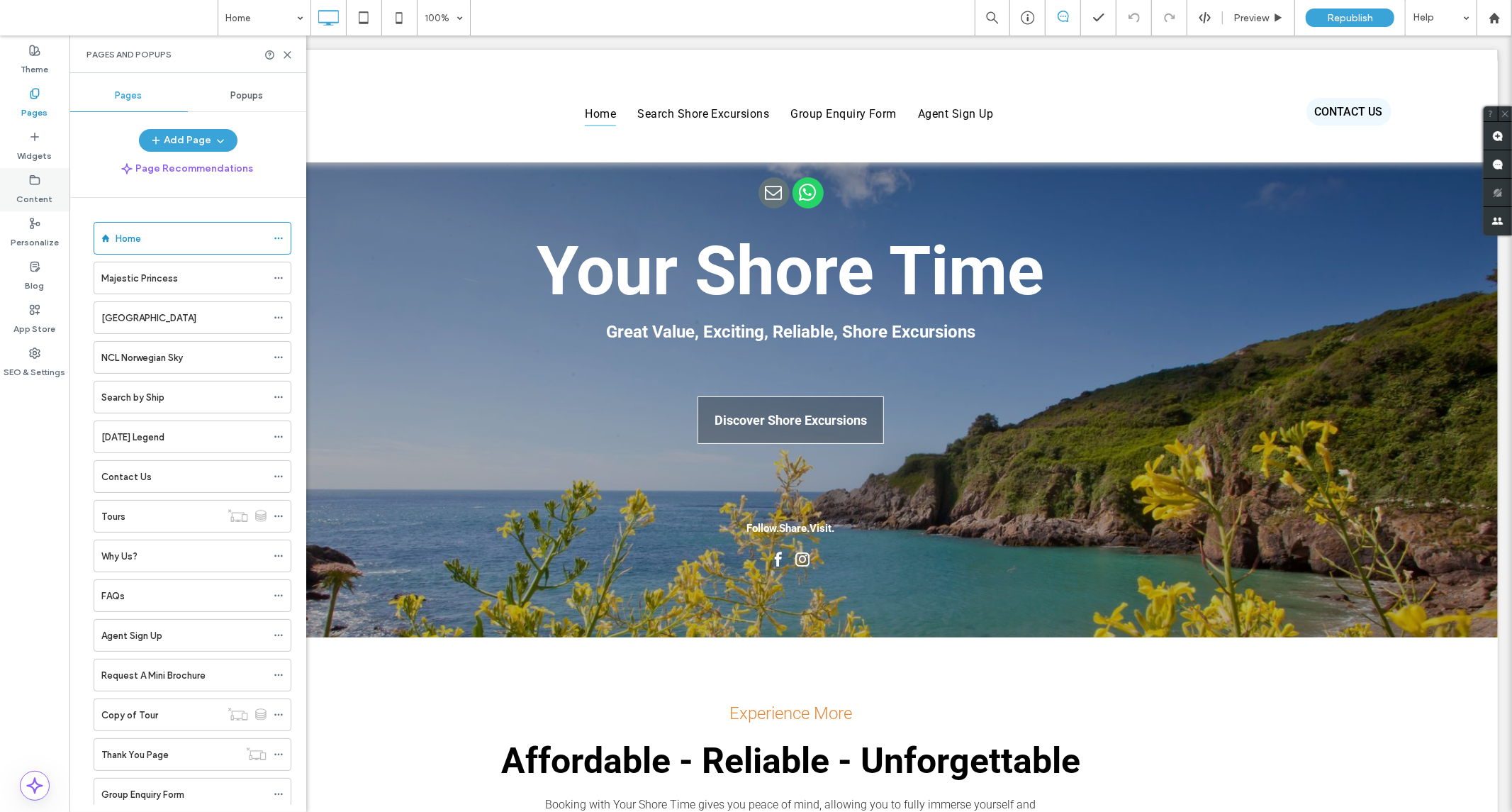
click at [31, 203] on label "Content" at bounding box center [35, 195] width 36 height 20
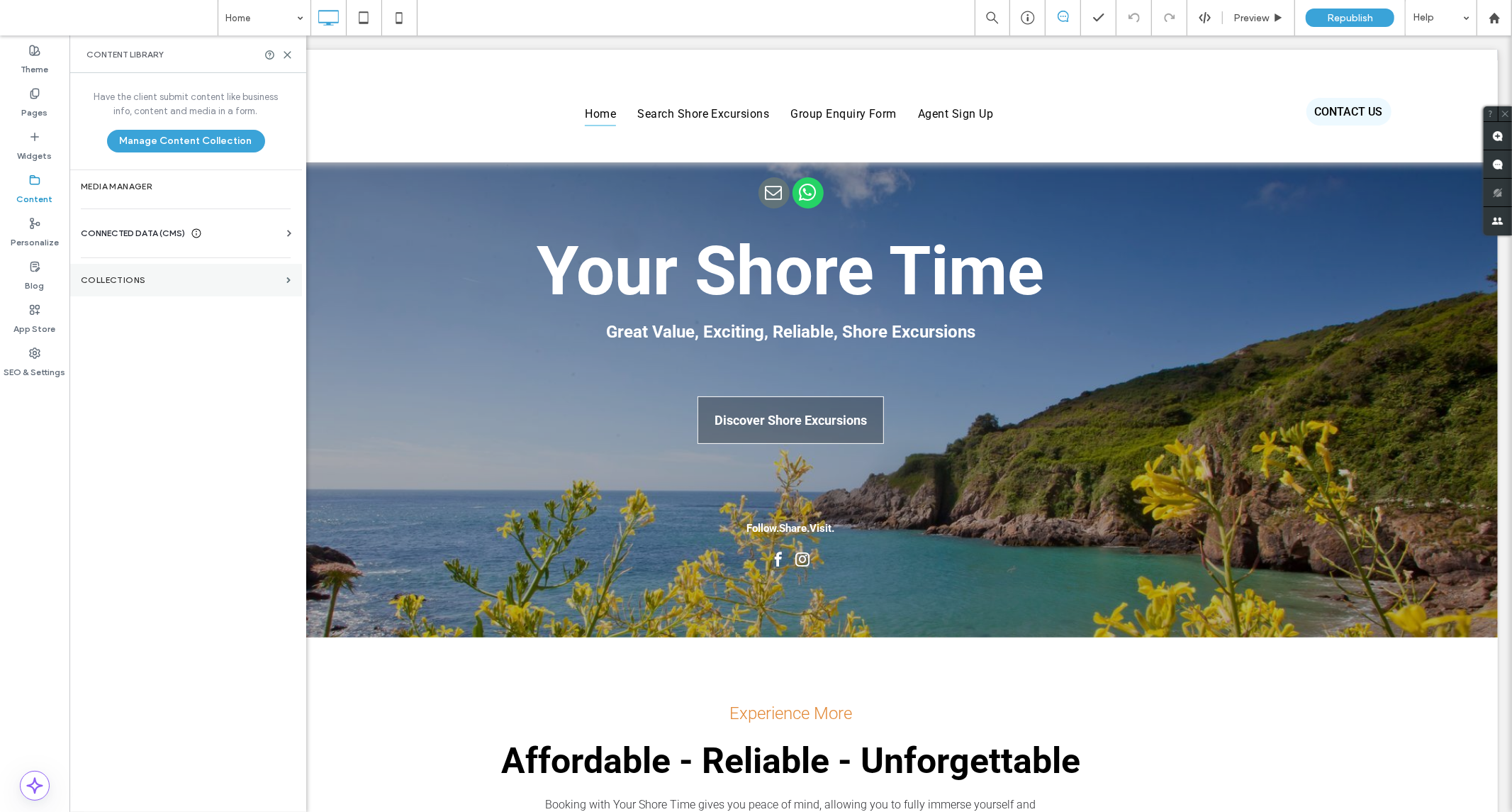
click at [107, 268] on section "Collections" at bounding box center [185, 280] width 232 height 33
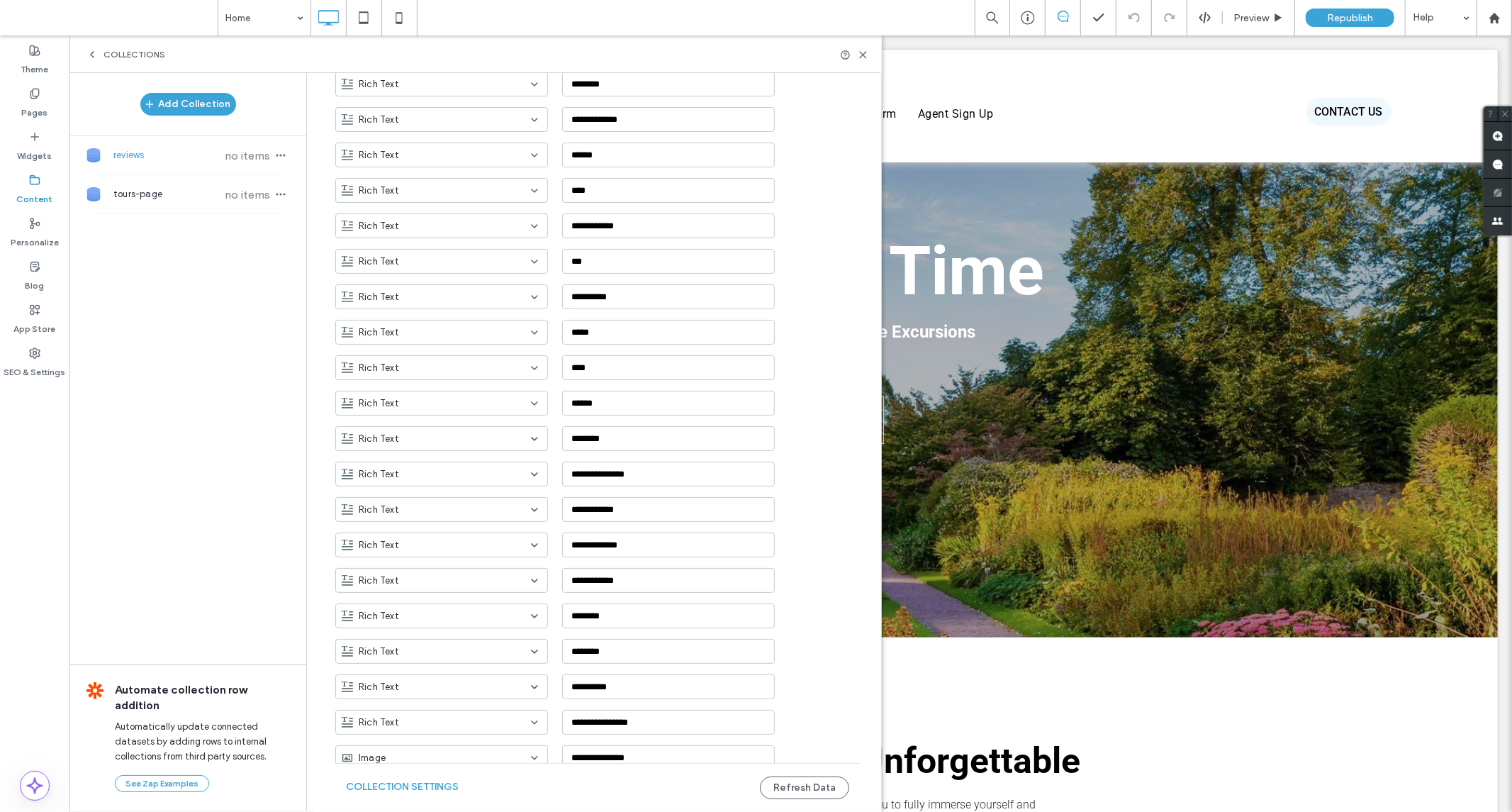
scroll to position [376, 0]
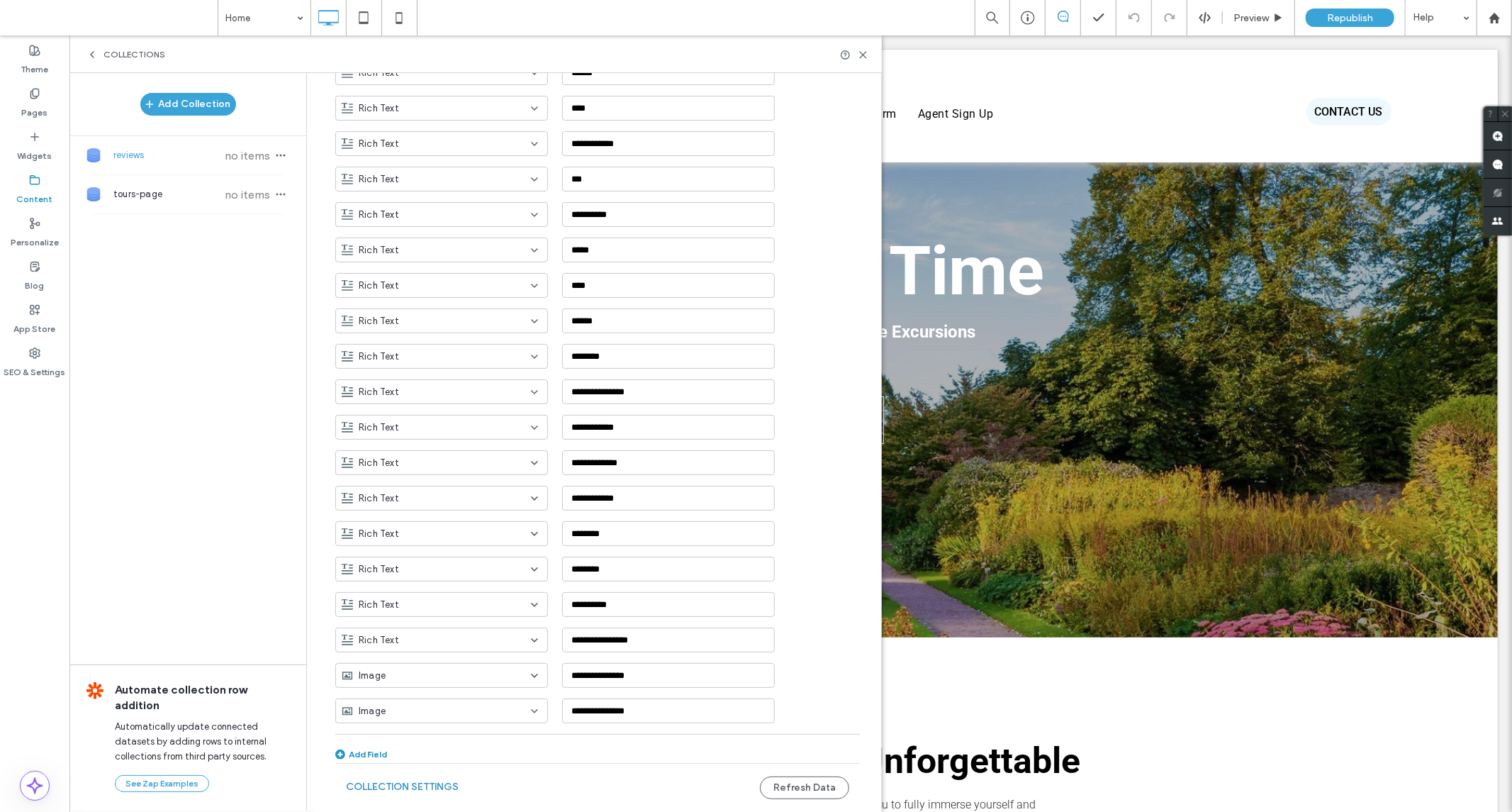
click at [429, 778] on button "Collection Settings" at bounding box center [402, 787] width 113 height 23
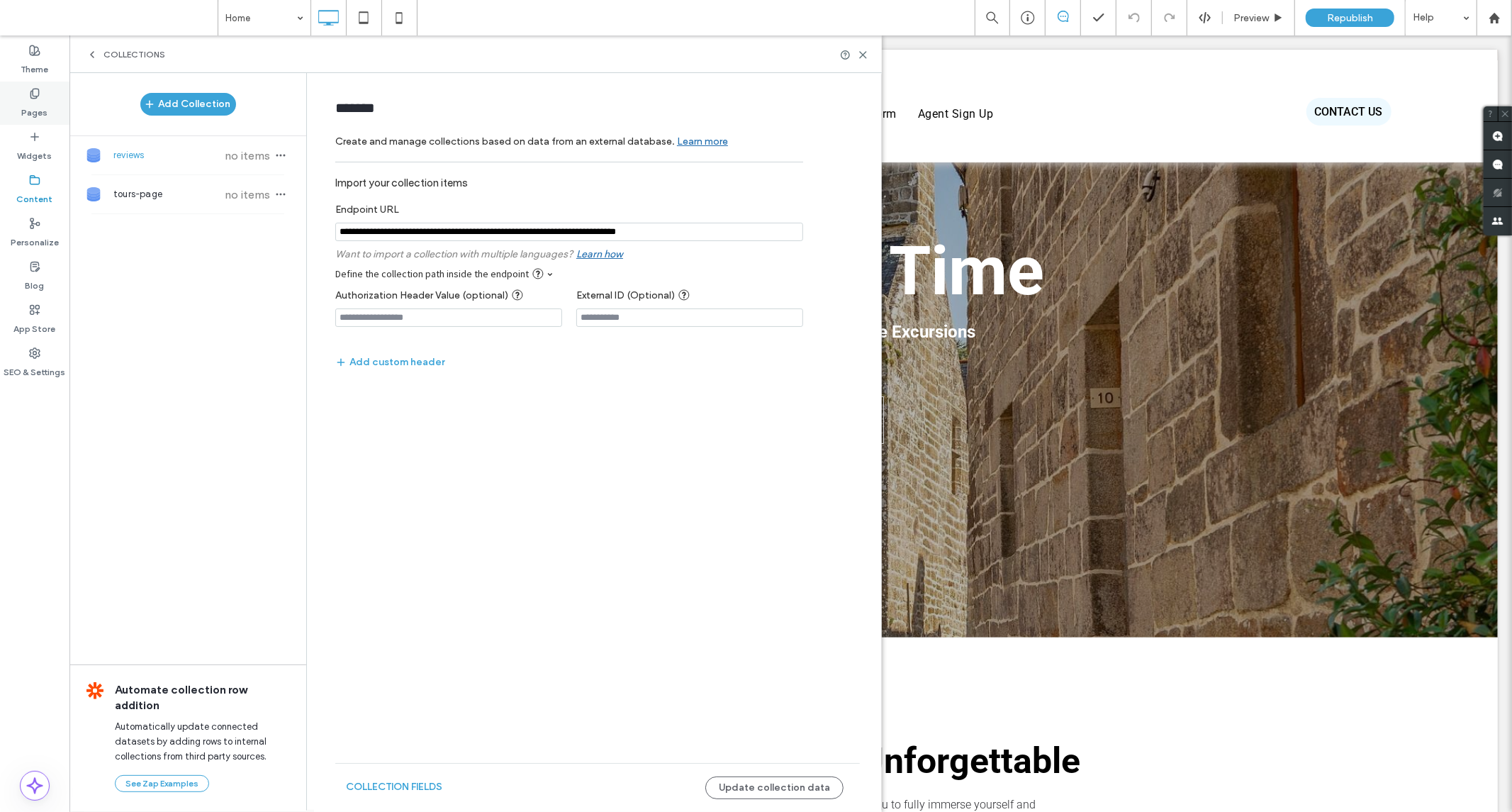
click at [35, 101] on label "Pages" at bounding box center [35, 109] width 27 height 20
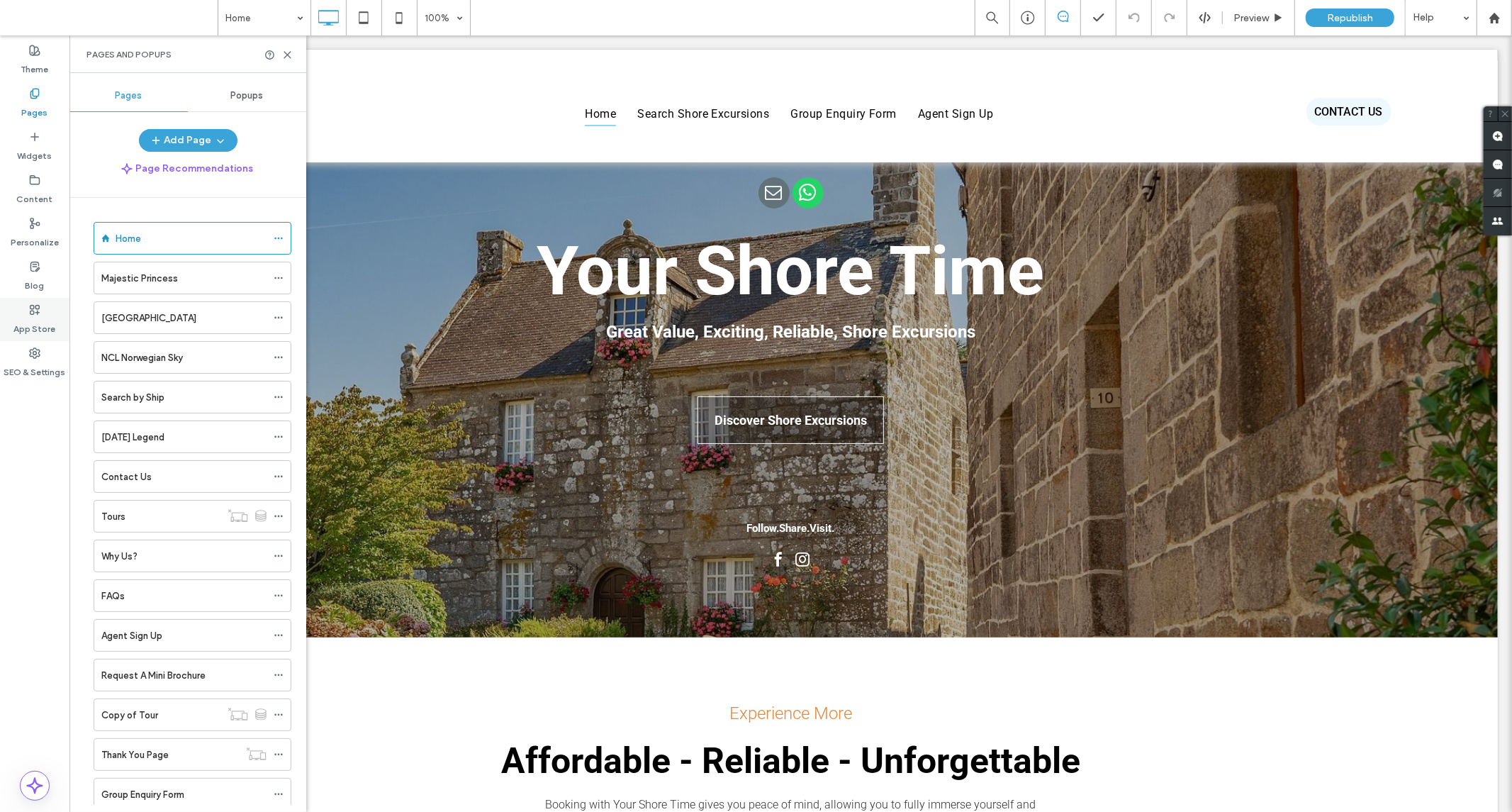
click at [34, 322] on label "App Store" at bounding box center [34, 325] width 41 height 20
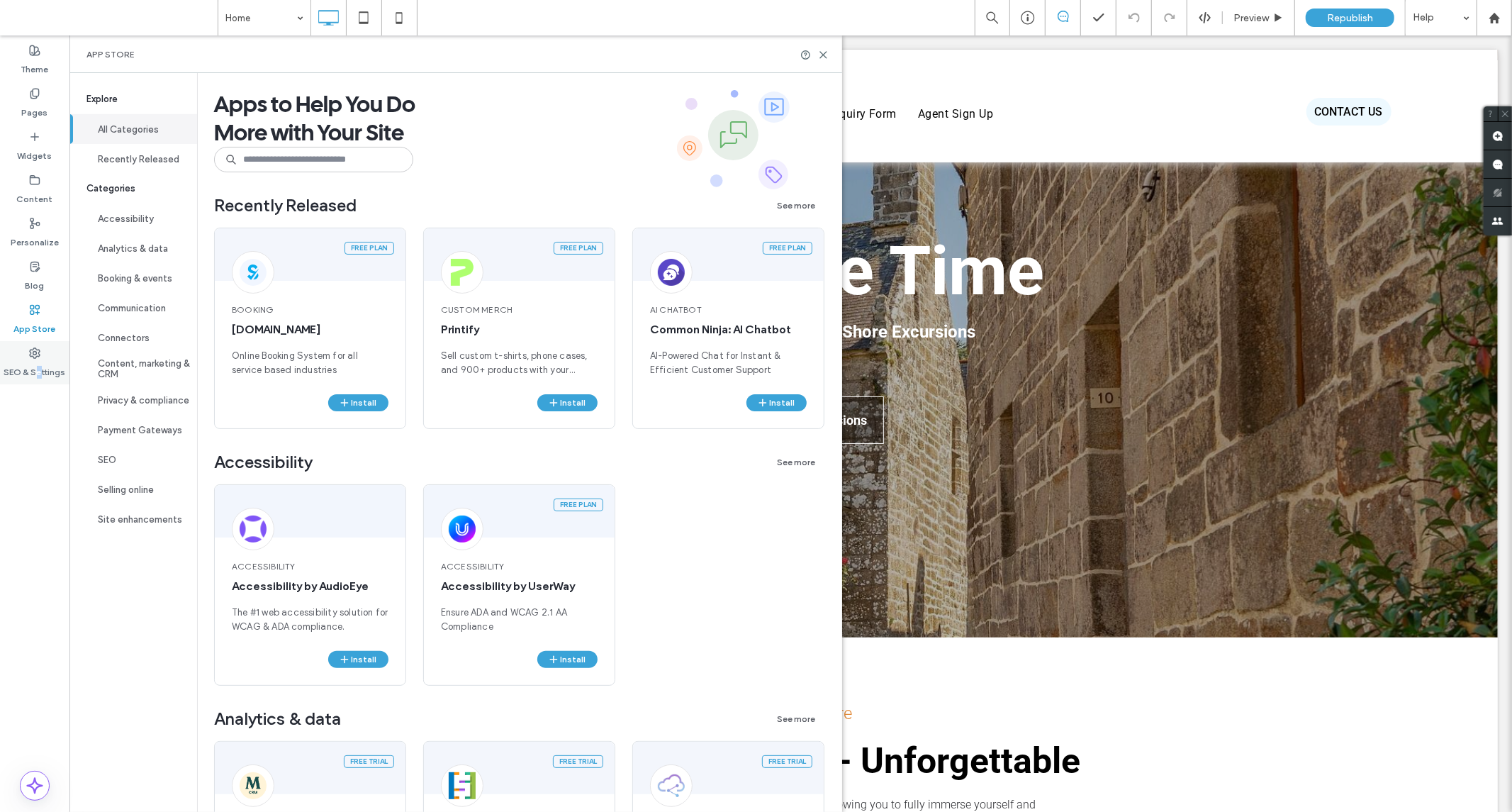
click at [40, 367] on label "SEO & Settings" at bounding box center [34, 368] width 62 height 20
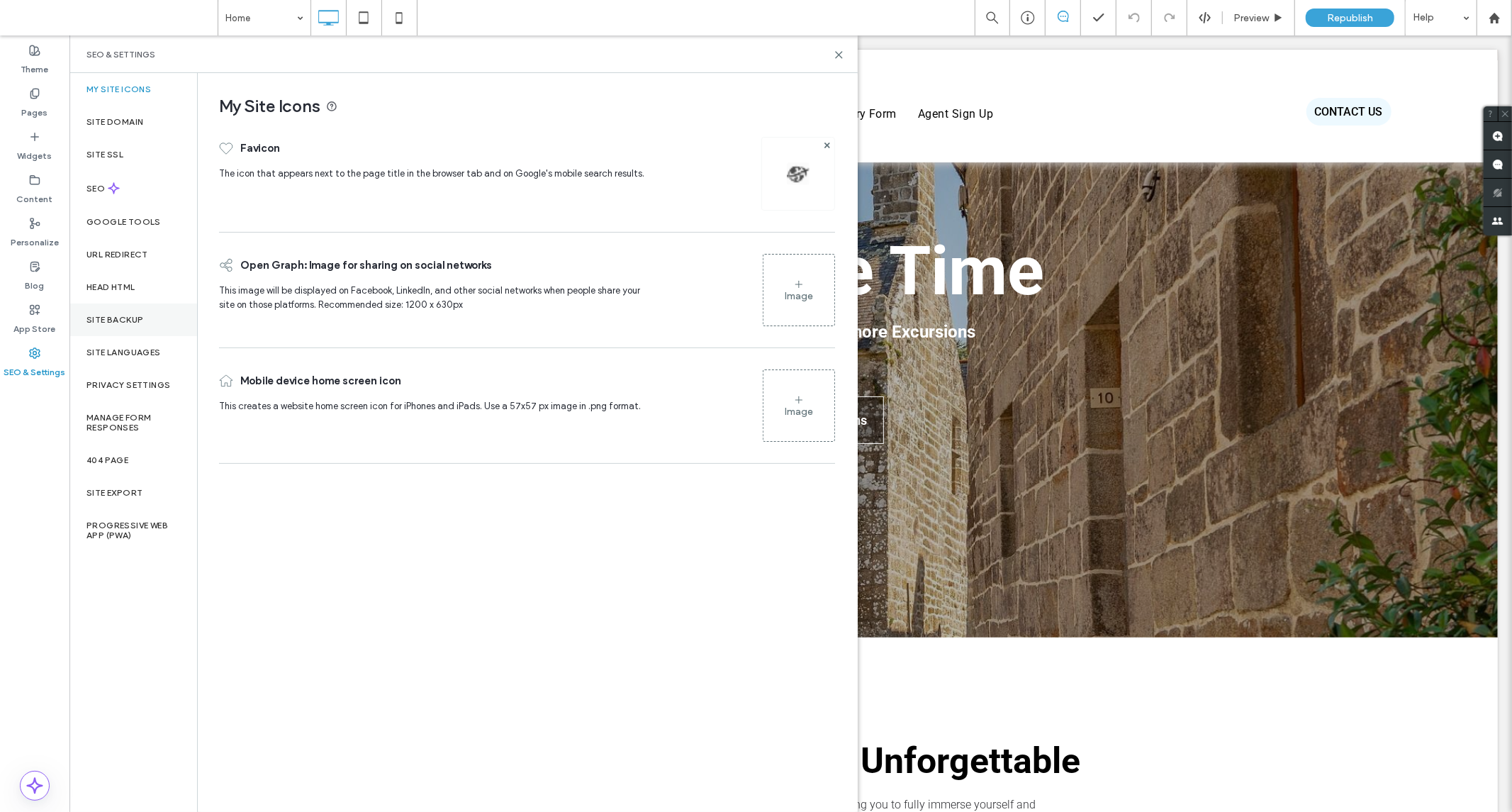
click at [117, 316] on label "Site Backup" at bounding box center [115, 319] width 57 height 10
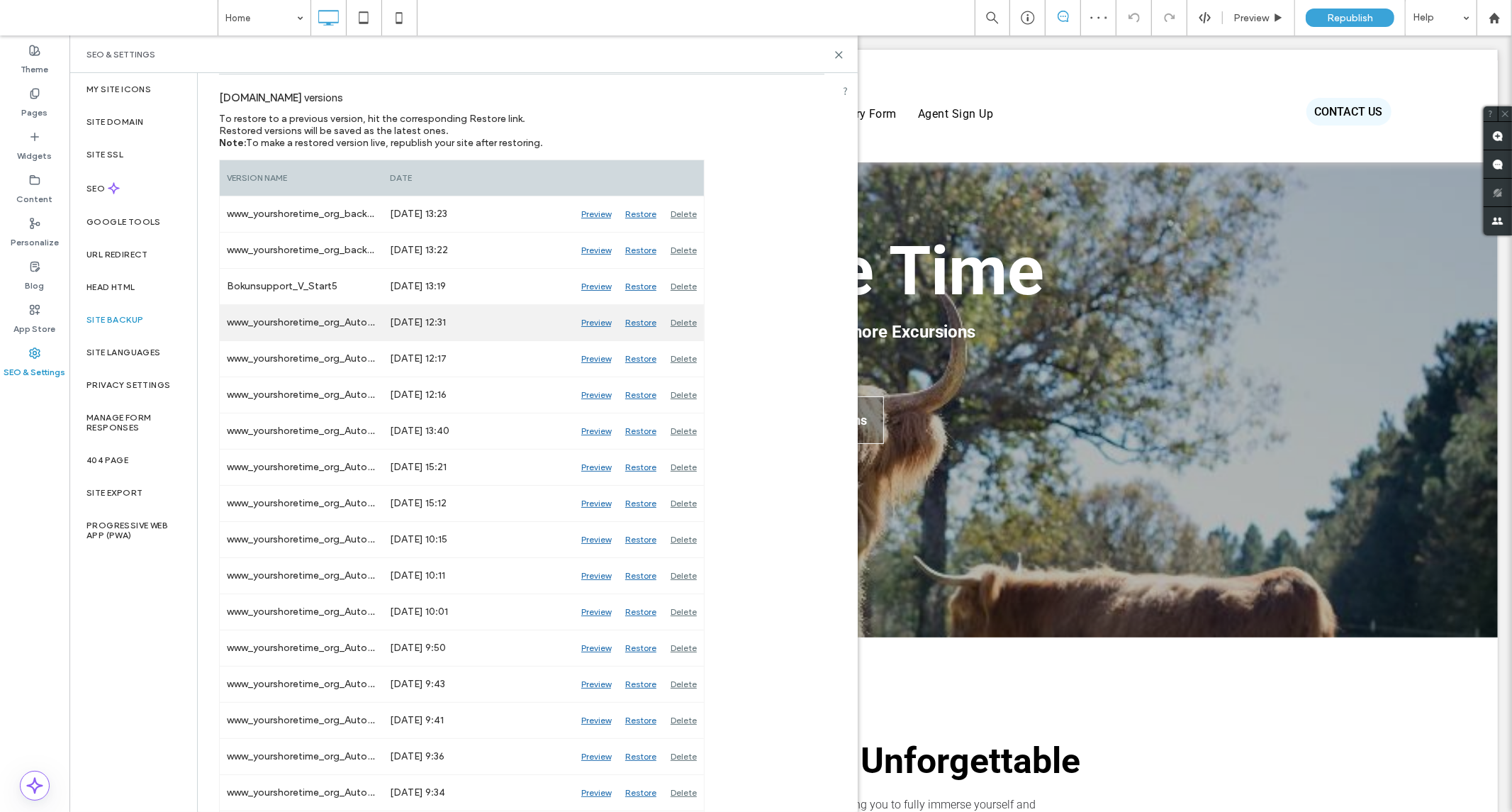
scroll to position [157, 0]
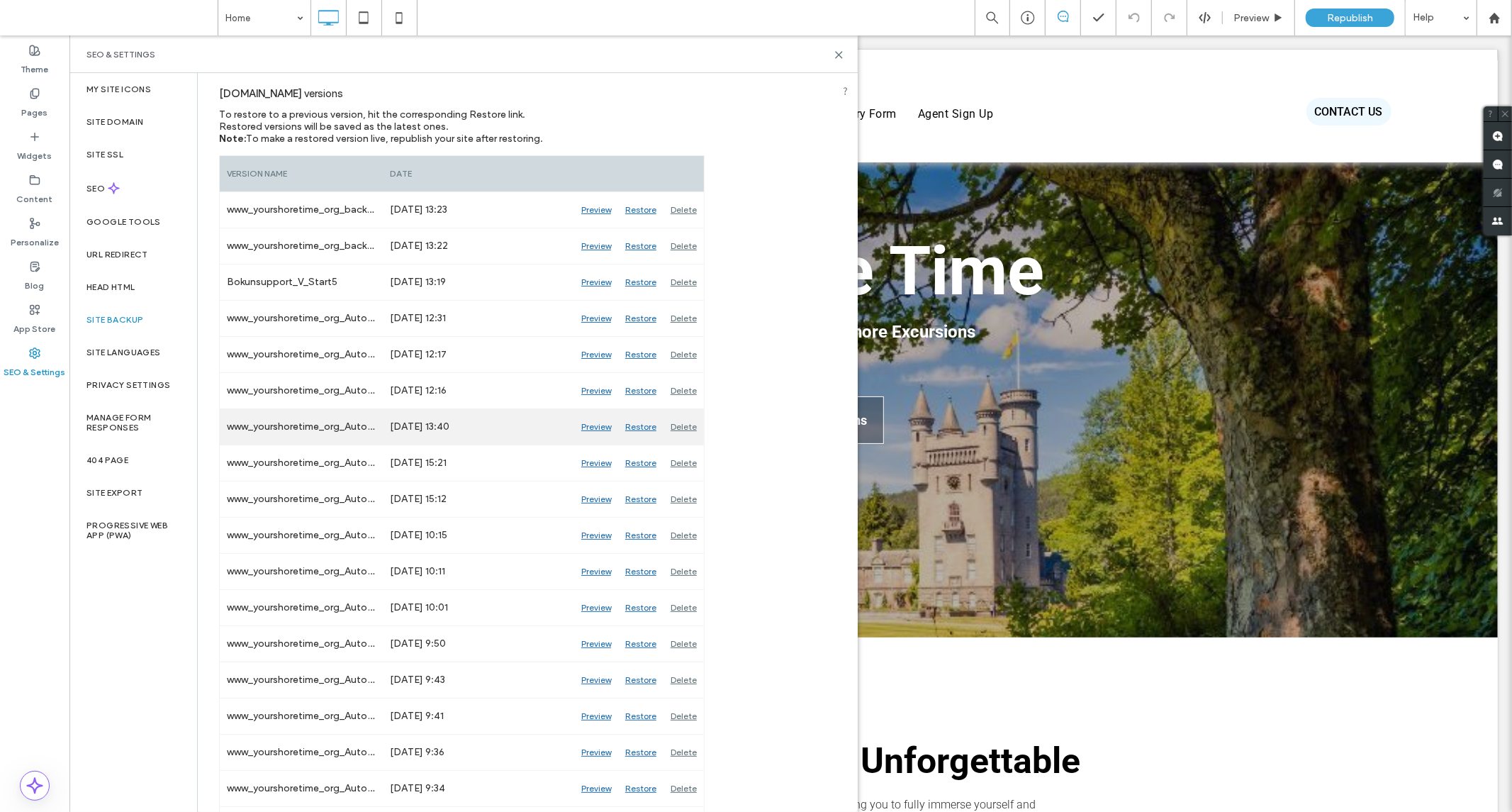
click at [638, 433] on div "Restore" at bounding box center [641, 426] width 45 height 35
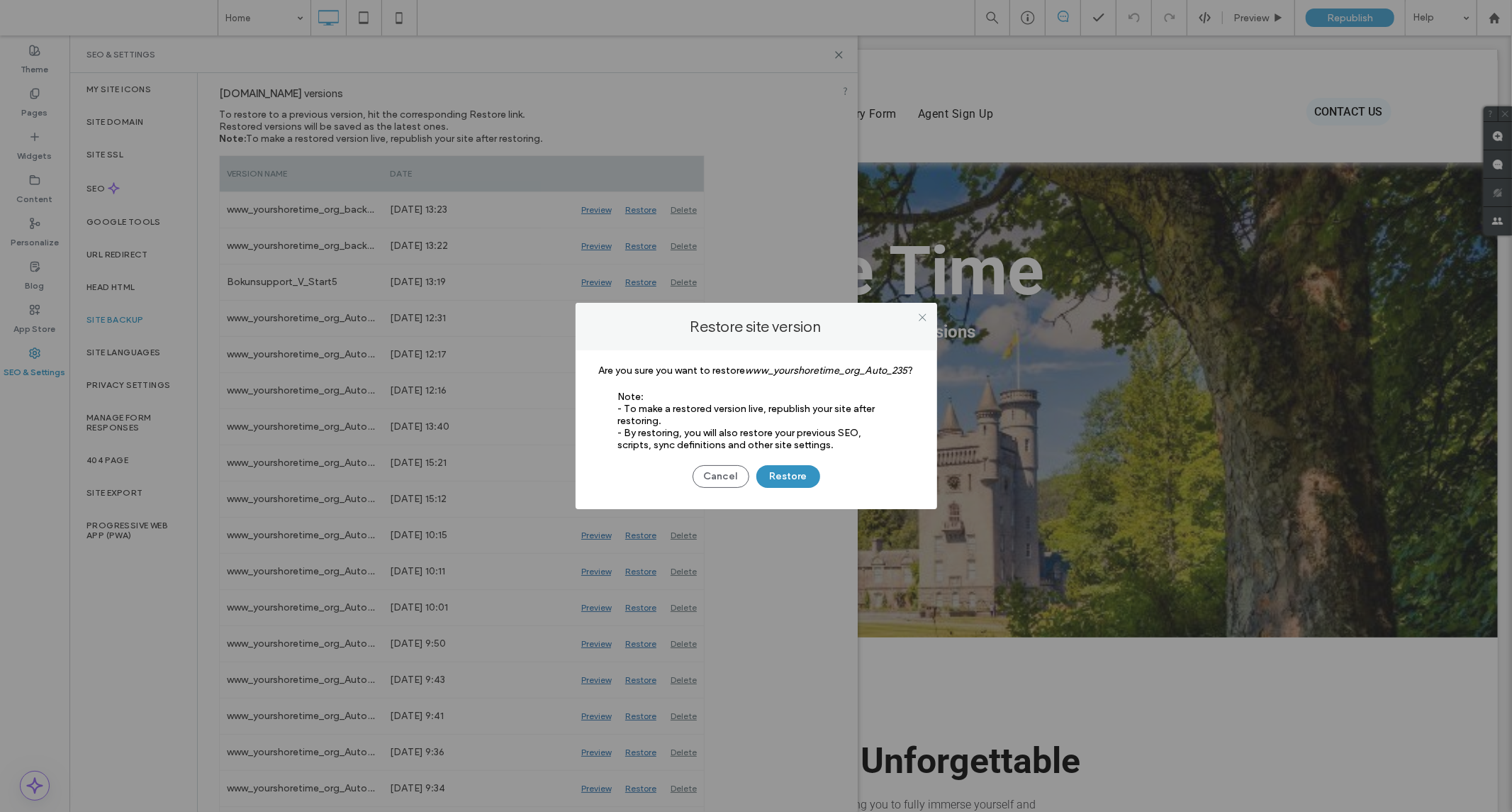
click at [788, 470] on button "Restore" at bounding box center [788, 476] width 64 height 23
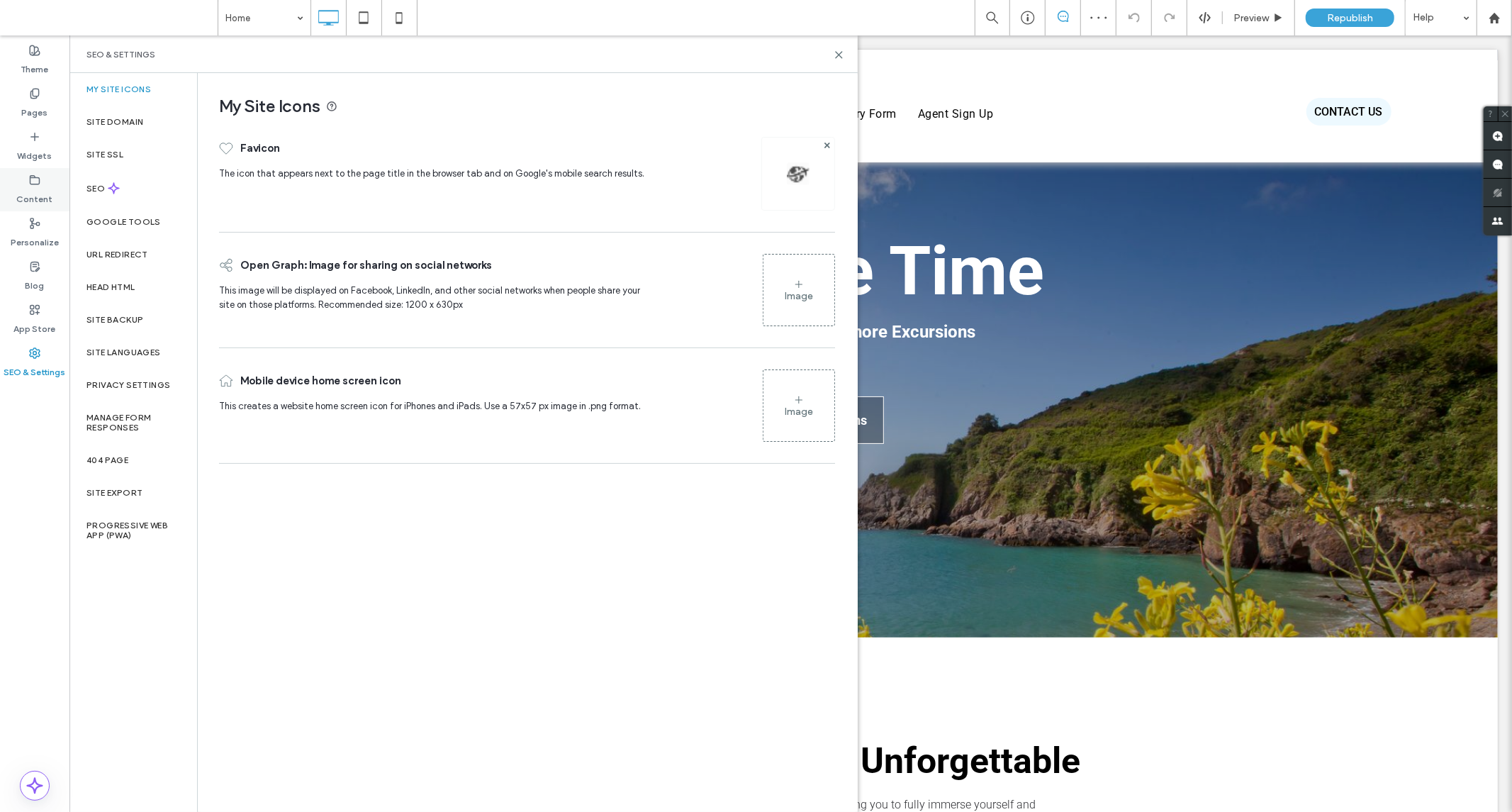
click at [19, 185] on div "Content" at bounding box center [34, 189] width 70 height 43
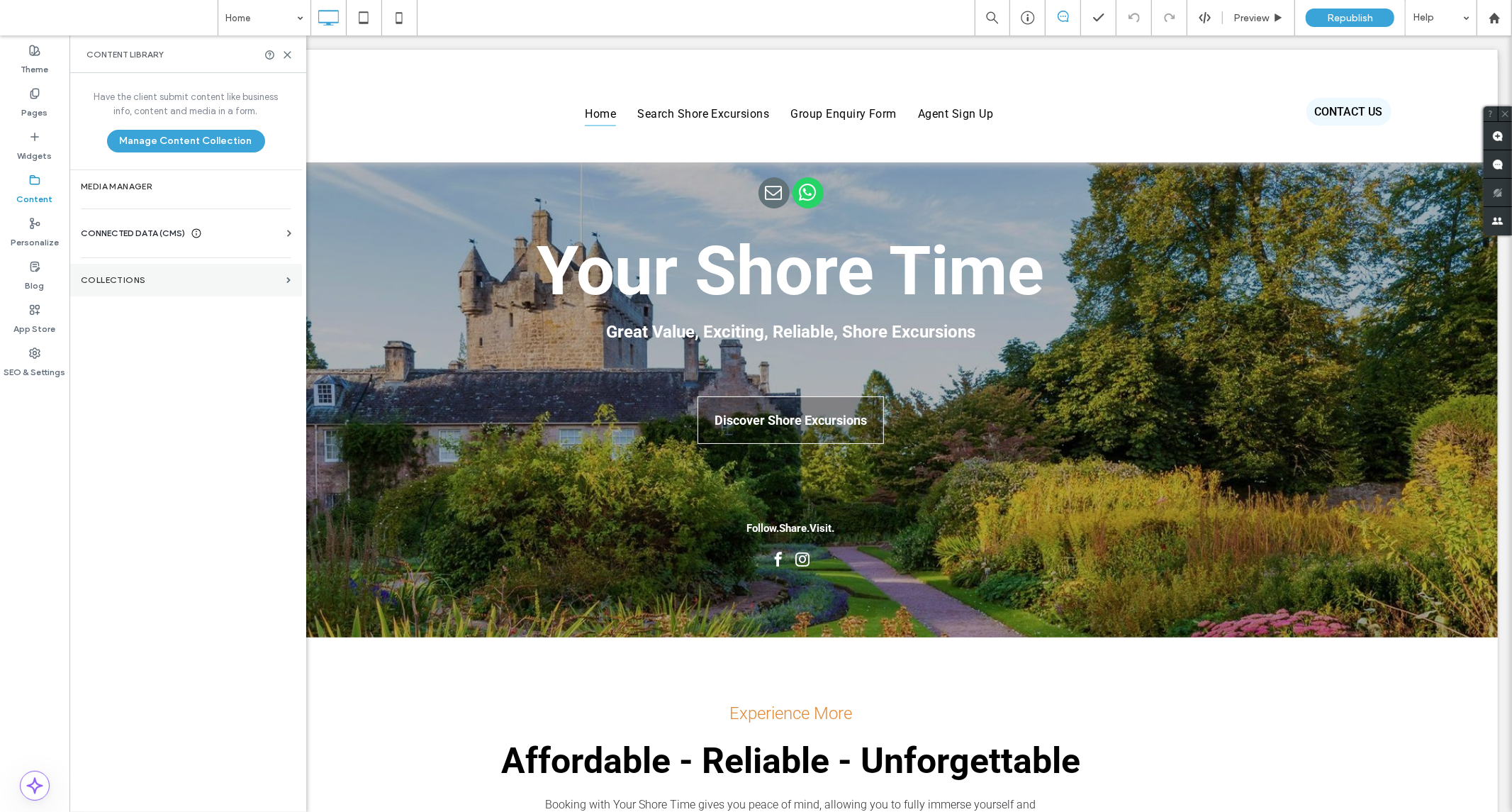
click at [127, 277] on label "Collections" at bounding box center [181, 280] width 200 height 10
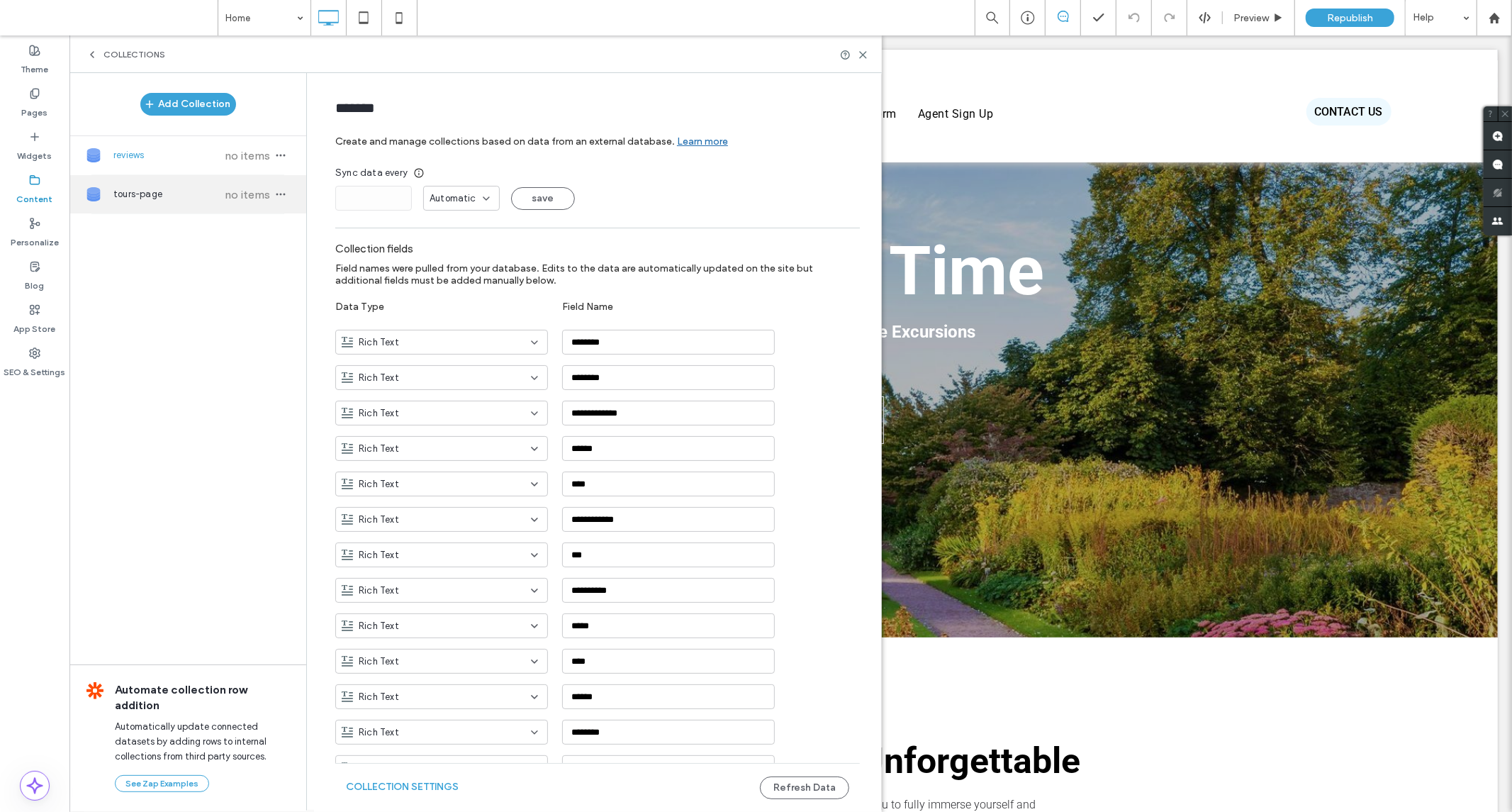
click at [192, 200] on span "tours-page" at bounding box center [166, 194] width 106 height 14
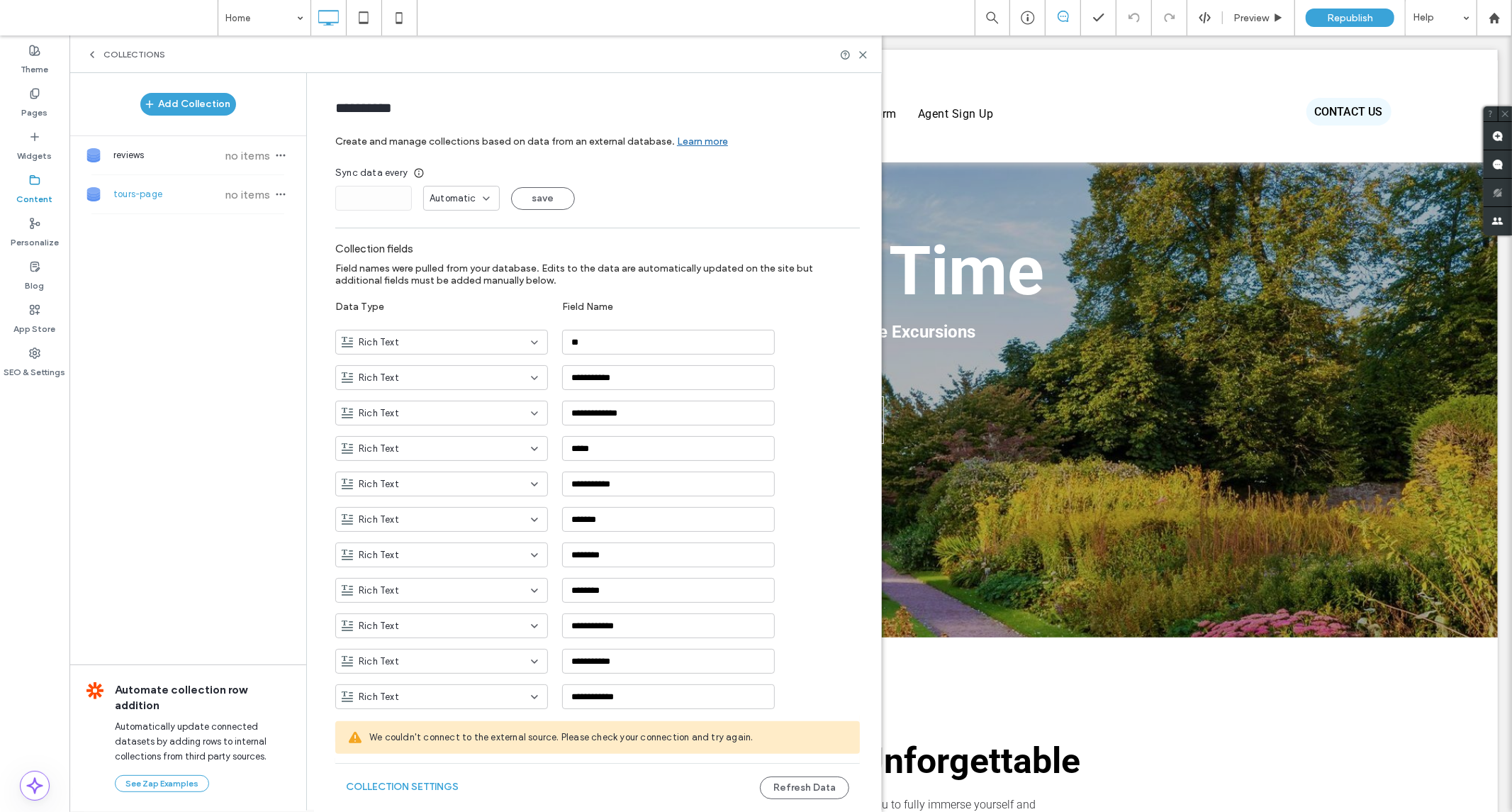
type input "**********"
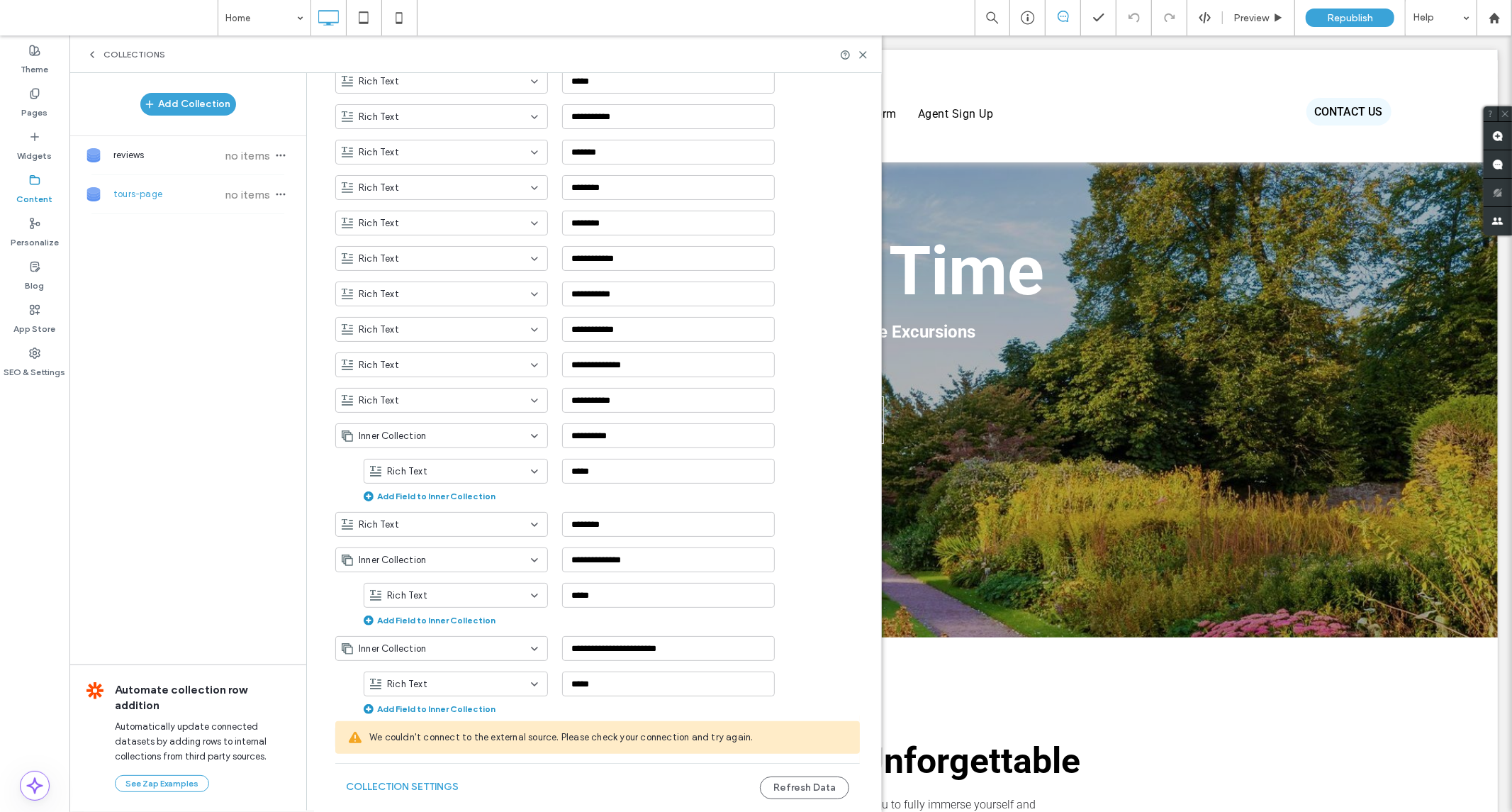
scroll to position [551, 0]
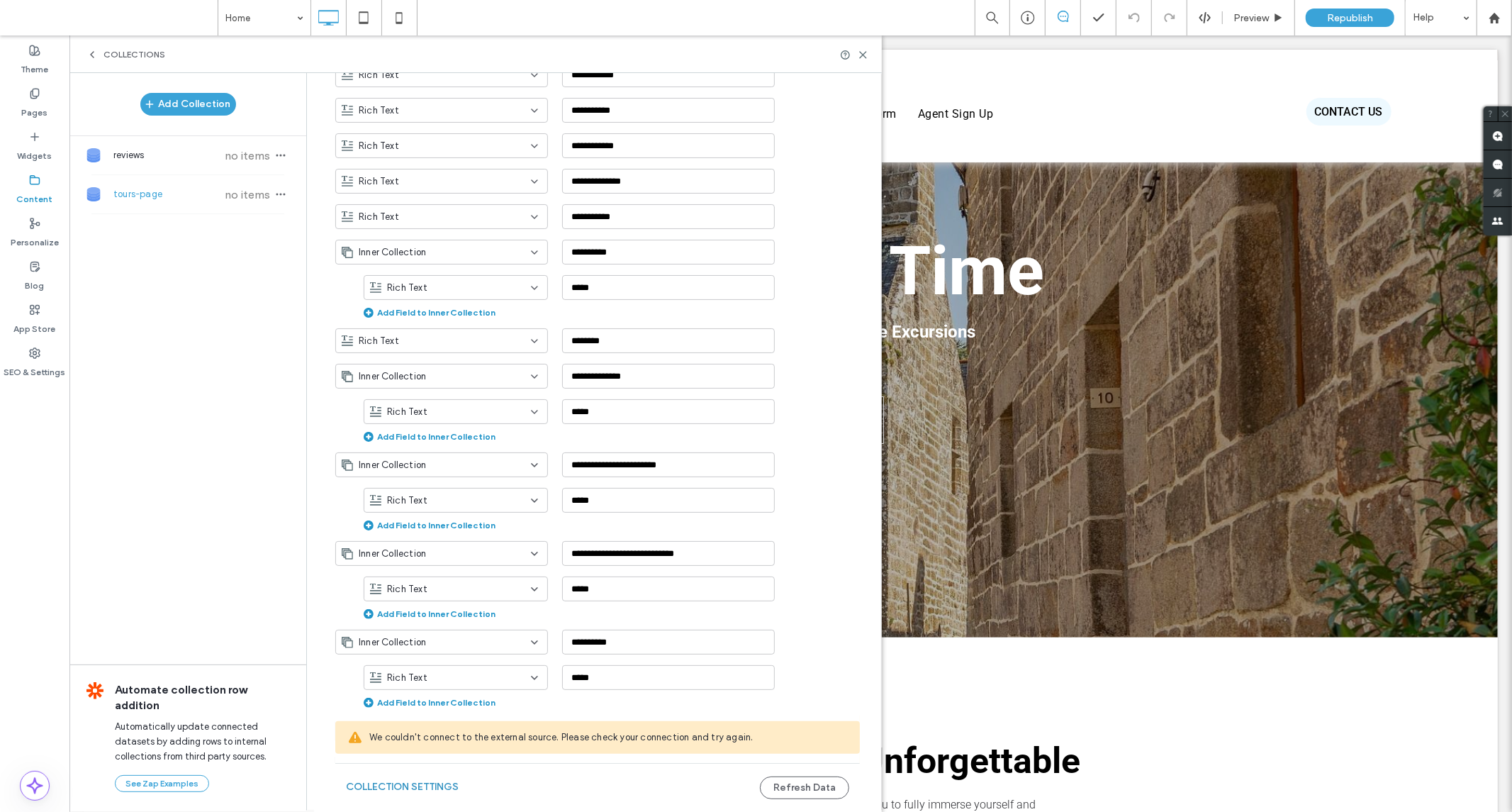
click at [426, 785] on button "Collection Settings" at bounding box center [402, 787] width 113 height 23
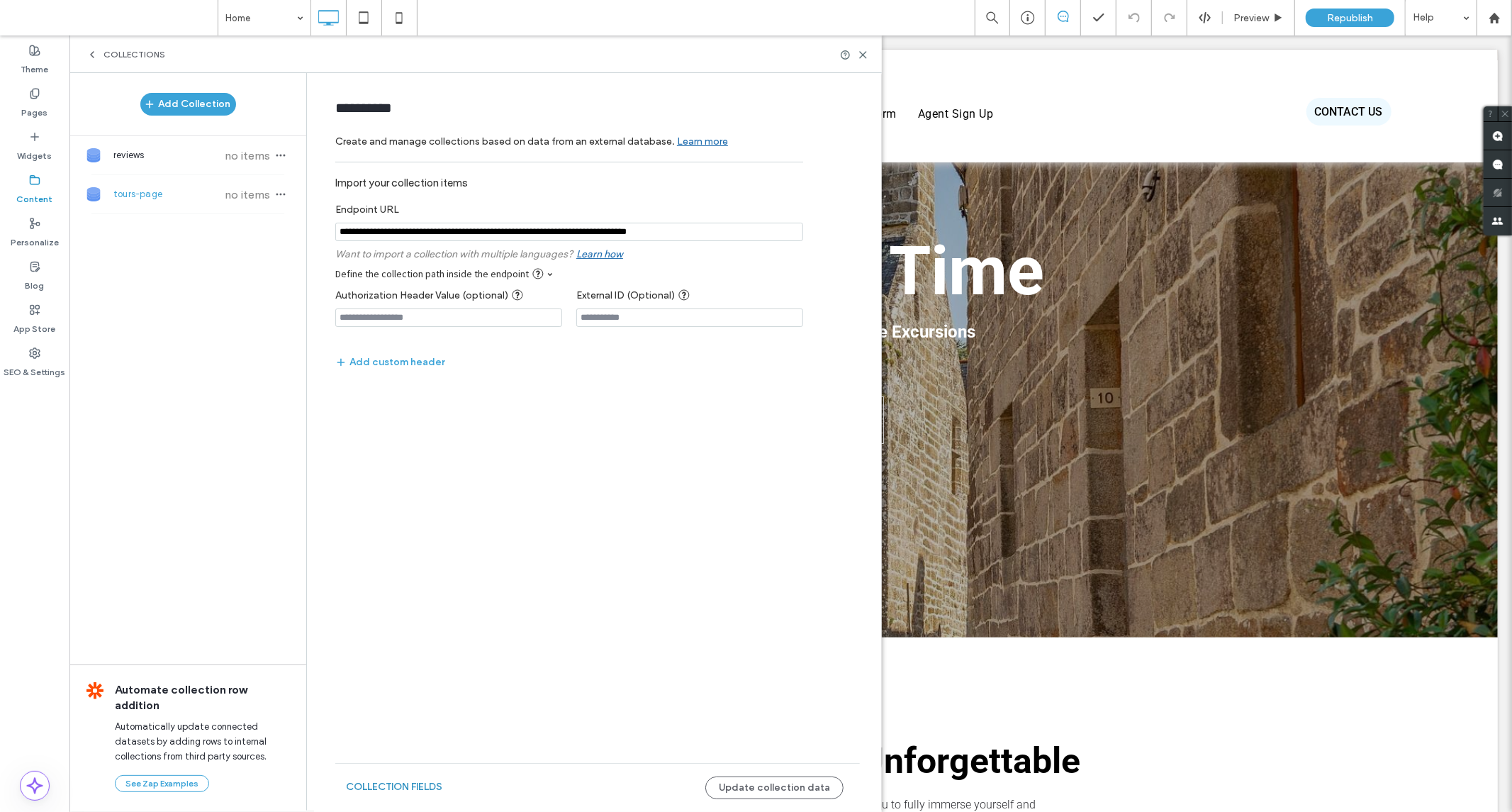
scroll to position [0, 0]
click at [734, 232] on input "notEmpty" at bounding box center [569, 232] width 468 height 19
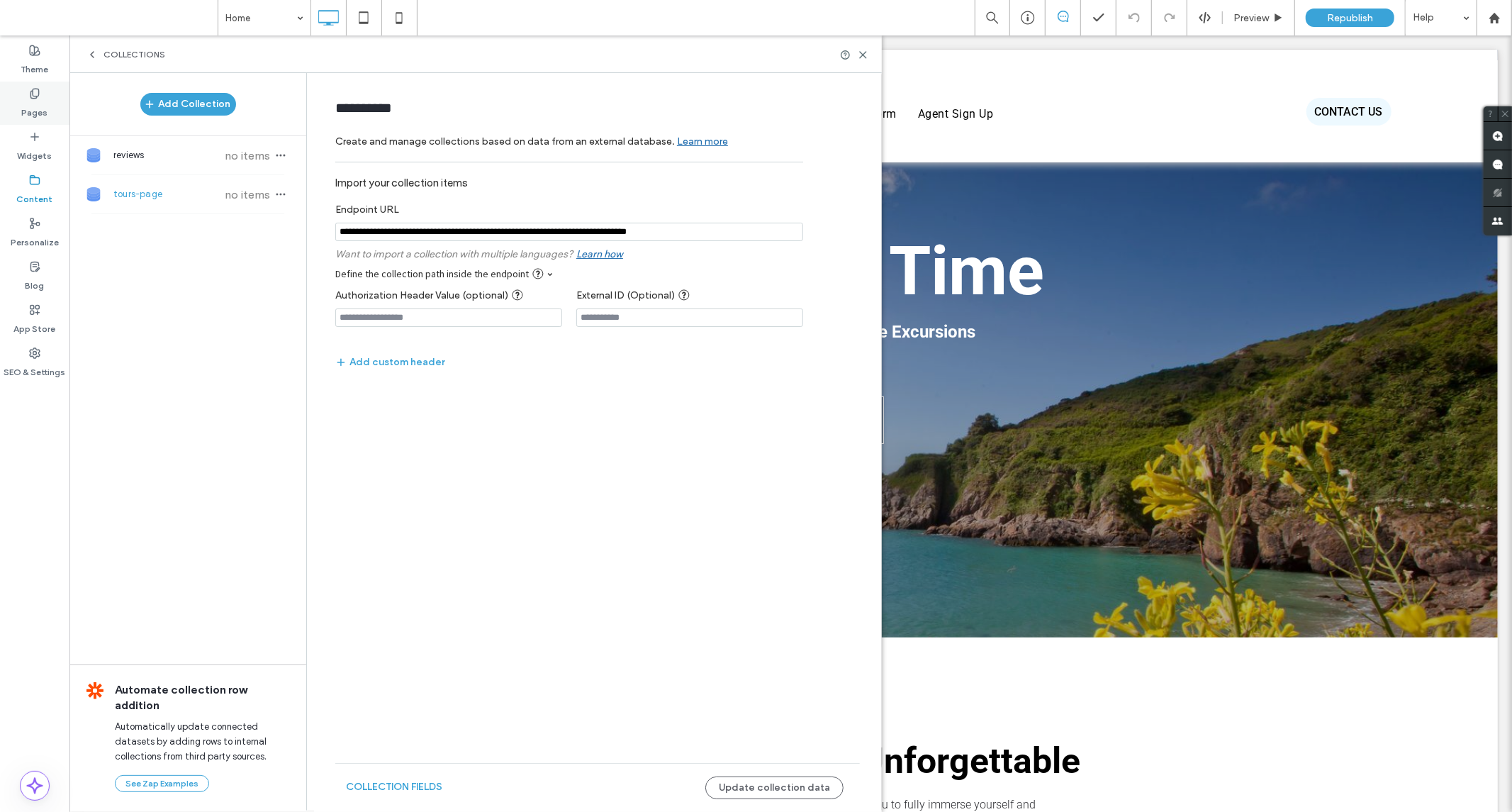
click at [30, 109] on label "Pages" at bounding box center [35, 109] width 27 height 20
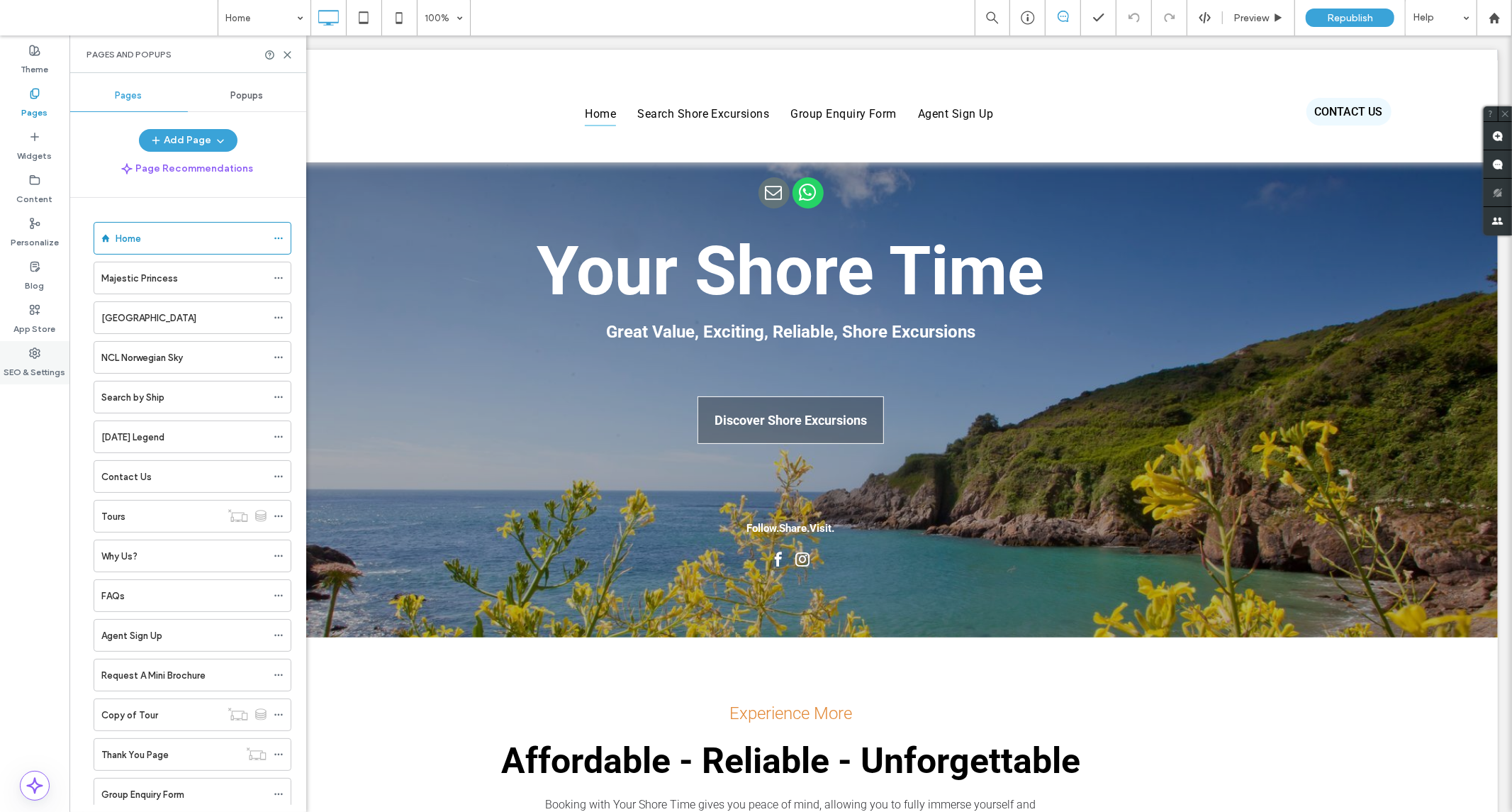
click at [42, 369] on label "SEO & Settings" at bounding box center [34, 368] width 62 height 20
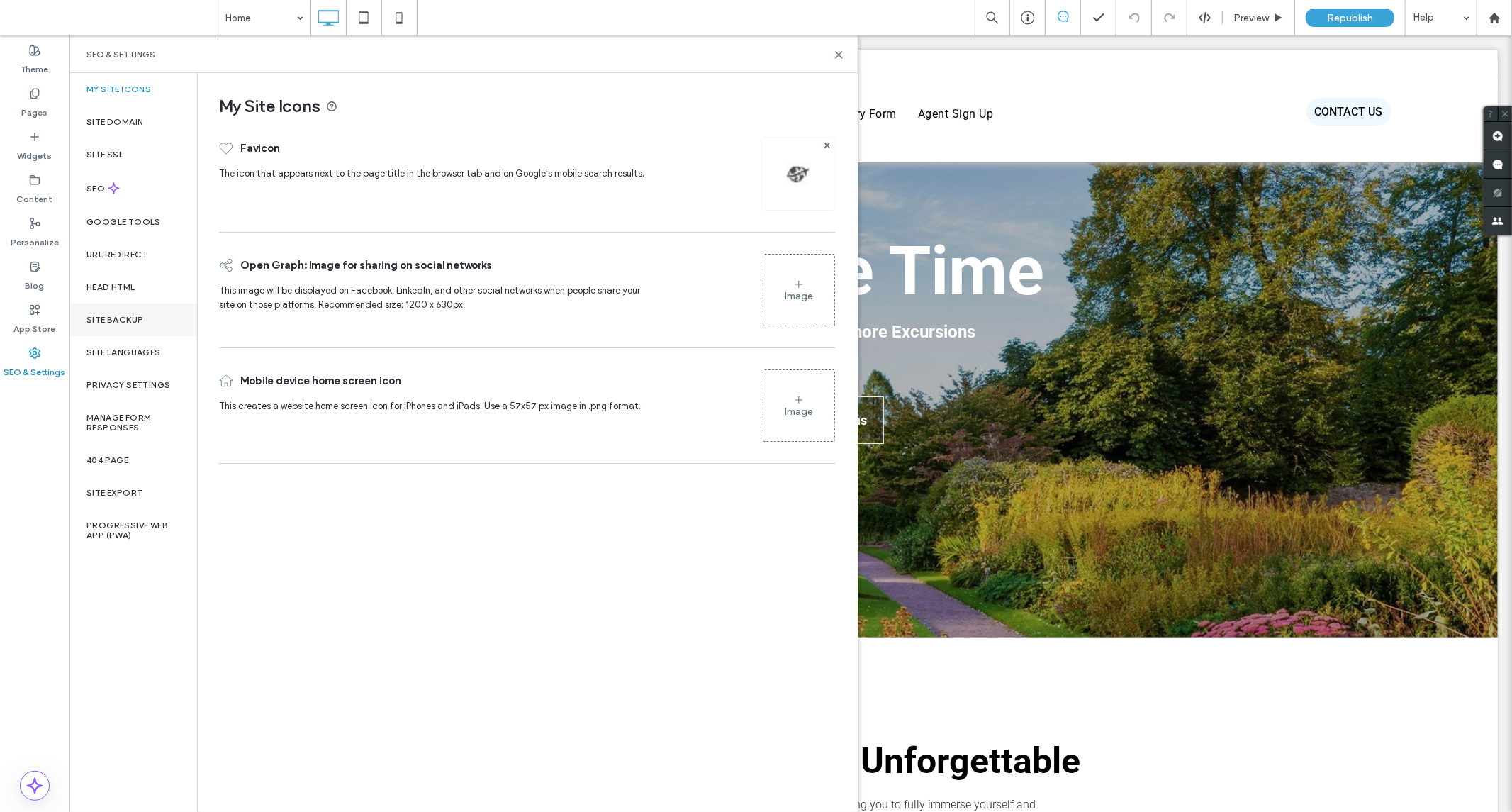
click at [92, 329] on div "Site Backup" at bounding box center [133, 320] width 127 height 33
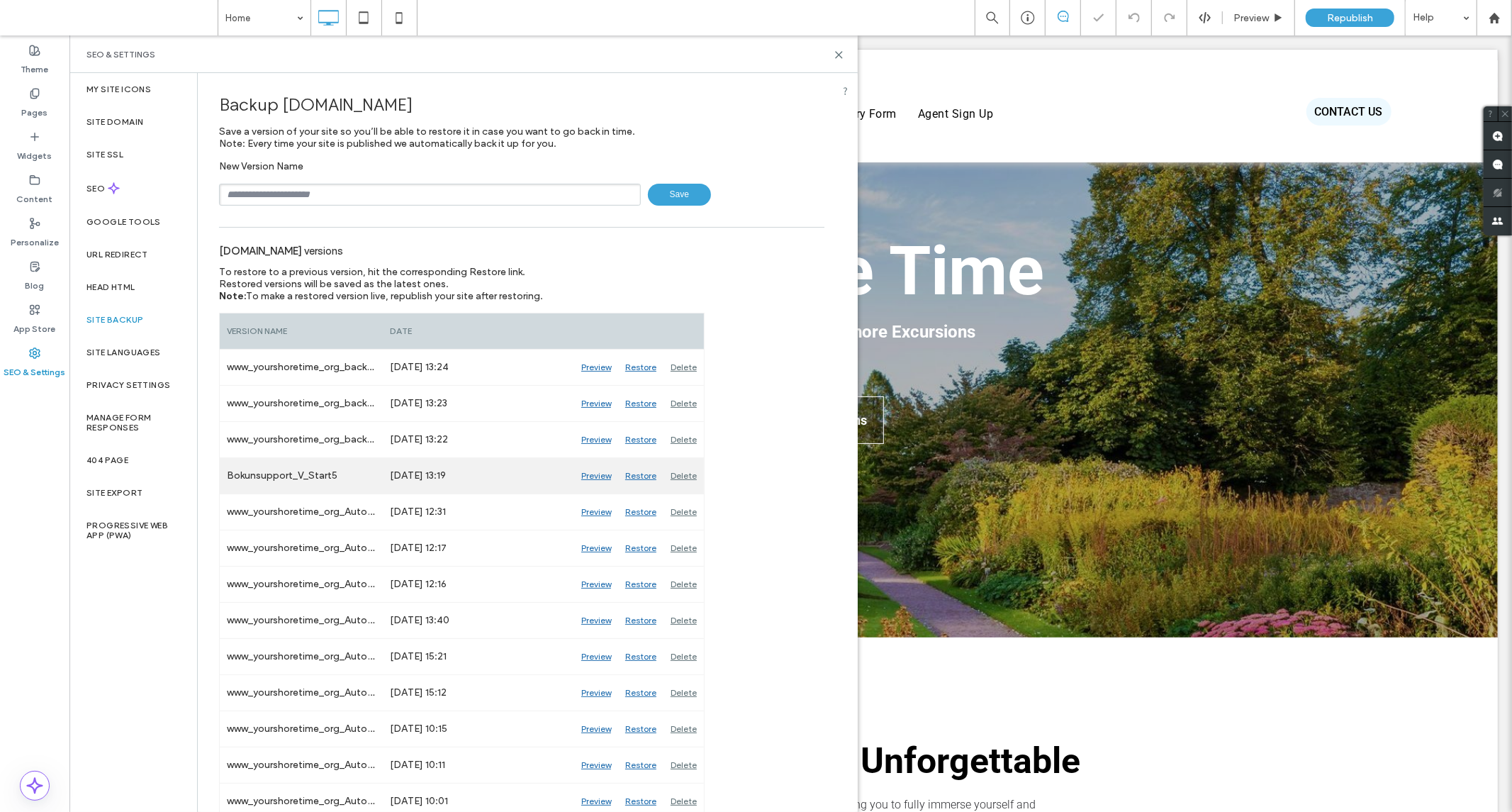
click at [632, 480] on div "Restore" at bounding box center [641, 476] width 45 height 35
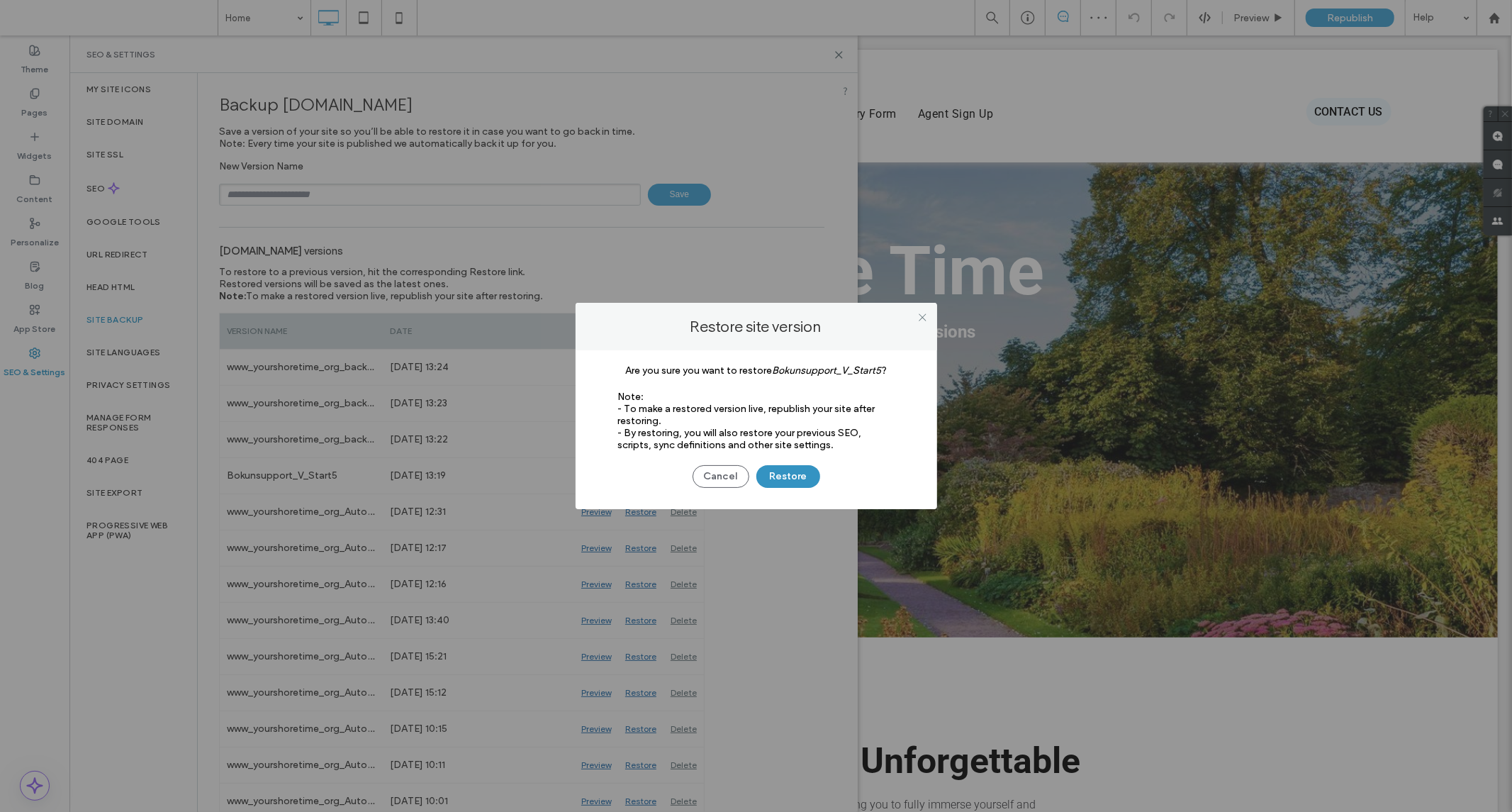
click at [789, 483] on button "Restore" at bounding box center [788, 476] width 64 height 23
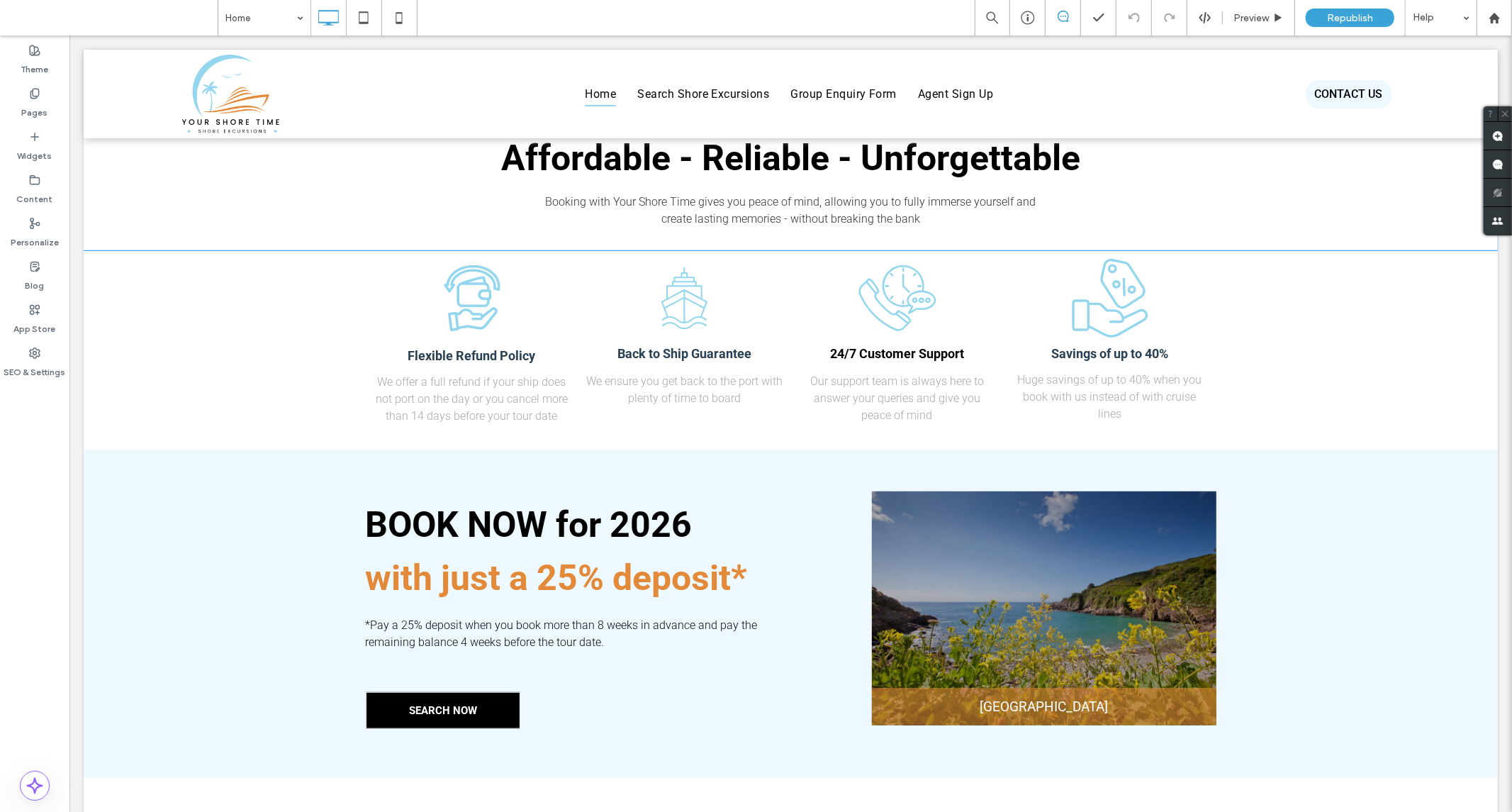
scroll to position [630, 0]
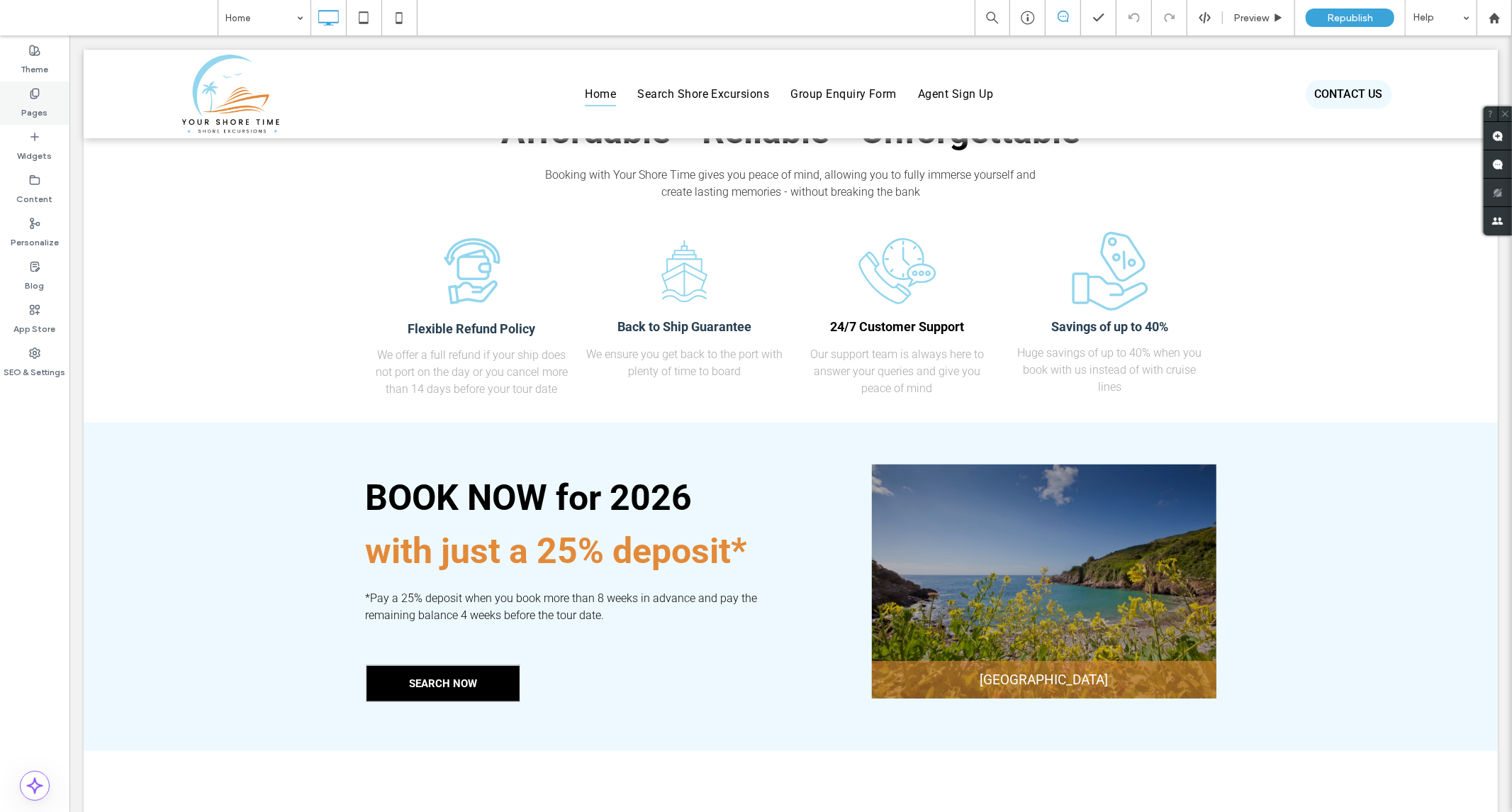
click at [49, 108] on div "Pages" at bounding box center [34, 102] width 70 height 43
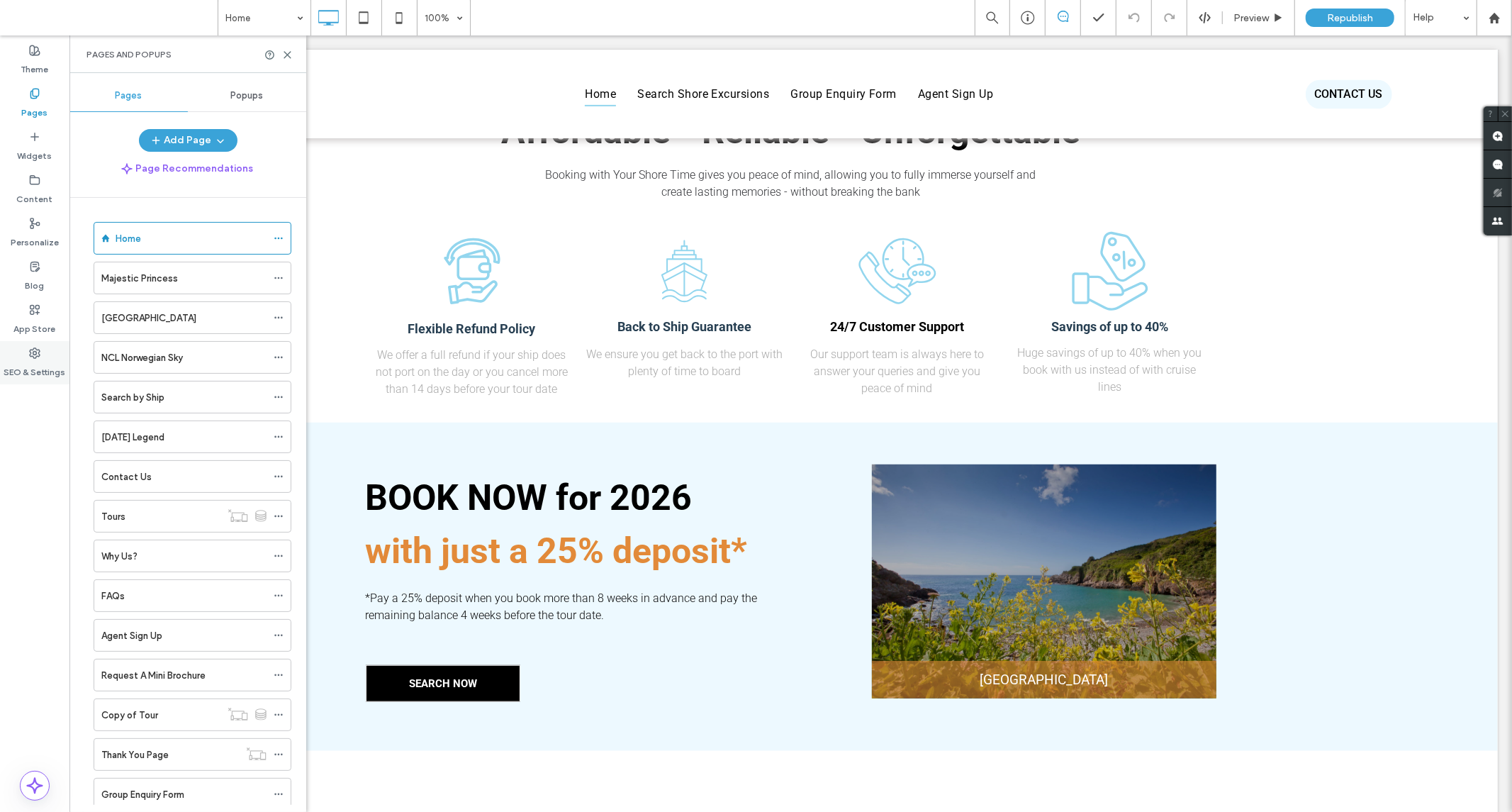
click at [48, 368] on label "SEO & Settings" at bounding box center [34, 368] width 62 height 20
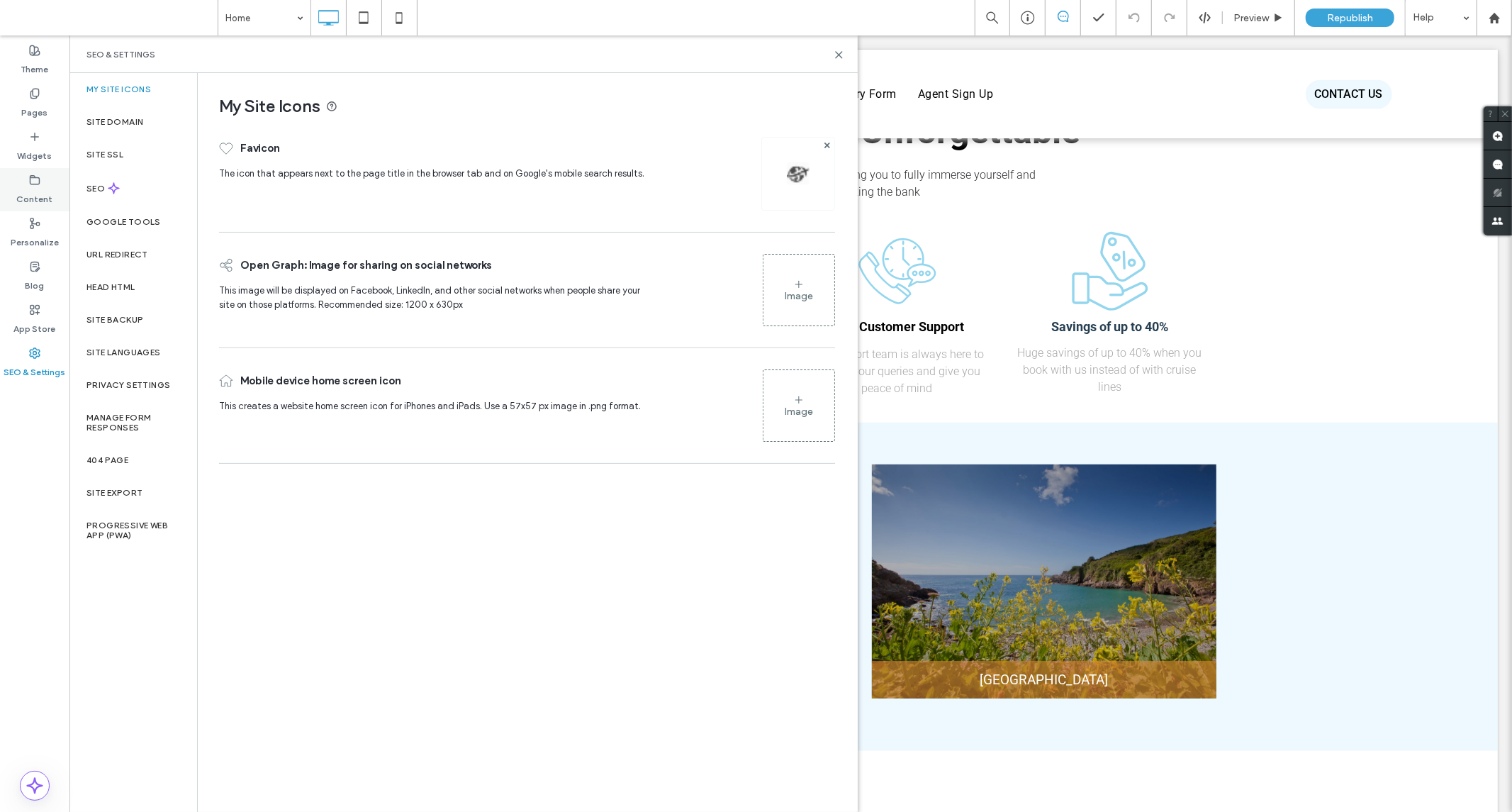
click at [27, 194] on label "Content" at bounding box center [35, 195] width 36 height 20
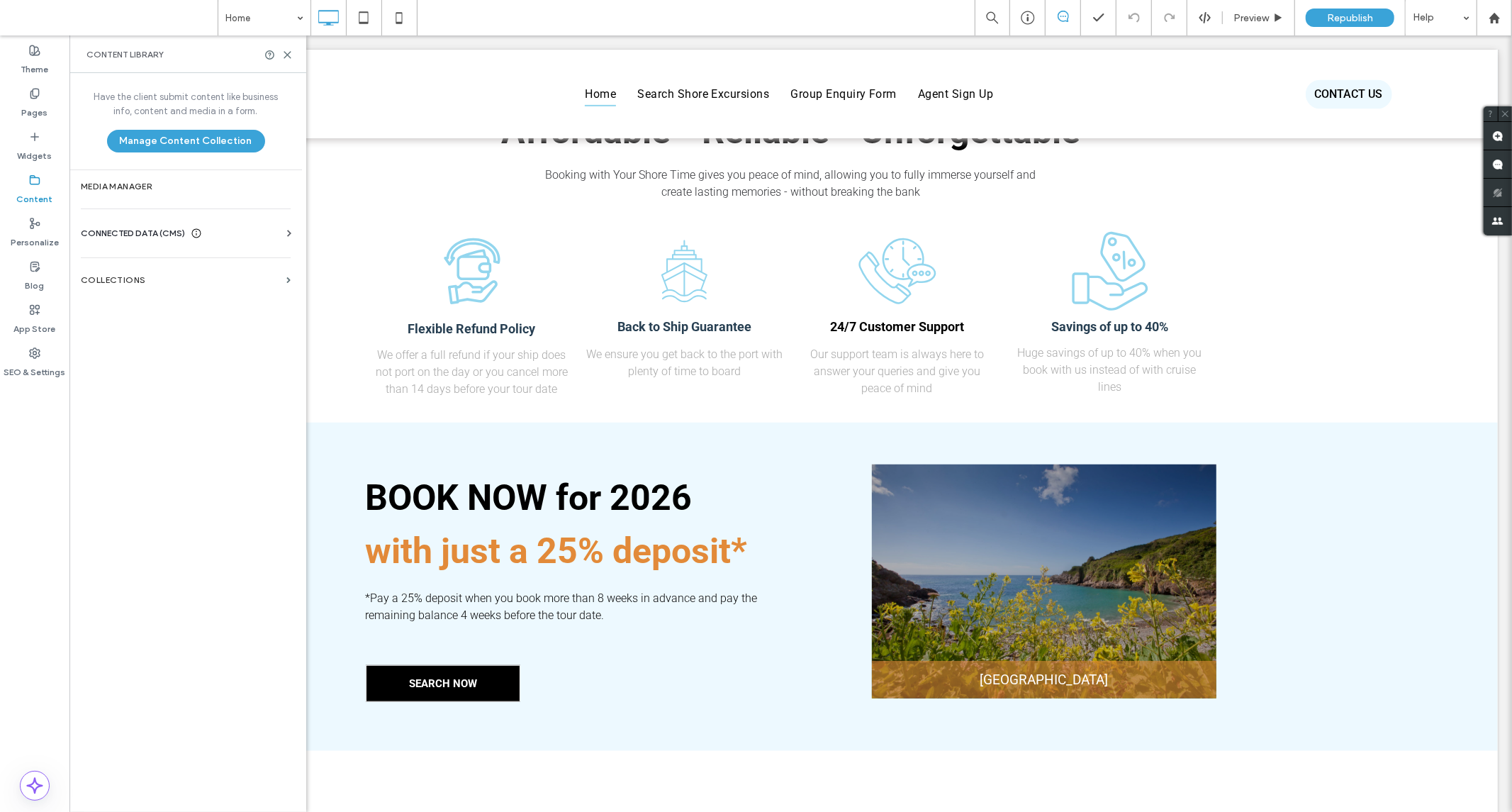
click at [110, 278] on div "Head HTML" at bounding box center [133, 287] width 127 height 33
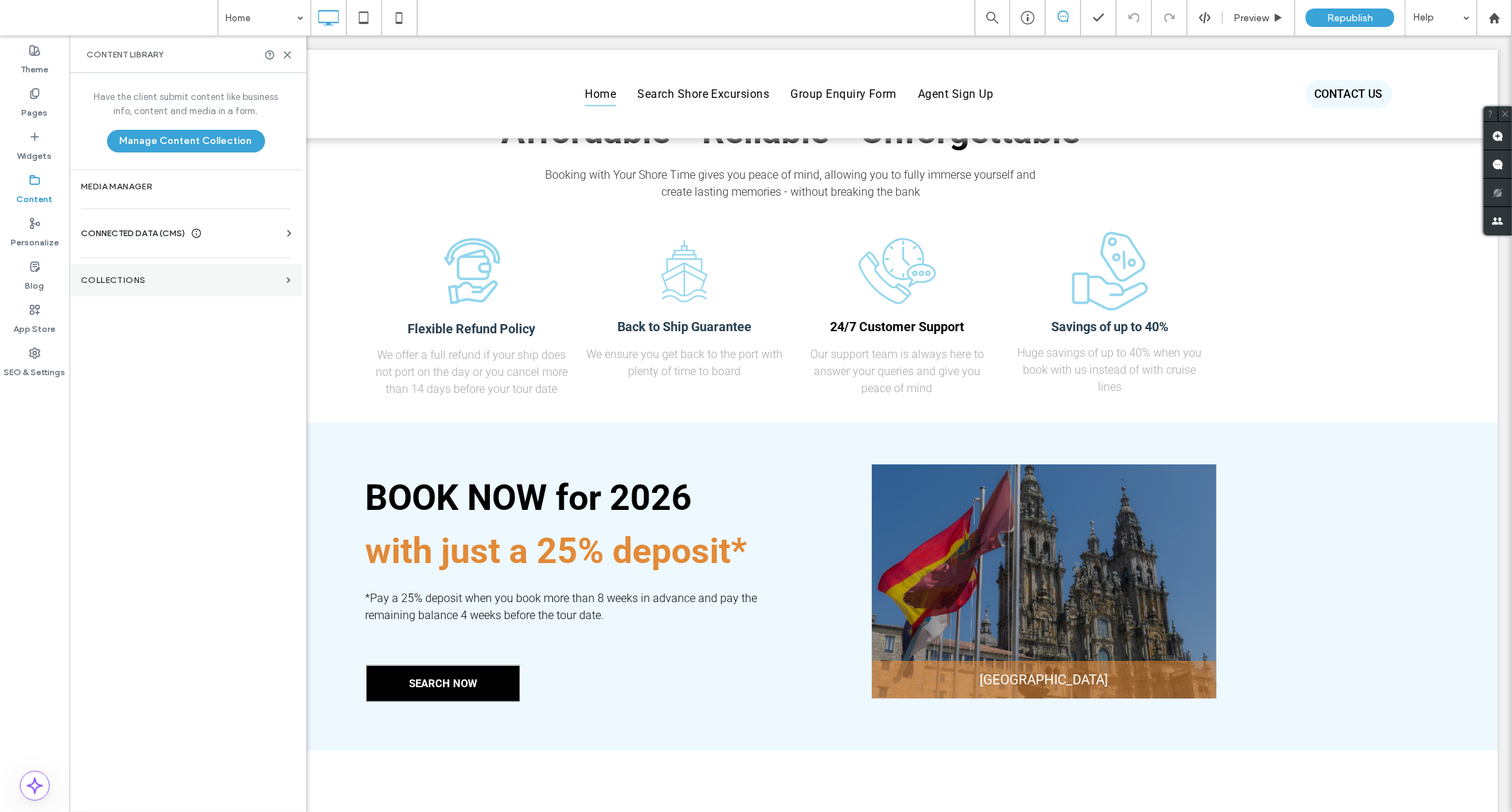
click at [282, 279] on section "Collections" at bounding box center [185, 280] width 232 height 33
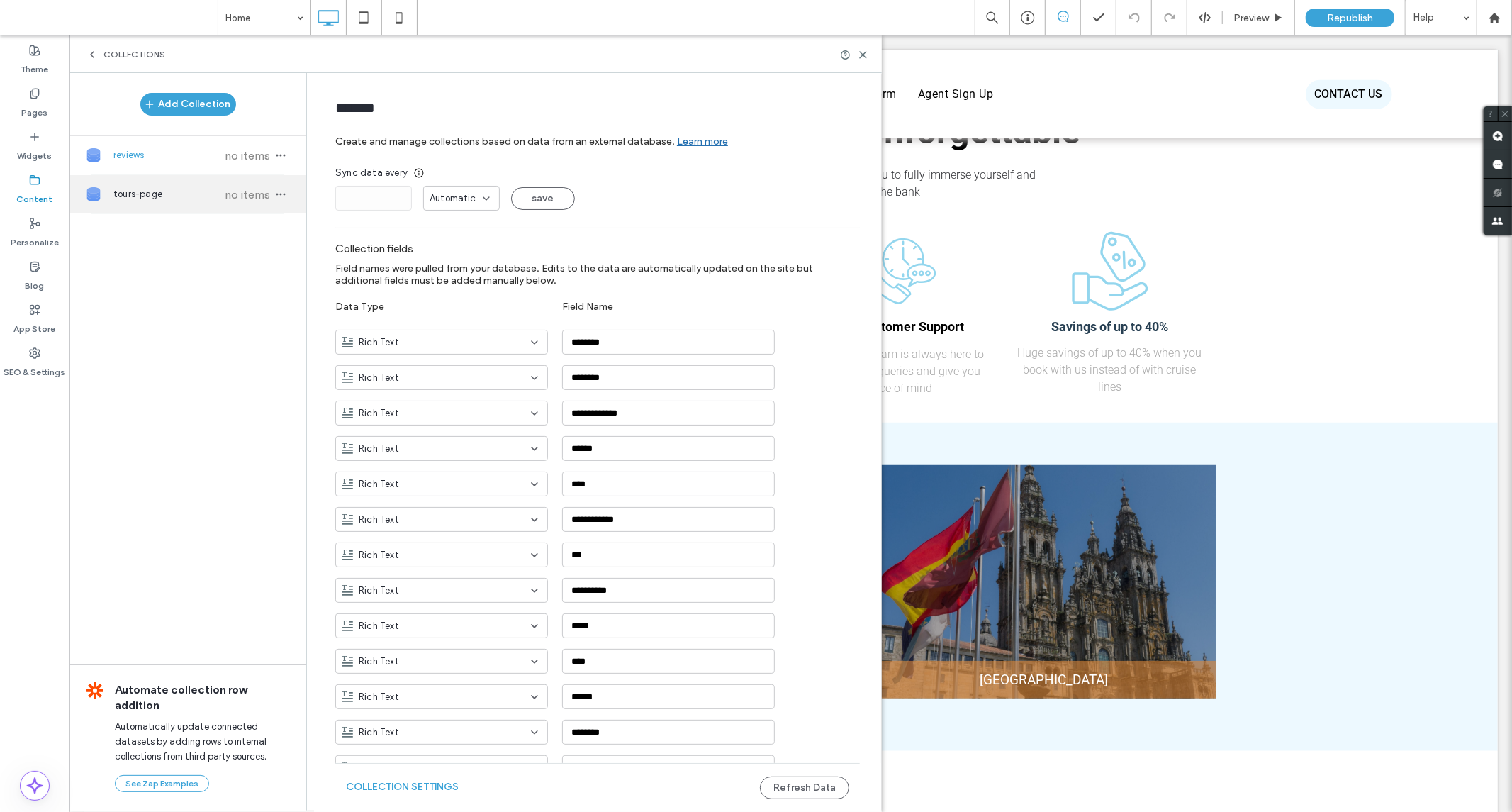
click at [260, 201] on span "no items" at bounding box center [247, 194] width 49 height 13
type input "**********"
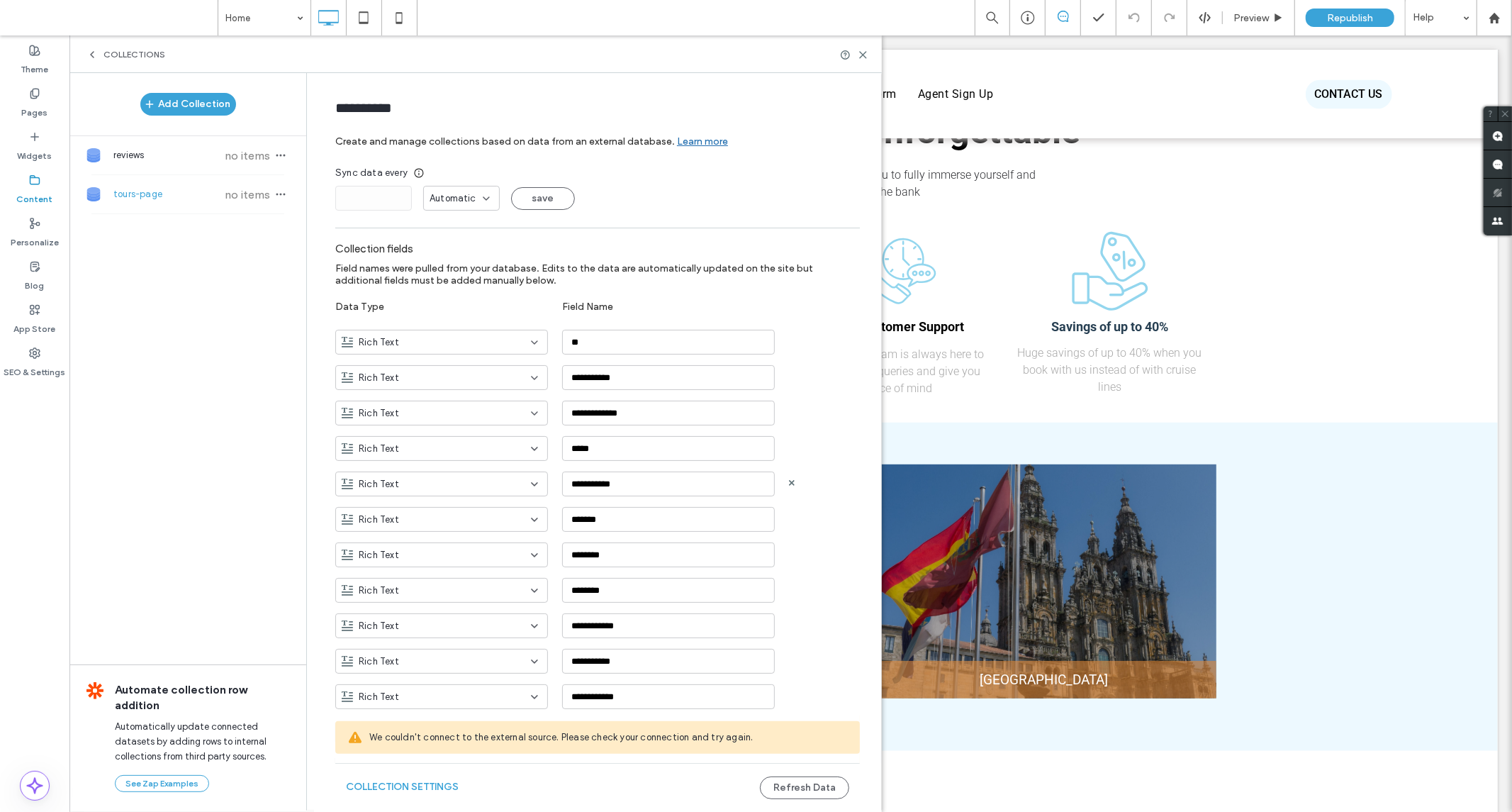
scroll to position [551, 0]
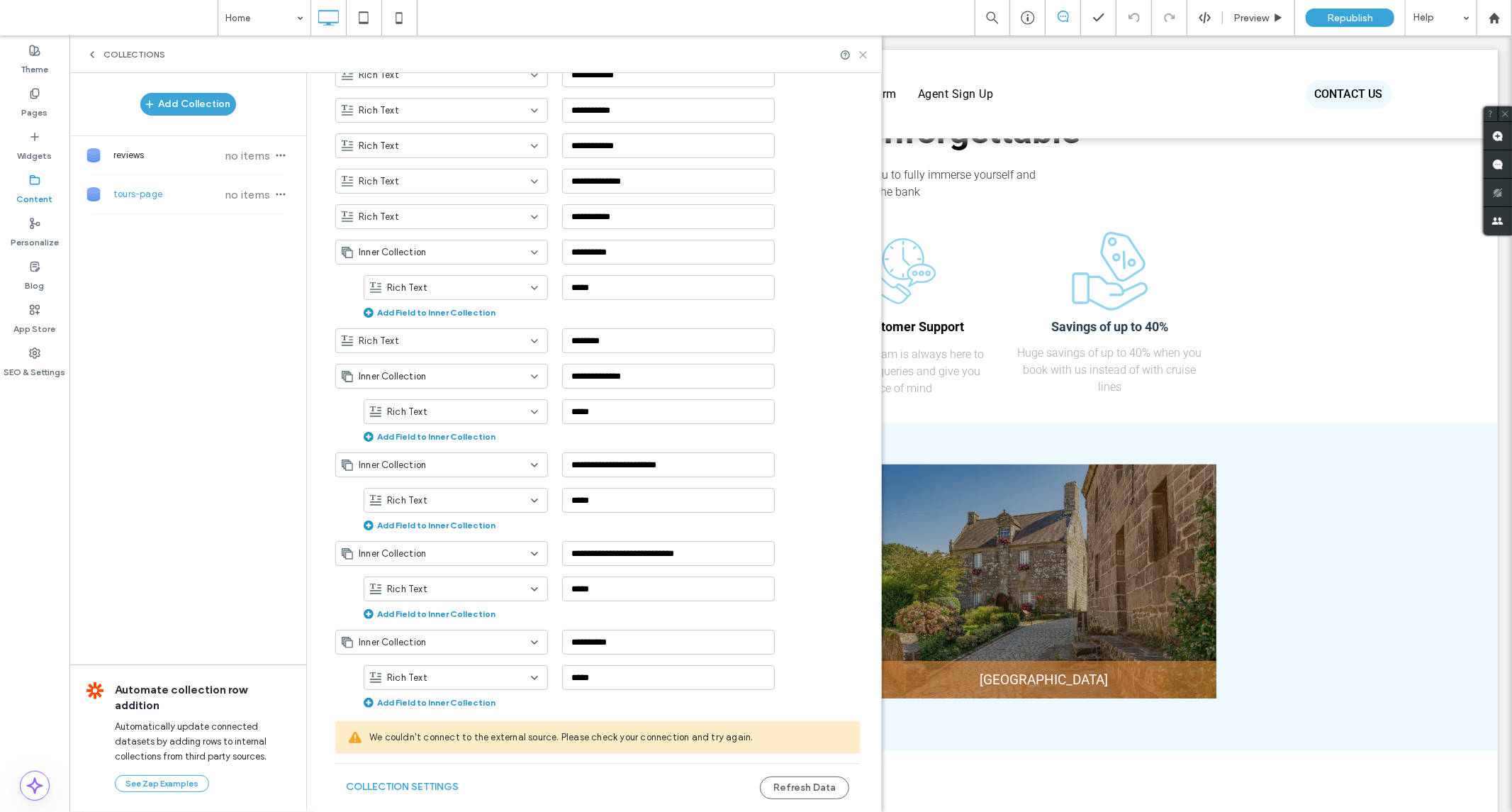
click at [862, 57] on icon at bounding box center [864, 55] width 11 height 11
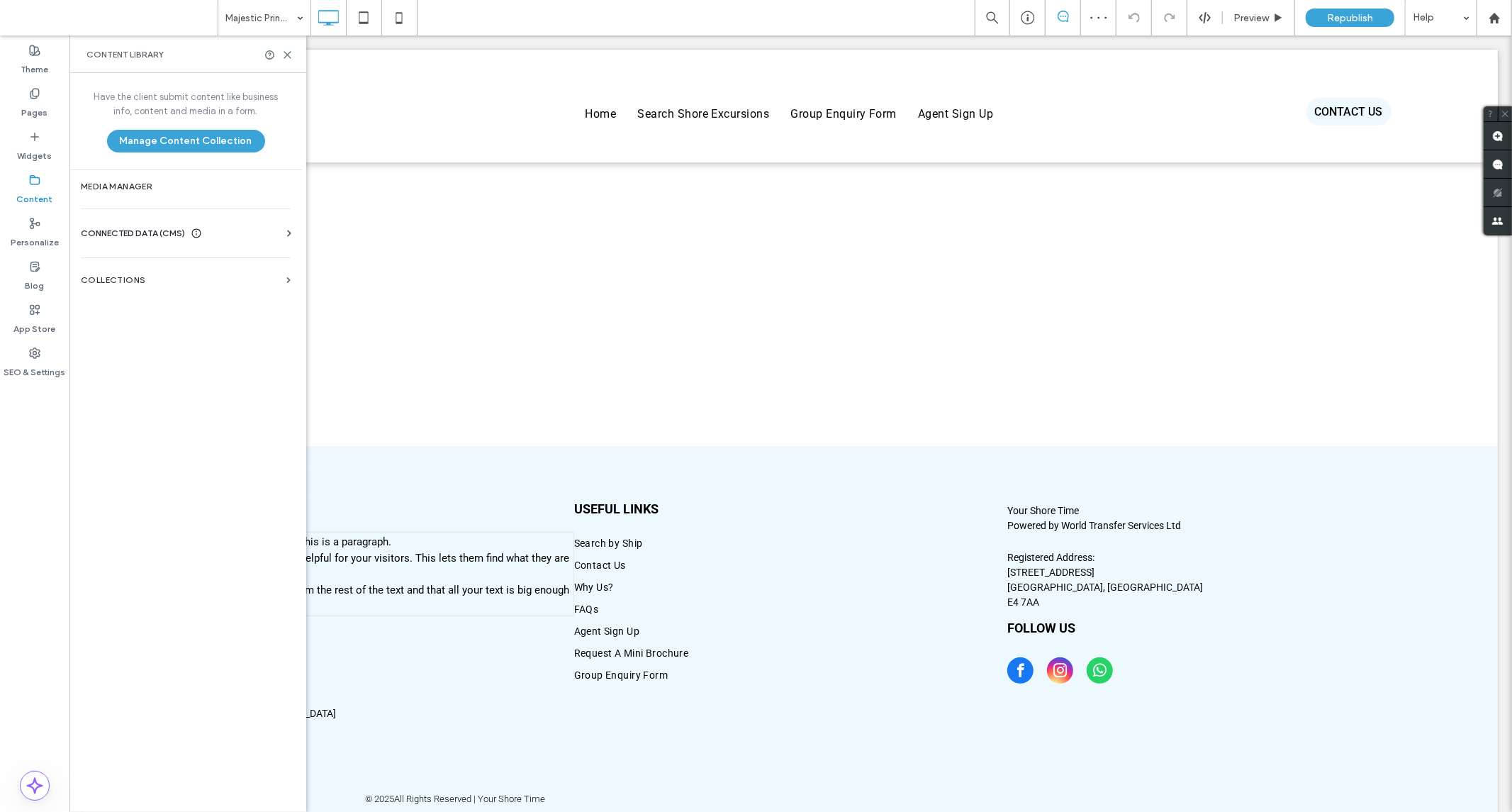
click at [109, 278] on div at bounding box center [756, 406] width 1512 height 812
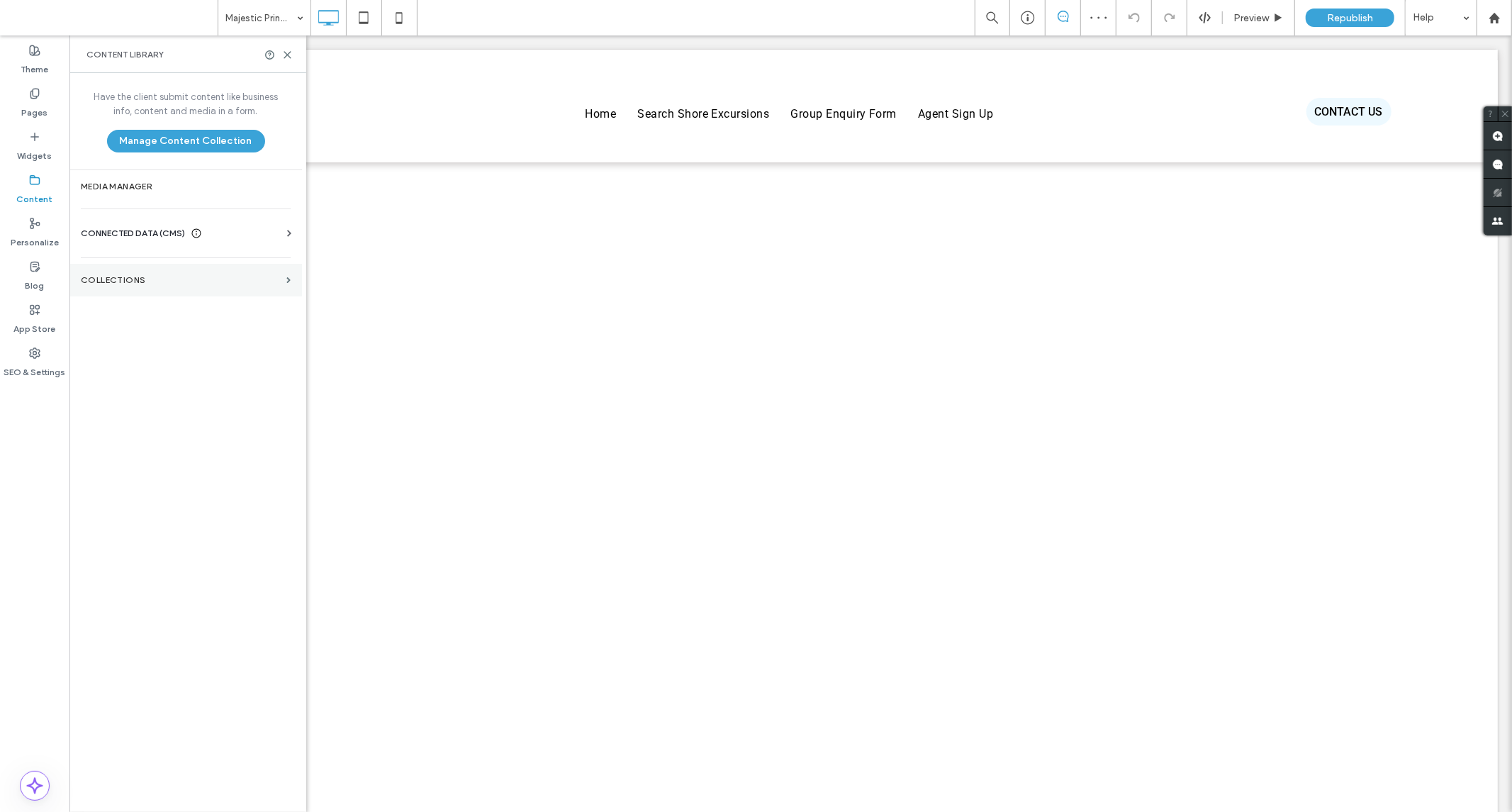
click at [286, 284] on section "Collections" at bounding box center [185, 280] width 232 height 33
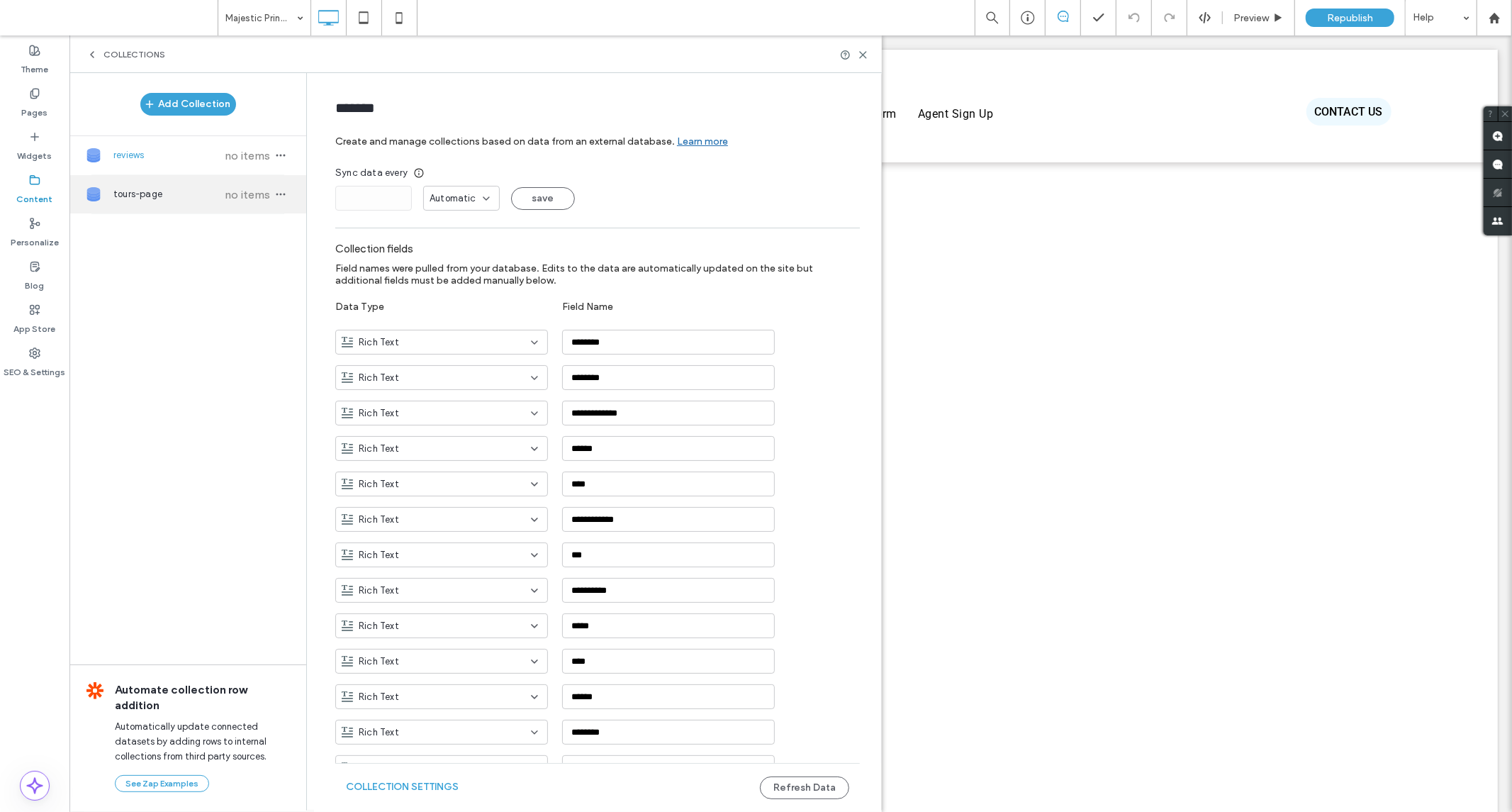
click at [250, 203] on div "tours-page no items" at bounding box center [188, 194] width 237 height 38
type input "**********"
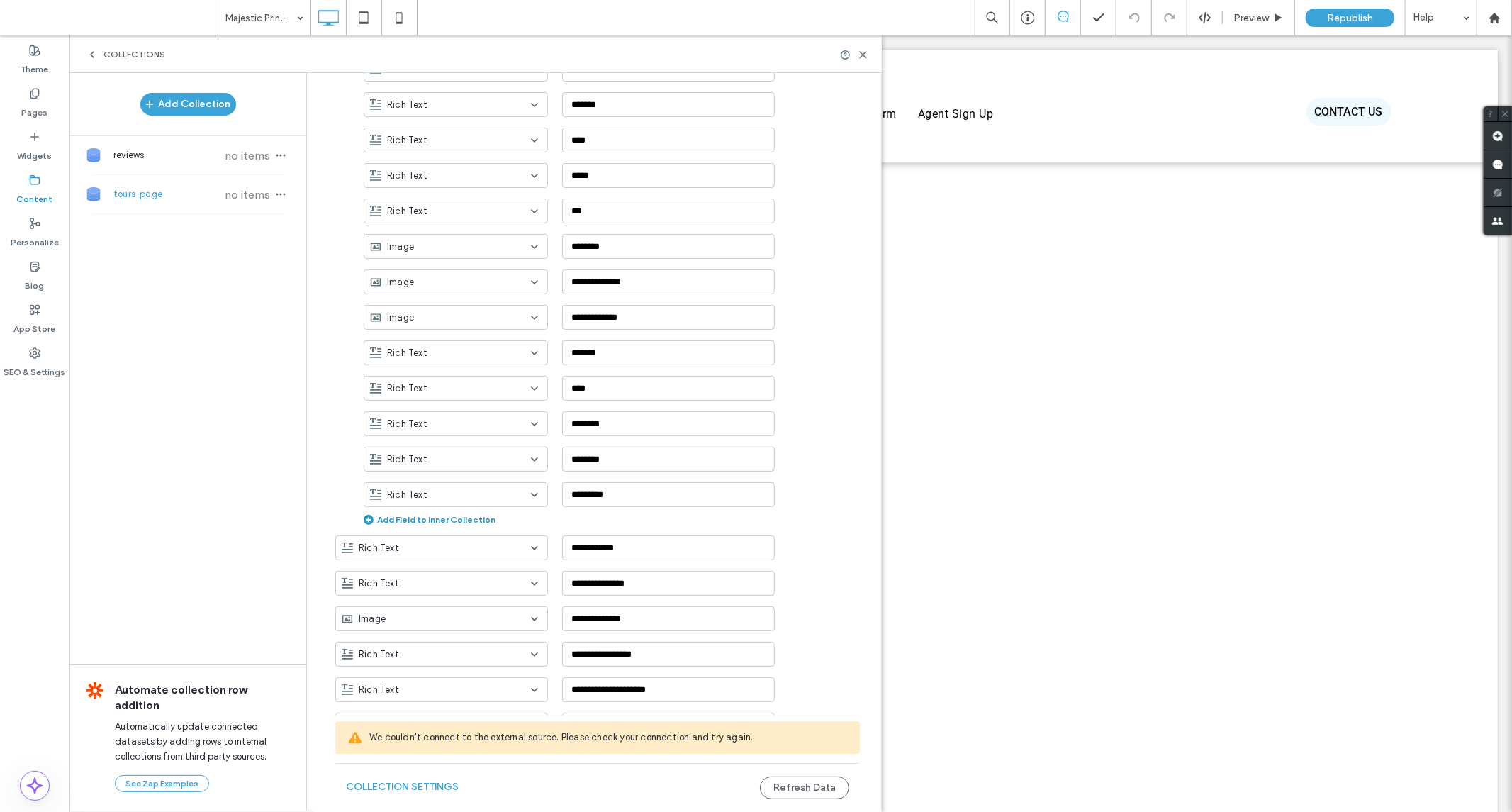
scroll to position [2567, 0]
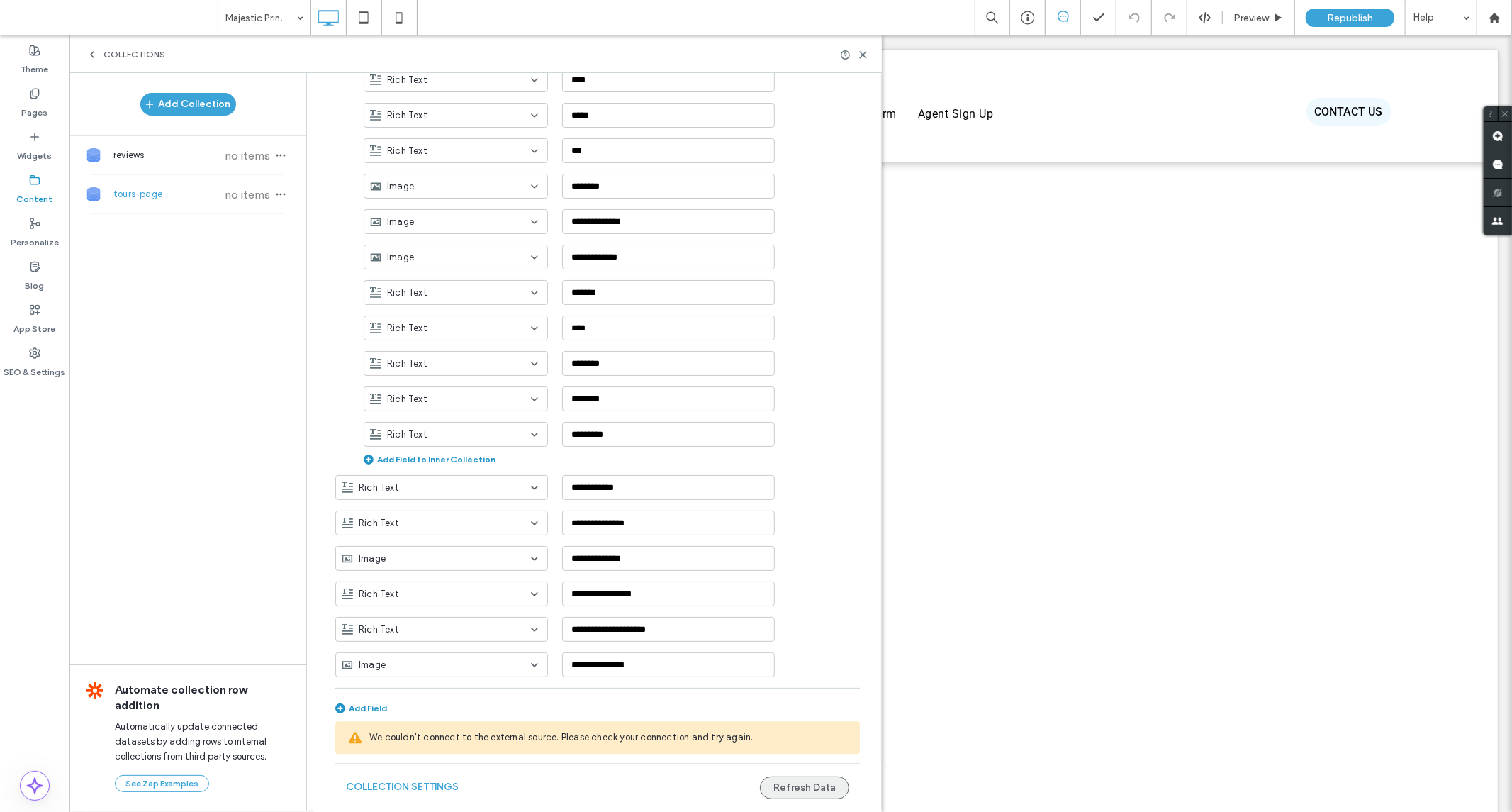
click at [789, 785] on button "Refresh Data" at bounding box center [805, 788] width 89 height 23
click at [414, 778] on button "Collection Settings" at bounding box center [402, 787] width 113 height 23
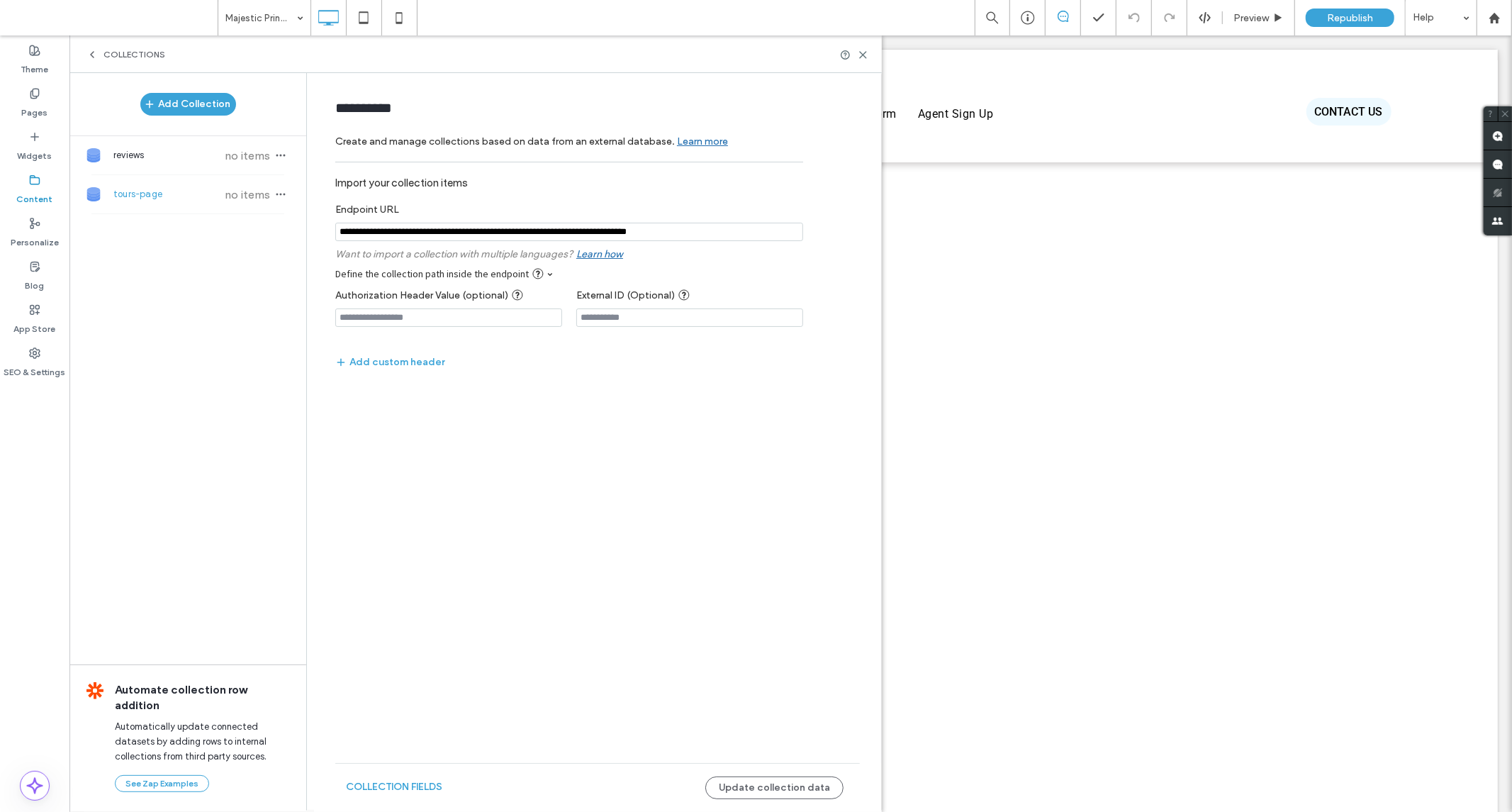
scroll to position [0, 0]
click at [802, 789] on button "Update collection data" at bounding box center [774, 788] width 138 height 23
drag, startPoint x: 357, startPoint y: 392, endPoint x: 613, endPoint y: 416, distance: 257.1
click at [613, 416] on form "**********" at bounding box center [598, 276] width 567 height 379
click at [618, 424] on form "**********" at bounding box center [598, 276] width 567 height 379
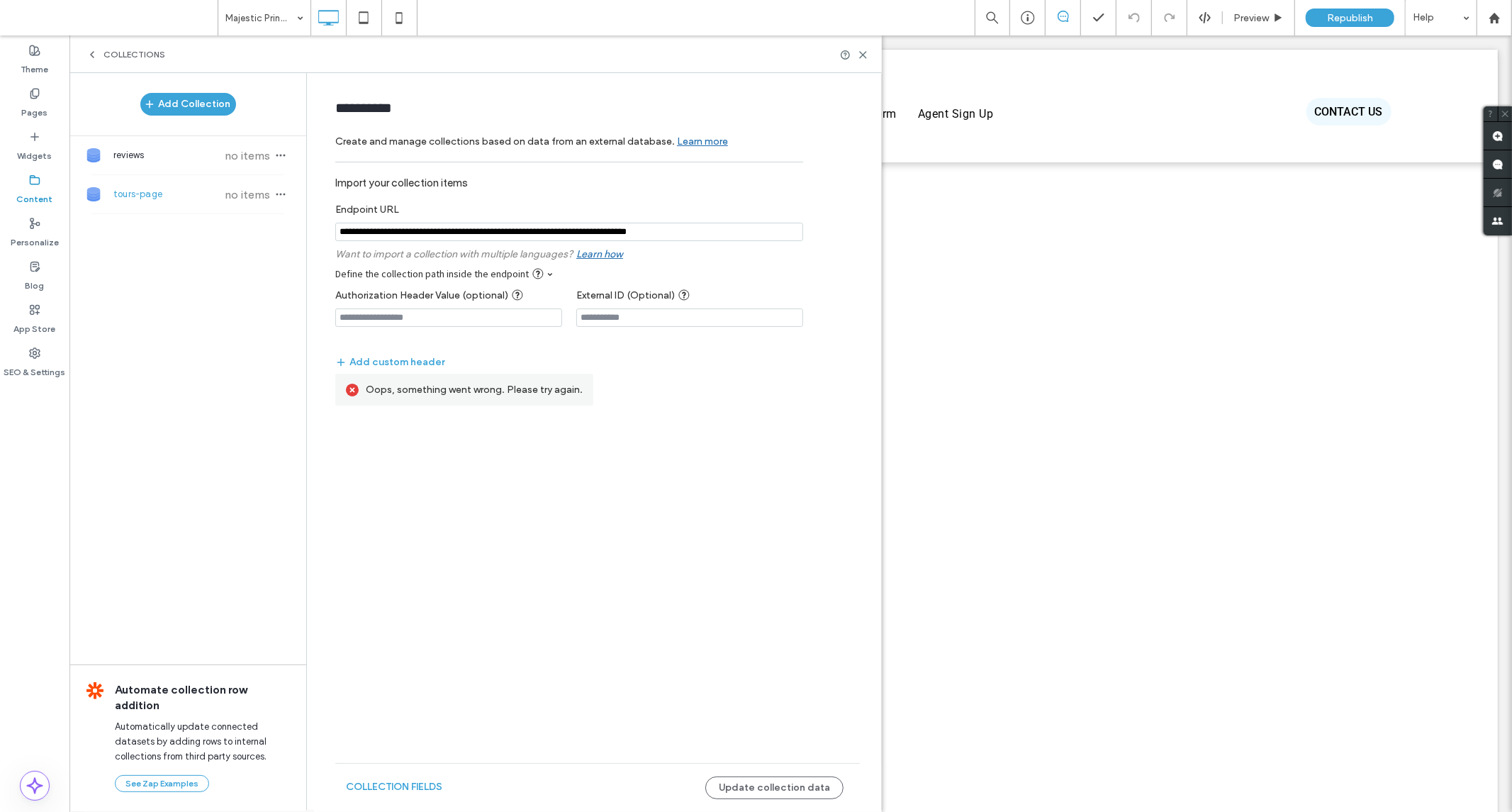
click at [169, 288] on div "Add Collection reviews no items tours-page no items Automate collection row add…" at bounding box center [188, 440] width 237 height 736
click at [278, 195] on icon "button" at bounding box center [281, 194] width 12 height 12
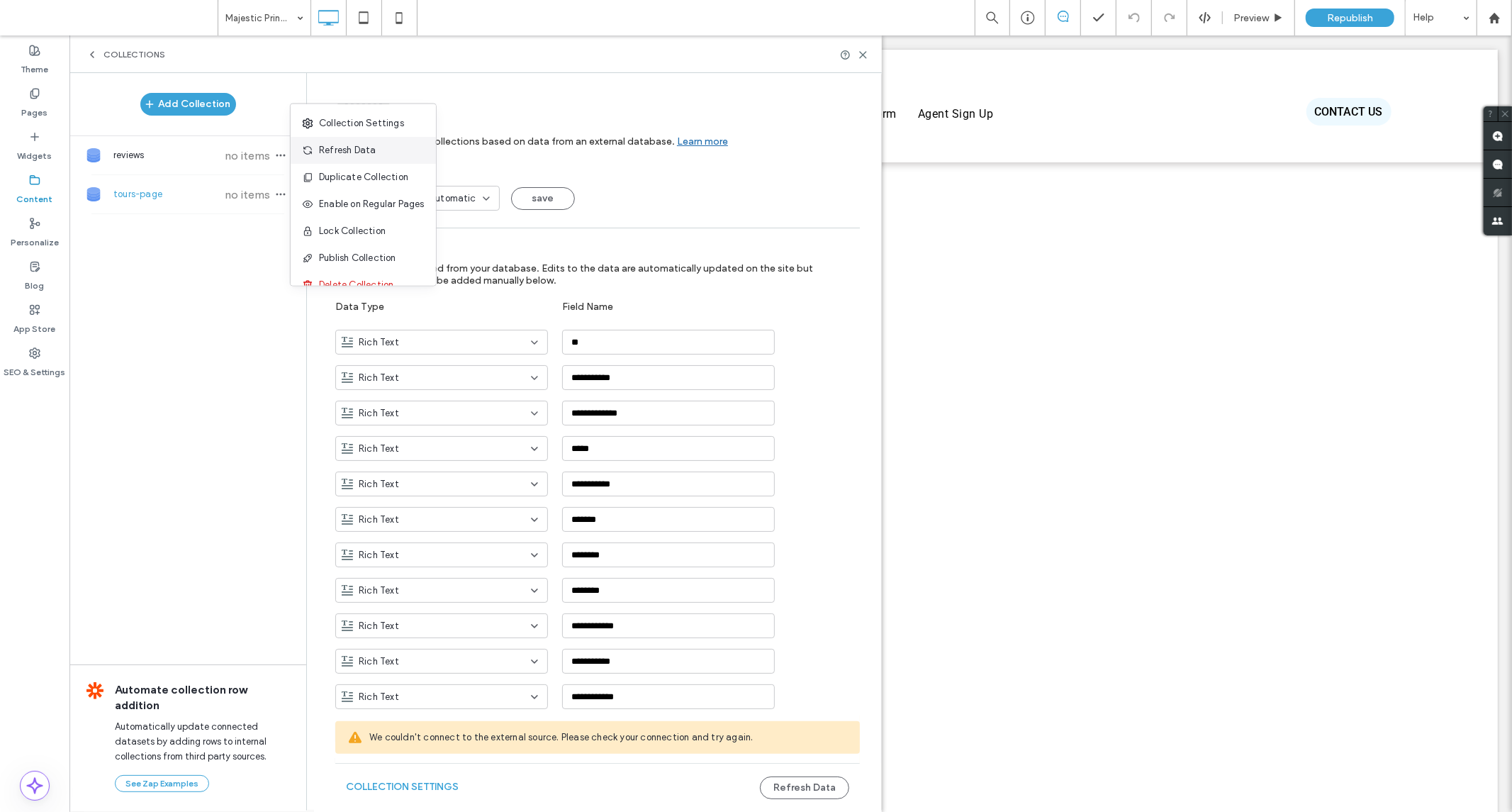
click at [331, 149] on span "Refresh Data" at bounding box center [347, 150] width 57 height 14
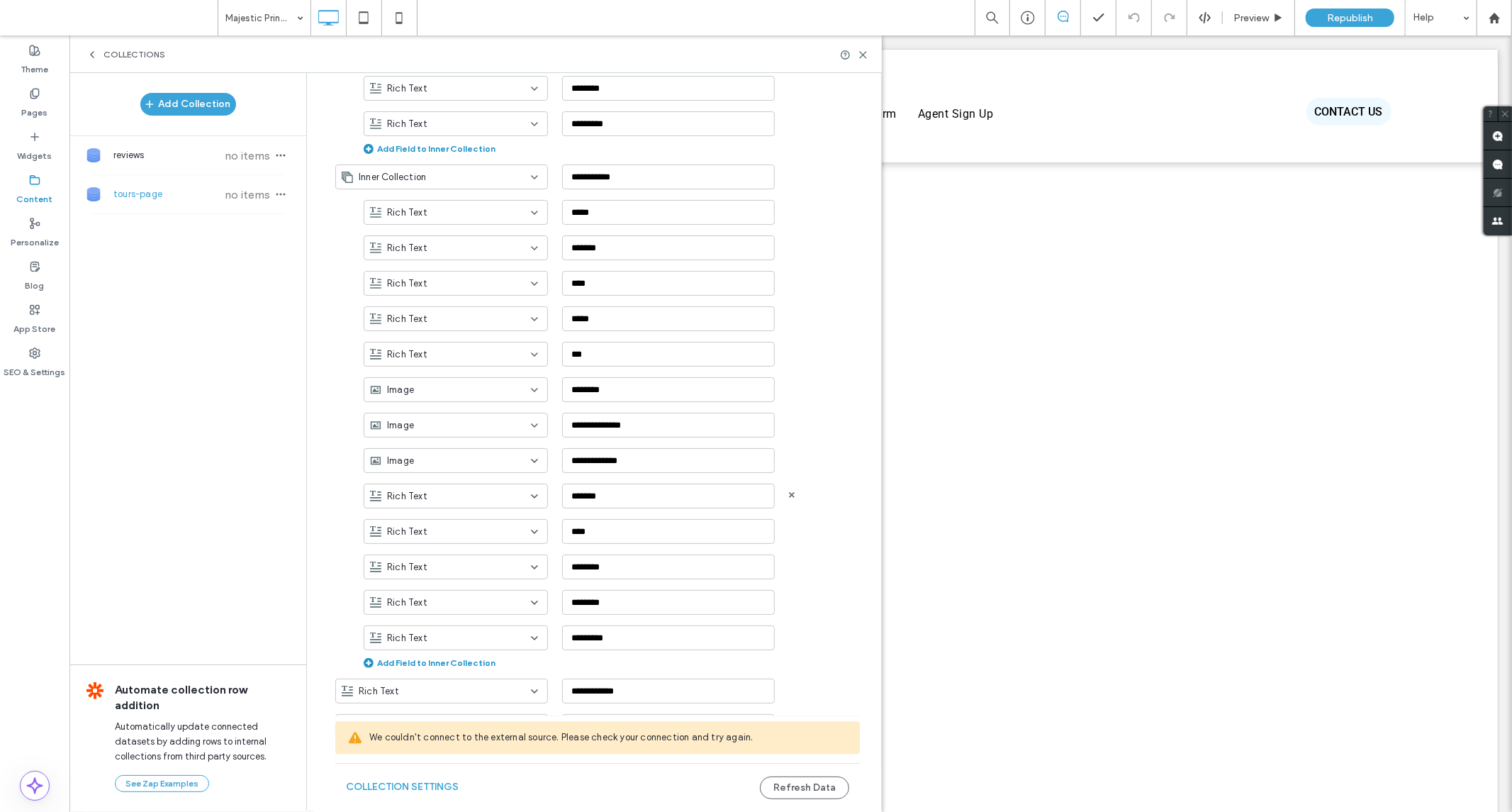
scroll to position [2567, 0]
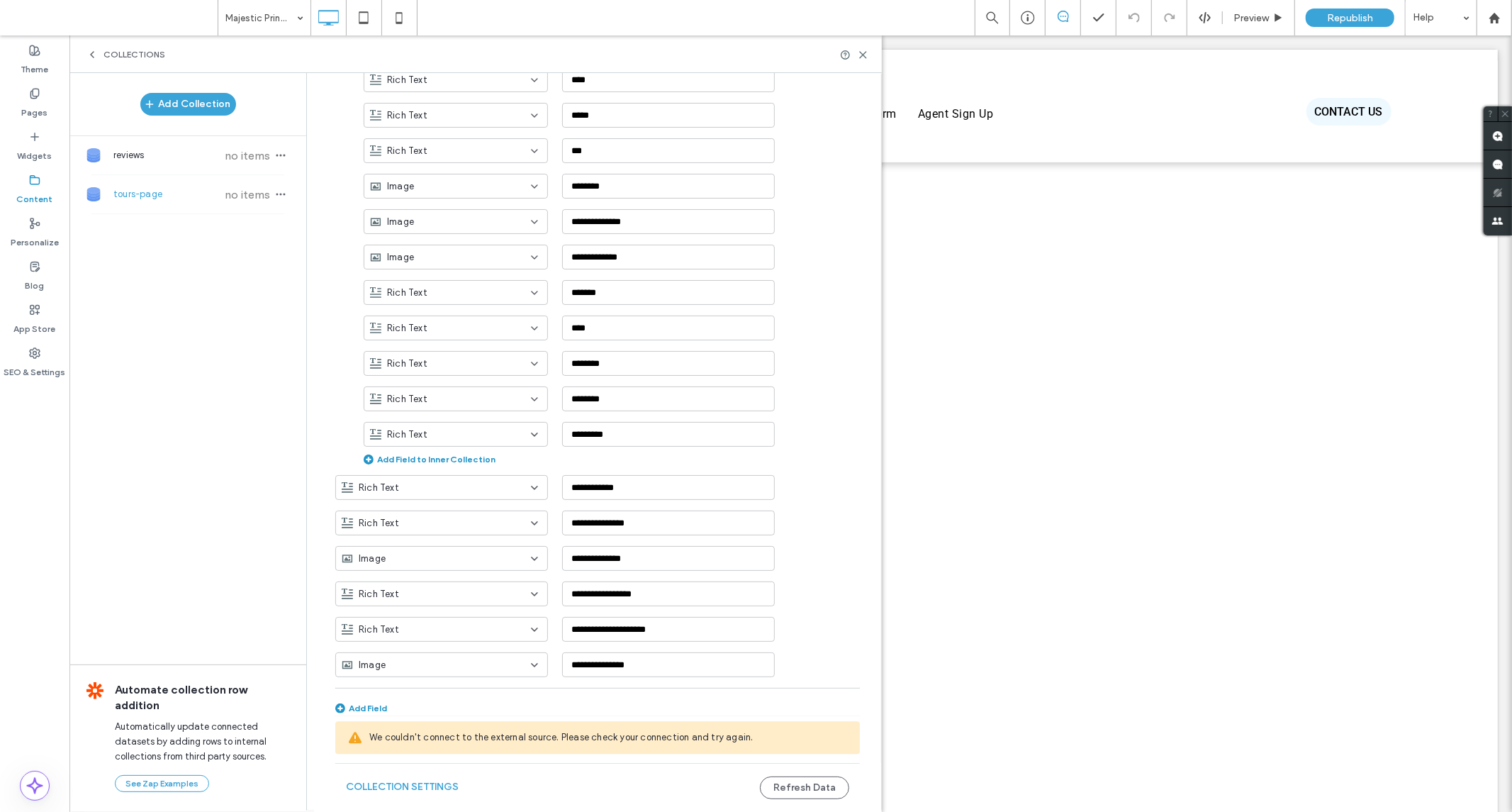
click at [742, 741] on span "We couldn't connect to the external source. Please check your connection and tr…" at bounding box center [609, 738] width 479 height 14
drag, startPoint x: 345, startPoint y: 738, endPoint x: 739, endPoint y: 738, distance: 394.0
click at [739, 738] on div "We couldn't connect to the external source. Please check your connection and tr…" at bounding box center [598, 738] width 525 height 33
click at [644, 776] on div "Collection Settings Refresh Data" at bounding box center [598, 787] width 525 height 49
click at [158, 190] on span "tours-page" at bounding box center [166, 194] width 106 height 14
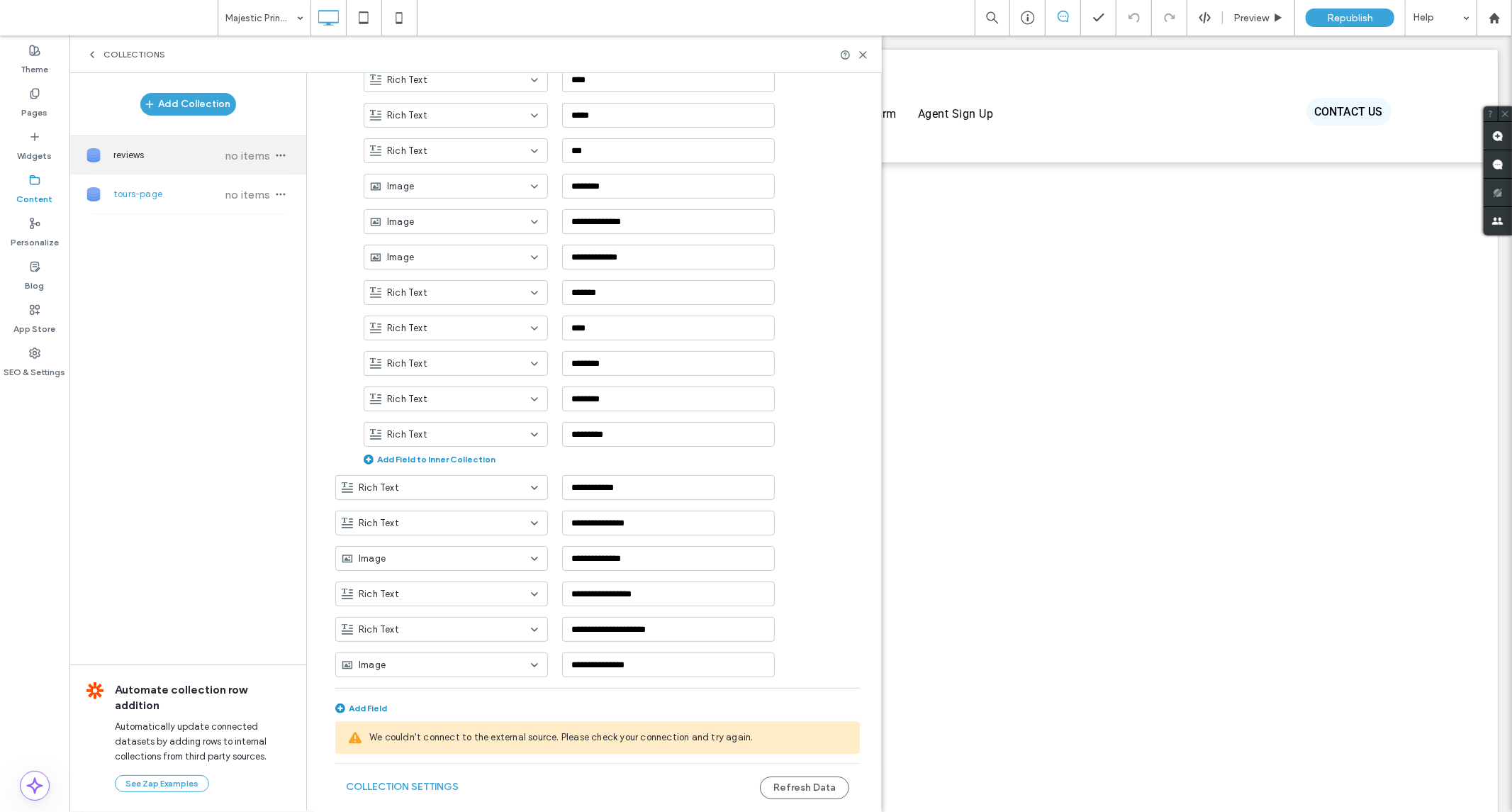
click at [224, 154] on span "no items" at bounding box center [247, 155] width 49 height 13
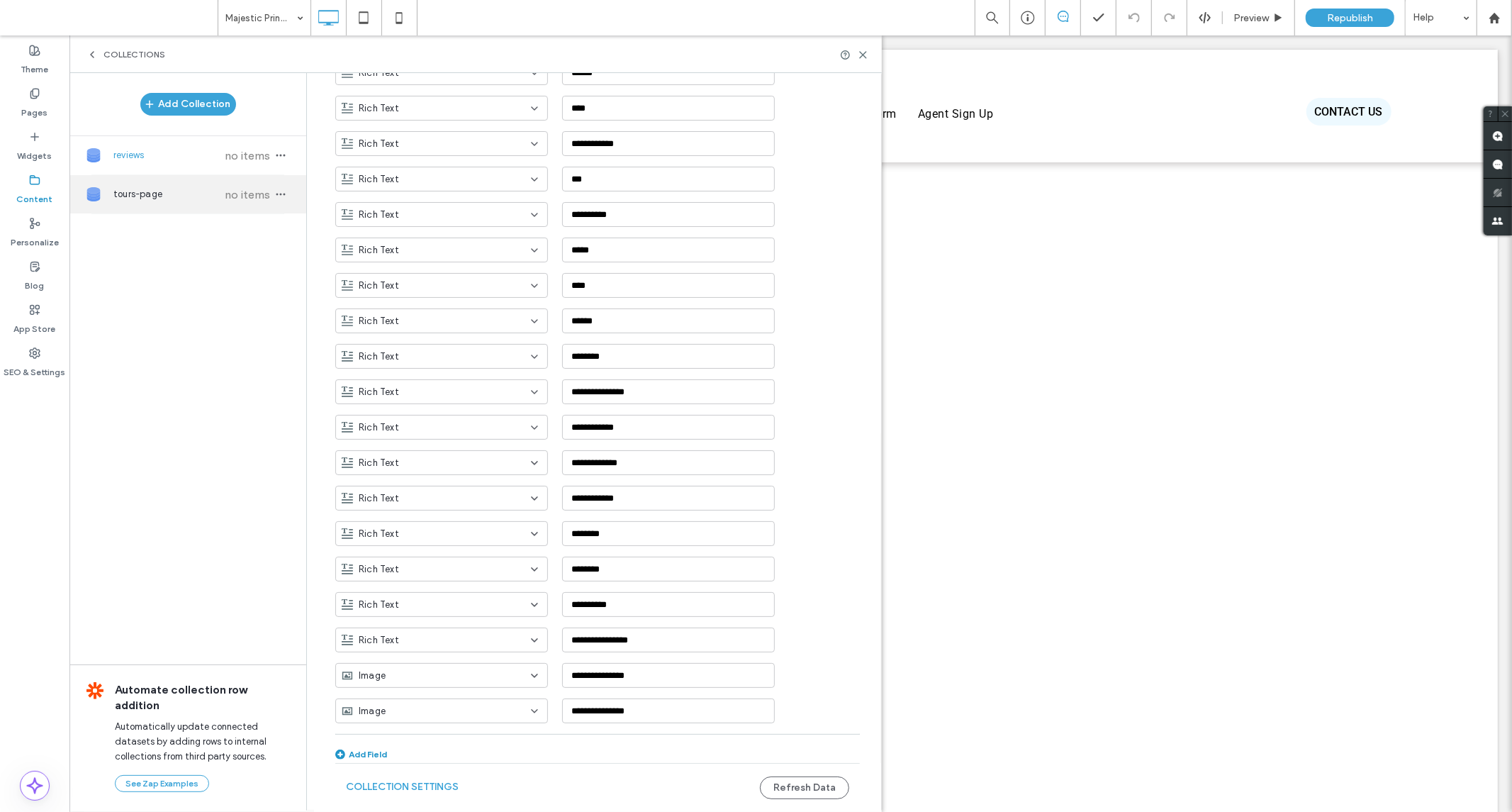
click at [223, 185] on div "tours-page no items" at bounding box center [188, 194] width 237 height 38
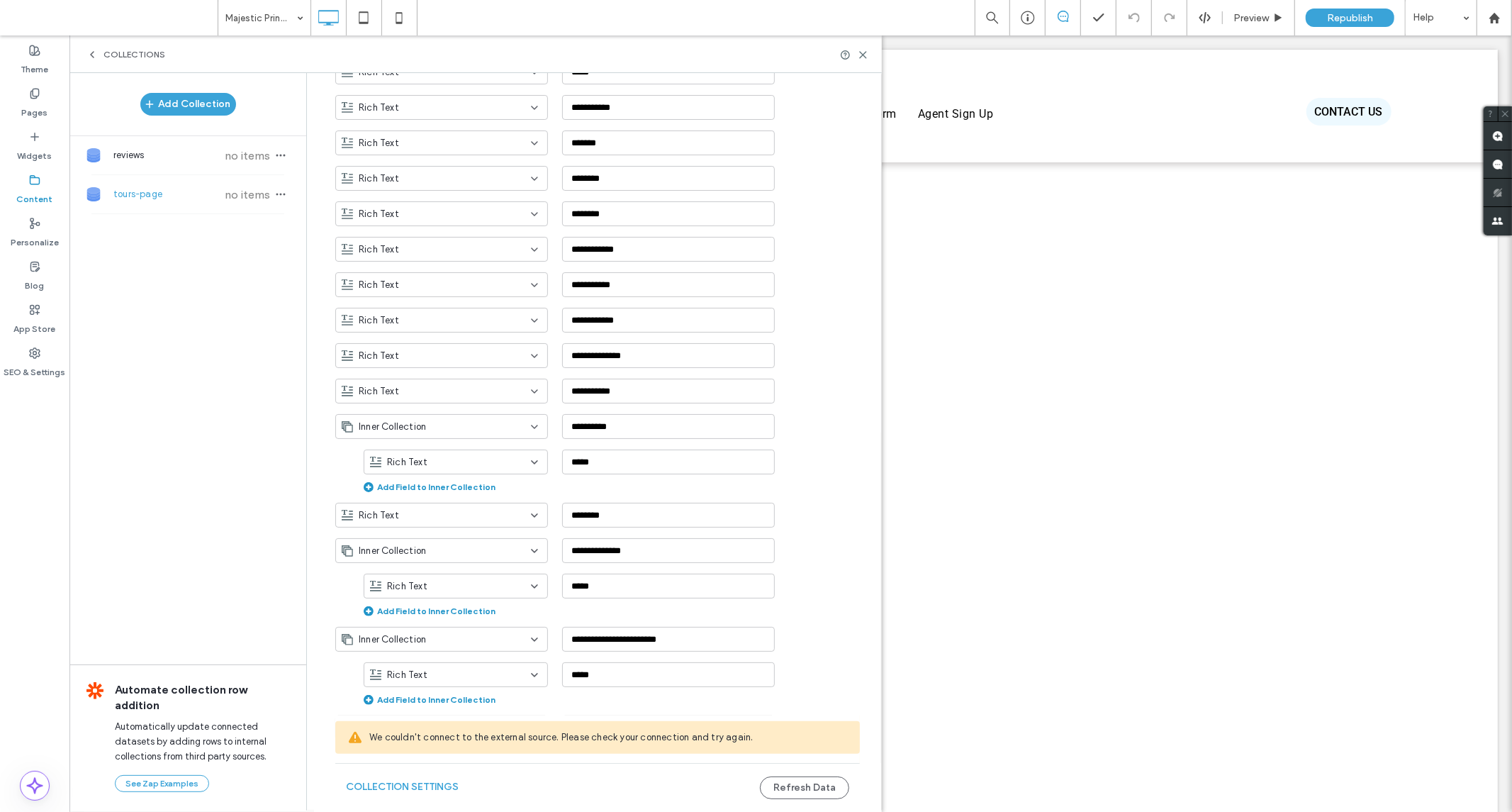
type input "**********"
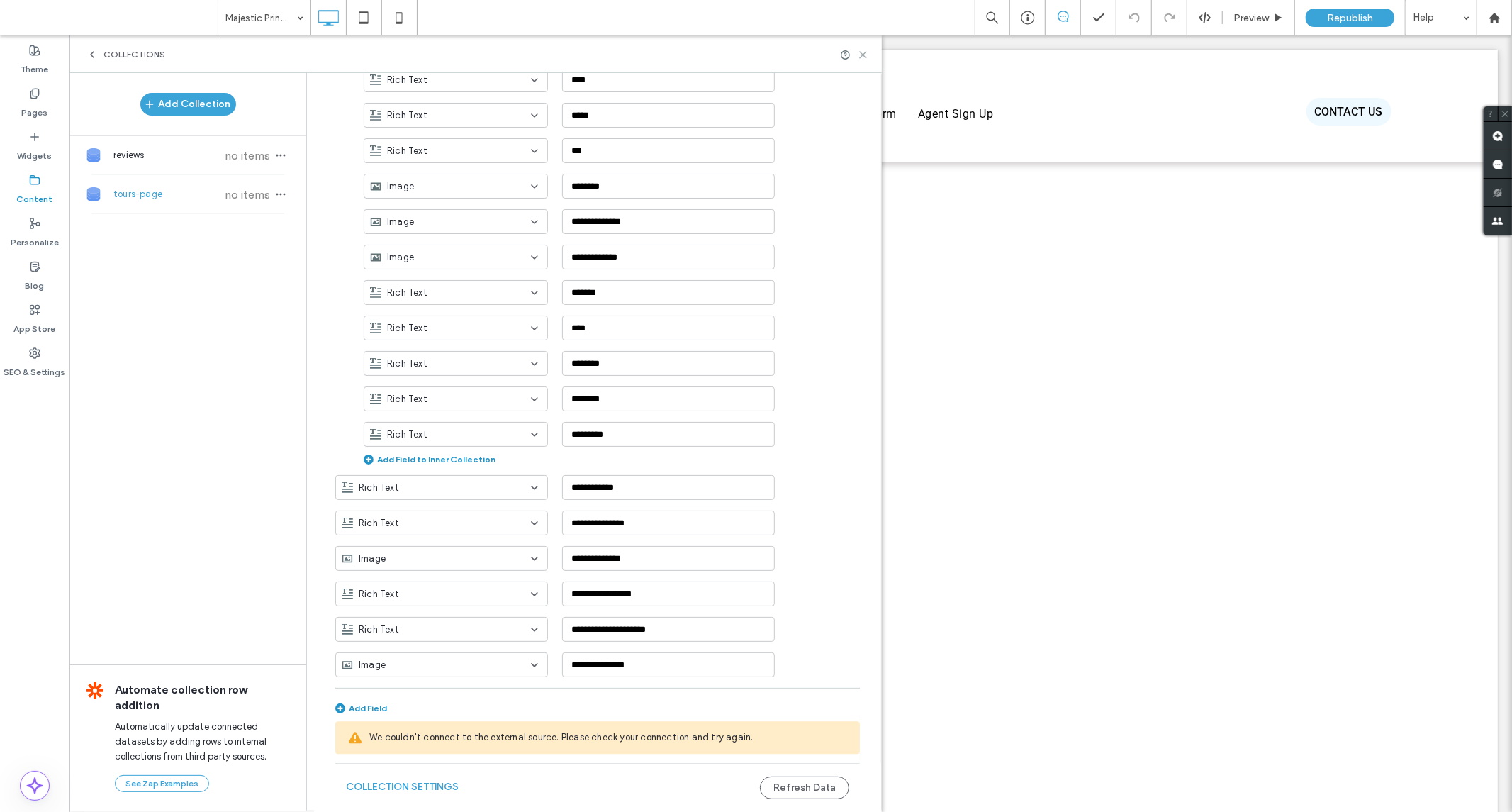
click at [867, 54] on icon at bounding box center [864, 55] width 11 height 11
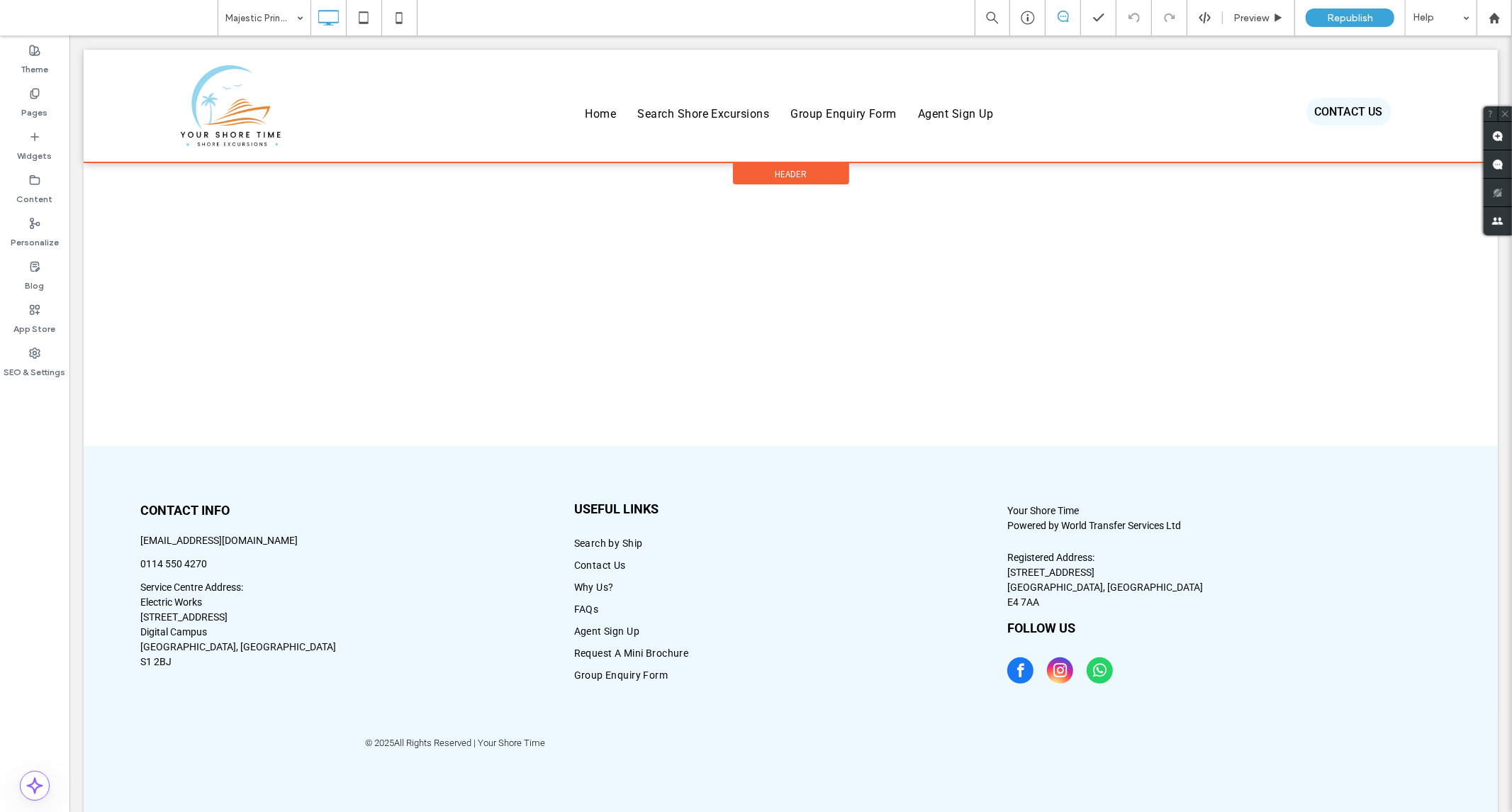
scroll to position [0, 0]
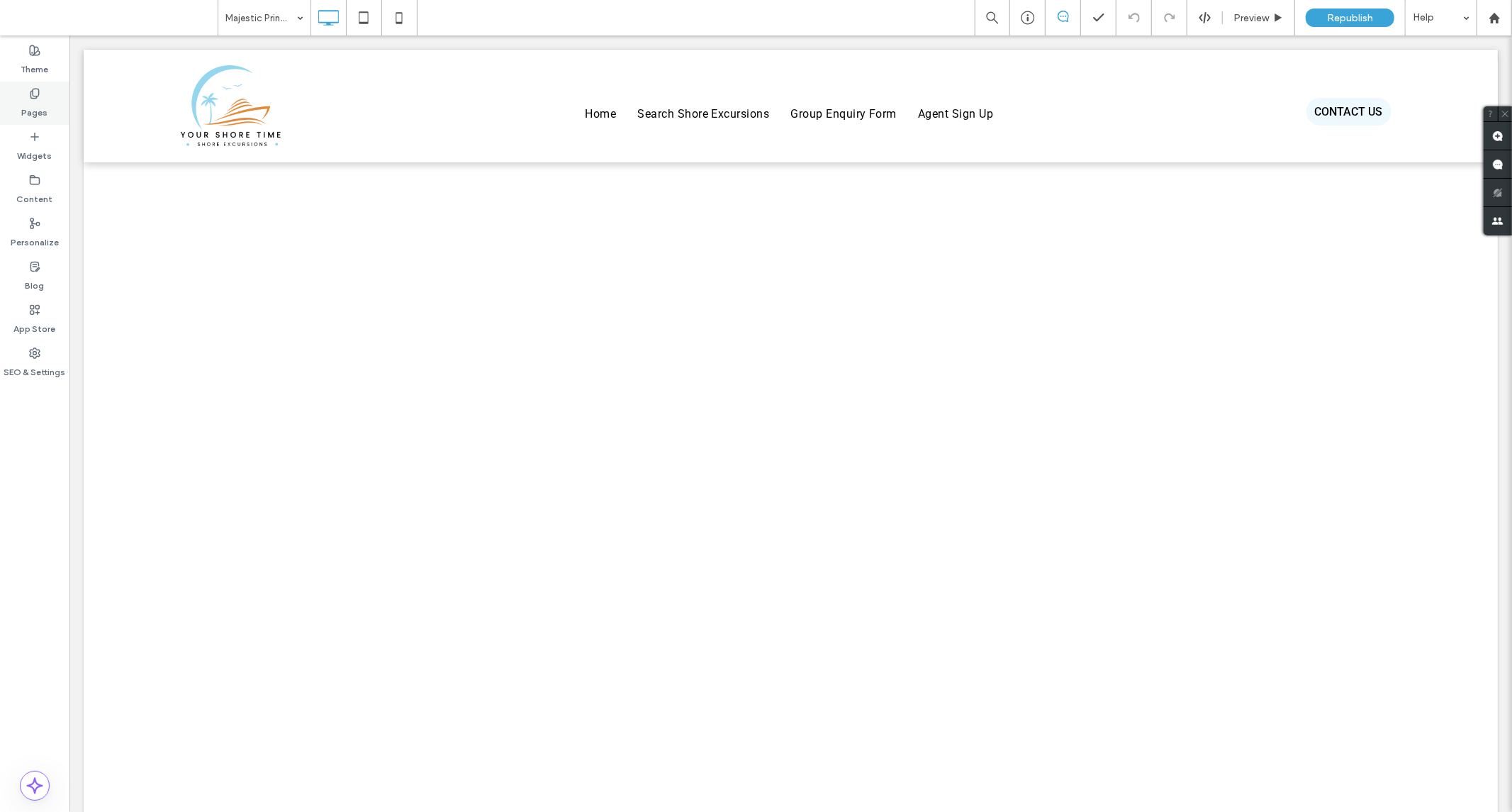
click at [19, 101] on div "Pages" at bounding box center [34, 102] width 70 height 43
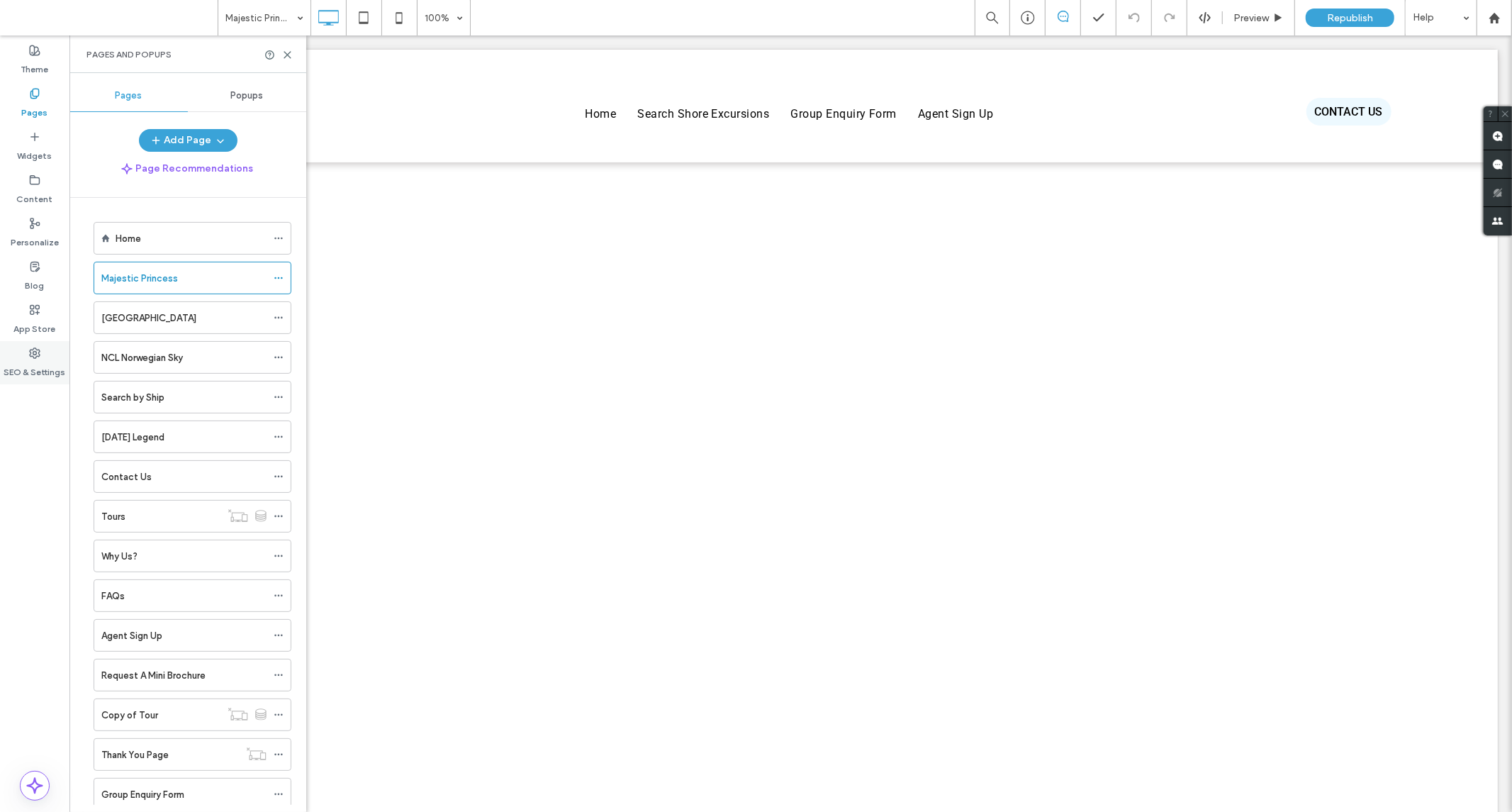
click at [36, 351] on use at bounding box center [34, 353] width 10 height 10
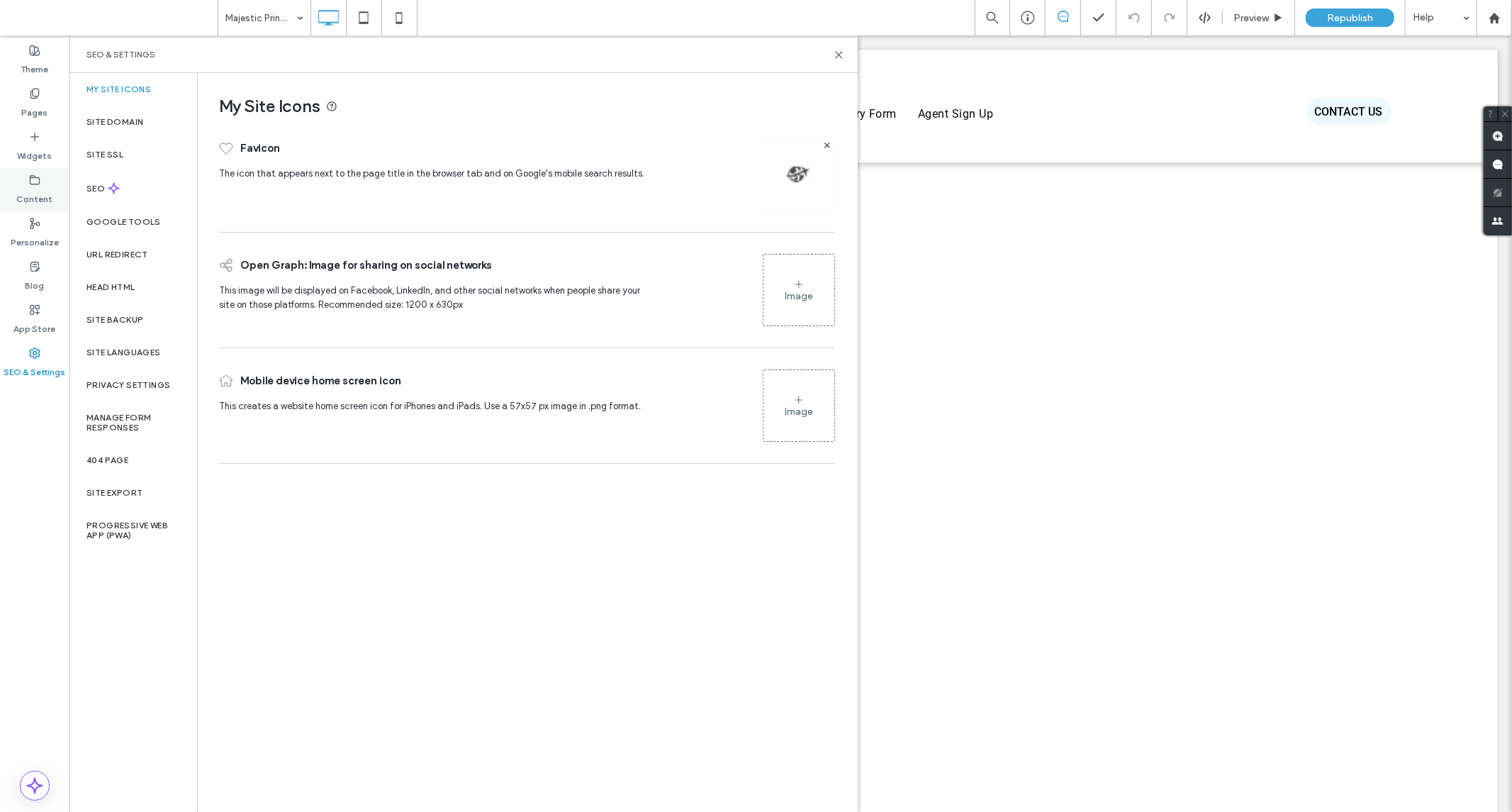
click at [25, 190] on label "Content" at bounding box center [35, 195] width 36 height 20
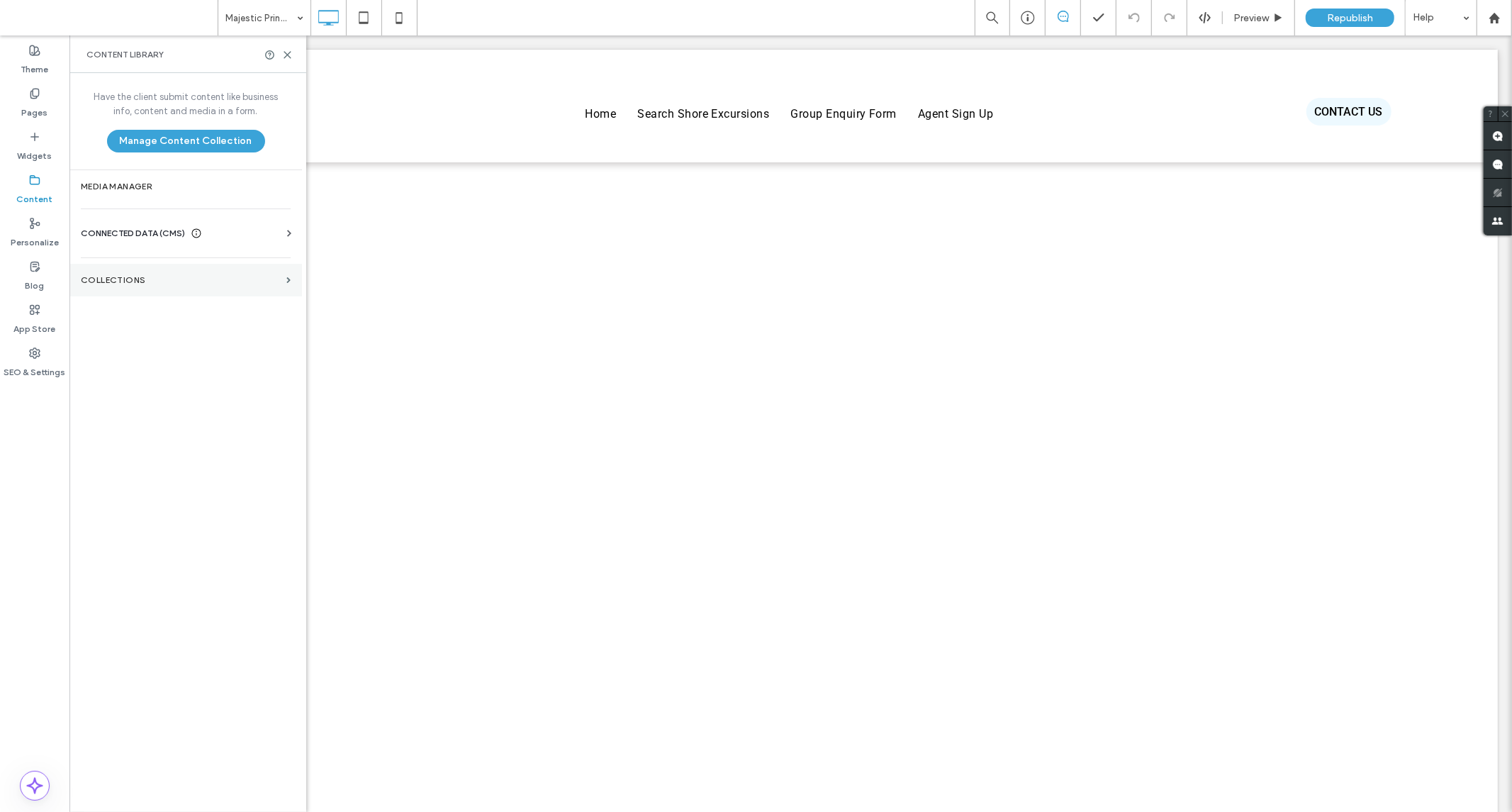
click at [143, 278] on label "Collections" at bounding box center [181, 280] width 200 height 10
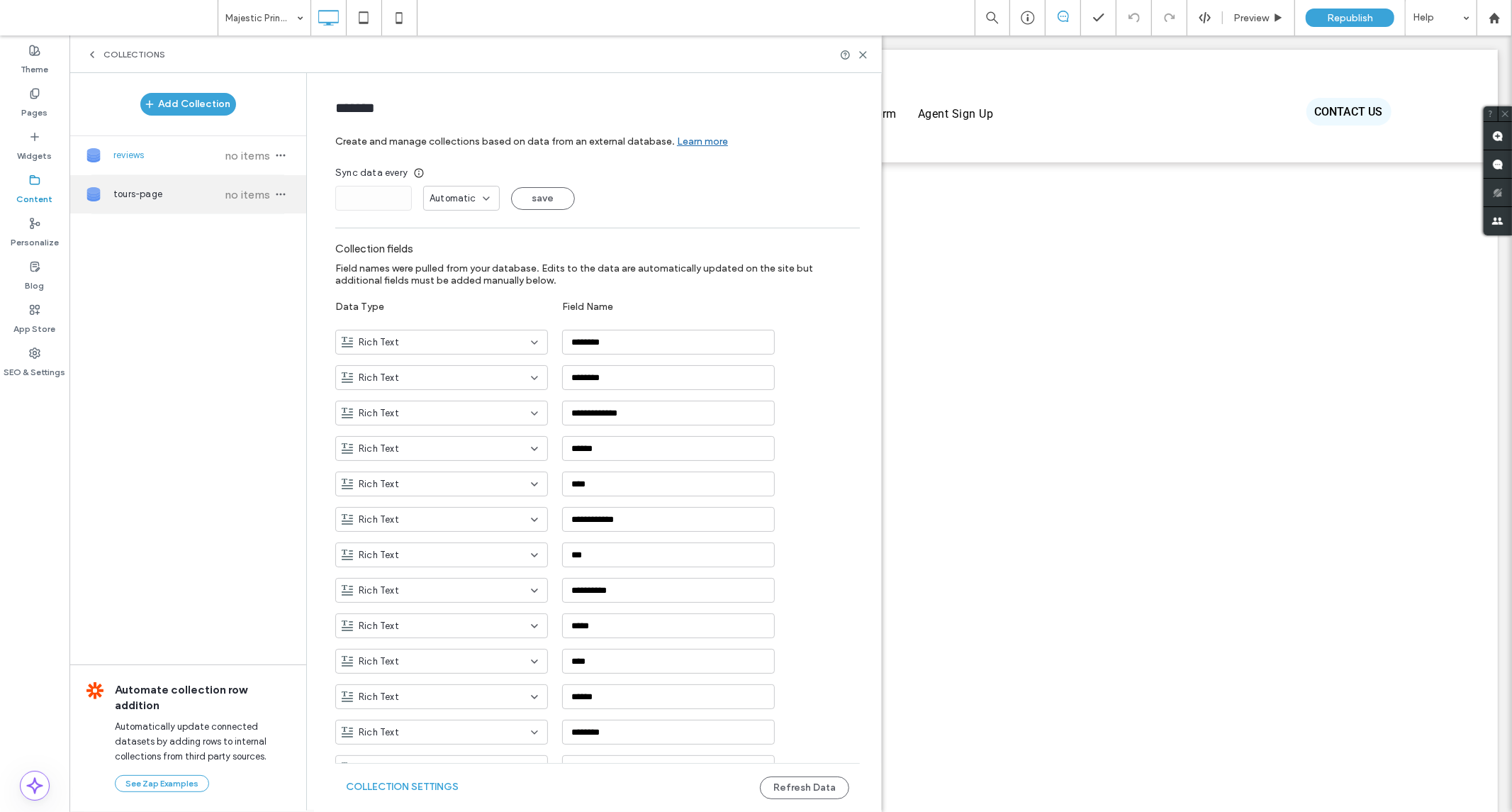
click at [245, 193] on span "no items" at bounding box center [247, 194] width 49 height 13
type input "**********"
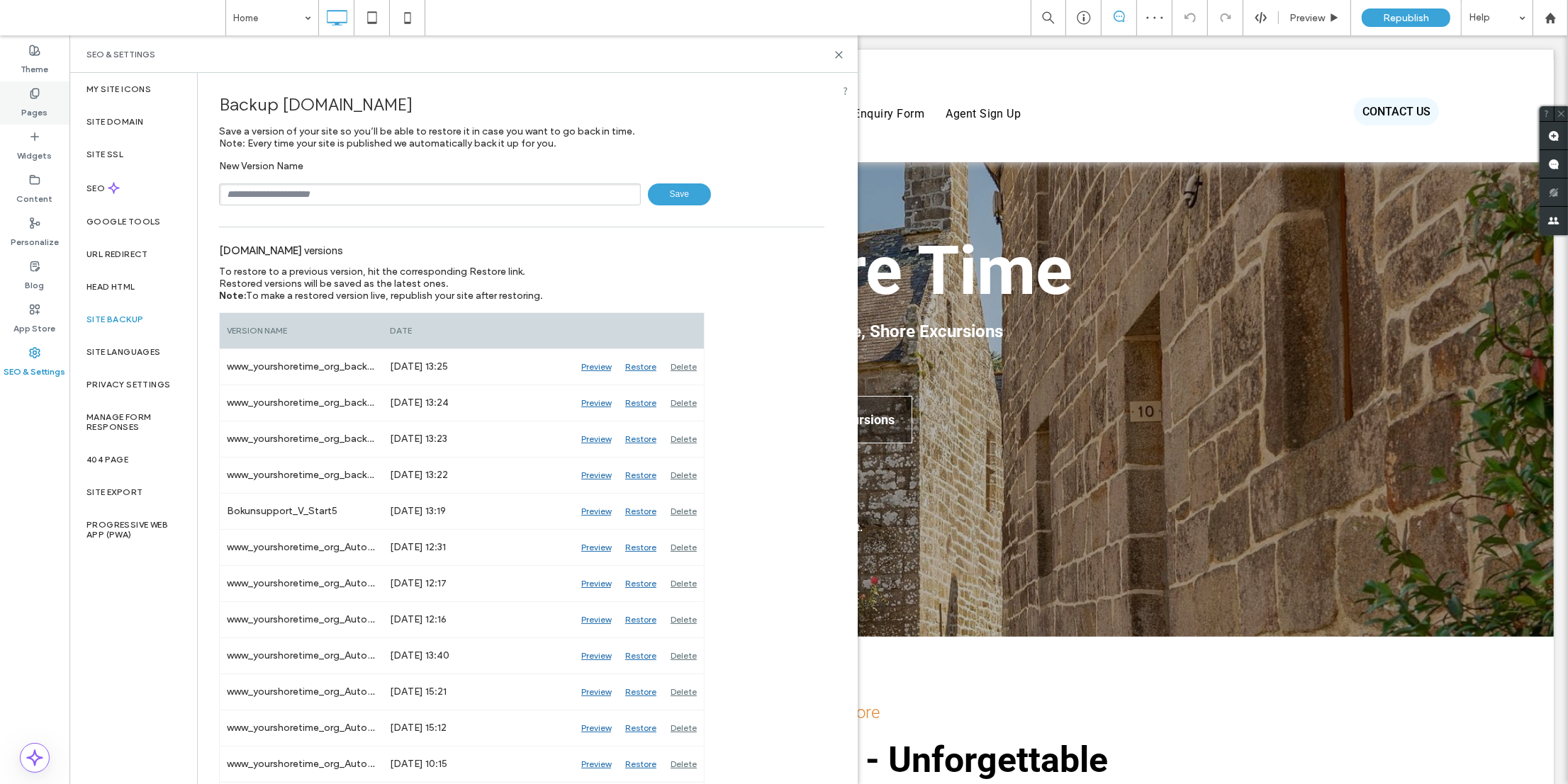
click at [36, 106] on label "Pages" at bounding box center [35, 109] width 27 height 20
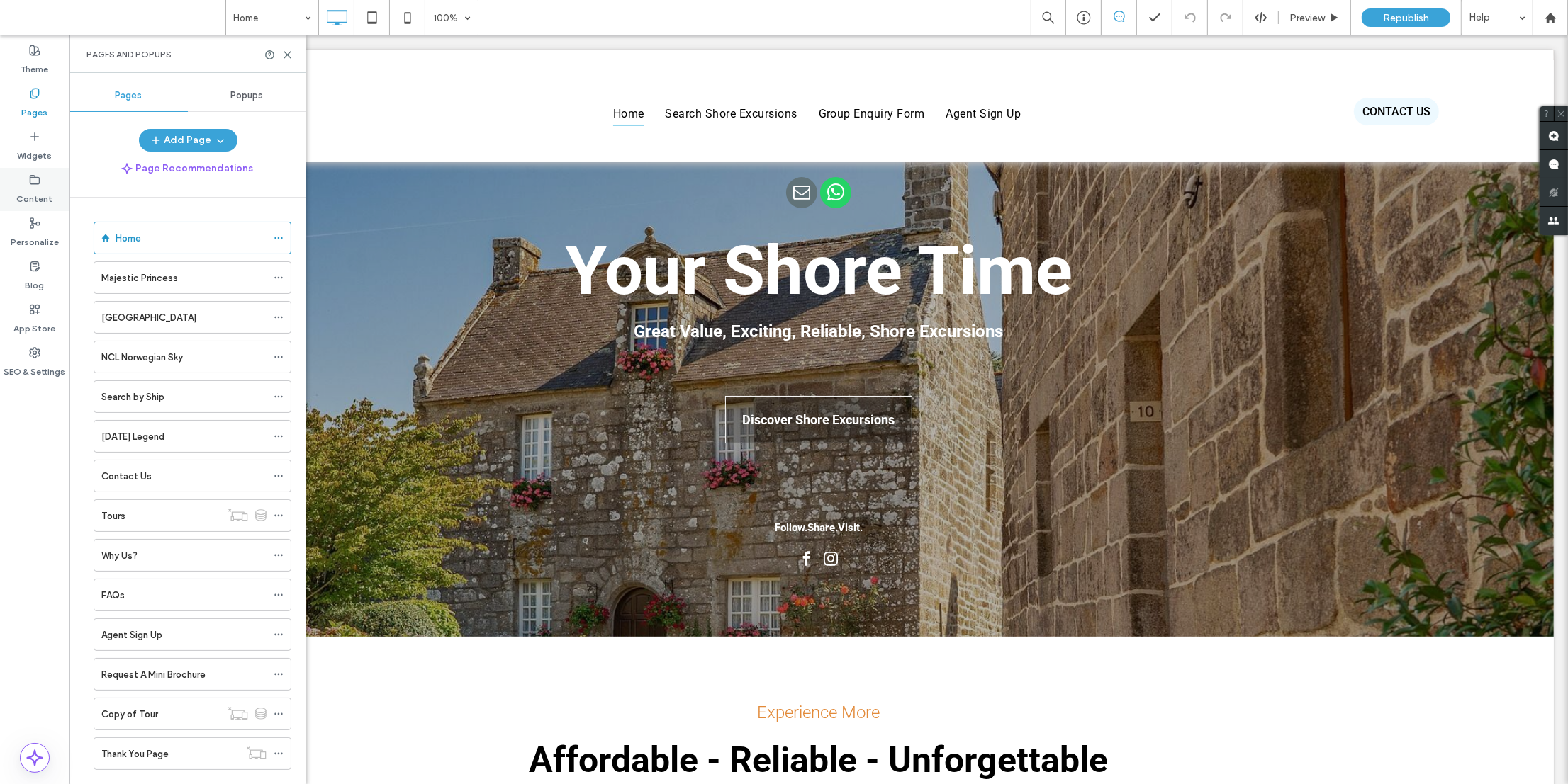
click at [27, 185] on label "Content" at bounding box center [35, 195] width 36 height 20
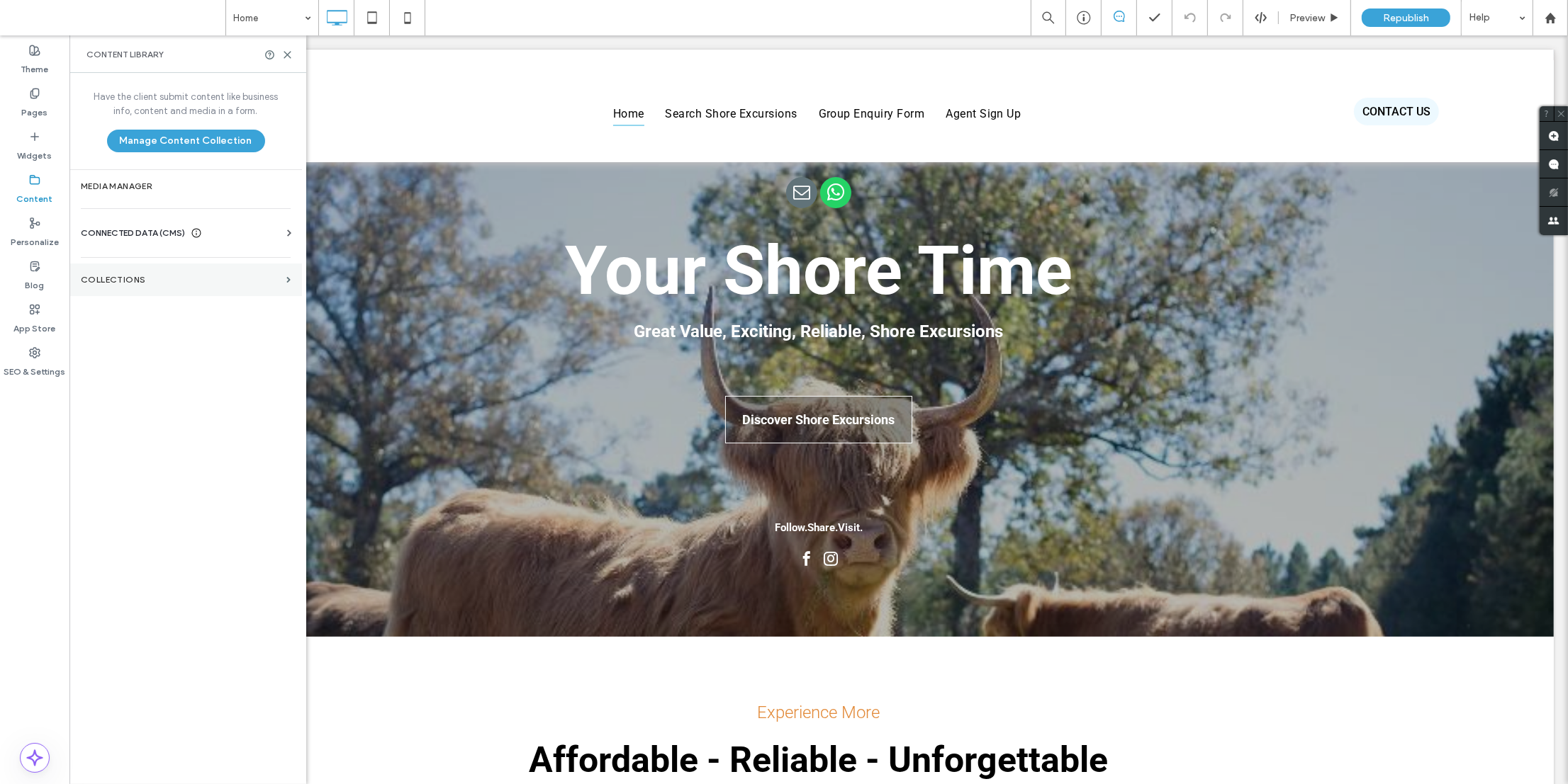
click at [284, 280] on section "Collections" at bounding box center [185, 280] width 232 height 33
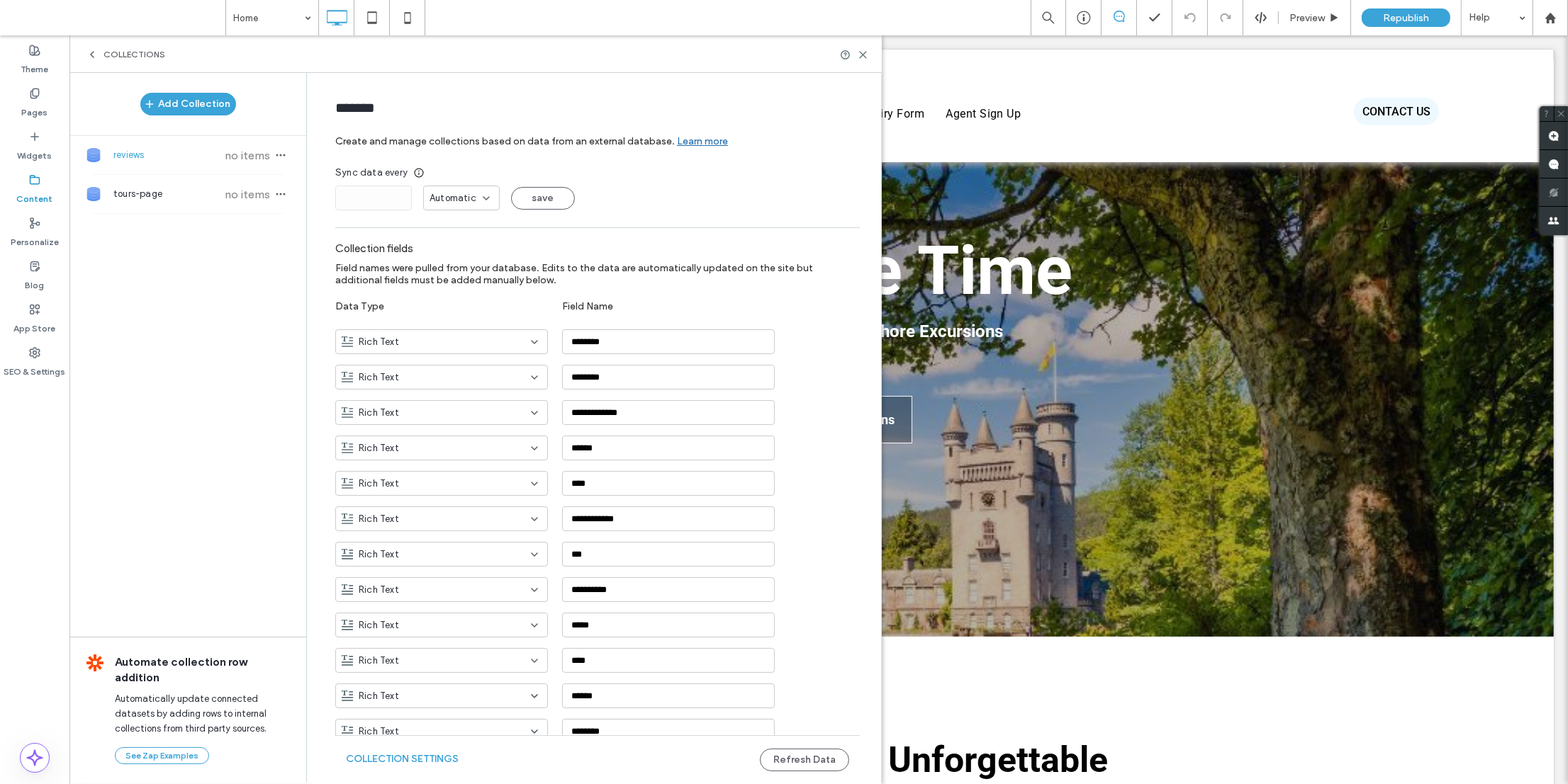
click at [454, 196] on span "Automatic" at bounding box center [453, 199] width 47 height 14
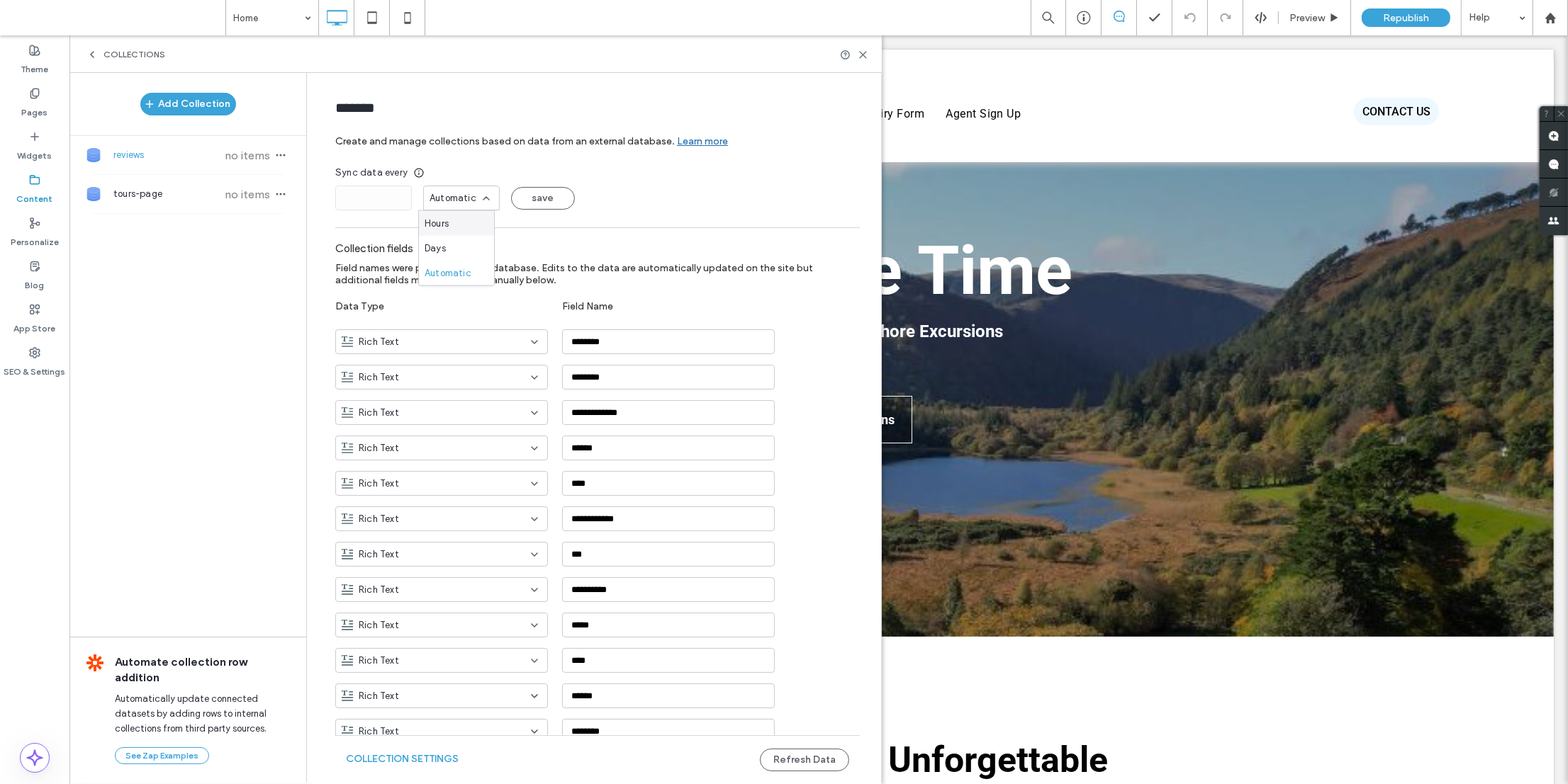
click at [456, 222] on div "Hours" at bounding box center [457, 224] width 75 height 25
click at [396, 202] on input "*" at bounding box center [374, 198] width 77 height 25
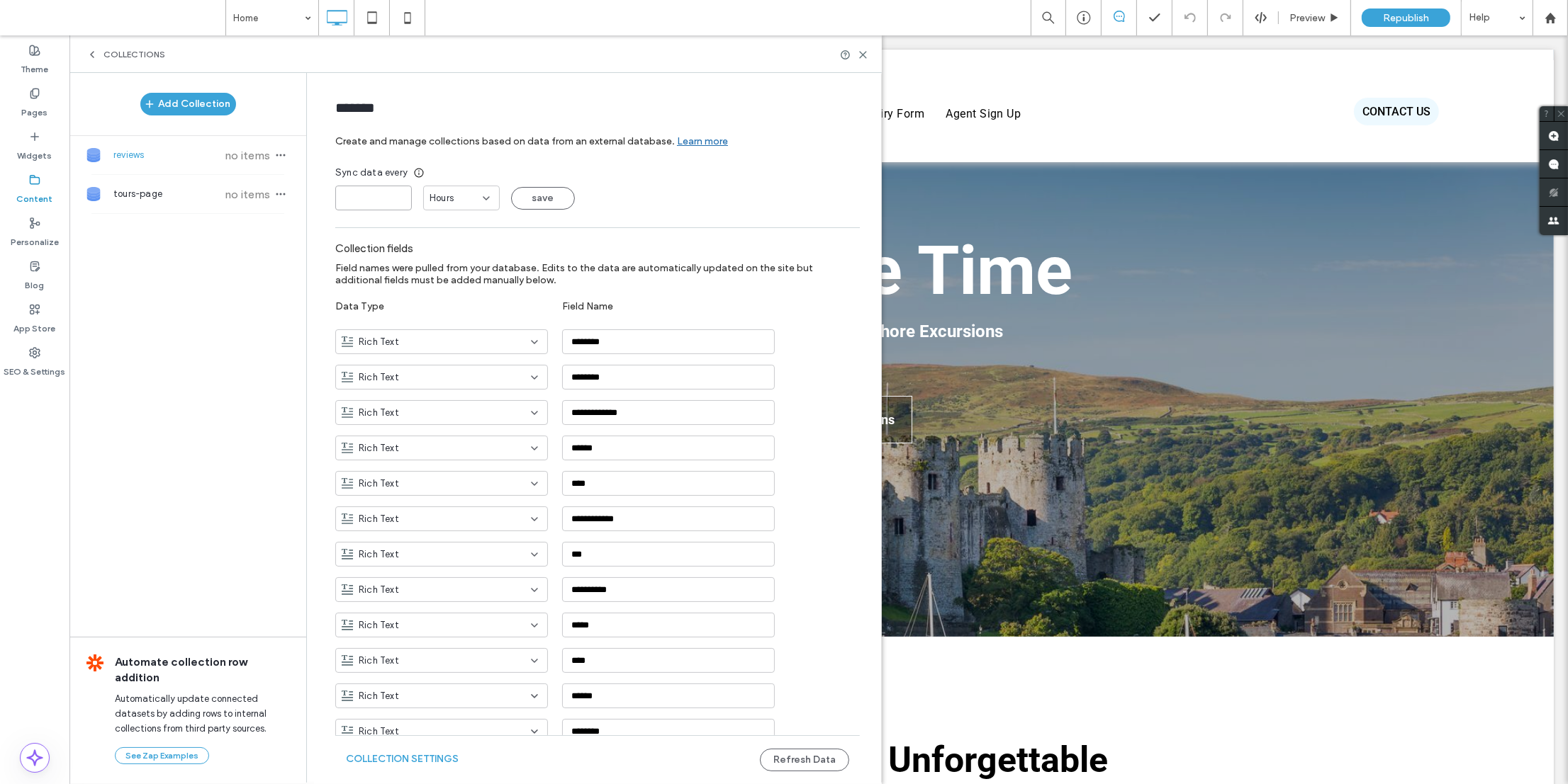
type input "*"
click at [397, 195] on input "*" at bounding box center [374, 198] width 77 height 25
click at [434, 199] on span "Hours" at bounding box center [441, 199] width 24 height 14
click at [625, 242] on div "**********" at bounding box center [597, 692] width 525 height 913
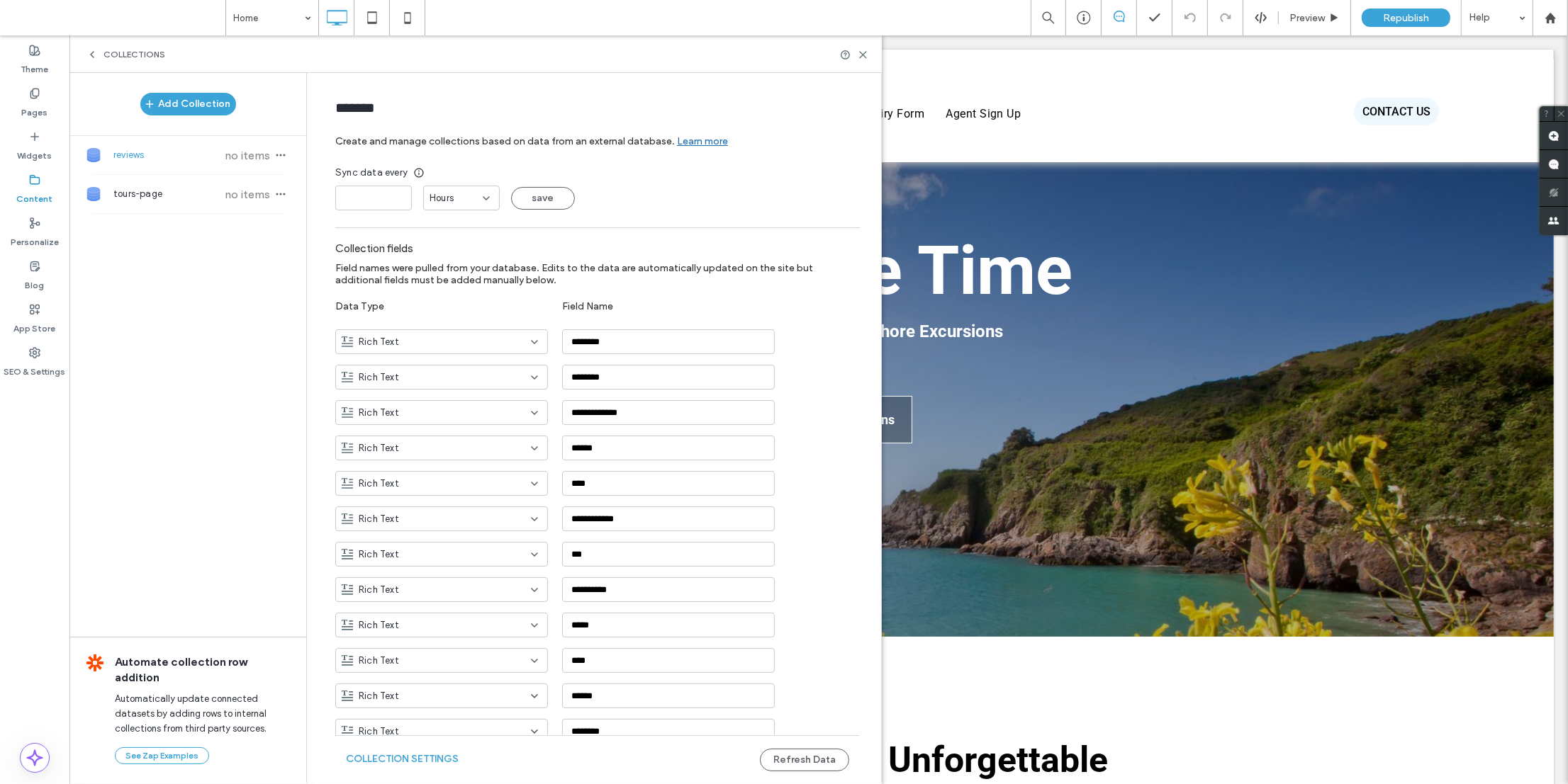
click at [454, 204] on div "Hours" at bounding box center [456, 199] width 53 height 14
click at [440, 266] on span "Automatic" at bounding box center [448, 273] width 47 height 14
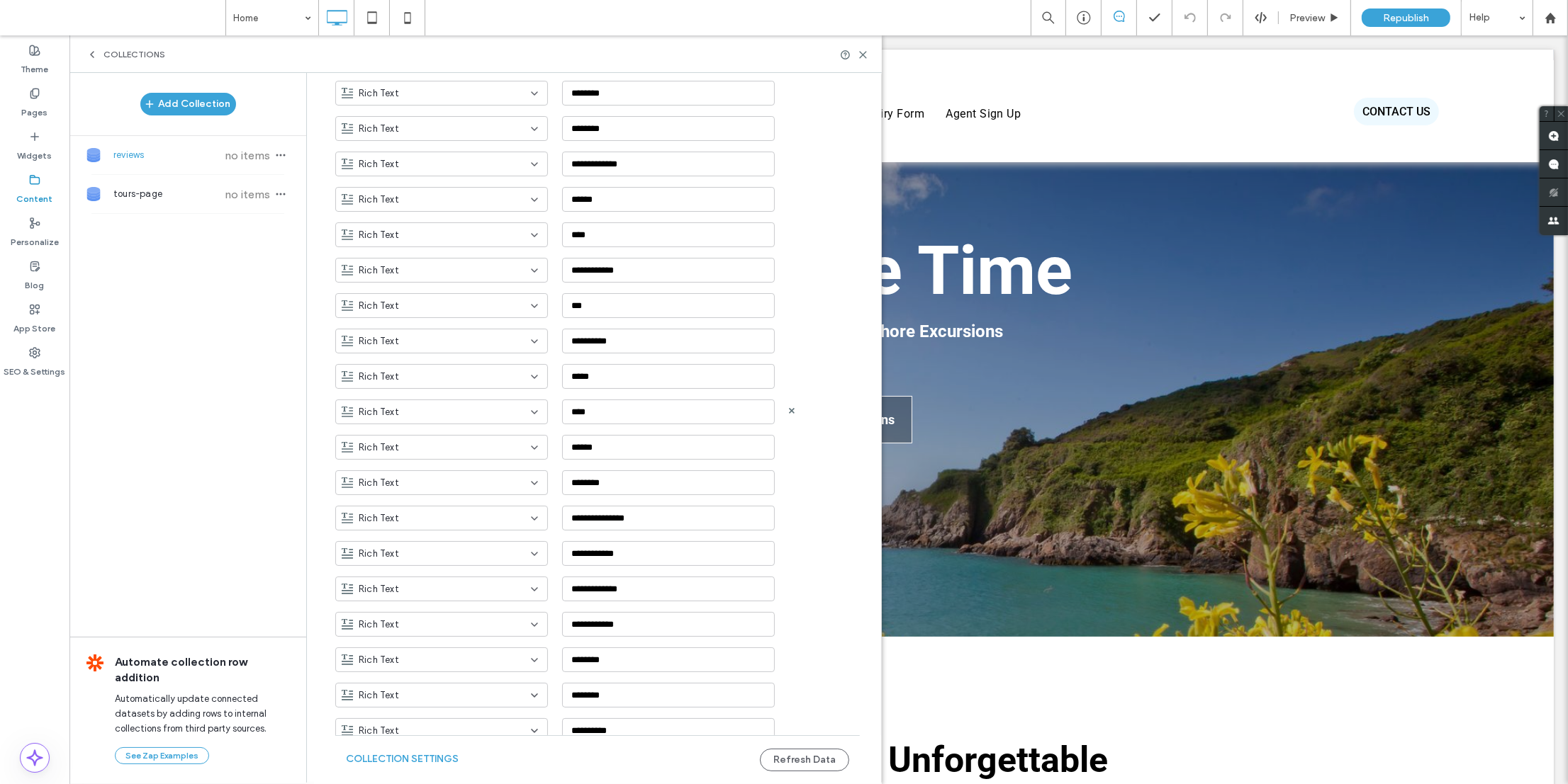
scroll to position [403, 0]
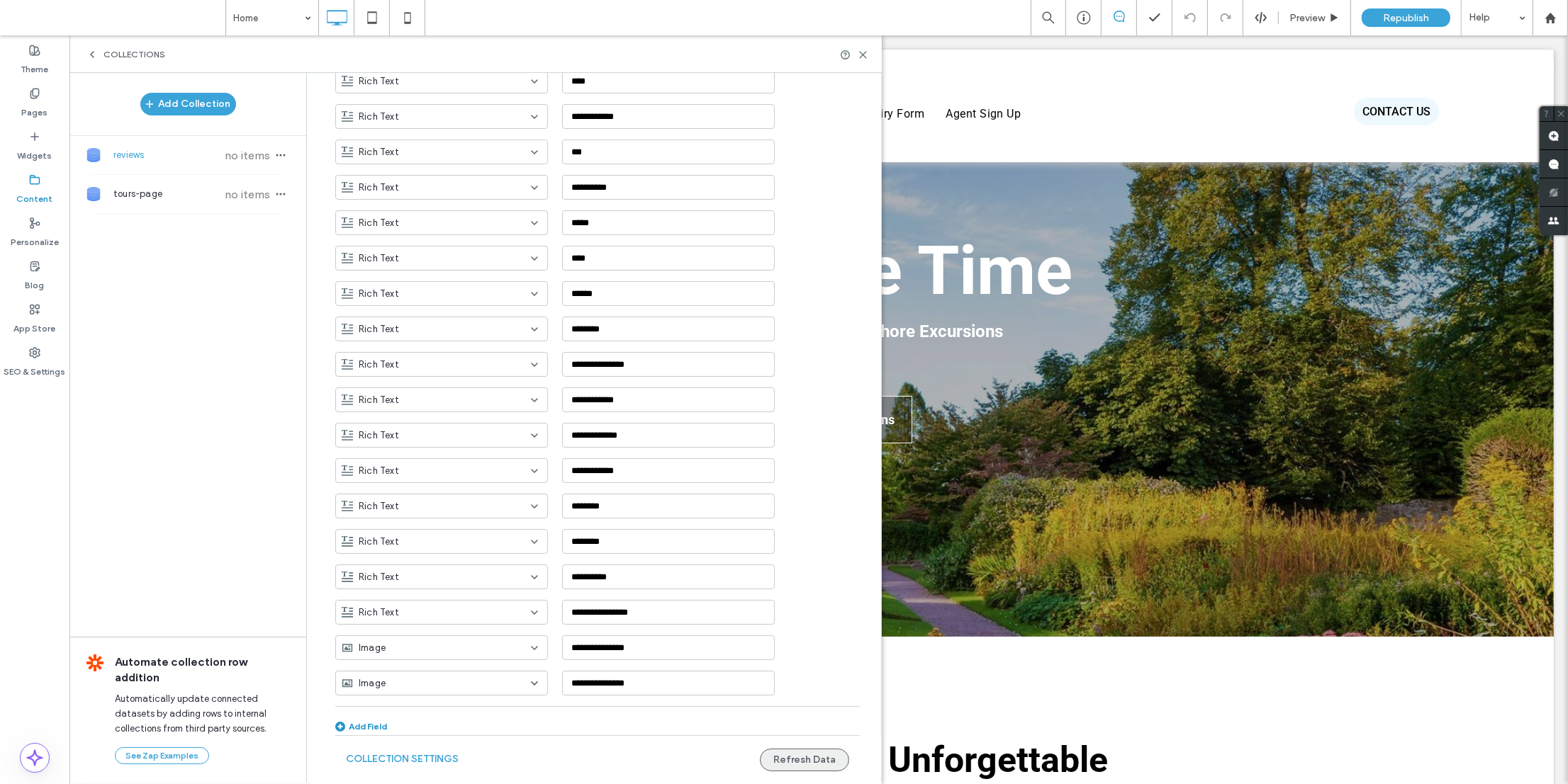
click at [806, 761] on button "Refresh Data" at bounding box center [805, 760] width 89 height 23
click at [447, 759] on button "Collection Settings" at bounding box center [402, 759] width 113 height 23
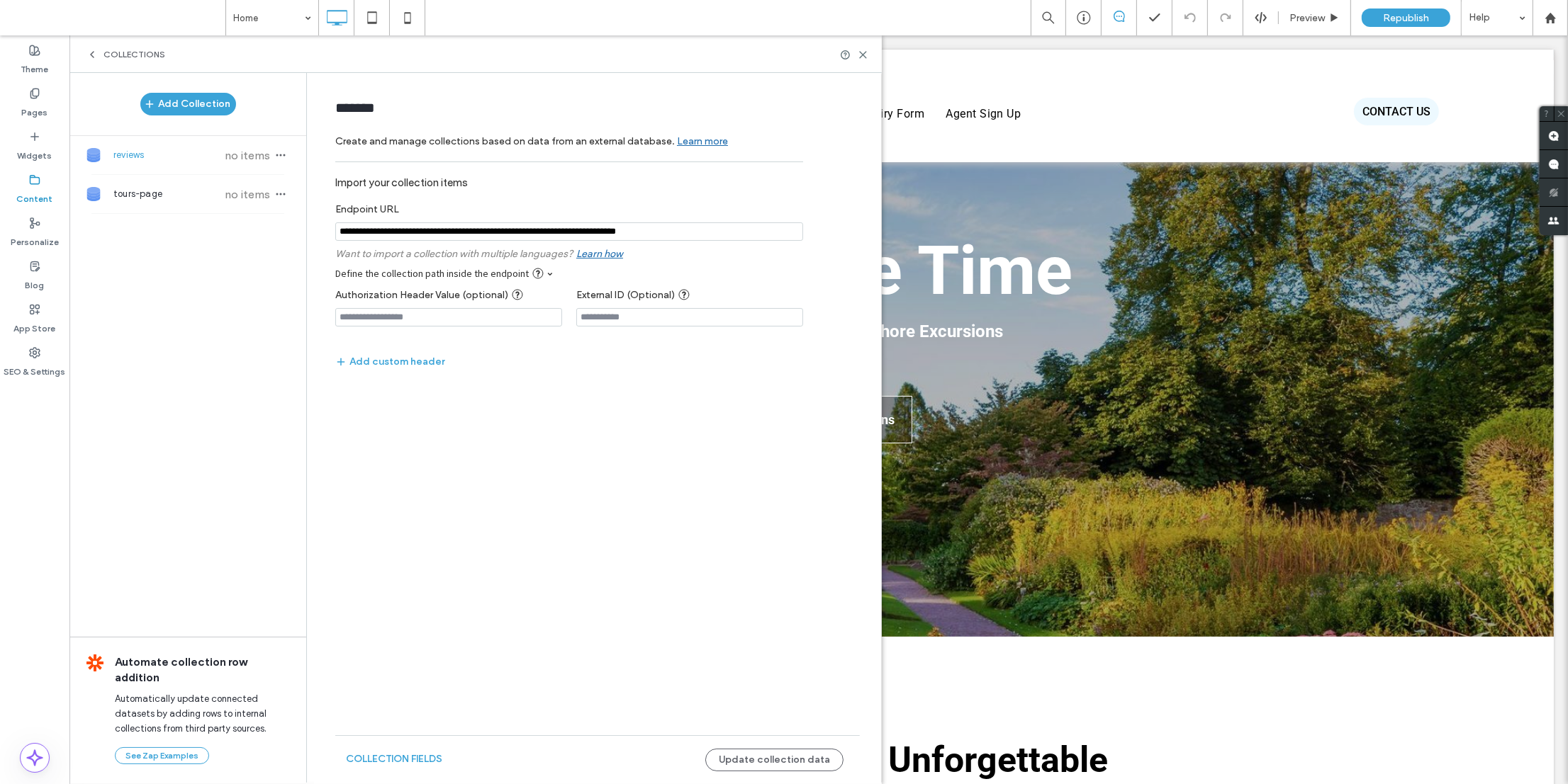
scroll to position [0, 0]
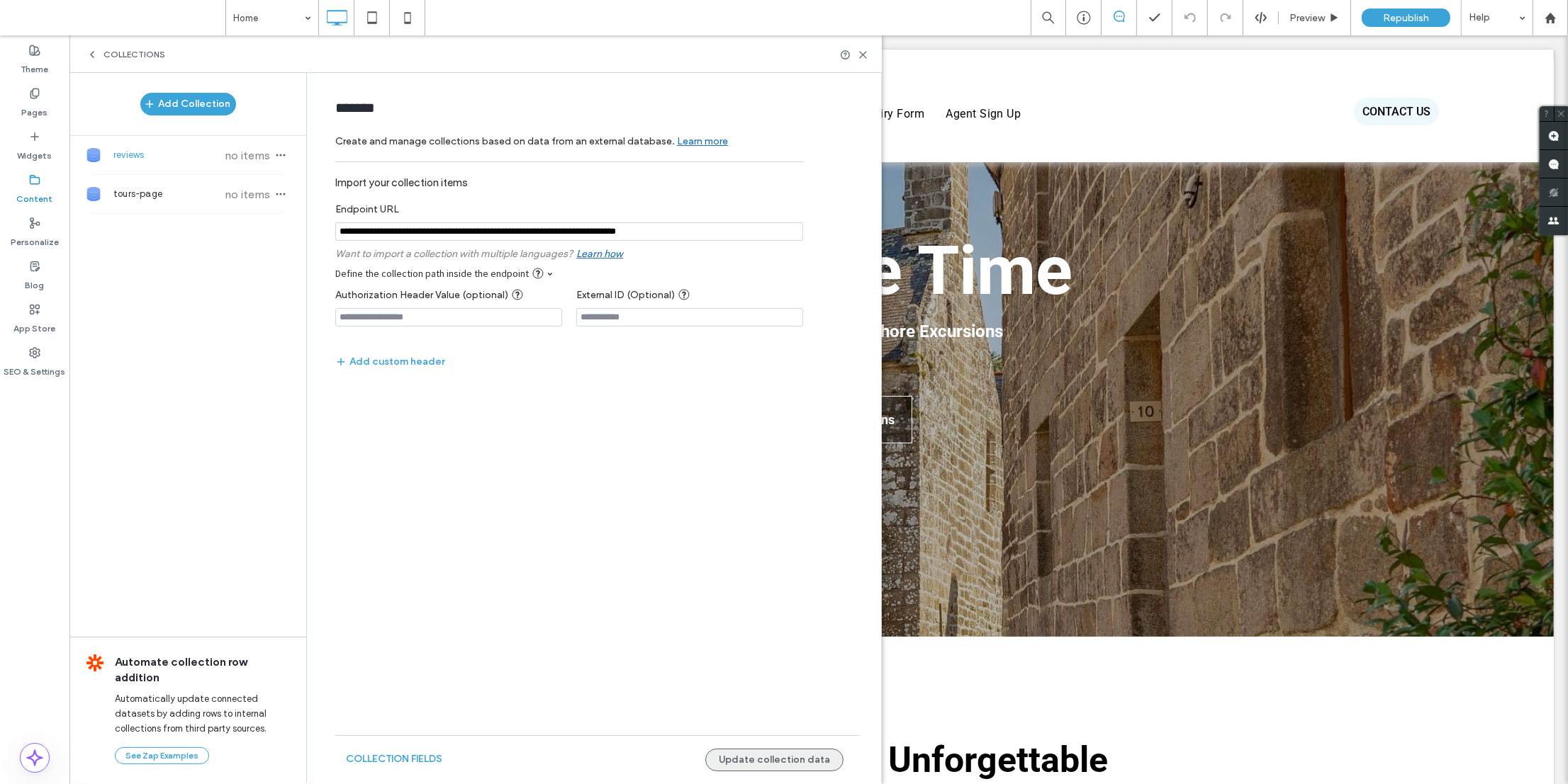
click at [780, 763] on button "Update collection data" at bounding box center [774, 760] width 138 height 23
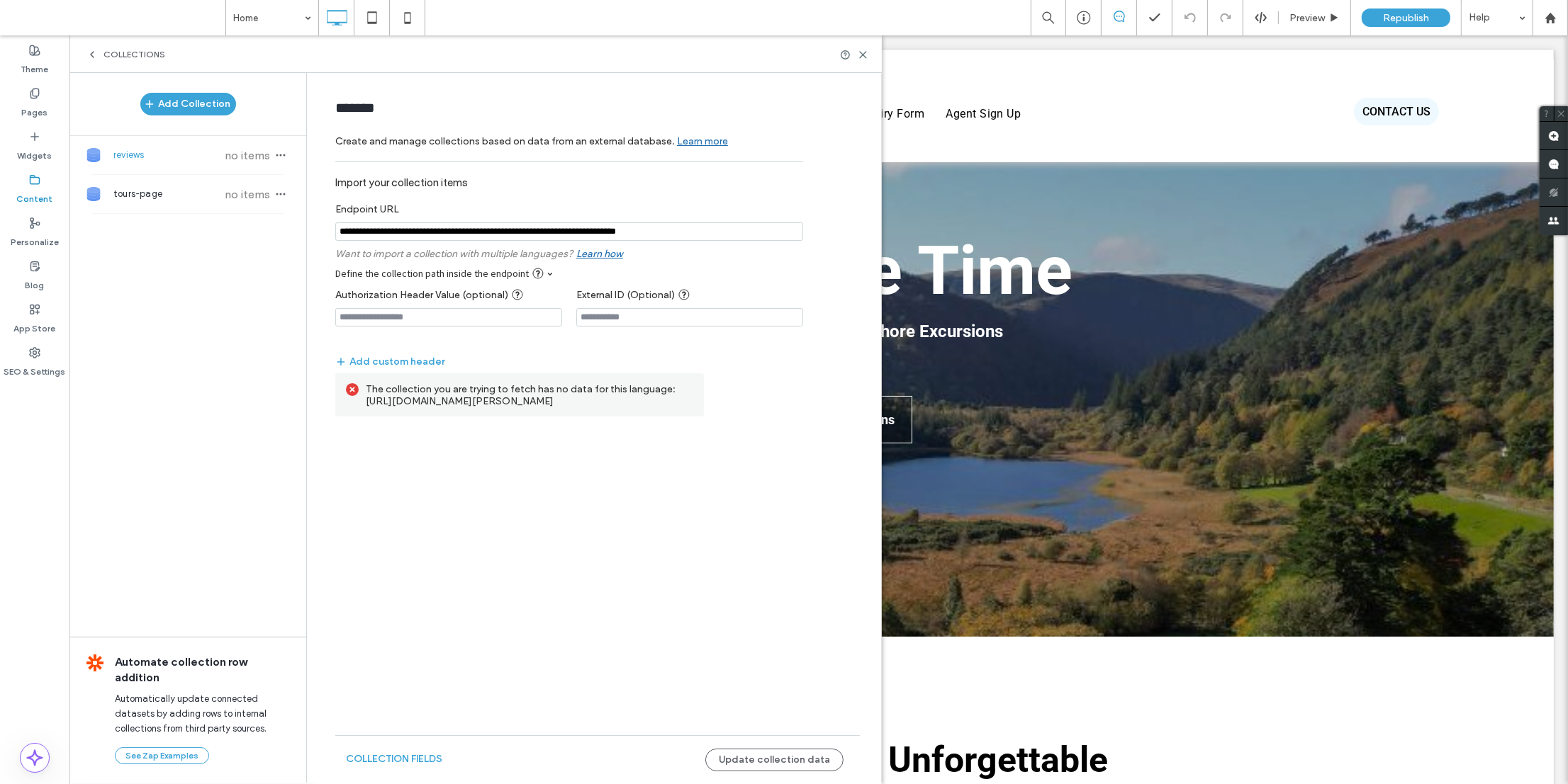
drag, startPoint x: 711, startPoint y: 231, endPoint x: 337, endPoint y: 225, distance: 374.0
click at [337, 225] on input "notEmpty" at bounding box center [569, 232] width 468 height 19
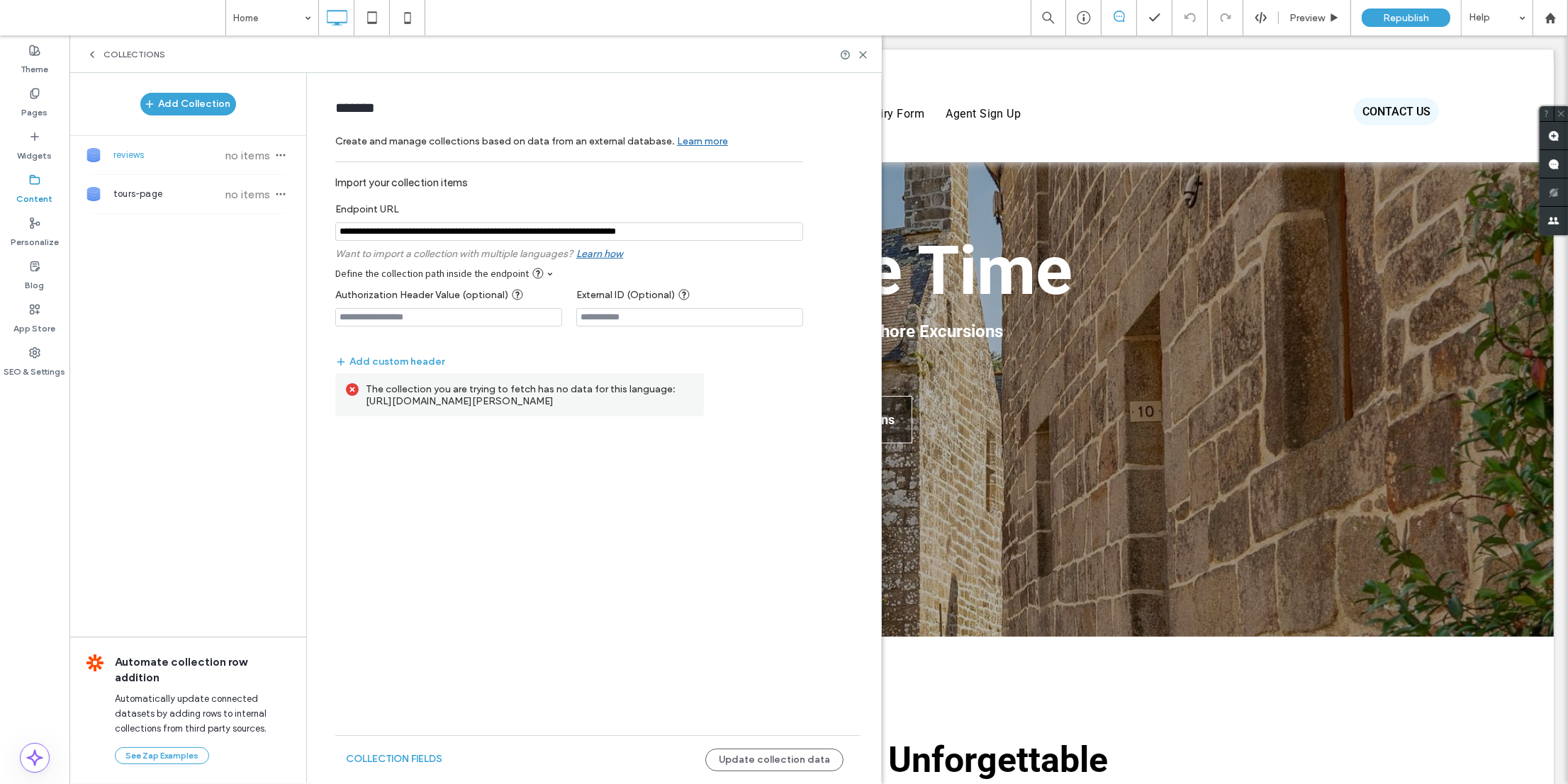
click at [623, 598] on div "******* Create and manage collections based on data from an external database. …" at bounding box center [597, 427] width 567 height 708
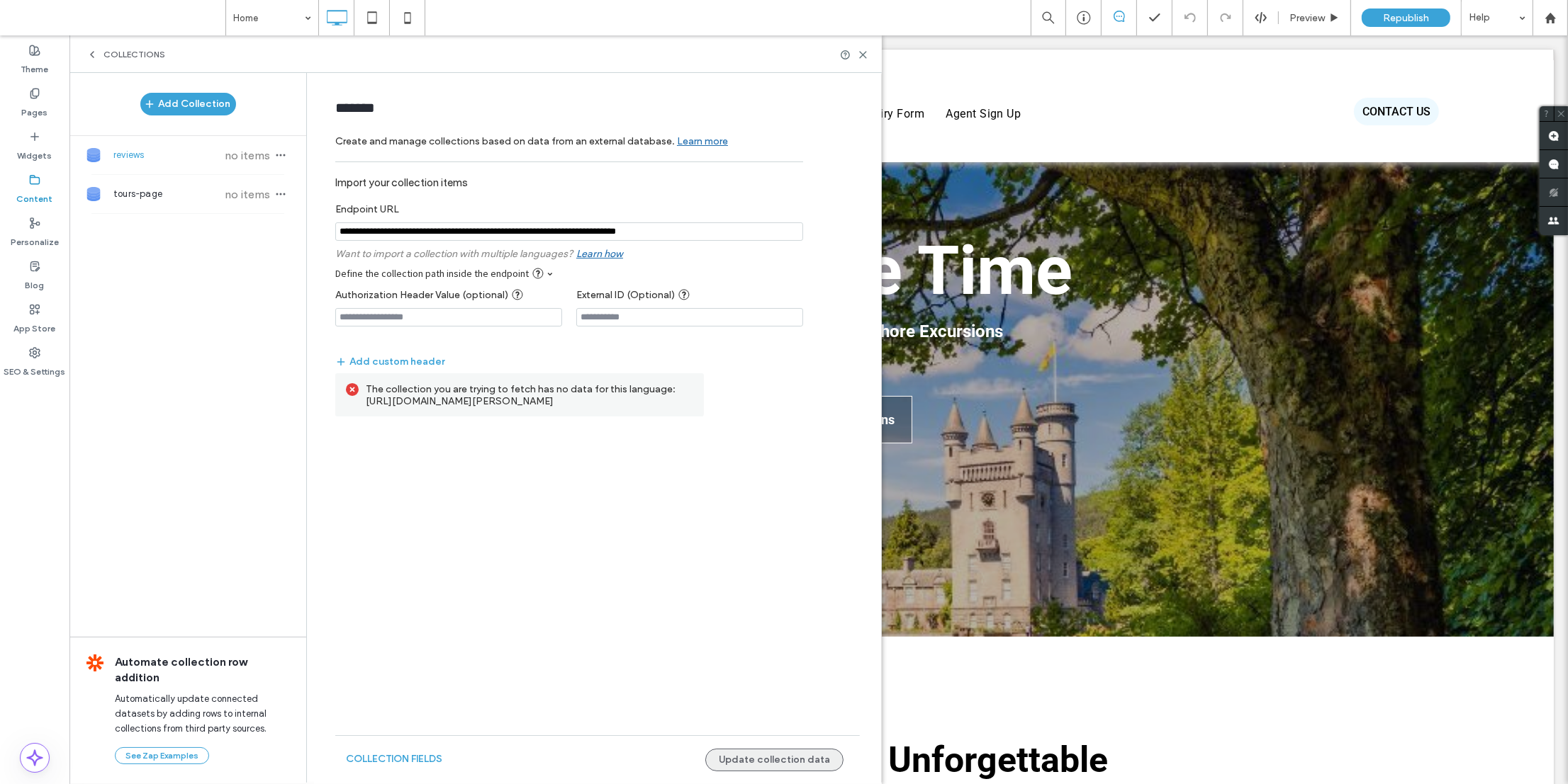
click at [748, 755] on button "Update collection data" at bounding box center [774, 760] width 138 height 23
click at [173, 193] on span "tours-page" at bounding box center [166, 194] width 106 height 14
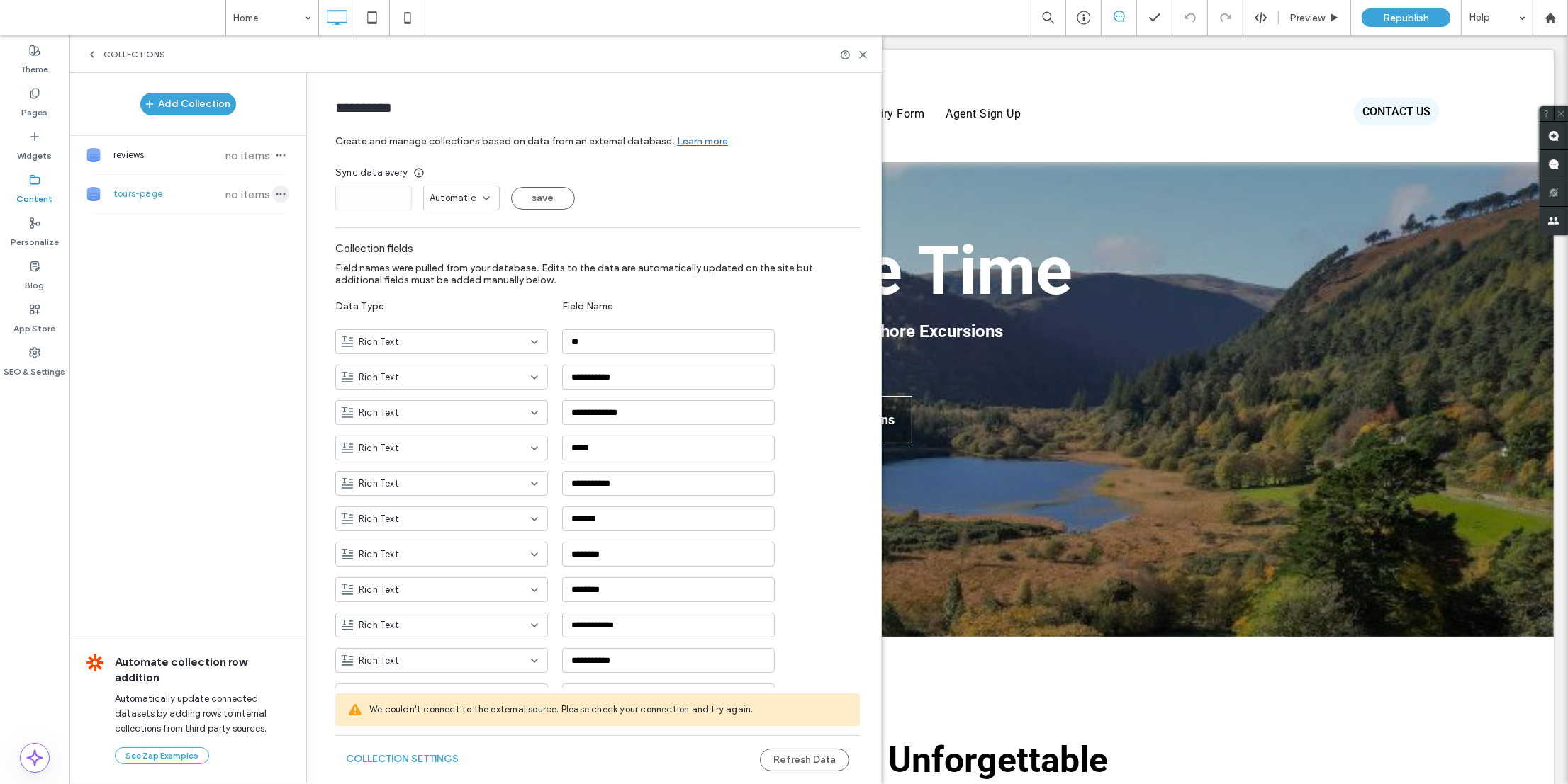
click at [275, 192] on icon "button" at bounding box center [281, 194] width 12 height 12
click at [337, 152] on span "Refresh Data" at bounding box center [347, 150] width 57 height 14
